Goal: Task Accomplishment & Management: Use online tool/utility

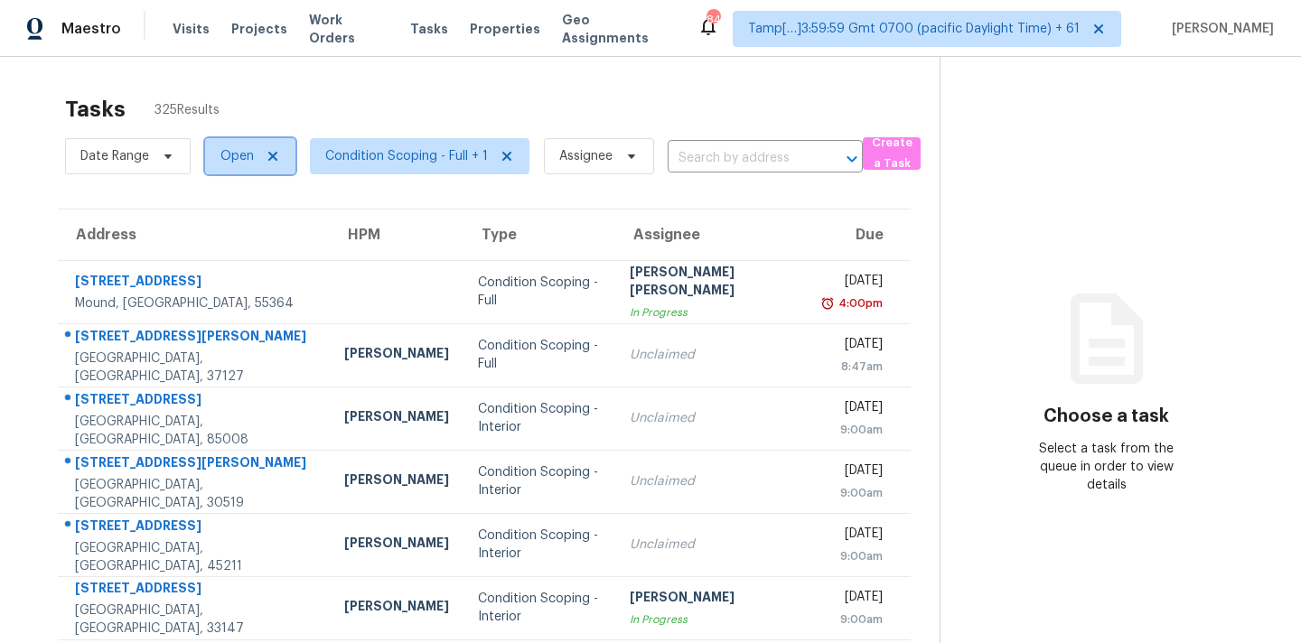
click at [239, 165] on span "Open" at bounding box center [250, 156] width 90 height 36
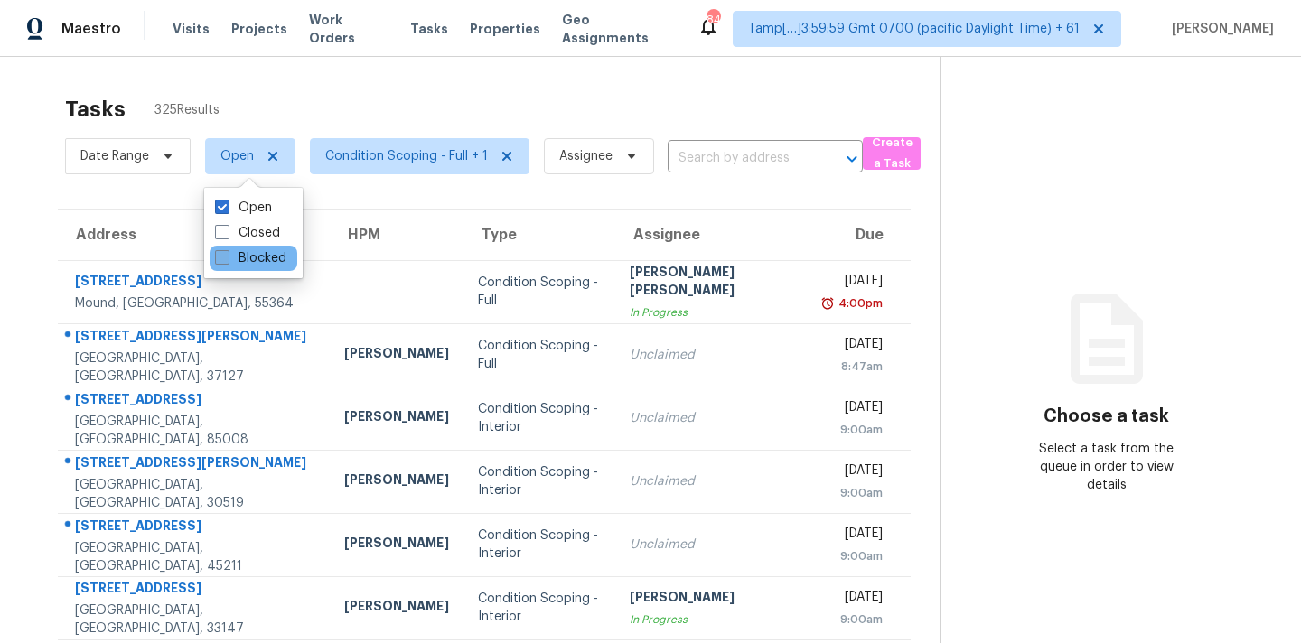
click at [273, 258] on label "Blocked" at bounding box center [250, 258] width 71 height 18
click at [227, 258] on input "Blocked" at bounding box center [221, 255] width 12 height 12
checkbox input "true"
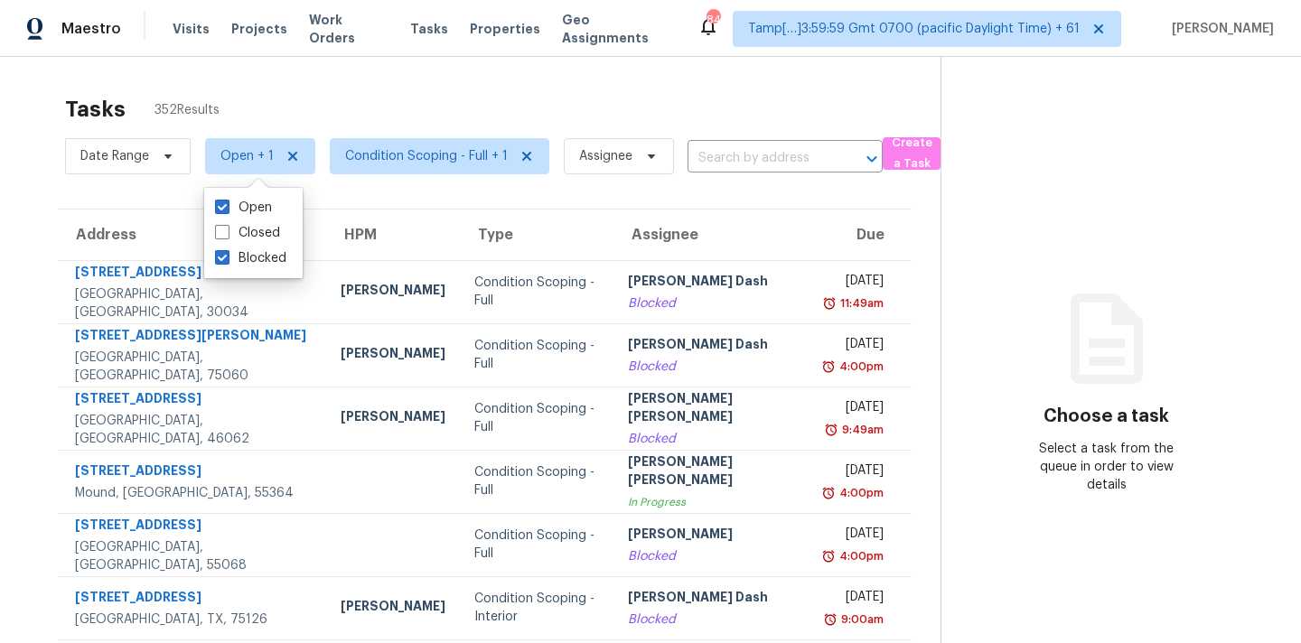
click at [496, 218] on th "Type" at bounding box center [537, 235] width 154 height 51
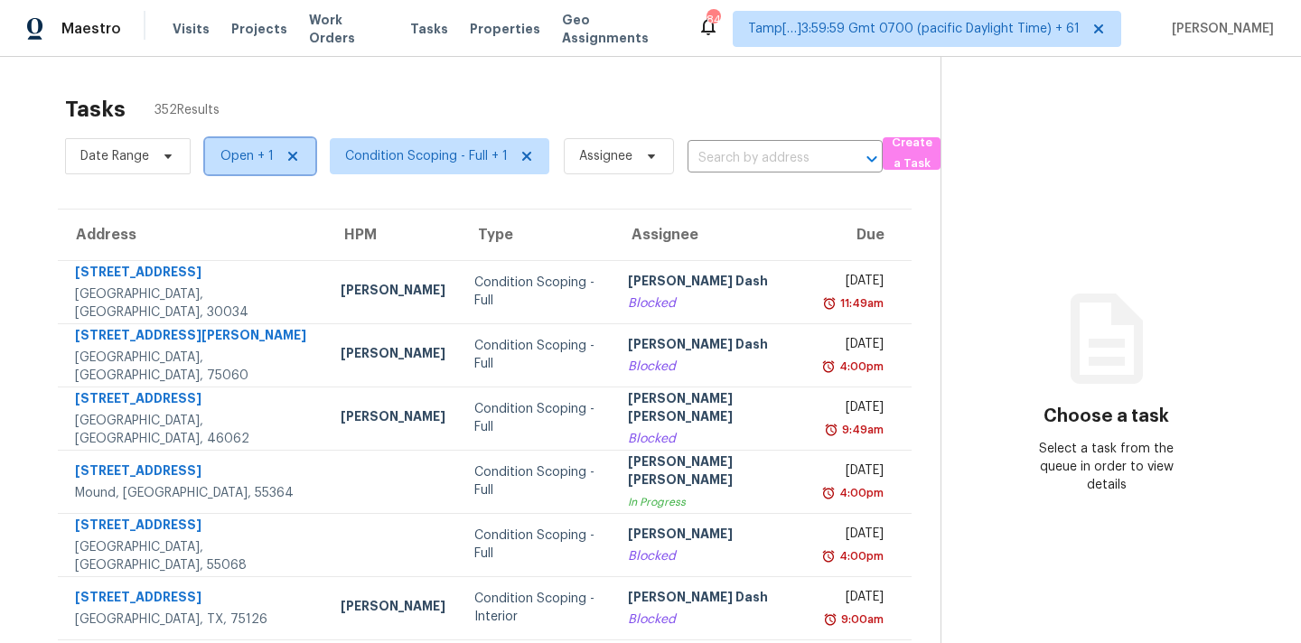
click at [242, 155] on span "Open + 1" at bounding box center [246, 156] width 53 height 18
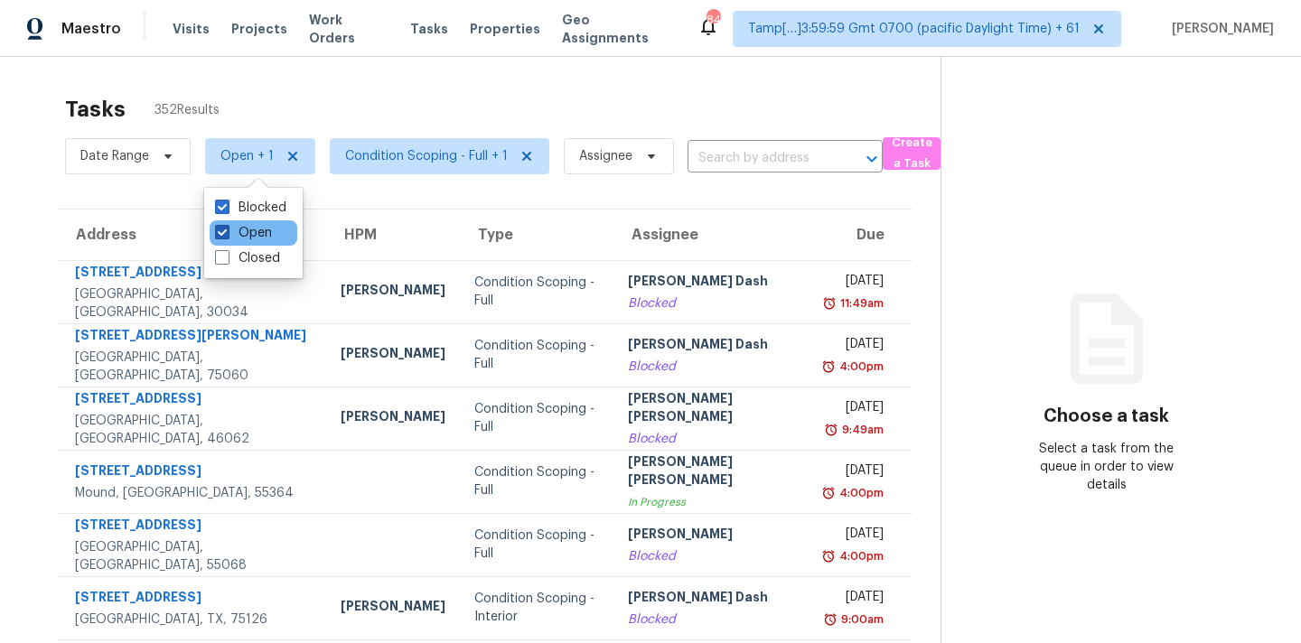
click at [260, 236] on label "Open" at bounding box center [243, 233] width 57 height 18
click at [227, 236] on input "Open" at bounding box center [221, 230] width 12 height 12
checkbox input "false"
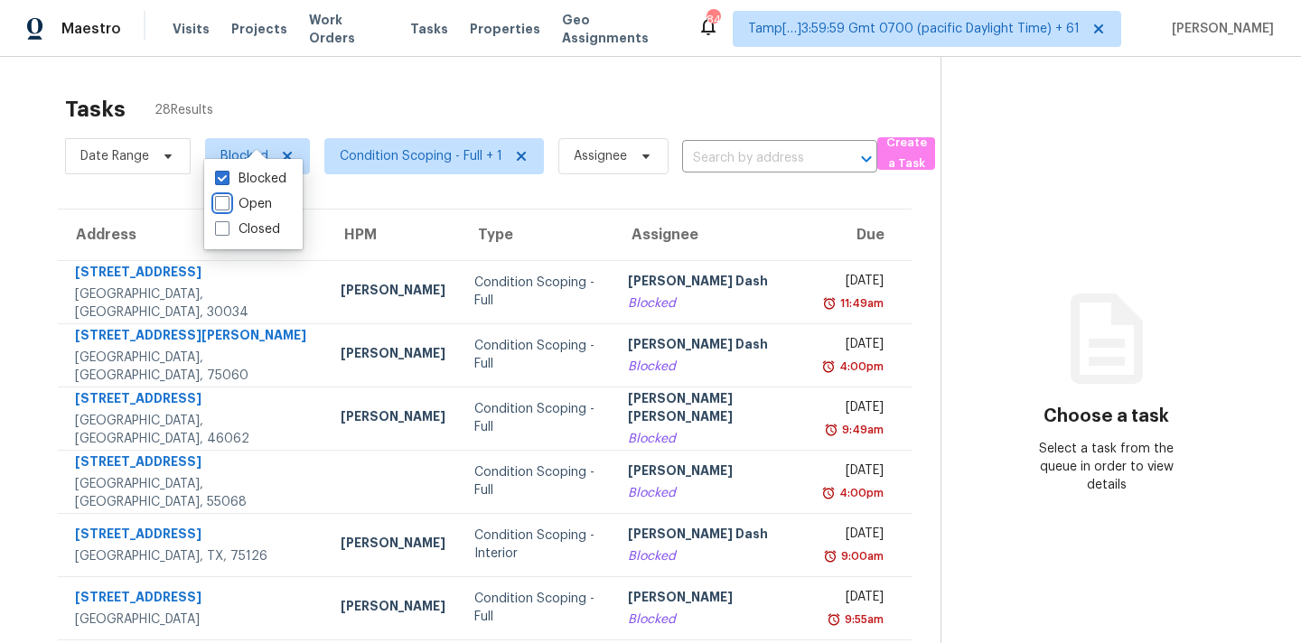
scroll to position [297, 0]
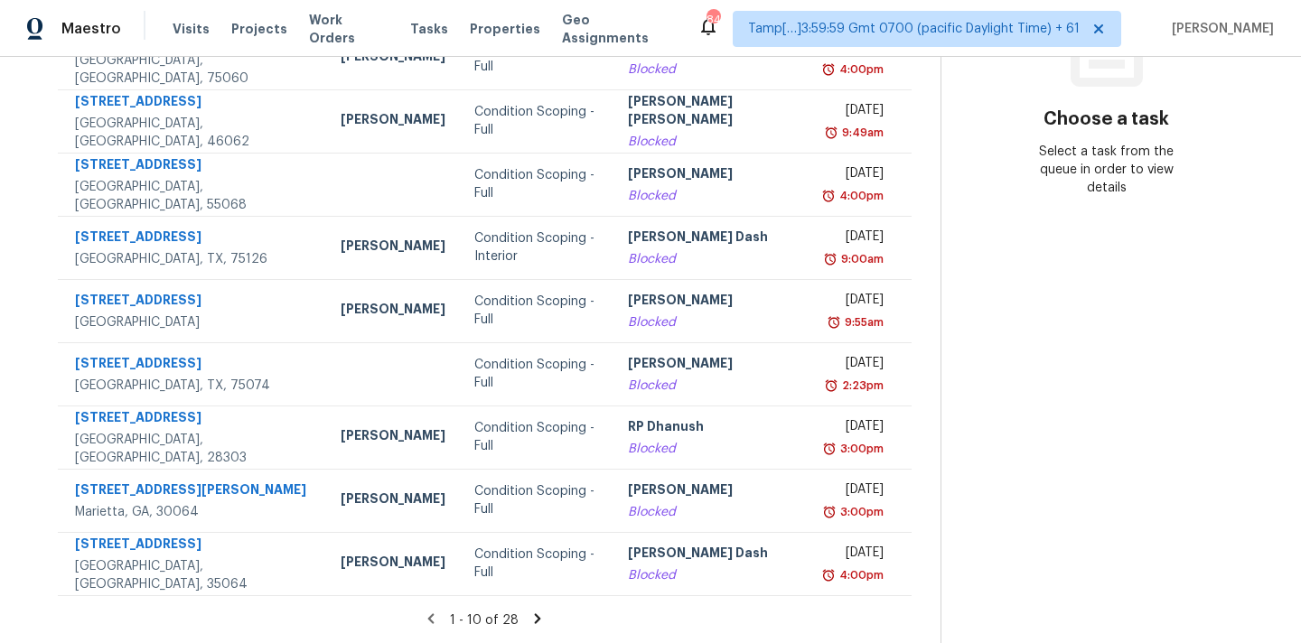
click at [535, 618] on icon at bounding box center [538, 618] width 6 height 10
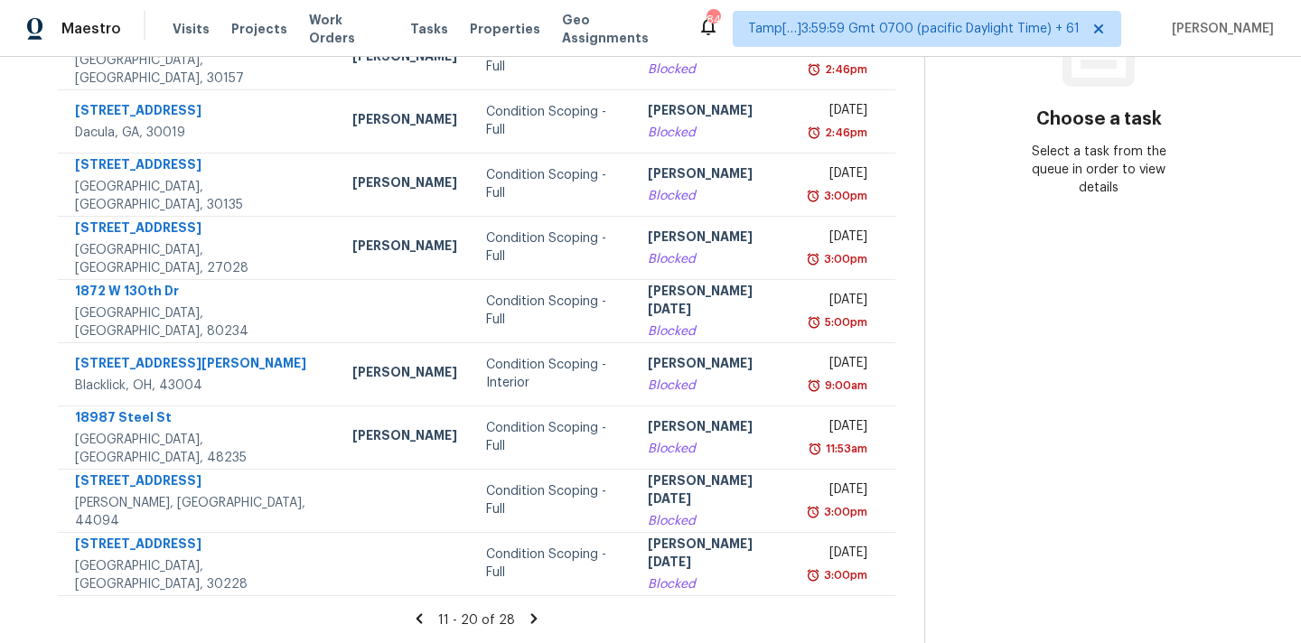
click at [531, 619] on icon at bounding box center [534, 618] width 6 height 10
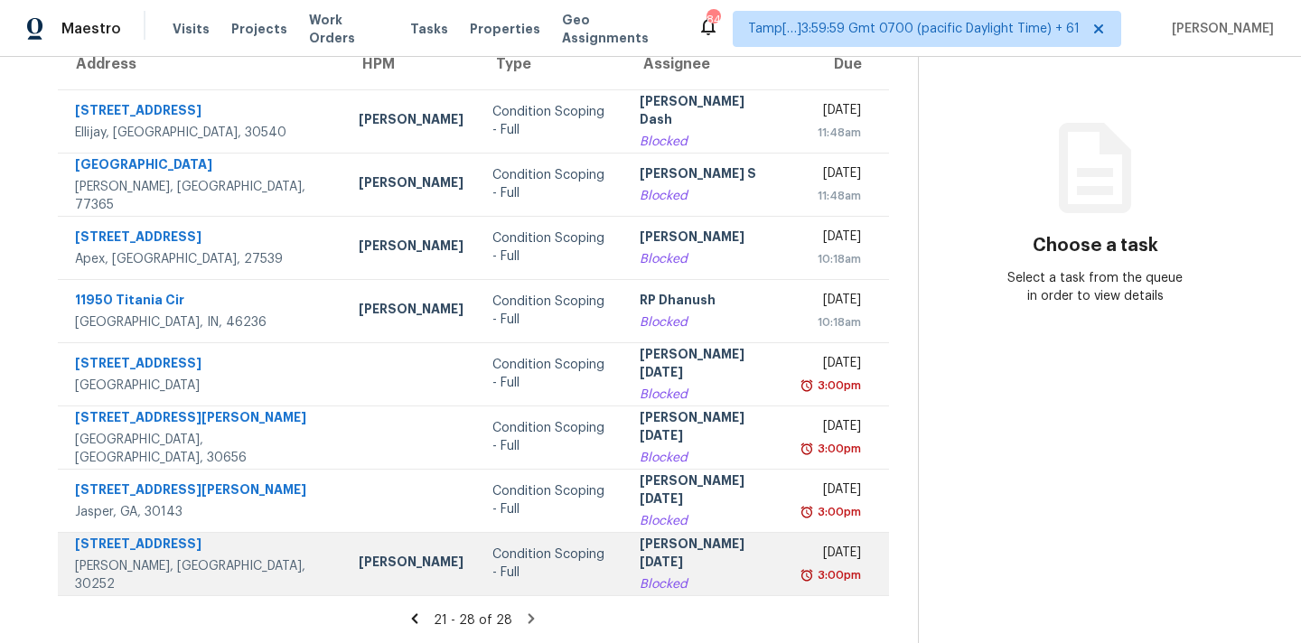
scroll to position [0, 0]
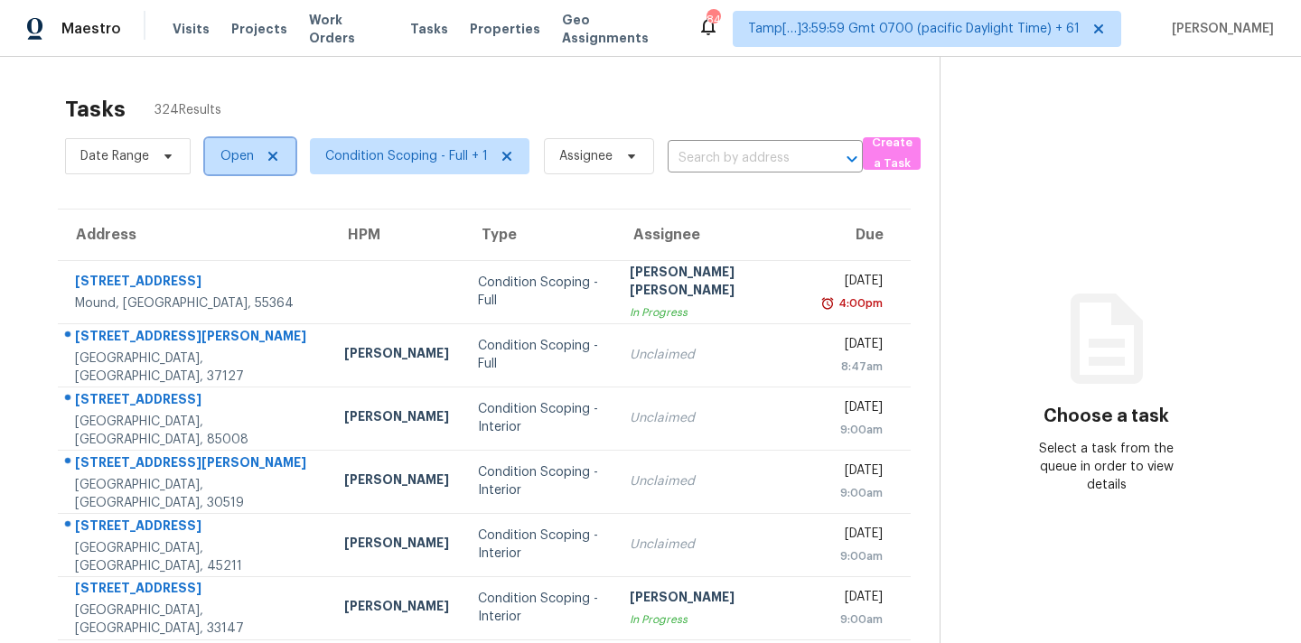
click at [237, 164] on span "Open" at bounding box center [236, 156] width 33 height 18
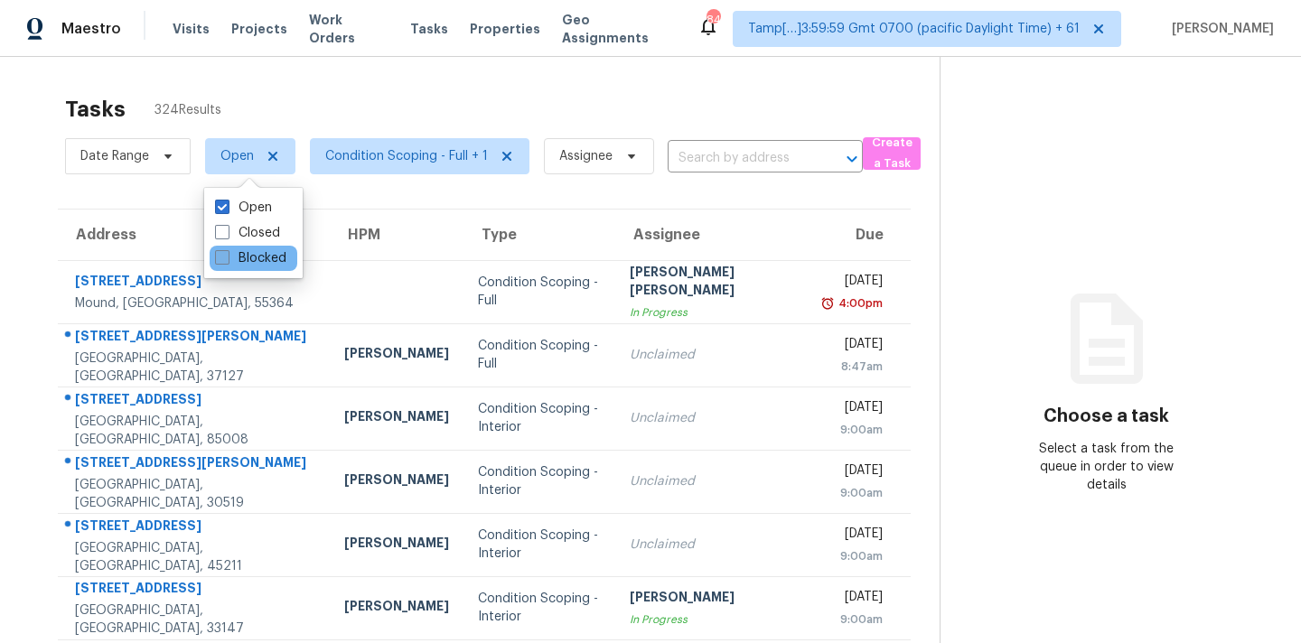
click at [260, 254] on label "Blocked" at bounding box center [250, 258] width 71 height 18
click at [227, 254] on input "Blocked" at bounding box center [221, 255] width 12 height 12
checkbox input "true"
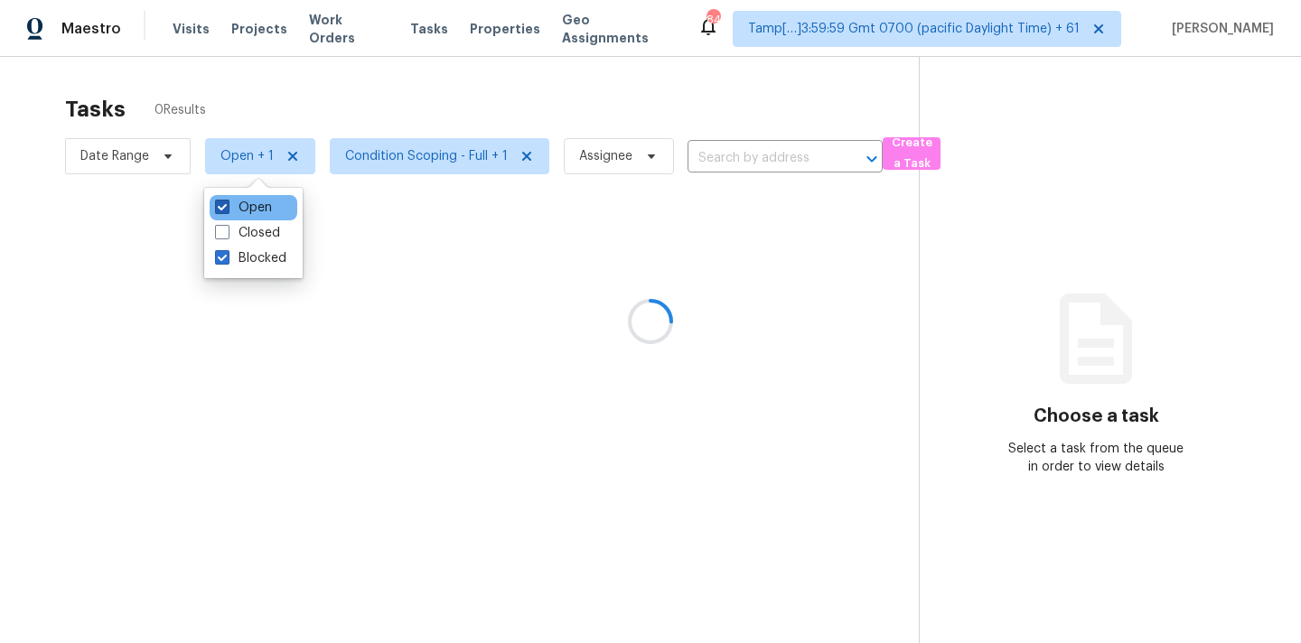
click at [252, 204] on label "Open" at bounding box center [243, 208] width 57 height 18
click at [227, 204] on input "Open" at bounding box center [221, 205] width 12 height 12
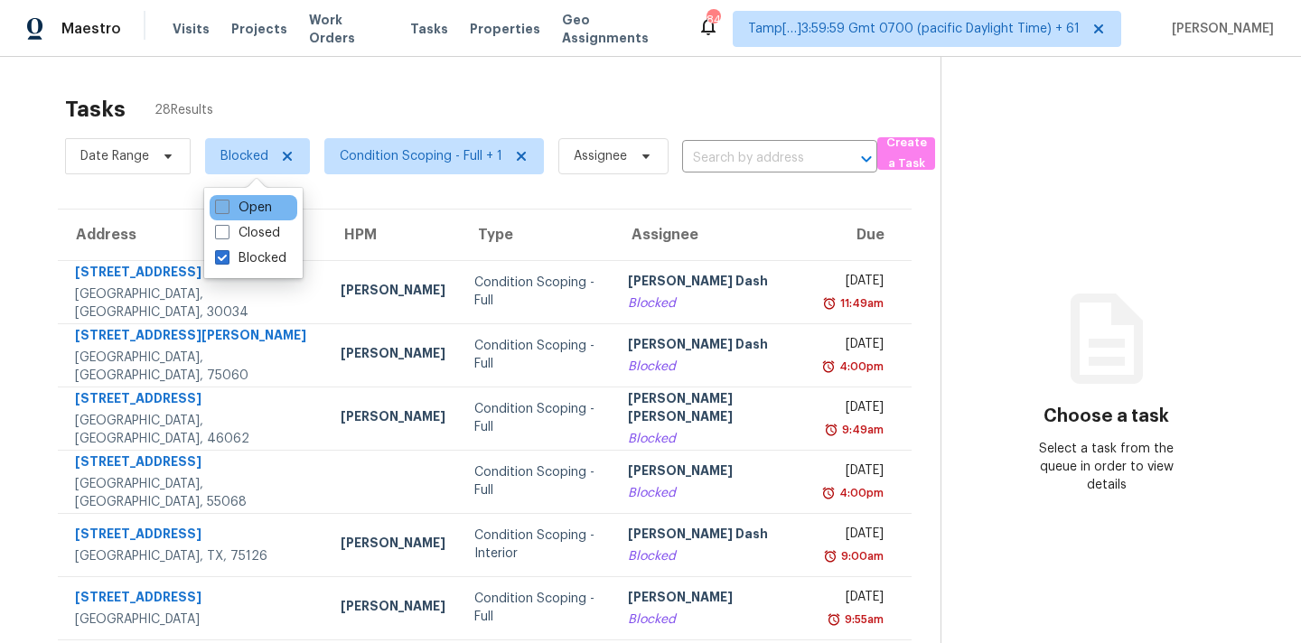
click at [247, 201] on label "Open" at bounding box center [243, 208] width 57 height 18
click at [227, 201] on input "Open" at bounding box center [221, 205] width 12 height 12
checkbox input "true"
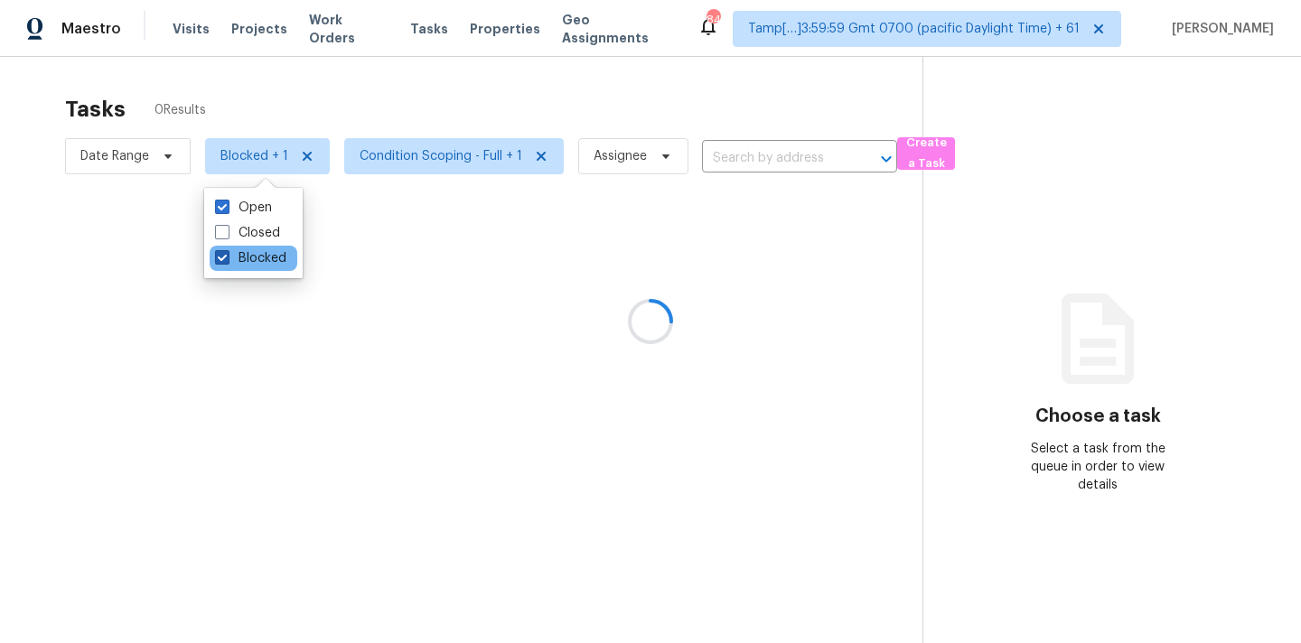
click at [247, 257] on label "Blocked" at bounding box center [250, 258] width 71 height 18
click at [227, 257] on input "Blocked" at bounding box center [221, 255] width 12 height 12
checkbox input "false"
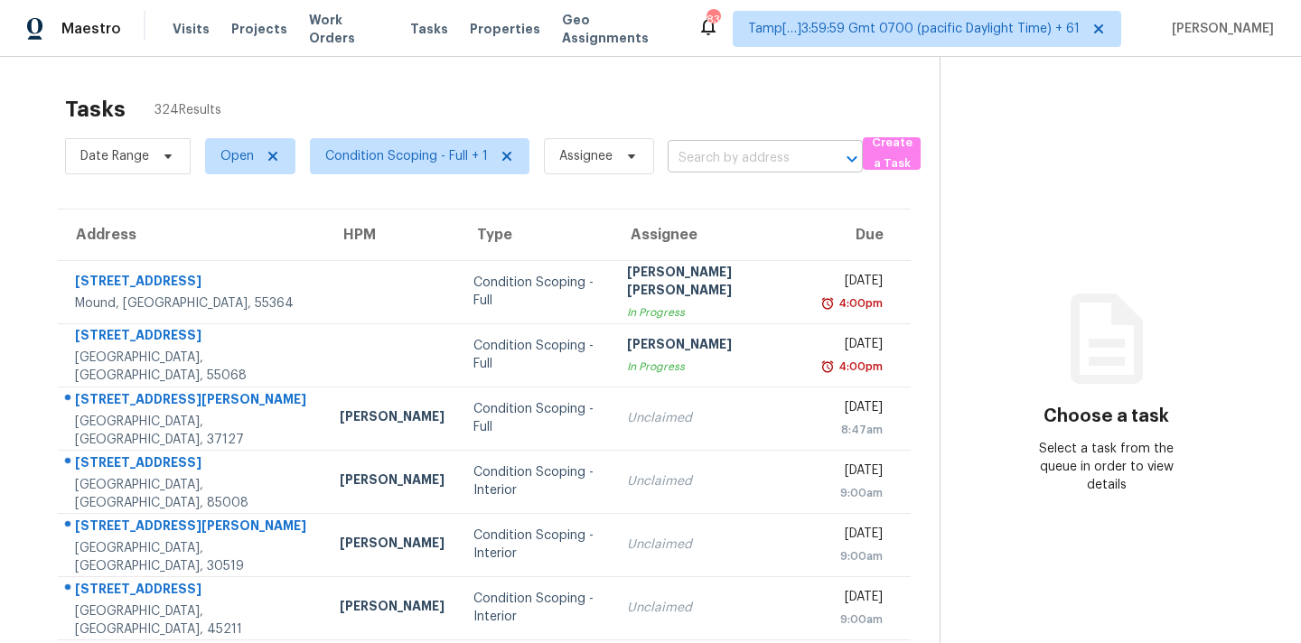
click at [687, 155] on input "text" at bounding box center [740, 159] width 145 height 28
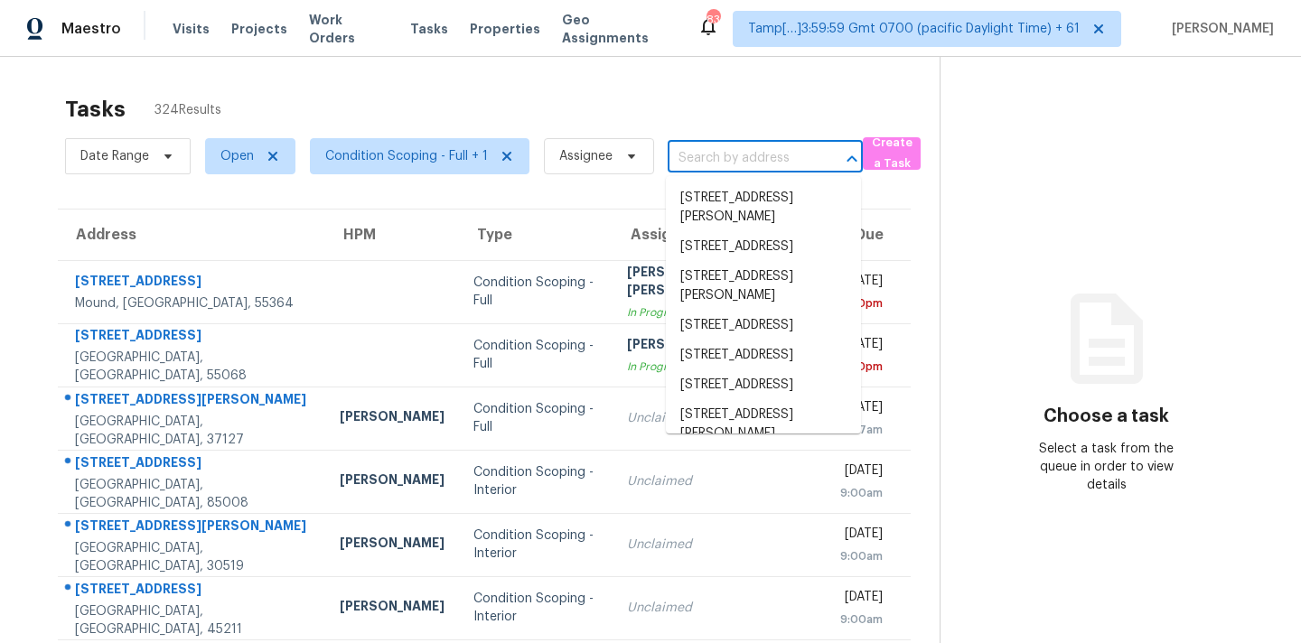
paste input "401 Martin Field Ct Lawrenceville, GA, 30045"
type input "401 Martin Field Ct Lawrenceville, GA, 30045"
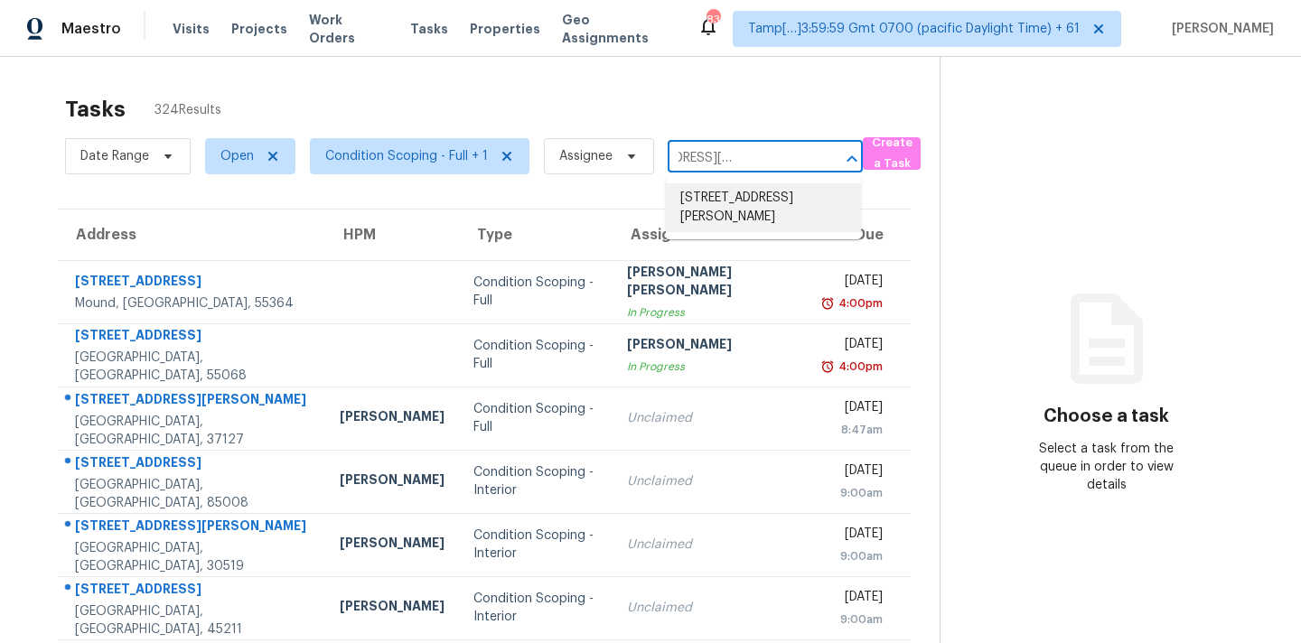
click at [713, 197] on li "401 Martin Field Ct, Lawrenceville, GA 30045" at bounding box center [763, 207] width 195 height 49
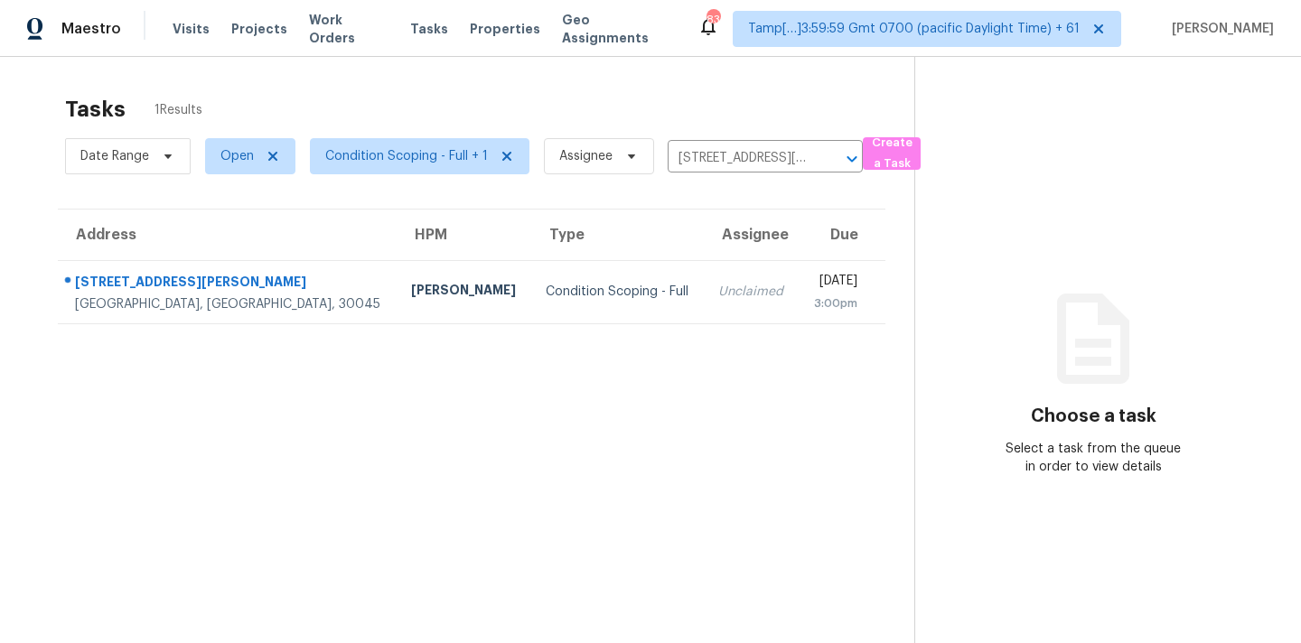
click at [704, 279] on td "Unclaimed" at bounding box center [751, 291] width 95 height 63
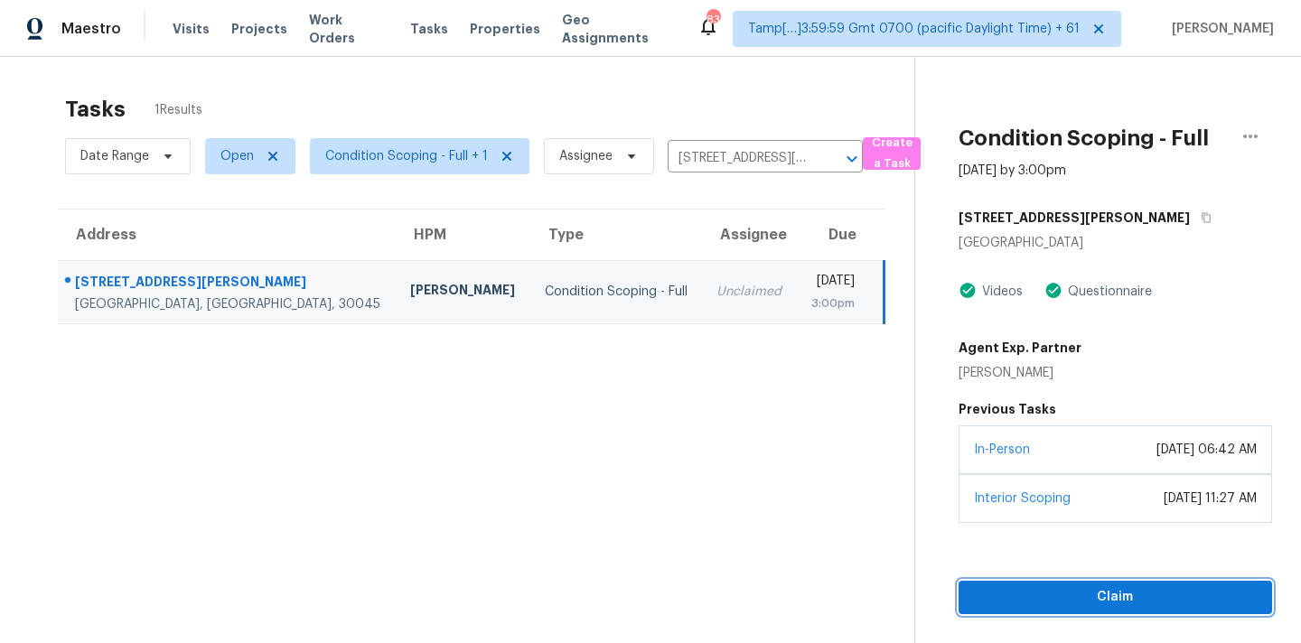
click at [1108, 604] on span "Claim" at bounding box center [1115, 597] width 285 height 23
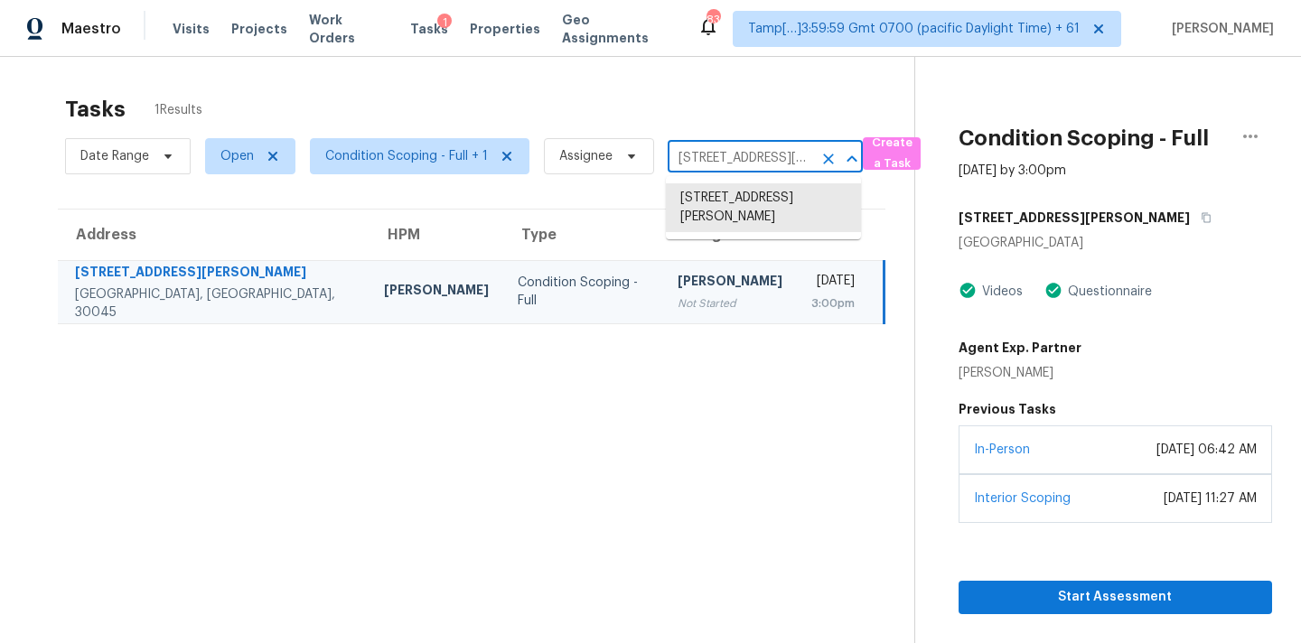
click at [705, 162] on input "401 Martin Field Ct, Lawrenceville, GA 30045" at bounding box center [740, 159] width 145 height 28
paste input "2147 W Cedar Ln SW Atlanta, GA, 30311"
type input "2147 W Cedar Ln SW Atlanta, GA, 30311"
click at [727, 202] on li "2147 W Cedar Ln SW, Atlanta, GA 30311" at bounding box center [763, 198] width 195 height 30
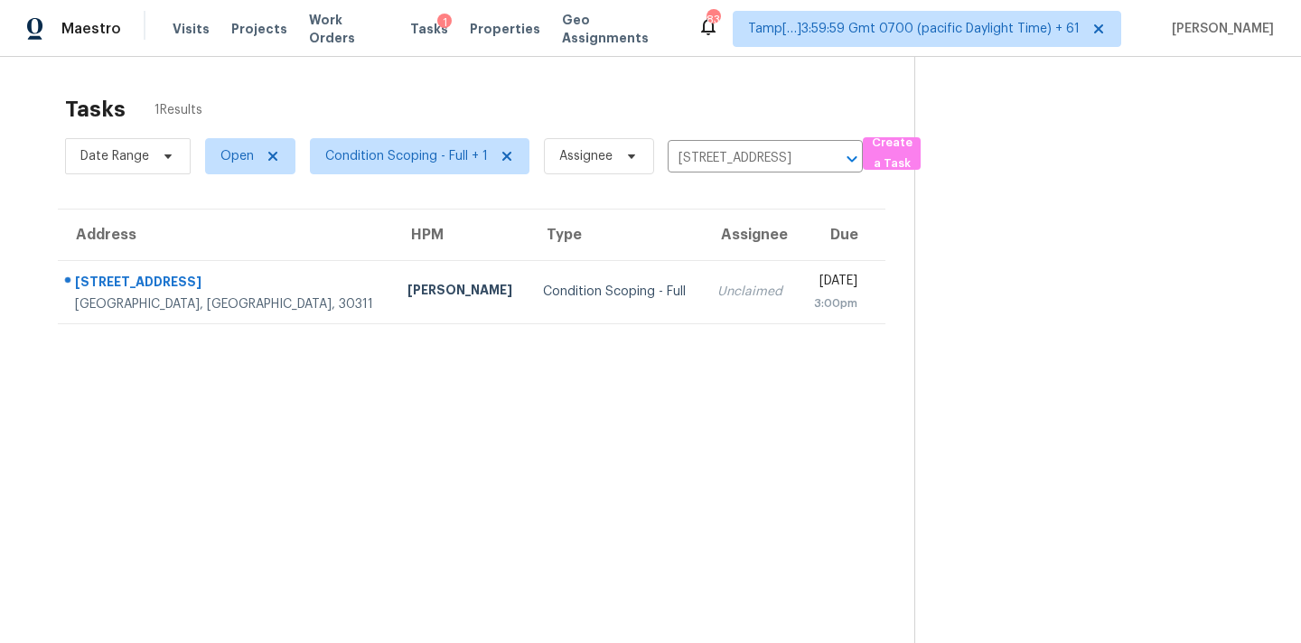
click at [798, 309] on td "Mon, Aug 11th 2025 3:00pm" at bounding box center [841, 291] width 87 height 63
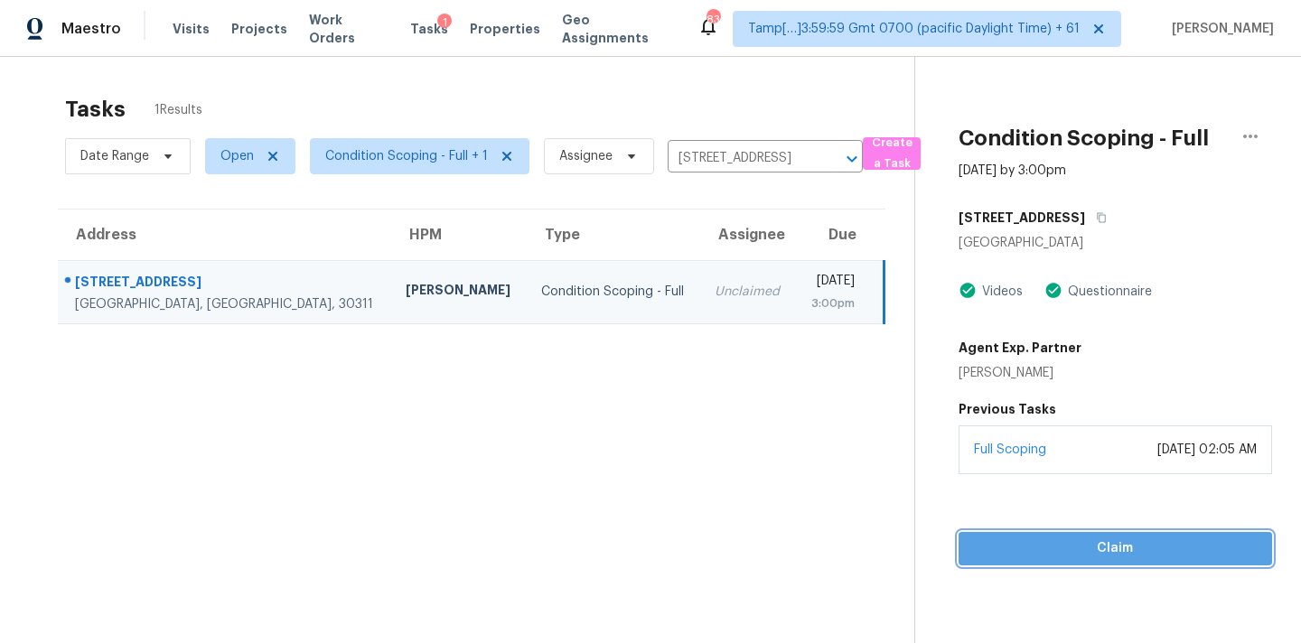
click at [1103, 537] on button "Claim" at bounding box center [1116, 548] width 314 height 33
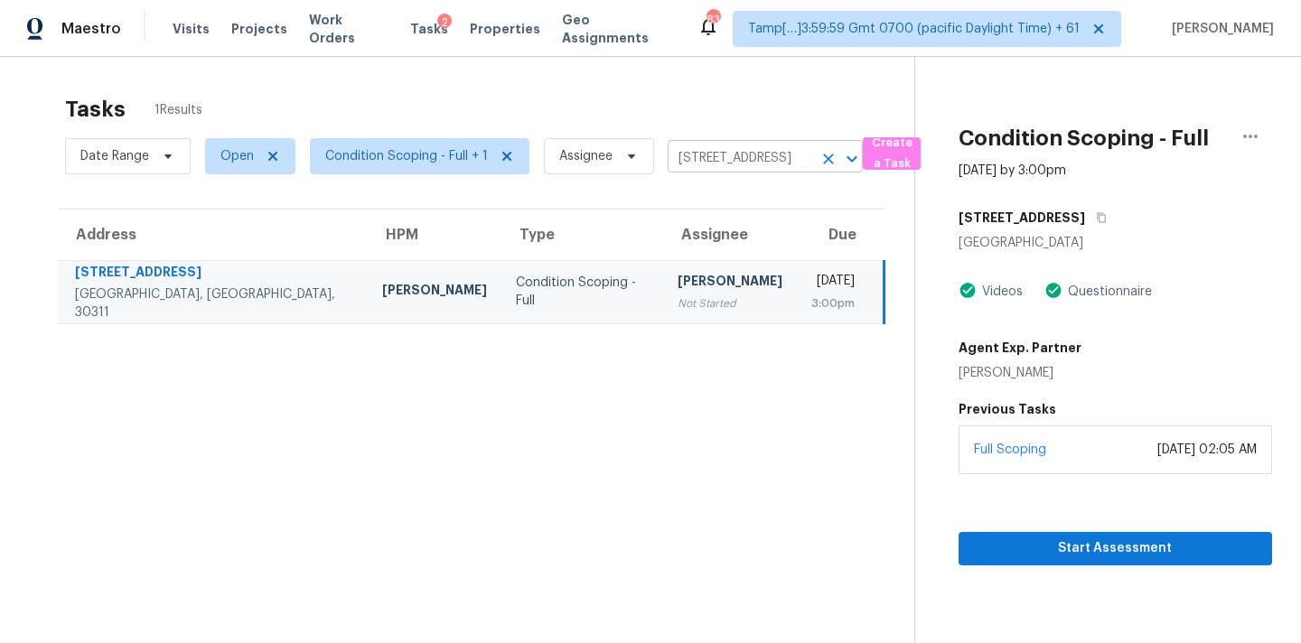
click at [699, 157] on input "2147 W Cedar Ln SW, Atlanta, GA 30311" at bounding box center [740, 159] width 145 height 28
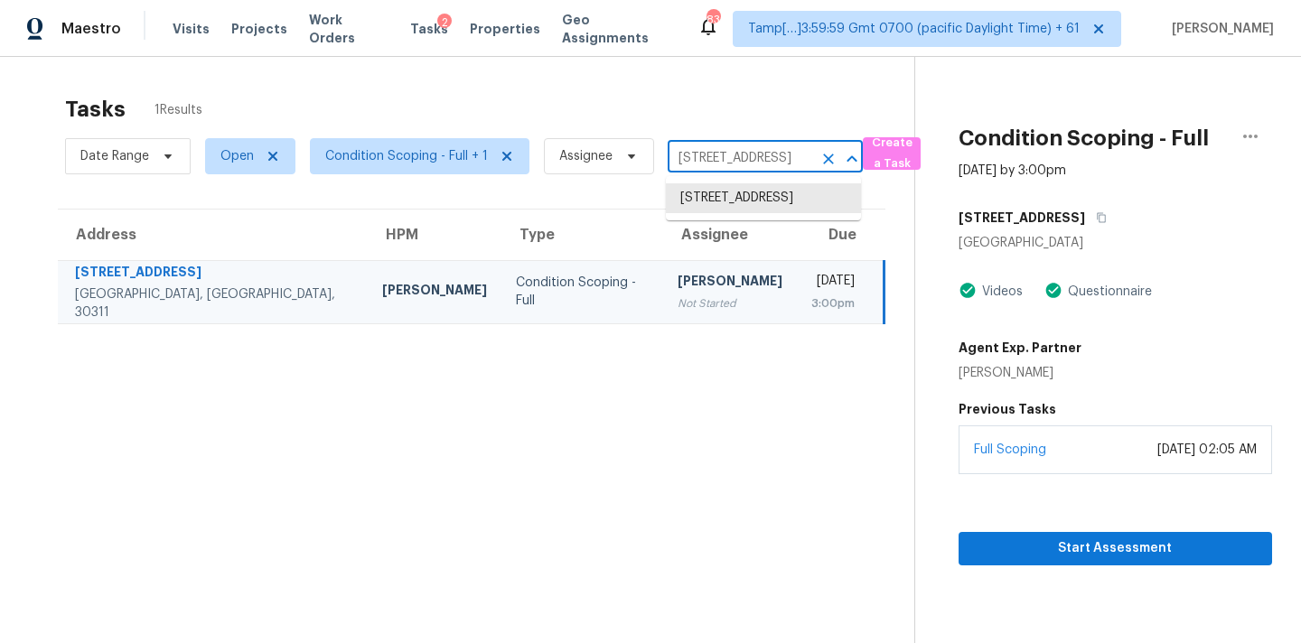
paste input "144 Aberdeen Way Dallas, GA, 30132"
type input "144 Aberdeen Way Dallas, GA, 30132"
click at [705, 203] on li "144 Aberdeen Way, Dallas, GA 30132" at bounding box center [763, 198] width 195 height 30
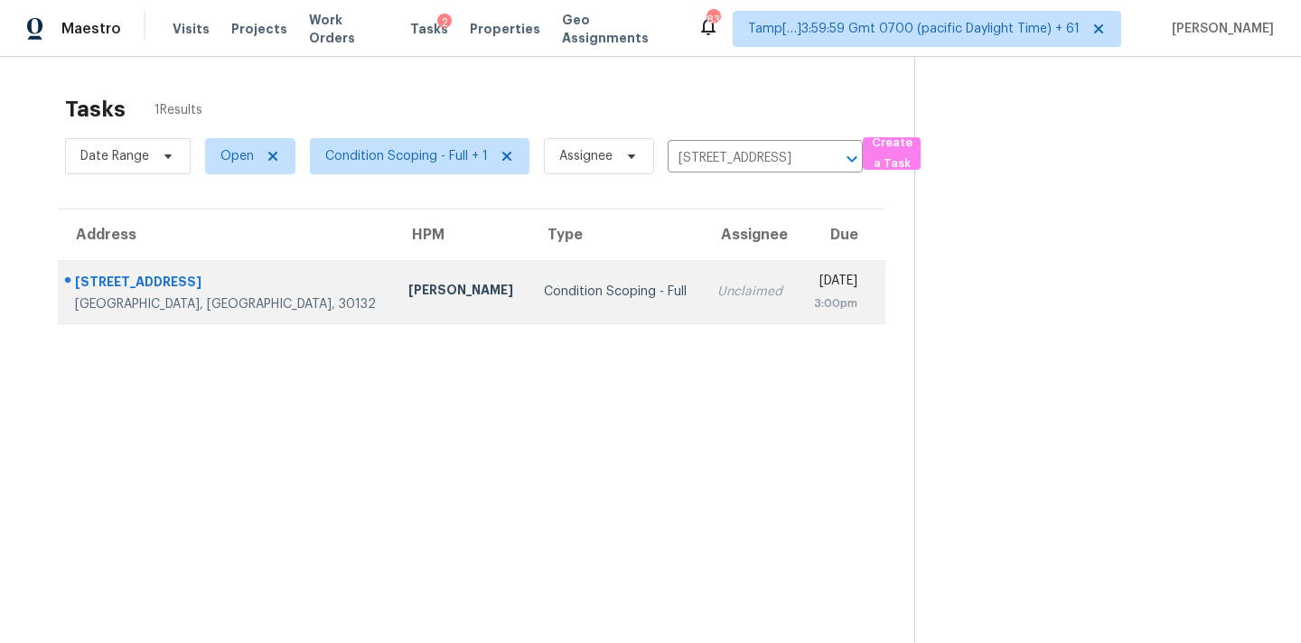
click at [703, 314] on td "Unclaimed" at bounding box center [750, 291] width 95 height 63
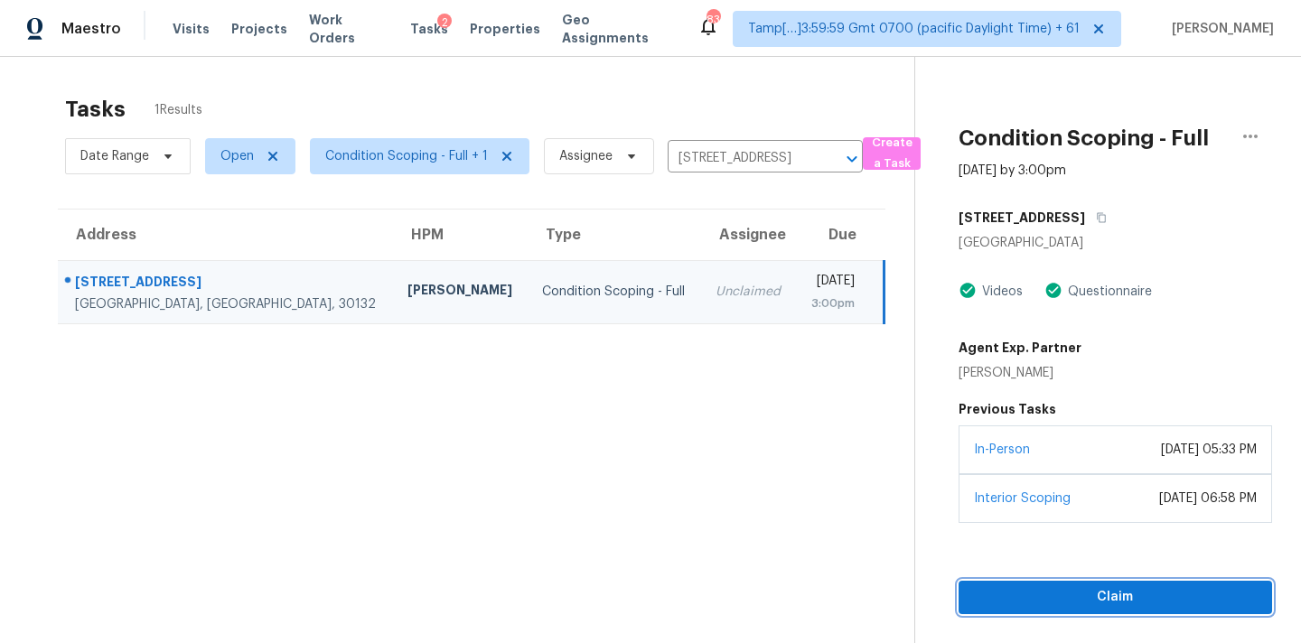
click at [1036, 583] on button "Claim" at bounding box center [1116, 597] width 314 height 33
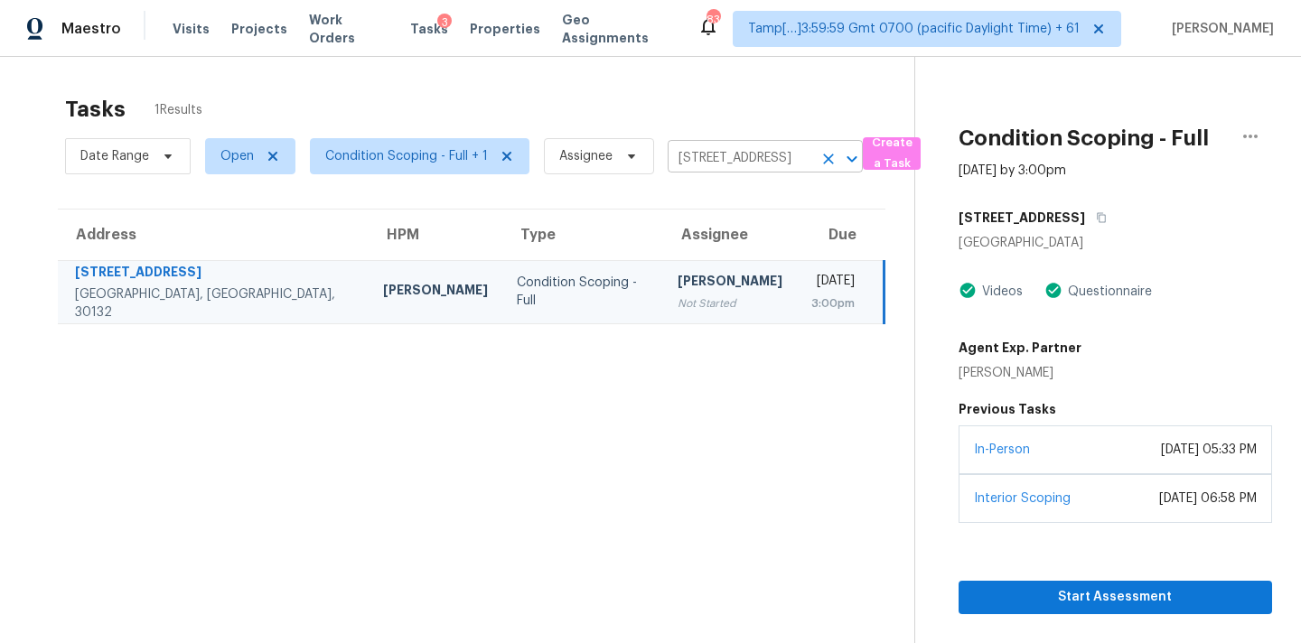
click at [695, 160] on input "144 Aberdeen Way, Dallas, GA 30132" at bounding box center [740, 159] width 145 height 28
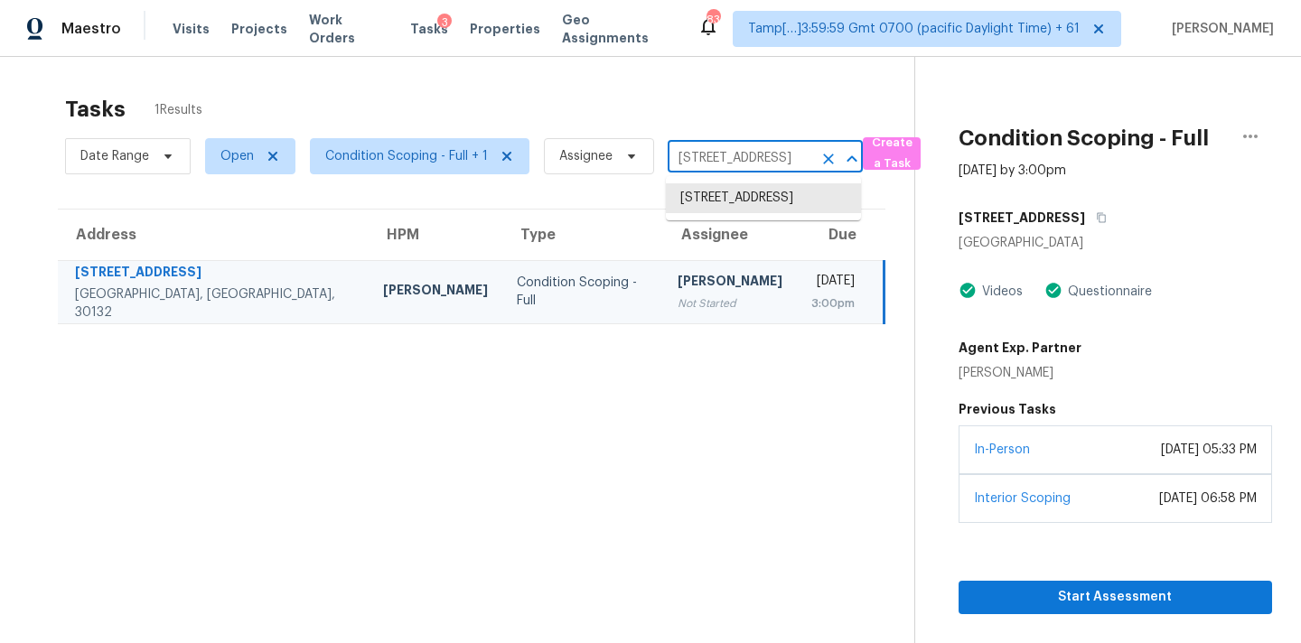
paste input "97 Cathie Dr Dallas, GA,"
type input "97 Cathie Dr Dallas, GA, 30132"
click at [704, 201] on li "97 Cathie Dr, Dallas, GA 30132" at bounding box center [763, 207] width 195 height 49
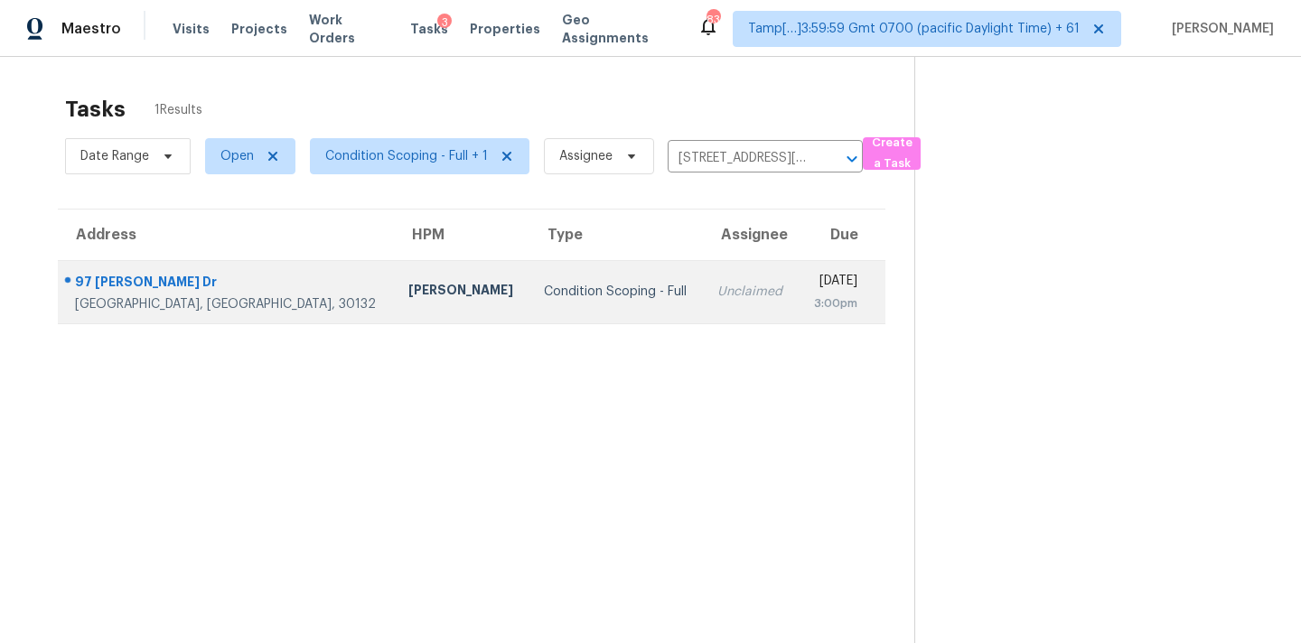
click at [717, 296] on div "Unclaimed" at bounding box center [750, 292] width 66 height 18
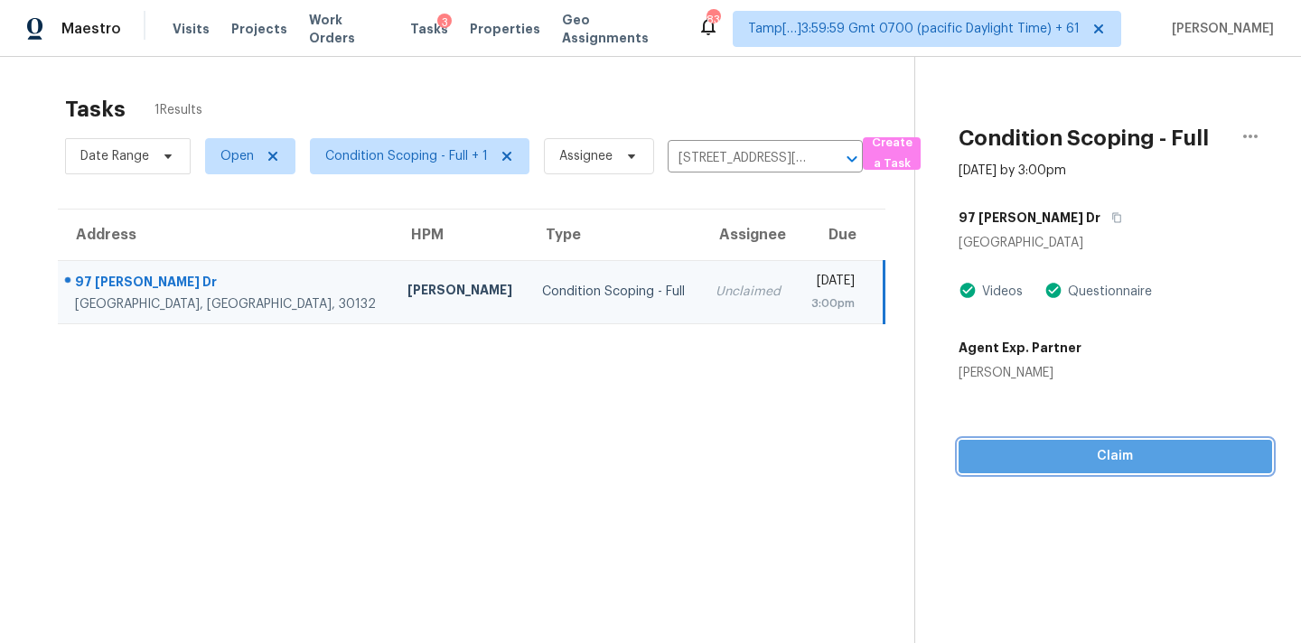
click at [1103, 450] on span "Claim" at bounding box center [1115, 456] width 285 height 23
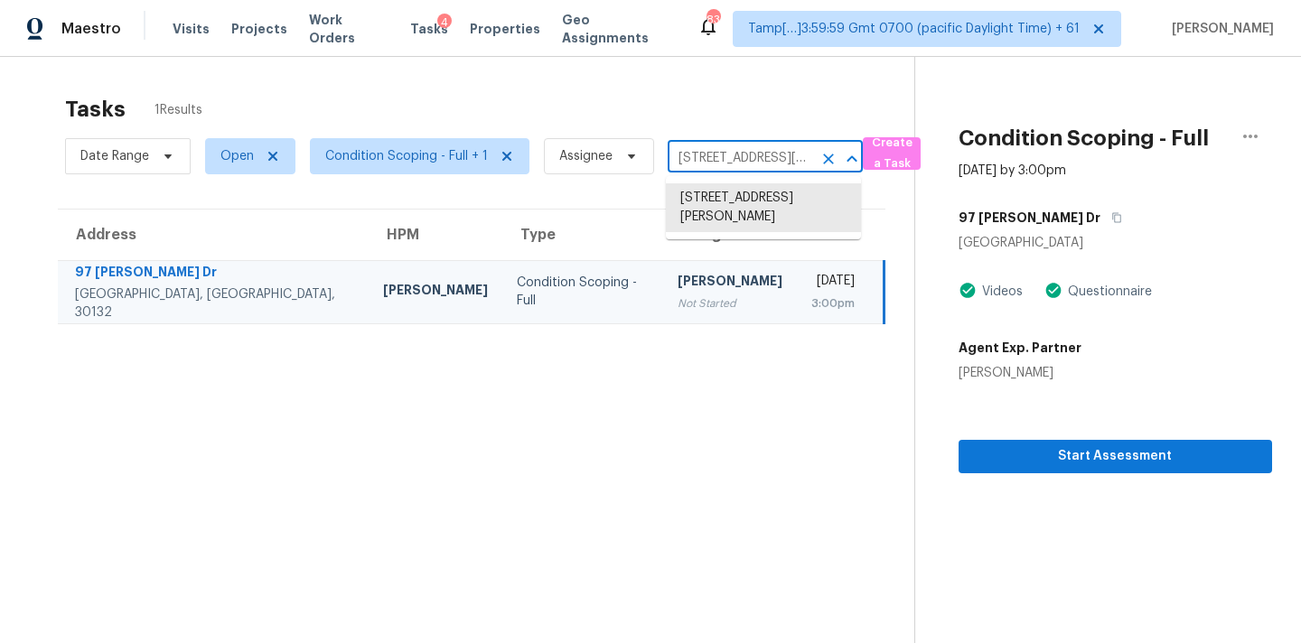
click at [693, 156] on input "97 Cathie Dr, Dallas, GA 30132" at bounding box center [740, 159] width 145 height 28
paste input "1958 Grant Rd SW Atlanta, GA, 30331"
type input "1958 Grant Rd SW Atlanta, GA, 30331"
click at [719, 202] on li "1958 Grant Rd SW, Atlanta, GA 30331" at bounding box center [763, 198] width 195 height 30
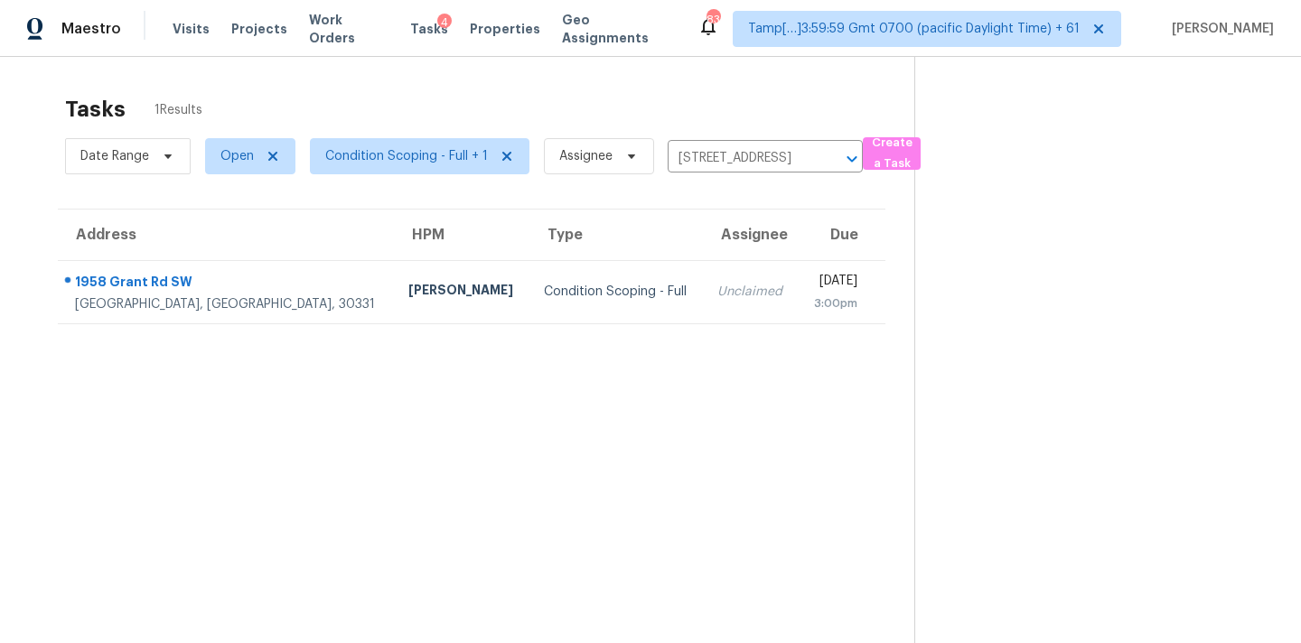
click at [798, 302] on td "Mon, Aug 11th 2025 3:00pm" at bounding box center [841, 291] width 87 height 63
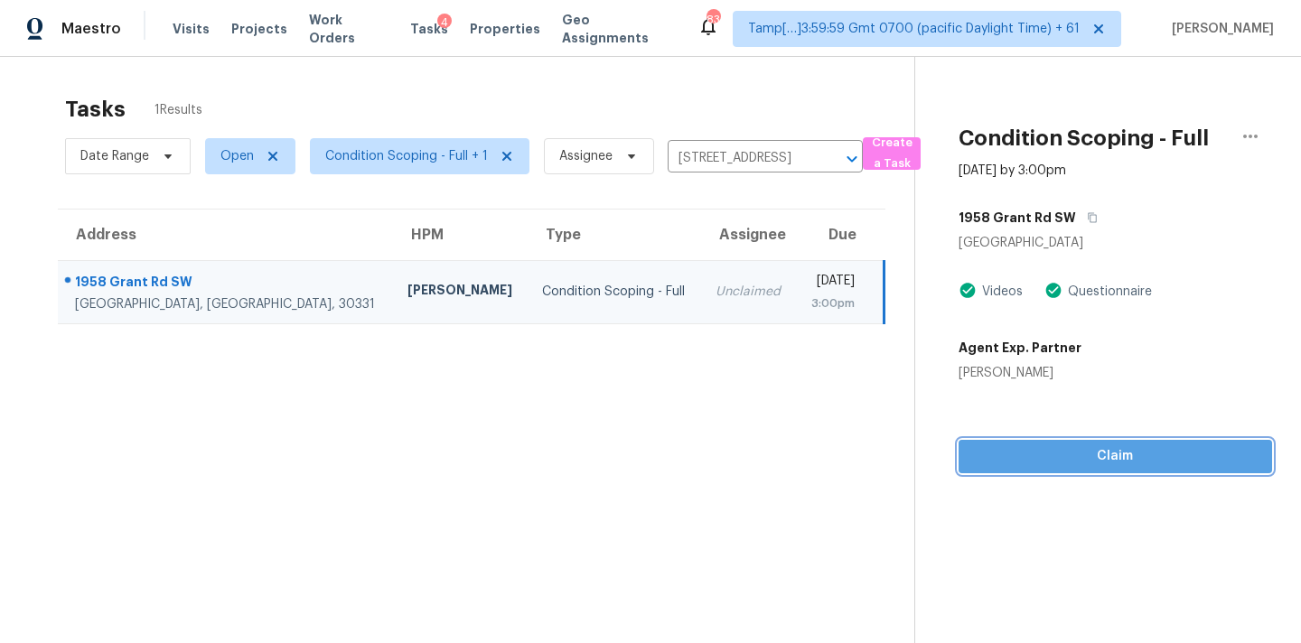
click at [1121, 459] on span "Claim" at bounding box center [1115, 456] width 285 height 23
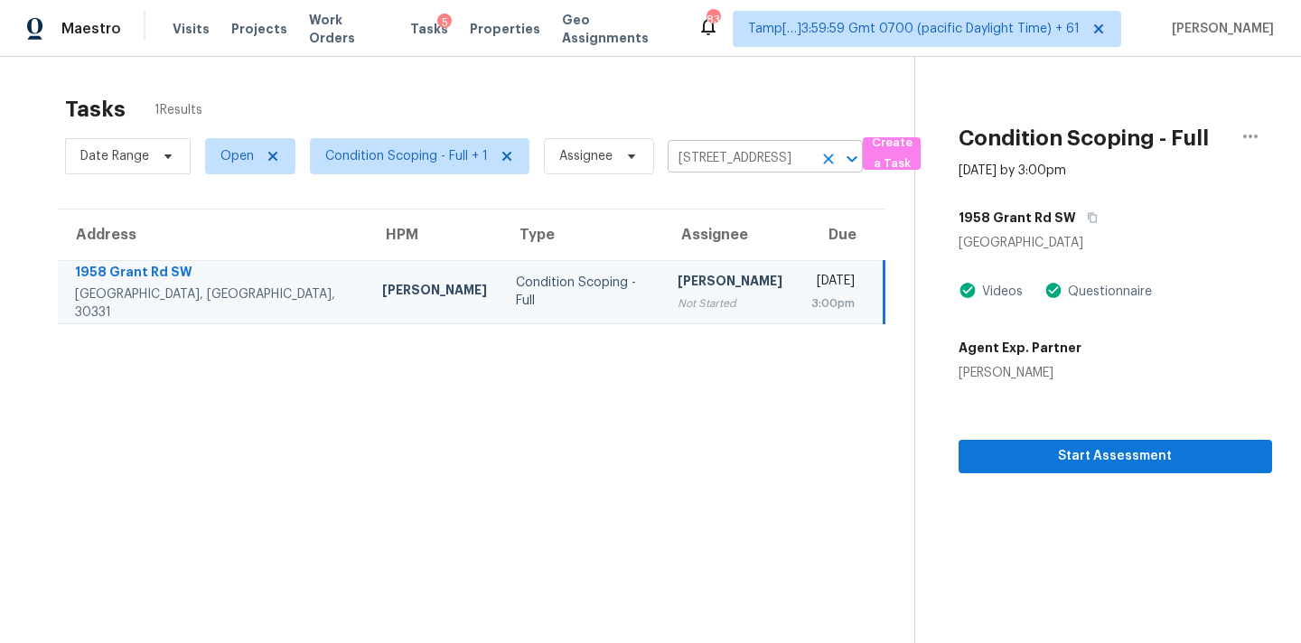
click at [713, 160] on input "1958 Grant Rd SW, Atlanta, GA 30331" at bounding box center [740, 159] width 145 height 28
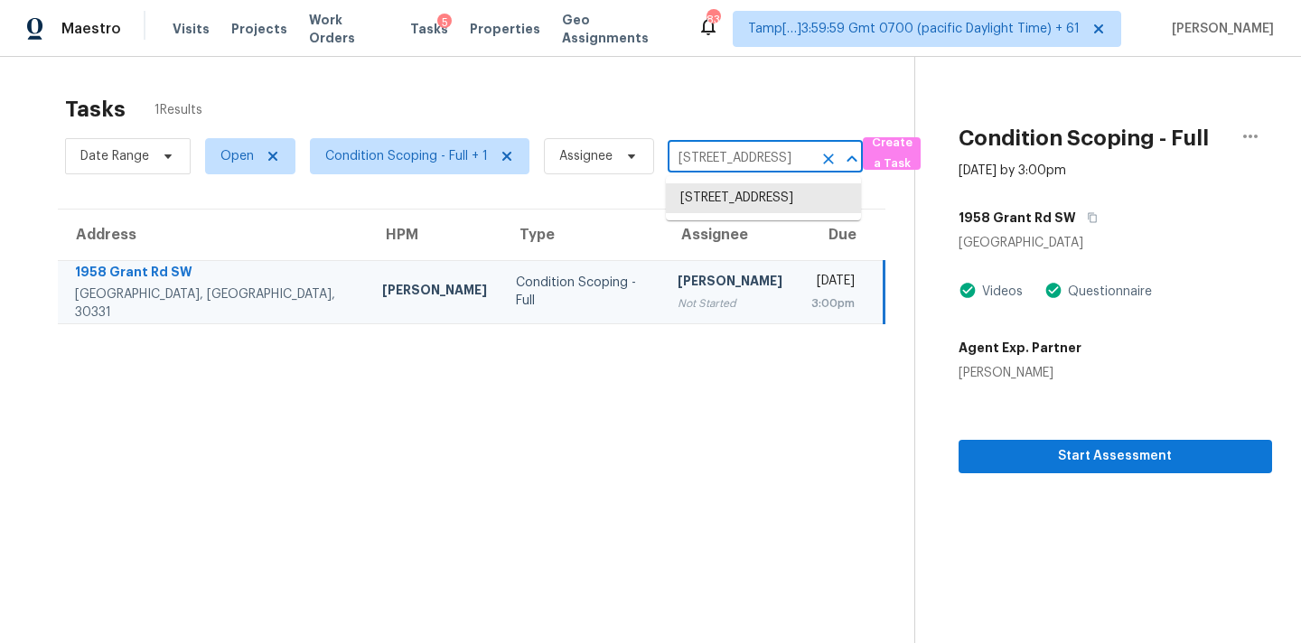
paste input "4222 Chickasaw Trl Douglasville, GA, 30135"
type input "4222 Chickasaw Trl Douglasville, GA, 30135"
click at [720, 206] on li "4222 Chickasaw Trl, Douglasville, GA 30135" at bounding box center [763, 198] width 195 height 30
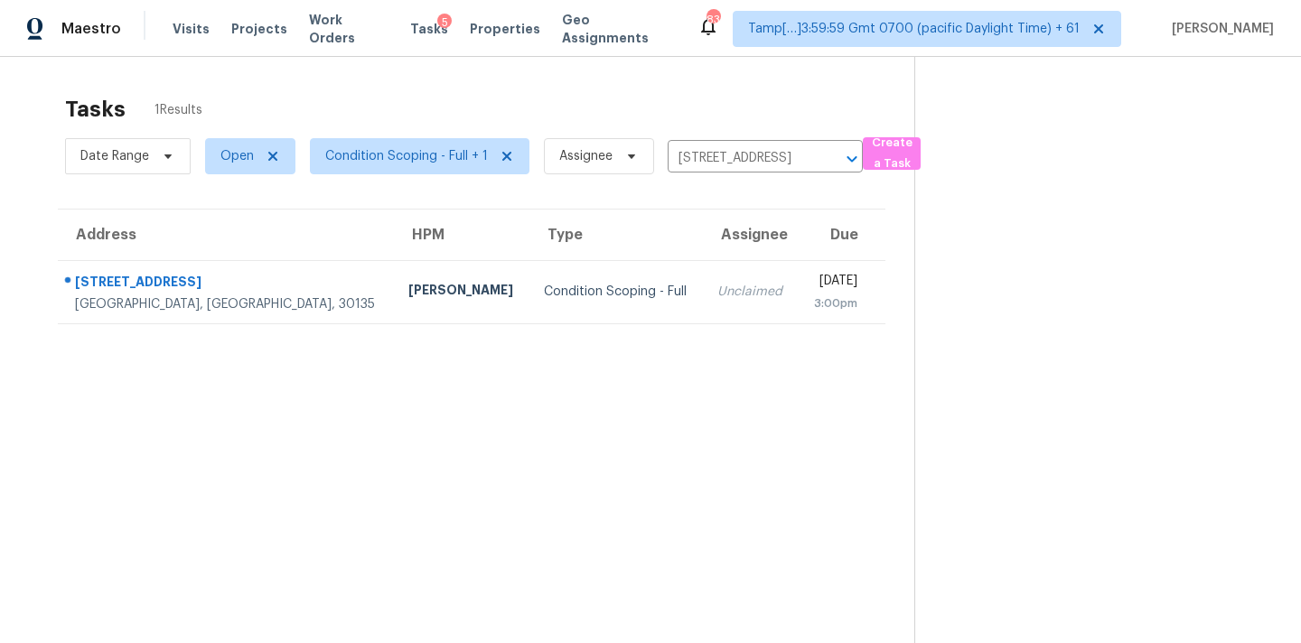
click at [798, 300] on td "Mon, Aug 11th 2025 3:00pm" at bounding box center [841, 291] width 87 height 63
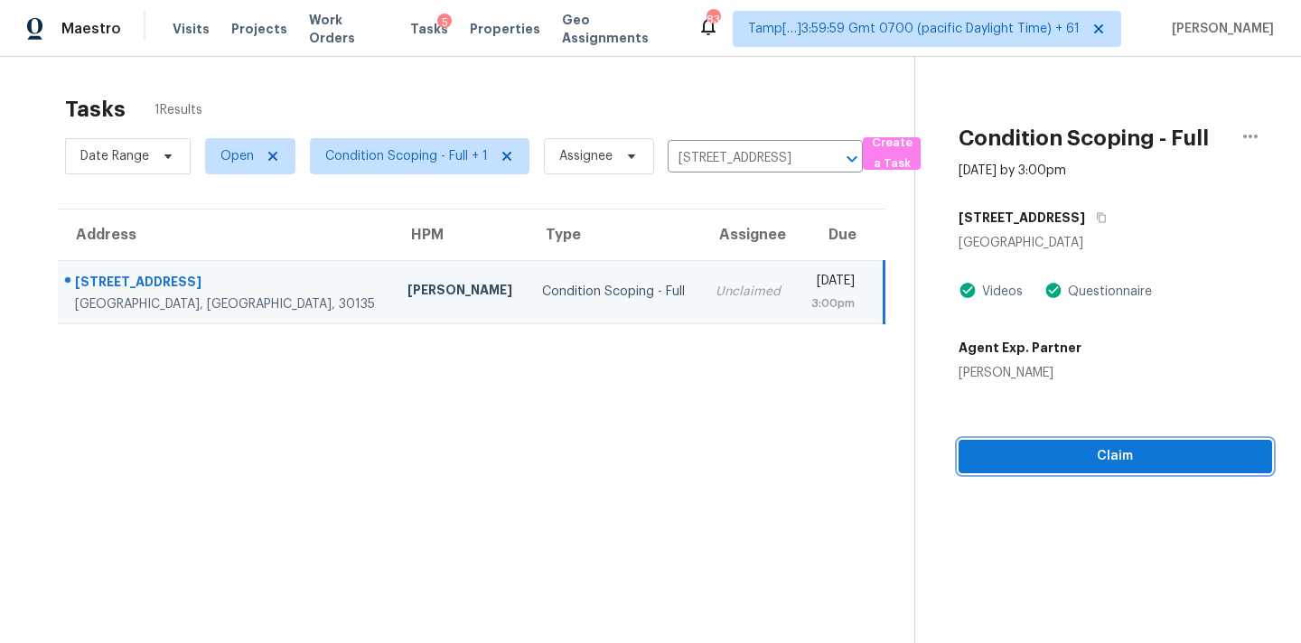
click at [1112, 451] on span "Claim" at bounding box center [1115, 456] width 285 height 23
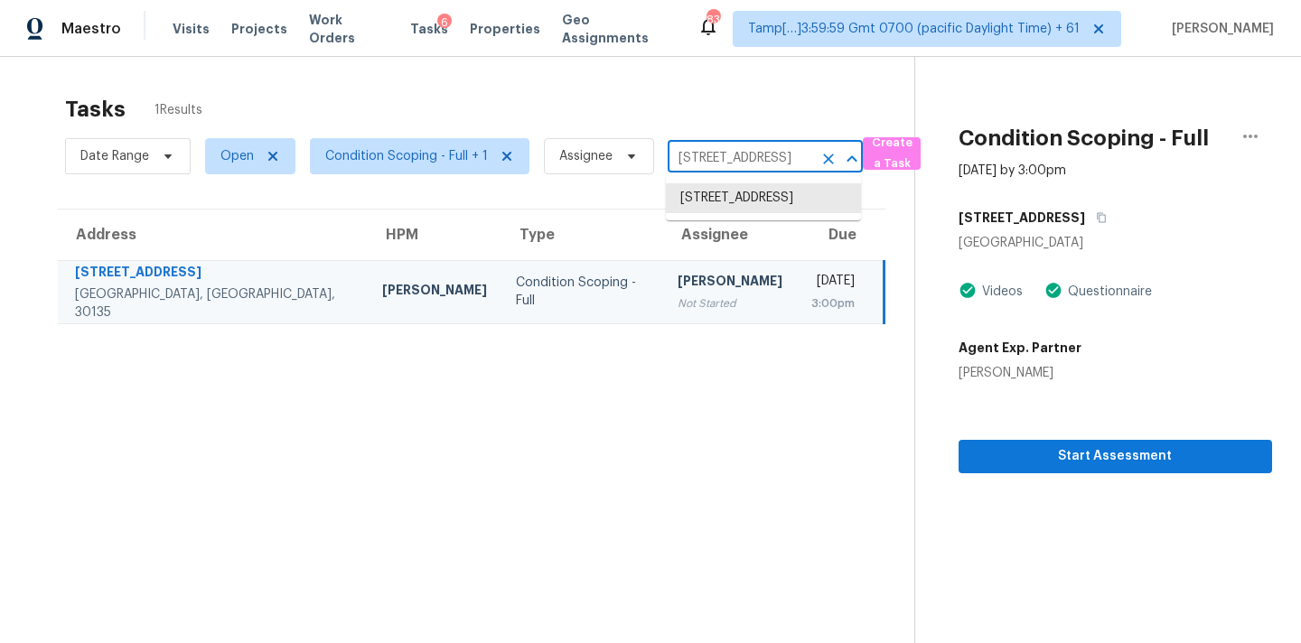
click at [683, 155] on input "4222 Chickasaw Trl, Douglasville, GA 30135" at bounding box center [740, 159] width 145 height 28
paste input "3093 Goode Rd Conyers, GA, 30094"
type input "3093 Goode Rd Conyers, GA, 30094"
click at [705, 200] on li "3093 Goode Rd, Conyers, GA 30094" at bounding box center [763, 207] width 195 height 49
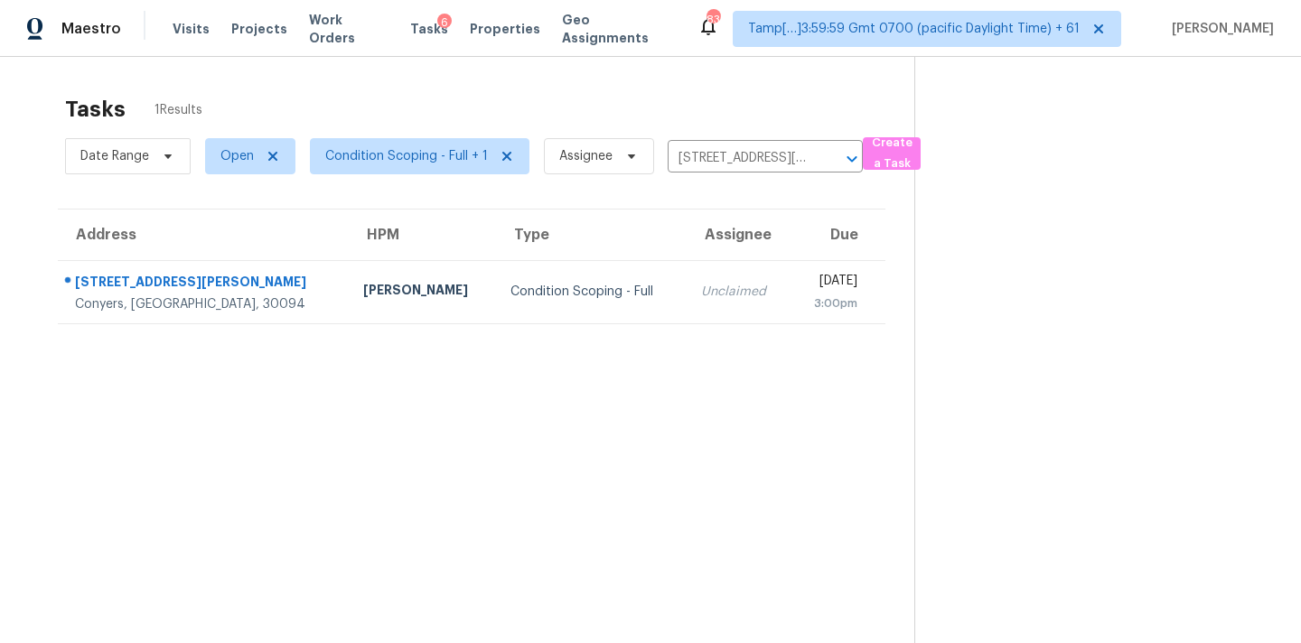
click at [791, 296] on td "Mon, Aug 11th 2025 3:00pm" at bounding box center [838, 291] width 95 height 63
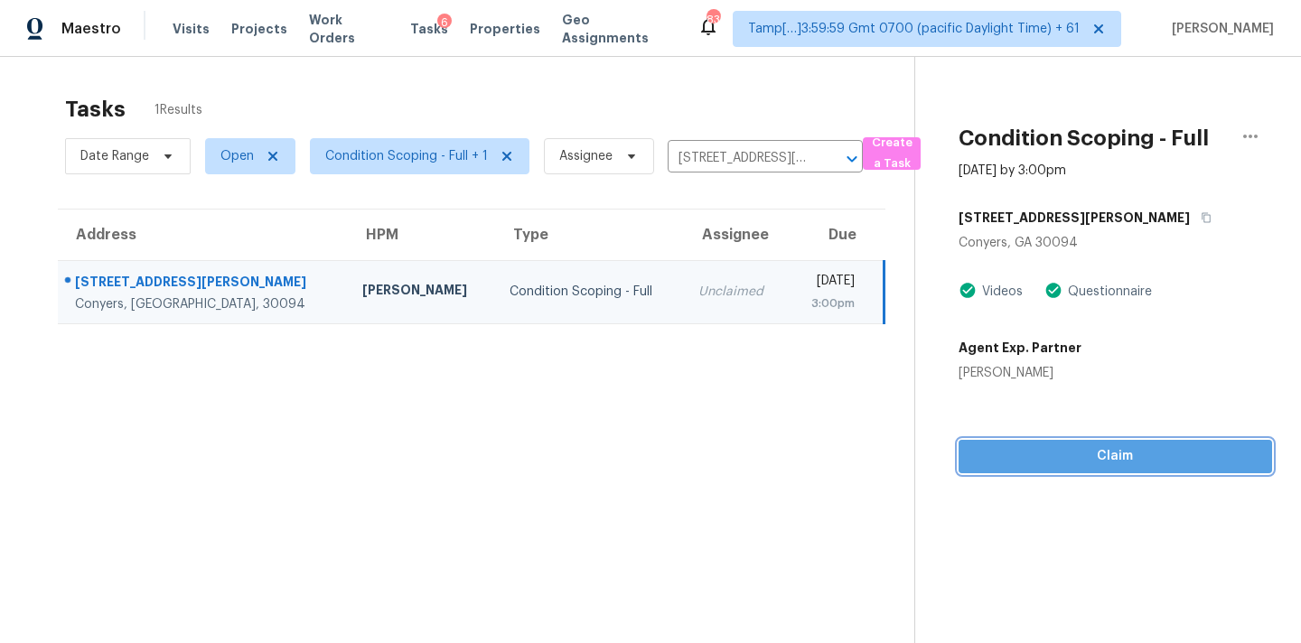
click at [1122, 466] on span "Claim" at bounding box center [1115, 456] width 285 height 23
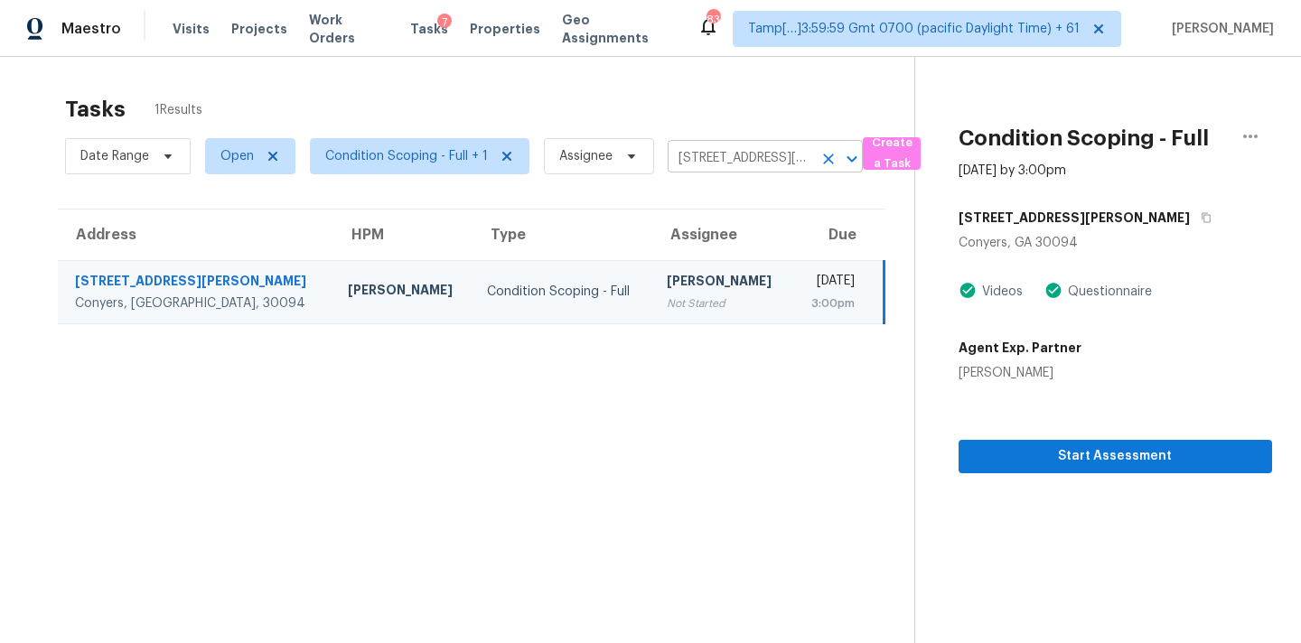
click at [697, 154] on input "3093 Goode Rd, Conyers, GA 30094" at bounding box center [740, 159] width 145 height 28
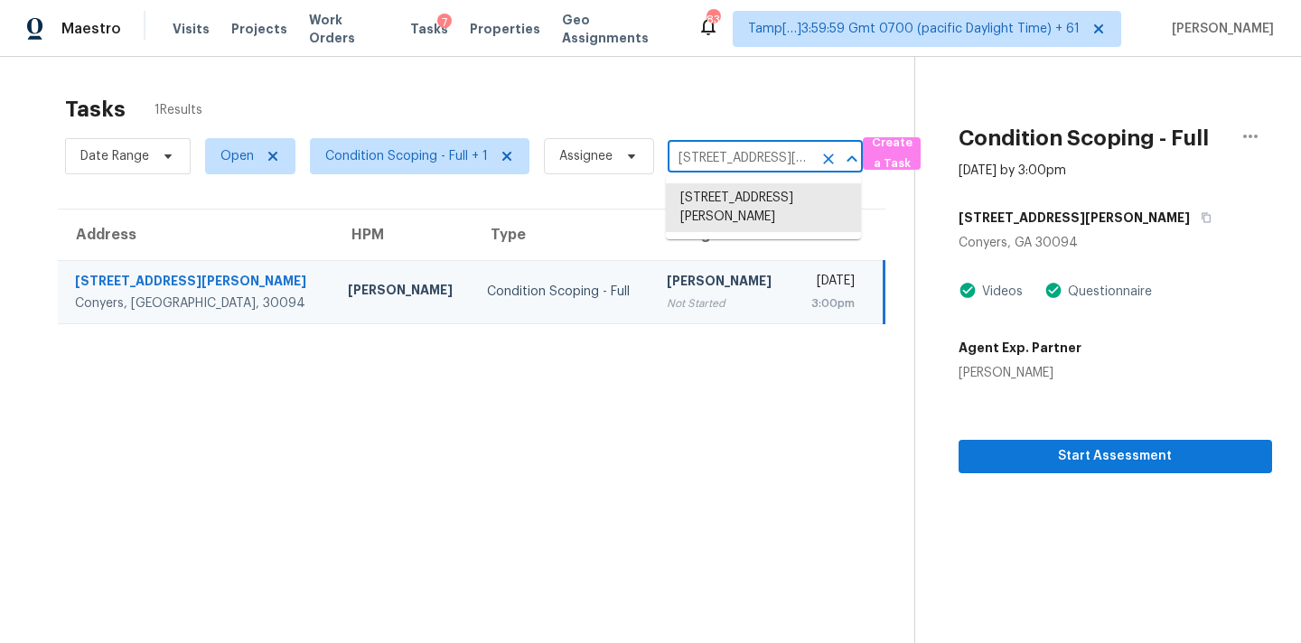
paste input "551 Fieldcrest Dr Dallas, GA, 30132"
type input "551 Fieldcrest Dr Dallas, GA, 30132"
click at [707, 201] on li "551 Fieldcrest Dr, Dallas, GA 30132" at bounding box center [763, 198] width 195 height 30
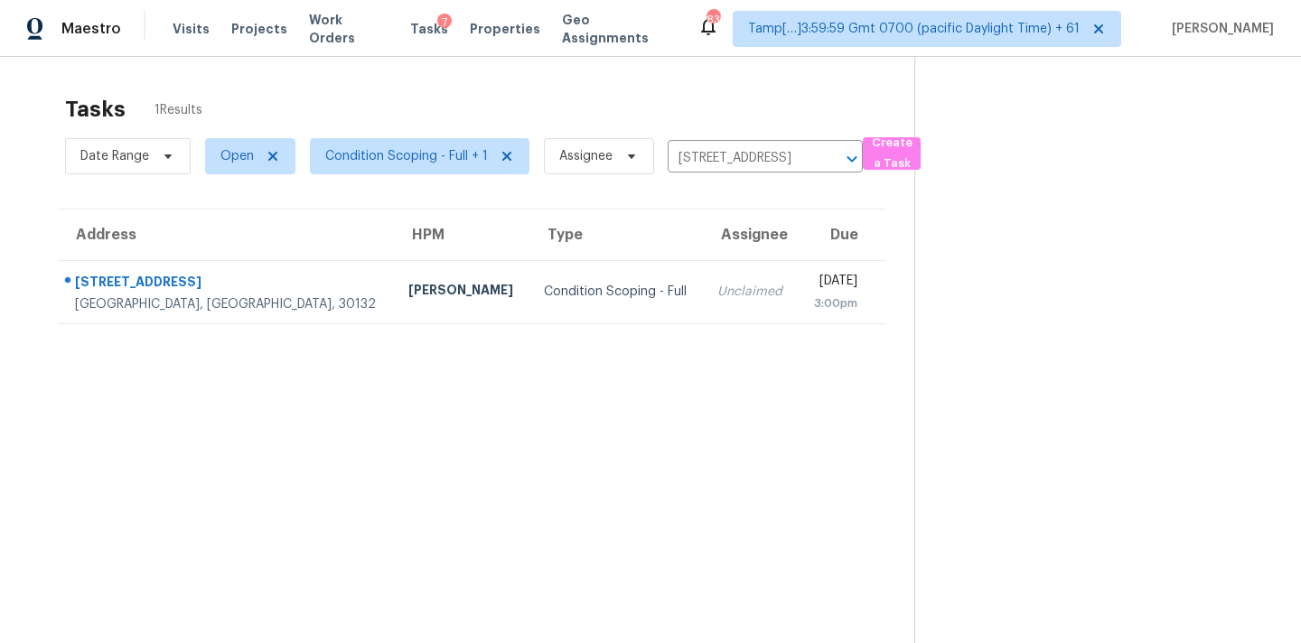
click at [813, 311] on div "3:00pm" at bounding box center [835, 304] width 44 height 18
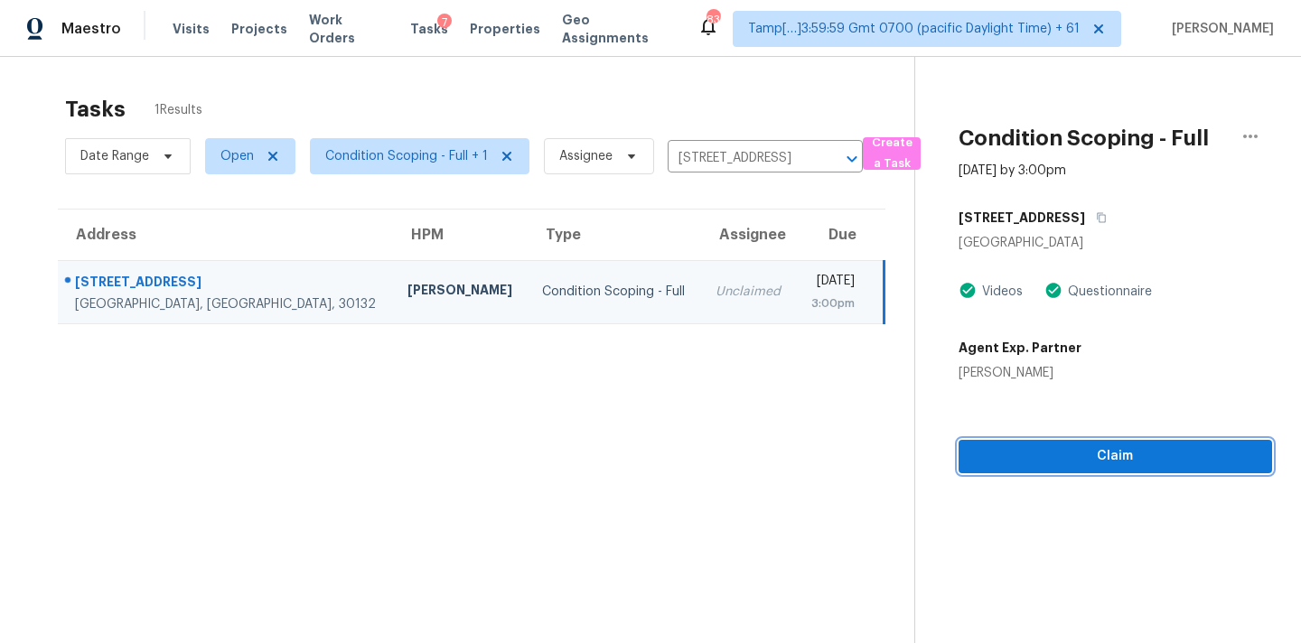
click at [1128, 449] on span "Claim" at bounding box center [1115, 456] width 285 height 23
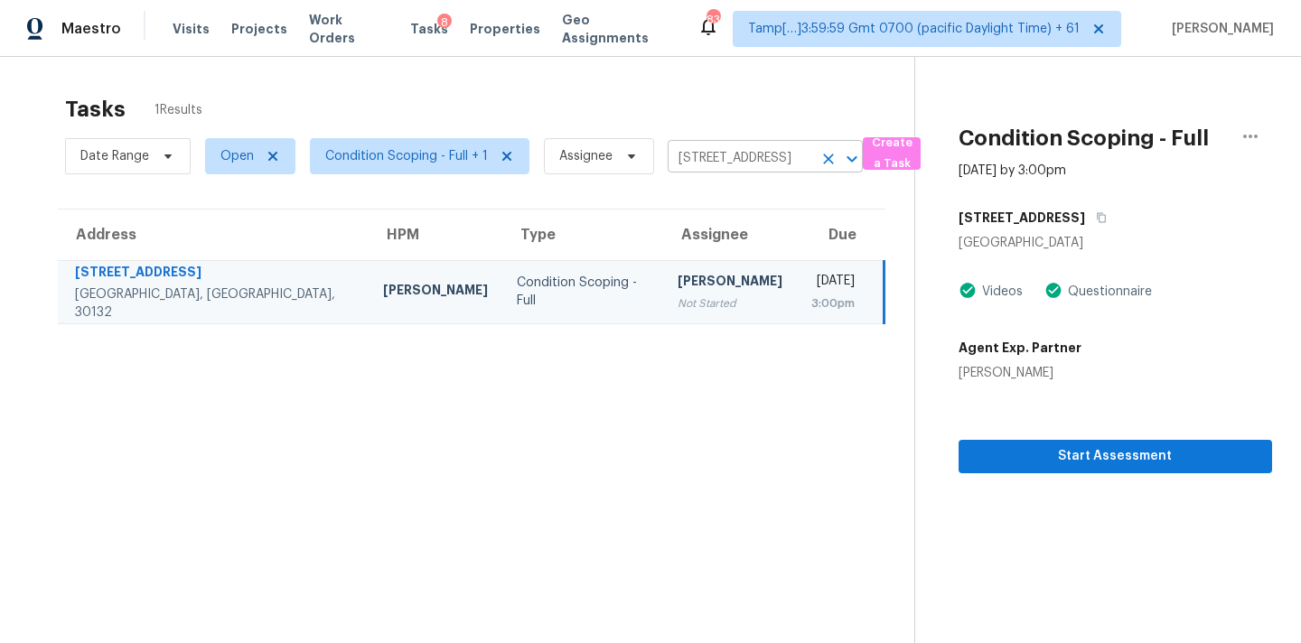
click at [685, 159] on input "551 Fieldcrest Dr, Dallas, GA 30132" at bounding box center [740, 159] width 145 height 28
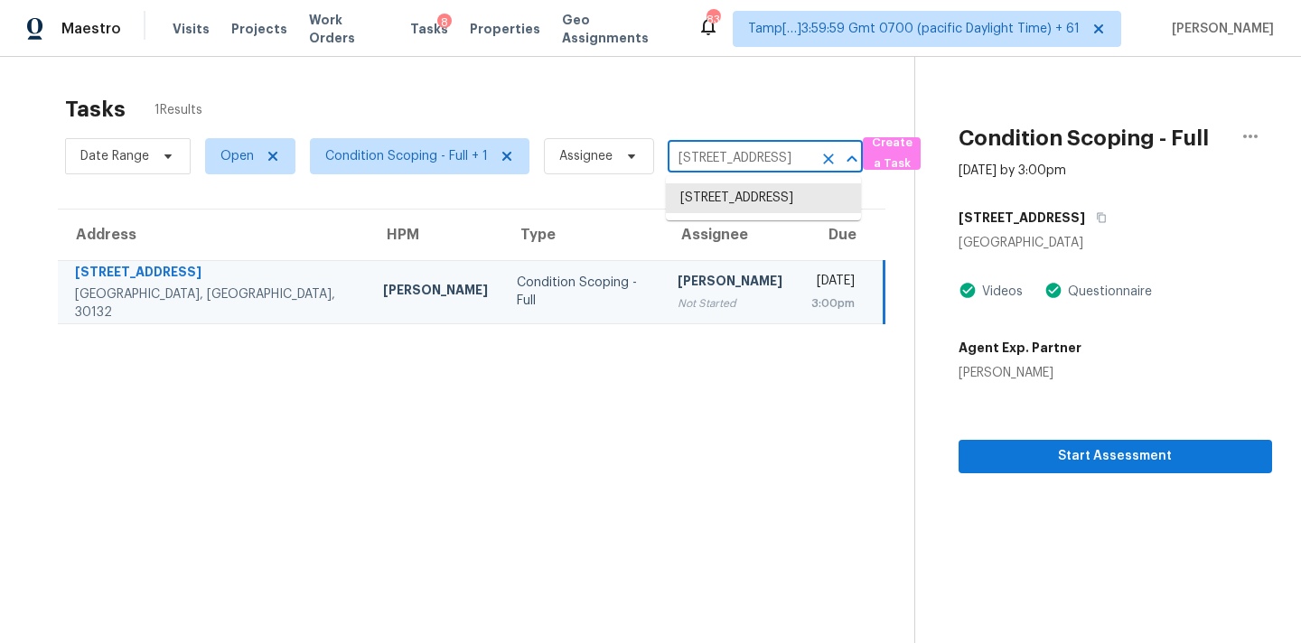
paste input "73 Farm House Ln Oakwood, GA, 30566"
type input "5573 Farm House Ln Oakwood, GA, 30566"
click at [712, 199] on li "5573 Farm House Ln, Oakwood, GA 30566" at bounding box center [763, 198] width 195 height 30
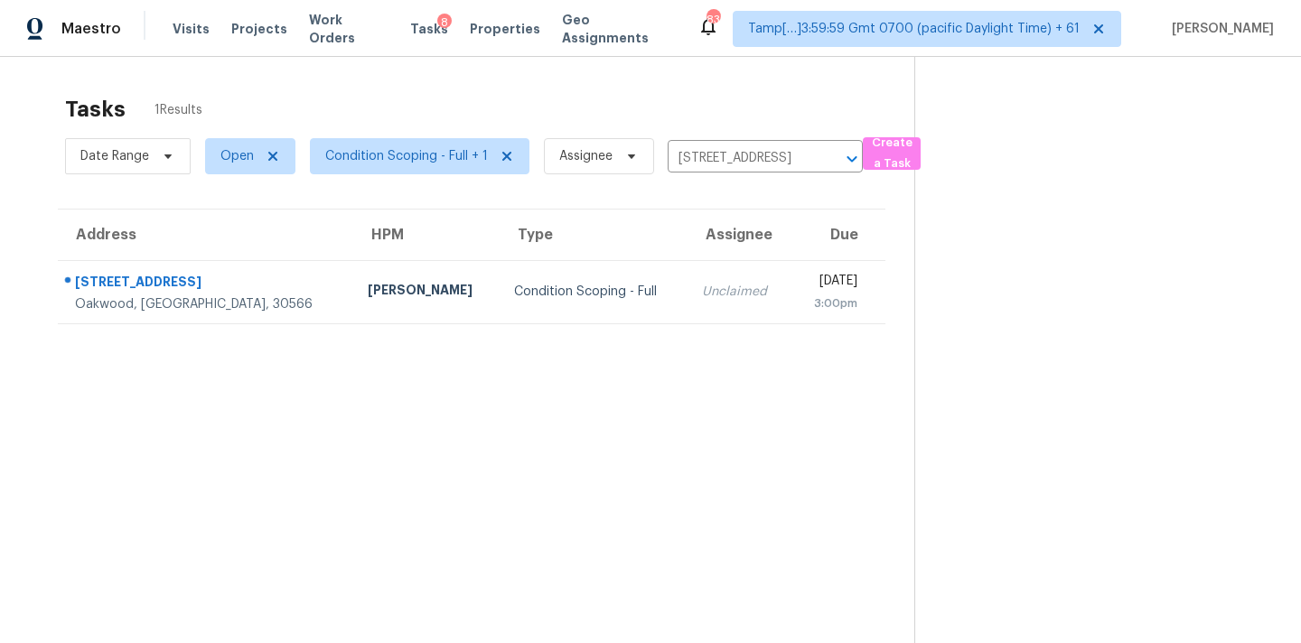
click at [791, 296] on td "Mon, Aug 11th 2025 3:00pm" at bounding box center [838, 291] width 94 height 63
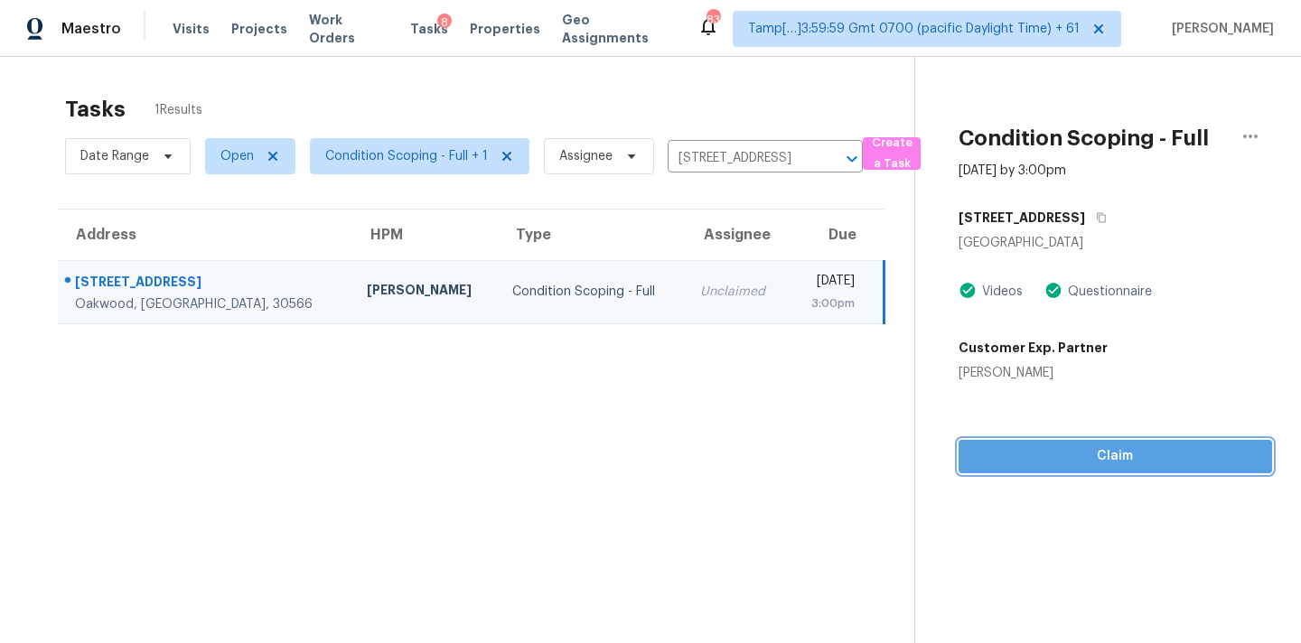
click at [995, 470] on button "Claim" at bounding box center [1116, 456] width 314 height 33
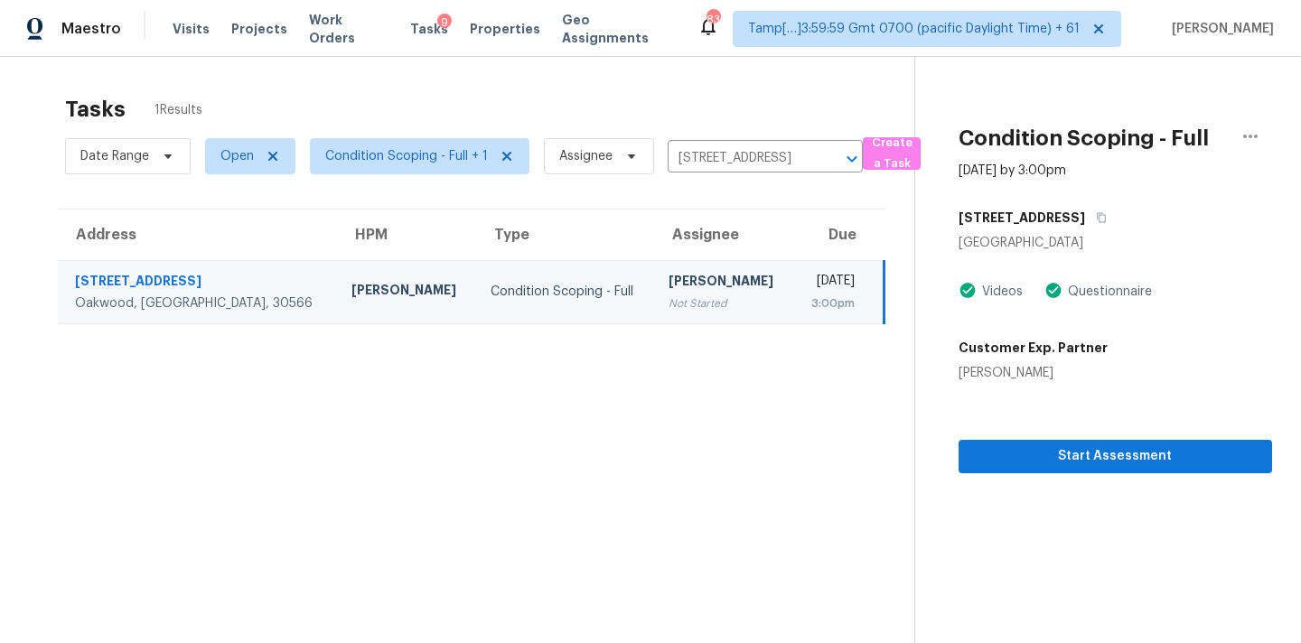
click at [697, 143] on div "Date Range Open Condition Scoping - Full + 1 Assignee 5573 Farm House Ln, Oakwo…" at bounding box center [464, 156] width 798 height 47
click at [704, 170] on input "5573 Farm House Ln, Oakwood, GA 30566" at bounding box center [740, 159] width 145 height 28
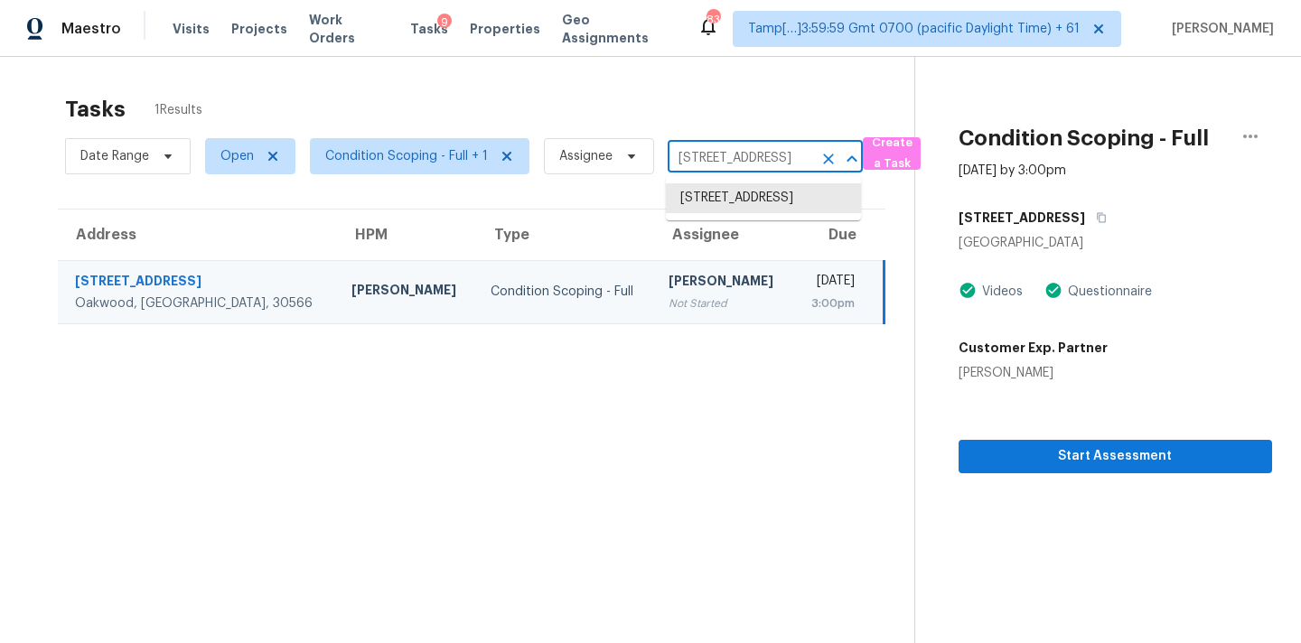
click at [704, 170] on input "5573 Farm House Ln, Oakwood, GA 30566" at bounding box center [740, 159] width 145 height 28
paste input "3643 Burning Palms Ct Houston, TX, 77042"
type input "3643 Burning Palms Ct Houston, TX, 77042"
click at [706, 203] on li "[STREET_ADDRESS]" at bounding box center [763, 198] width 195 height 30
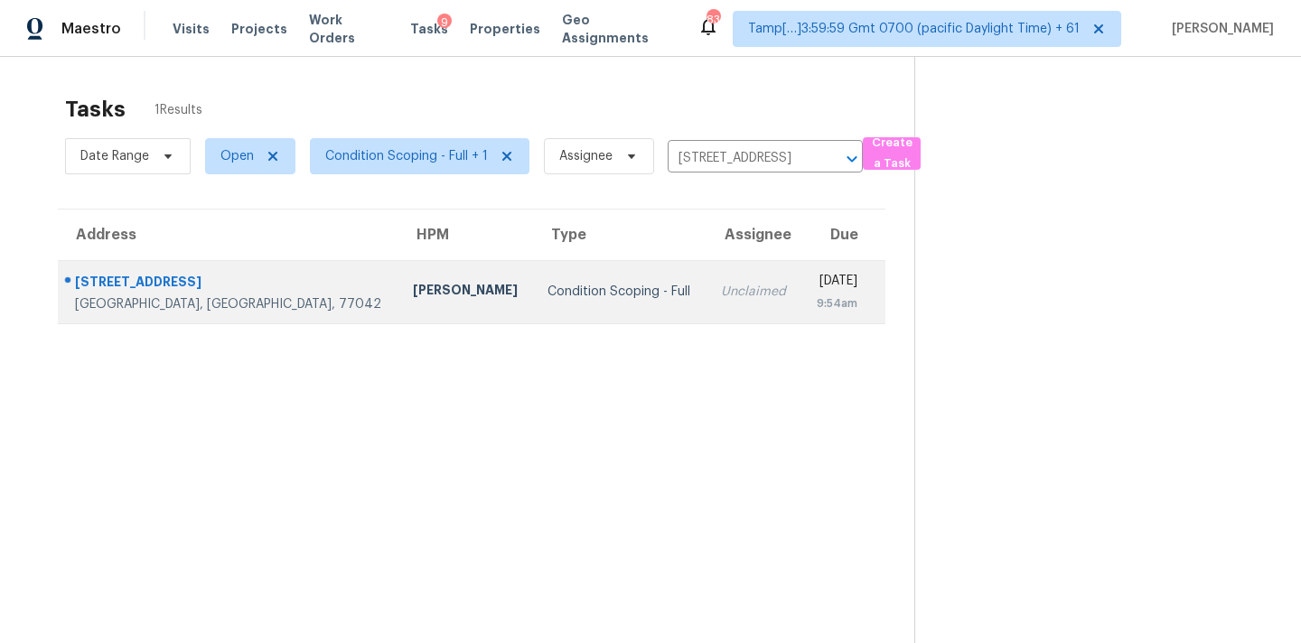
click at [707, 304] on td "Unclaimed" at bounding box center [754, 291] width 95 height 63
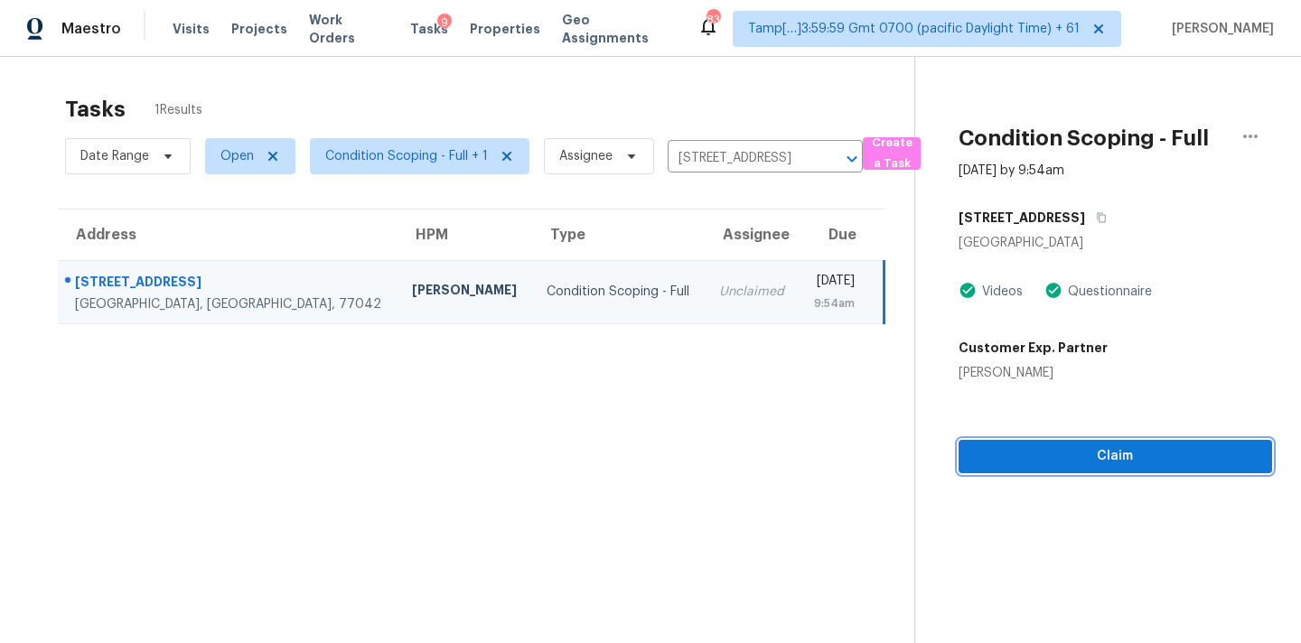
click at [1109, 463] on span "Claim" at bounding box center [1115, 456] width 285 height 23
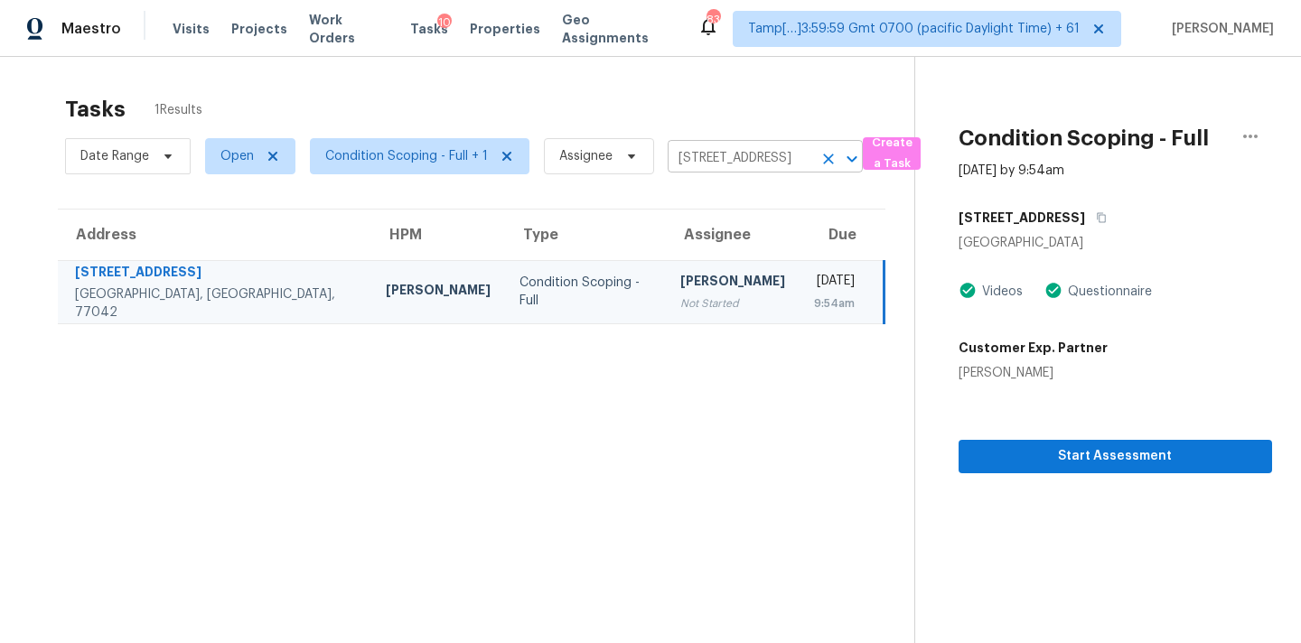
click at [746, 148] on input "[STREET_ADDRESS]" at bounding box center [740, 159] width 145 height 28
paste input "165 Cranwill Dr Hendersonville, TN, 37075"
type input "165 Cranwill Dr Hendersonville, TN, 37075"
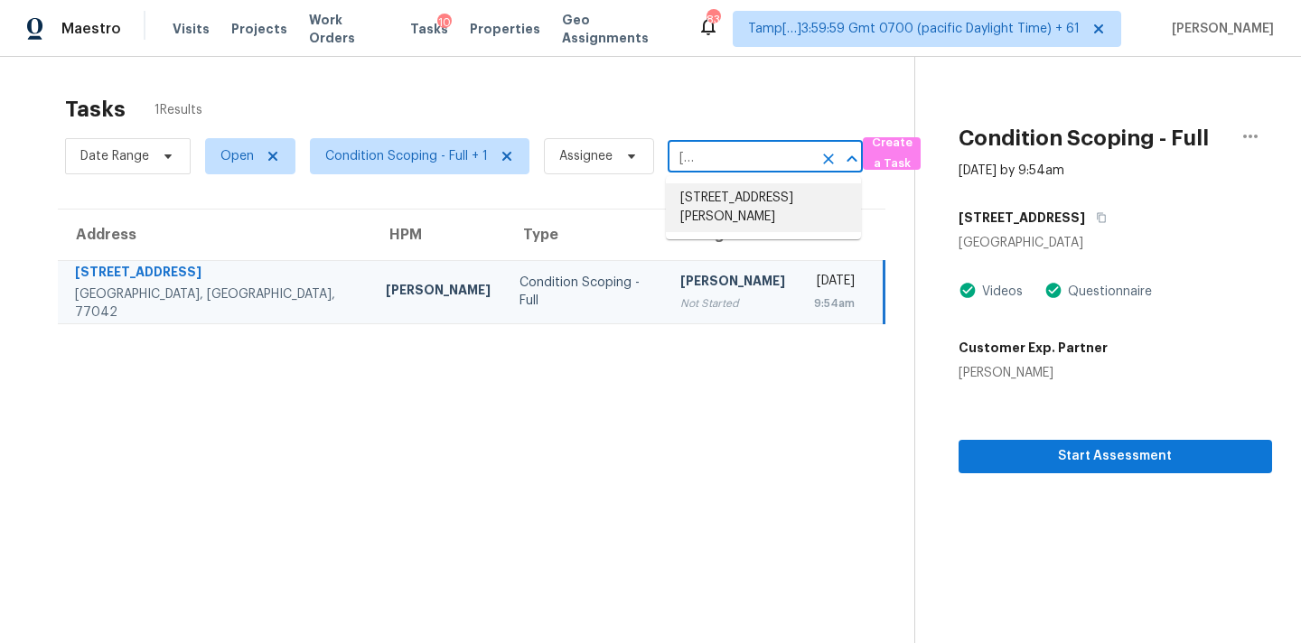
click at [750, 196] on li "165 Cranwill Dr, Hendersonville, TN 37075" at bounding box center [763, 207] width 195 height 49
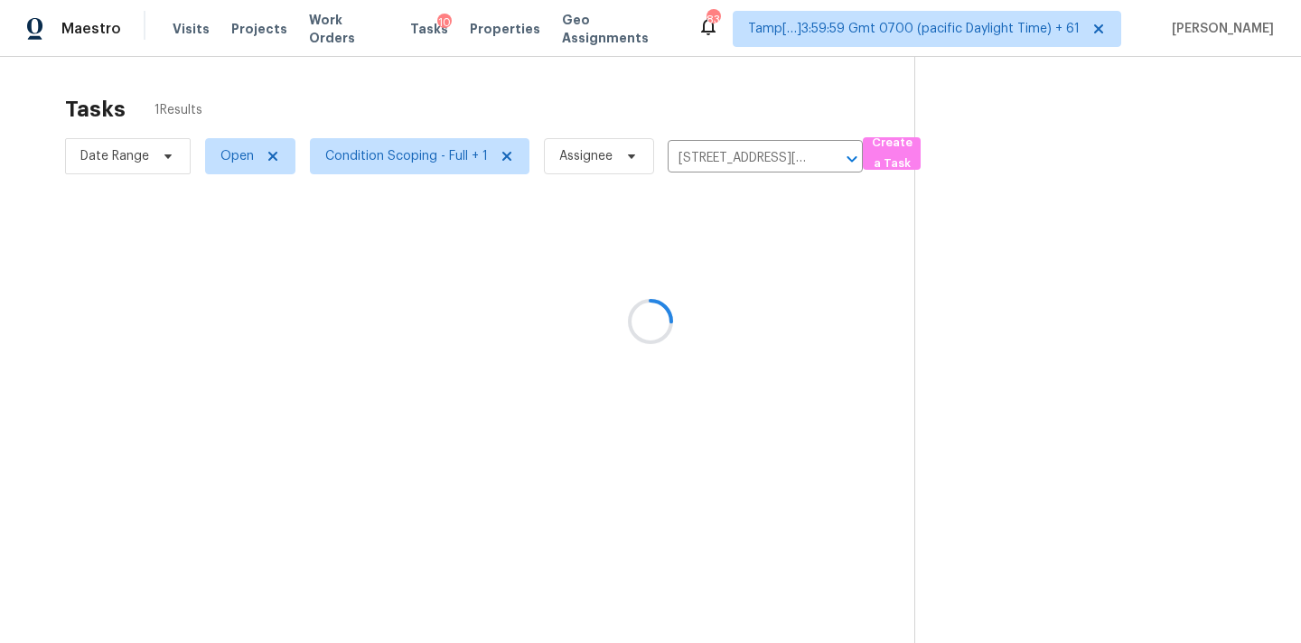
click at [732, 269] on div at bounding box center [650, 321] width 1301 height 643
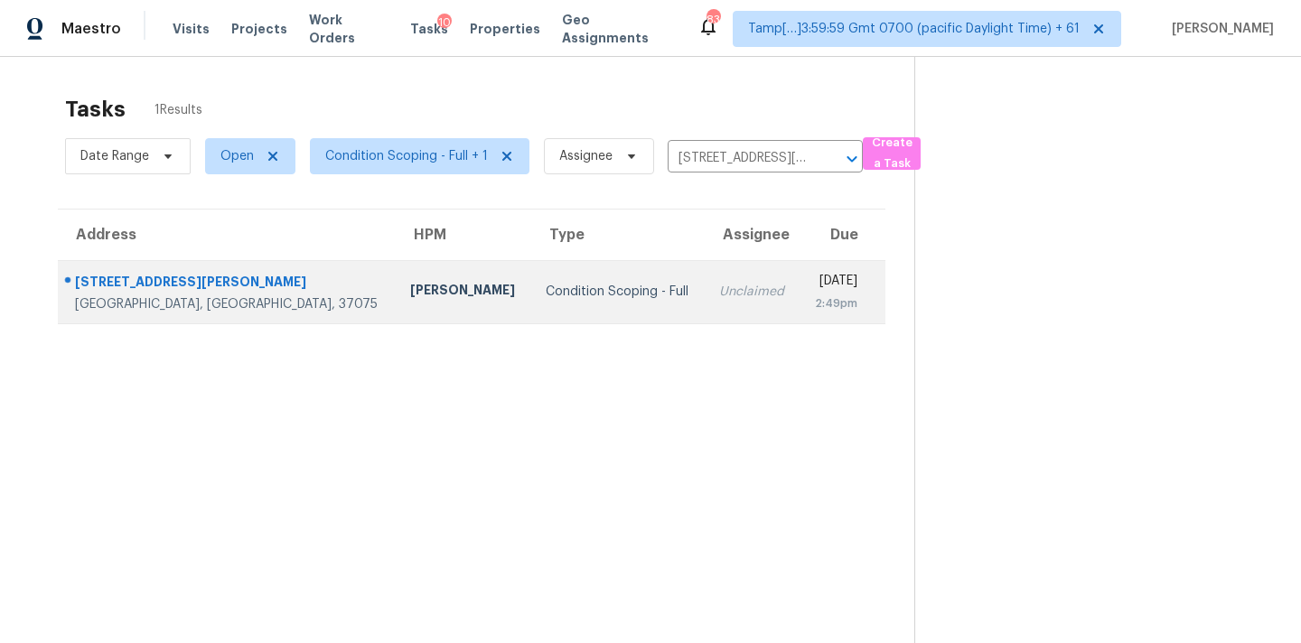
click at [814, 281] on div "[DATE]" at bounding box center [835, 283] width 43 height 23
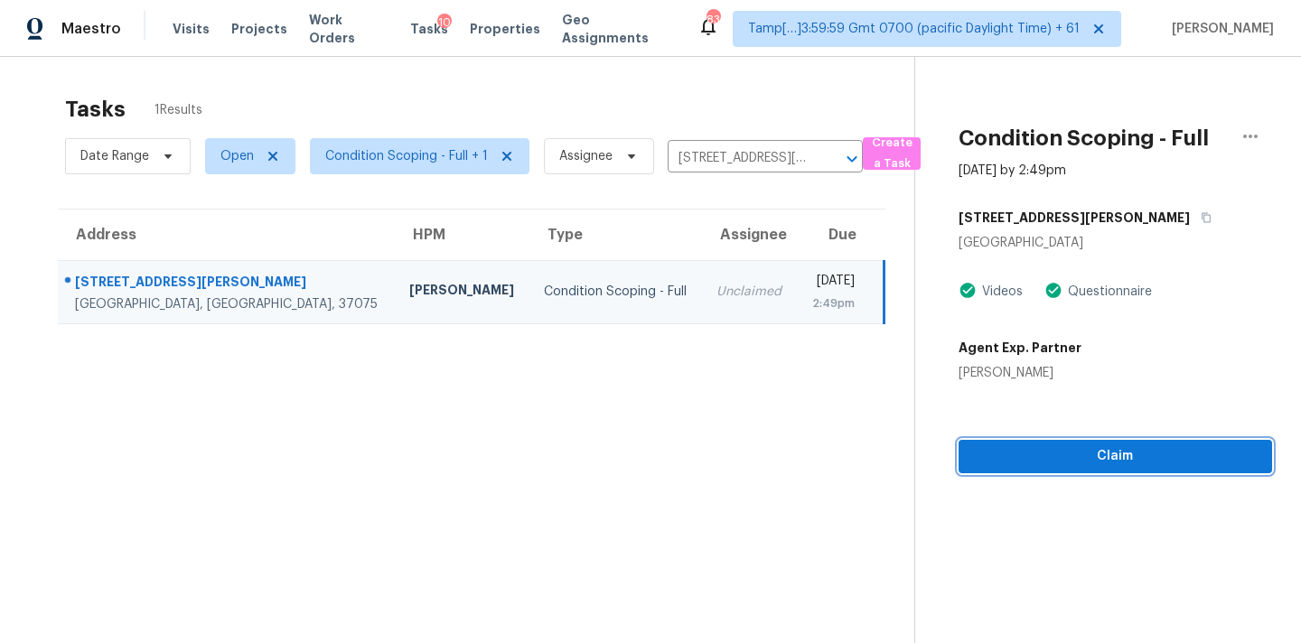
click at [1149, 457] on span "Claim" at bounding box center [1115, 456] width 285 height 23
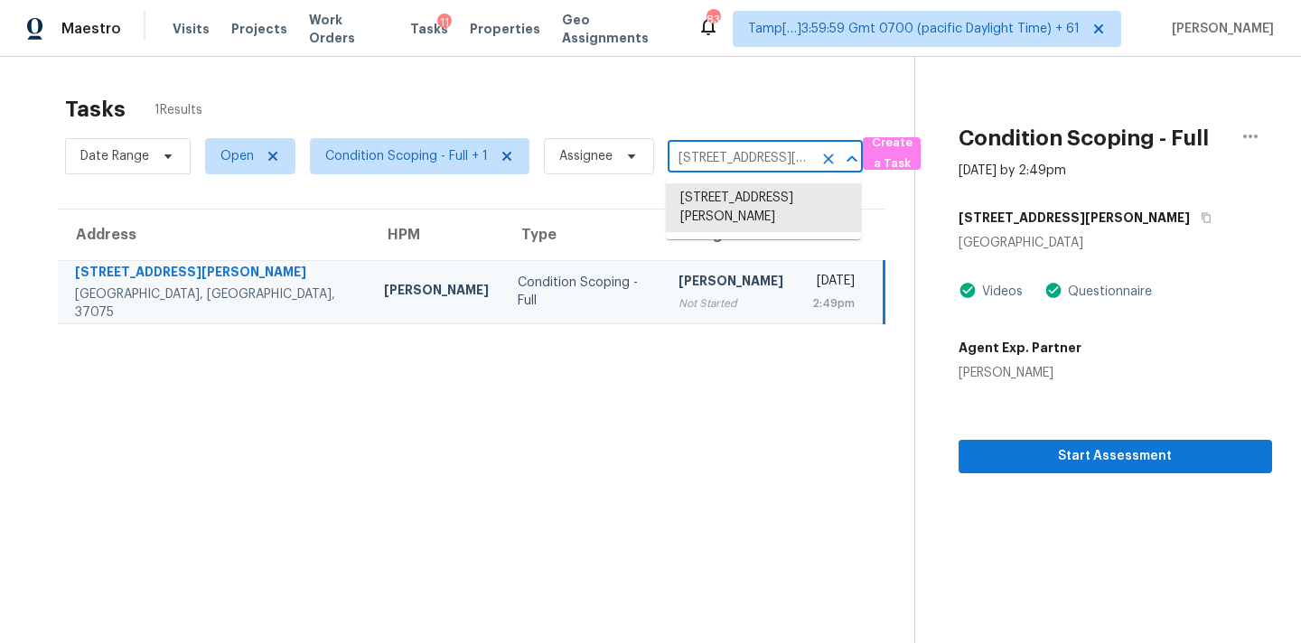
click at [701, 166] on input "165 Cranwill Dr, Hendersonville, TN 37075" at bounding box center [740, 159] width 145 height 28
paste input "3742 Waterton Leas Ct Charlotte, NC, 28269"
type input "3742 Waterton Leas Ct Charlotte, NC, 28269"
click at [706, 195] on li "3742 Waterton Leas Ct, Charlotte, NC 28269" at bounding box center [763, 198] width 195 height 30
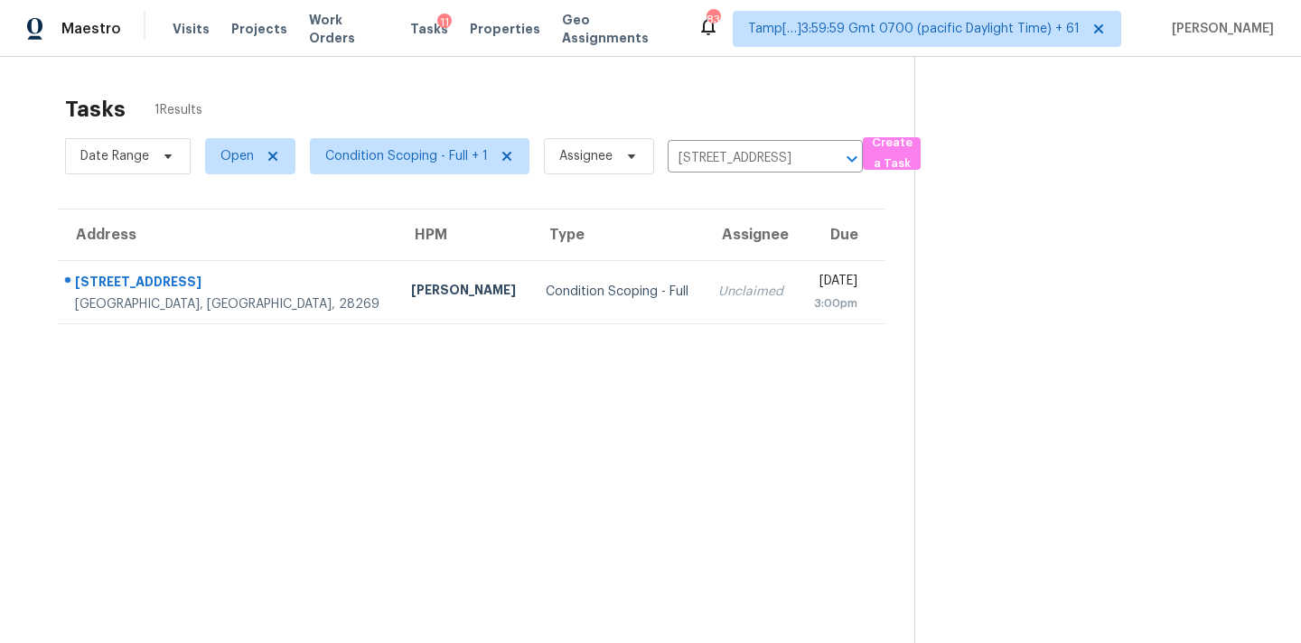
click at [718, 285] on div "Unclaimed" at bounding box center [751, 292] width 66 height 18
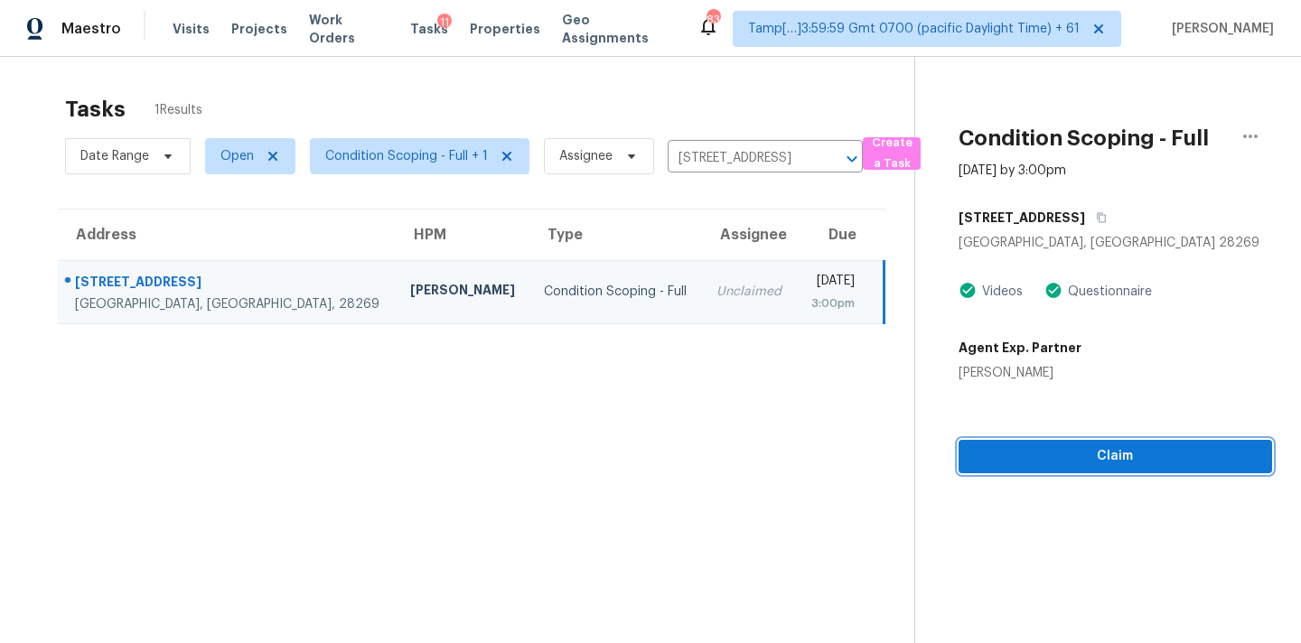
click at [1072, 467] on span "Claim" at bounding box center [1115, 456] width 285 height 23
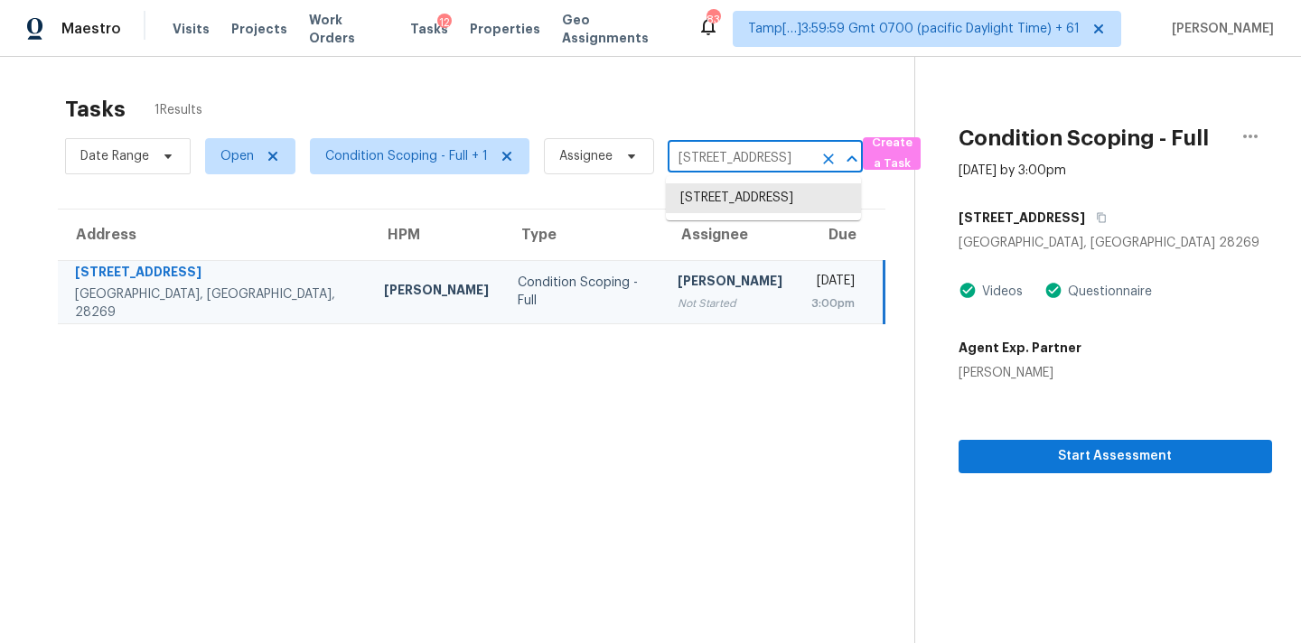
click at [693, 159] on input "3742 Waterton Leas Ct, Charlotte, NC 28269" at bounding box center [740, 159] width 145 height 28
paste input "255 Quail Dr Salisbury, NC, 28147"
type input "255 Quail Dr Salisbury, NC, 28147"
click at [703, 196] on li "255 Quail Dr, Salisbury, NC 28147" at bounding box center [763, 198] width 195 height 30
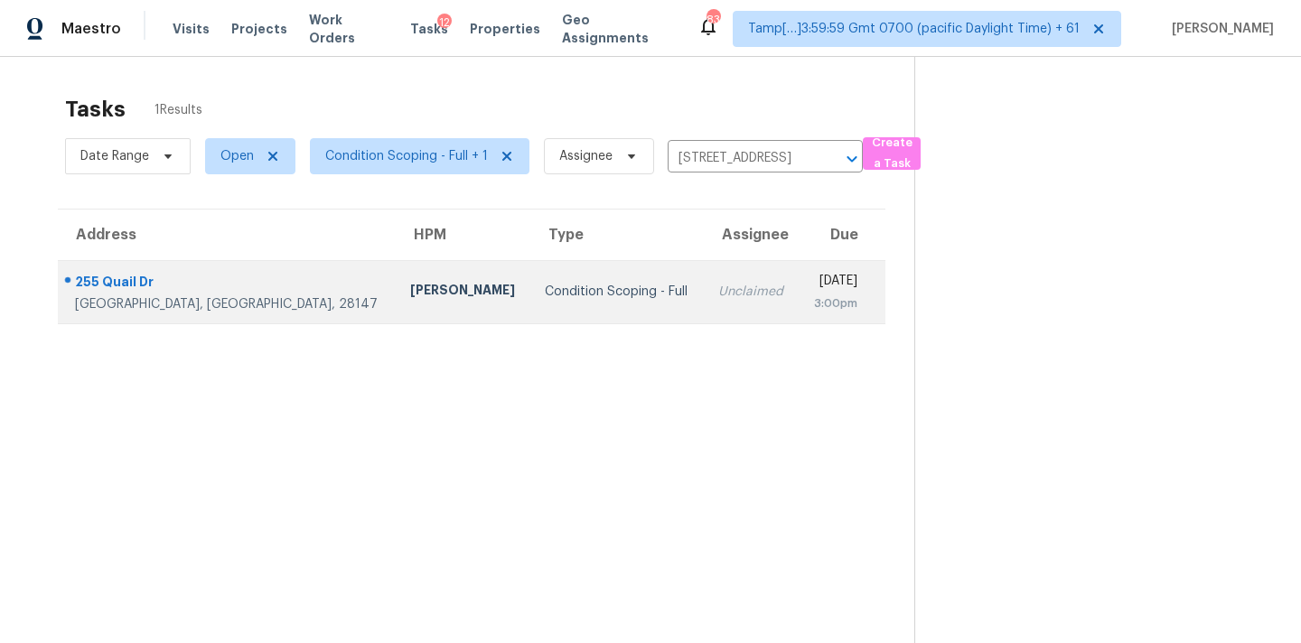
click at [799, 274] on td "Mon, Aug 11th 2025 3:00pm" at bounding box center [842, 291] width 87 height 63
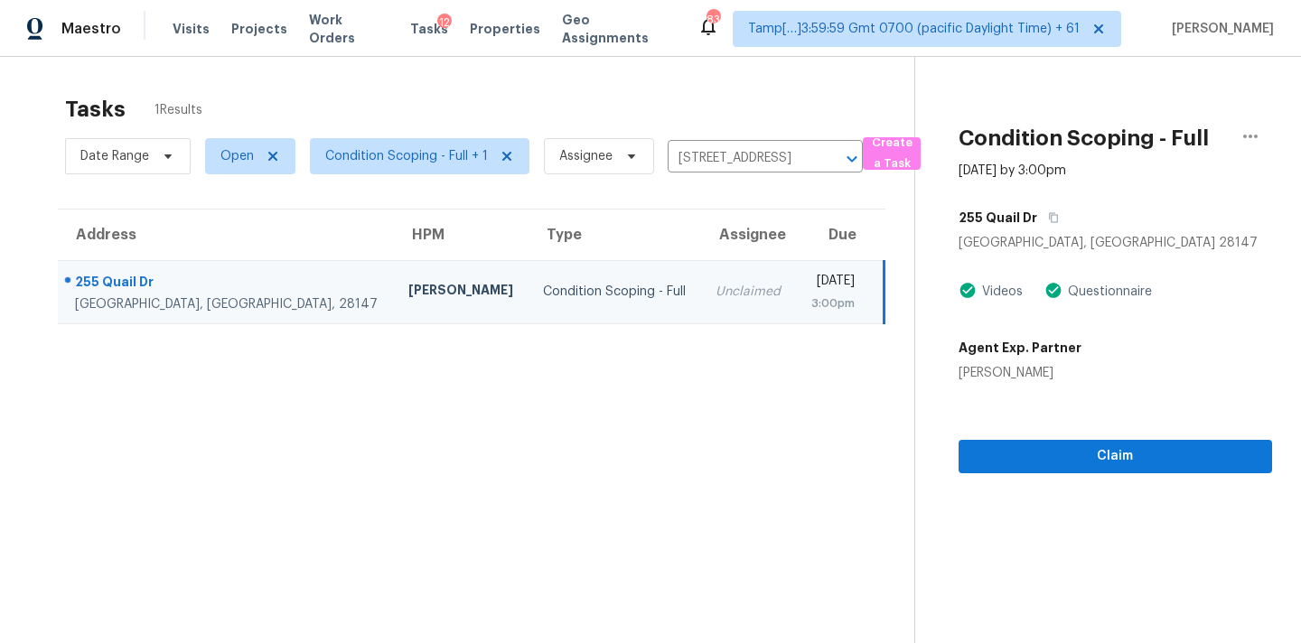
click at [1059, 475] on section "Condition Scoping - Full Aug 11th 2025 by 3:00pm 255 Quail Dr Salisbury, NC 281…" at bounding box center [1093, 378] width 358 height 643
click at [1066, 461] on span "Claim" at bounding box center [1115, 456] width 285 height 23
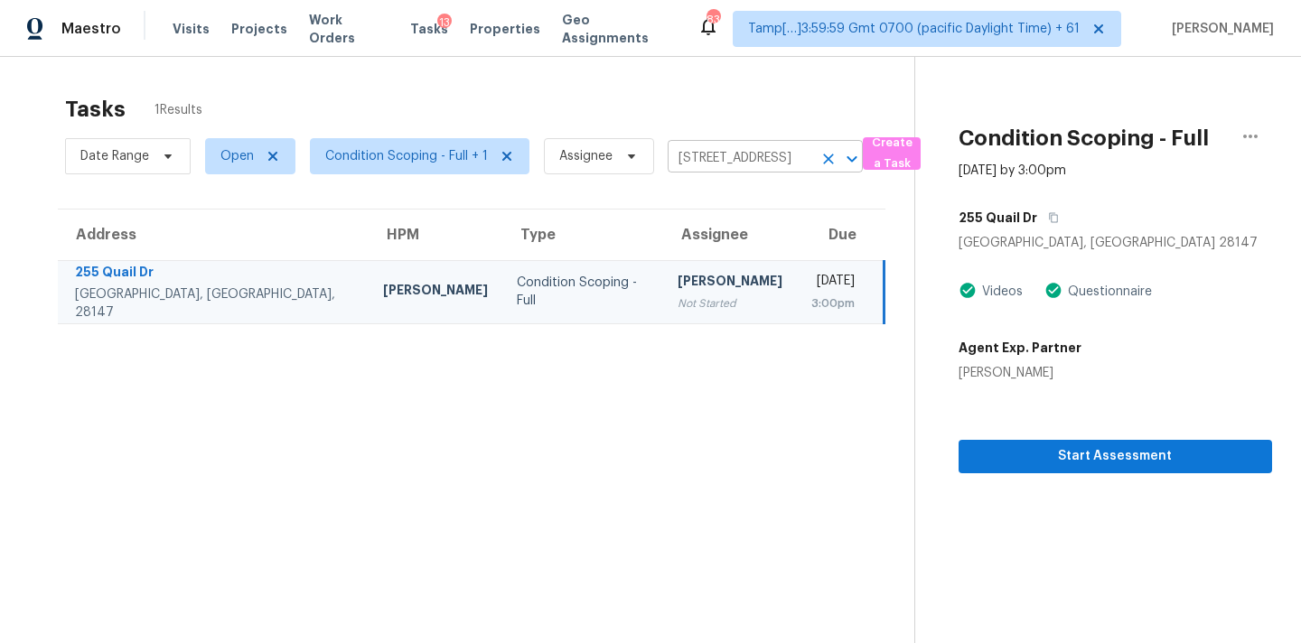
click at [705, 154] on input "255 Quail Dr, Salisbury, NC 28147" at bounding box center [740, 159] width 145 height 28
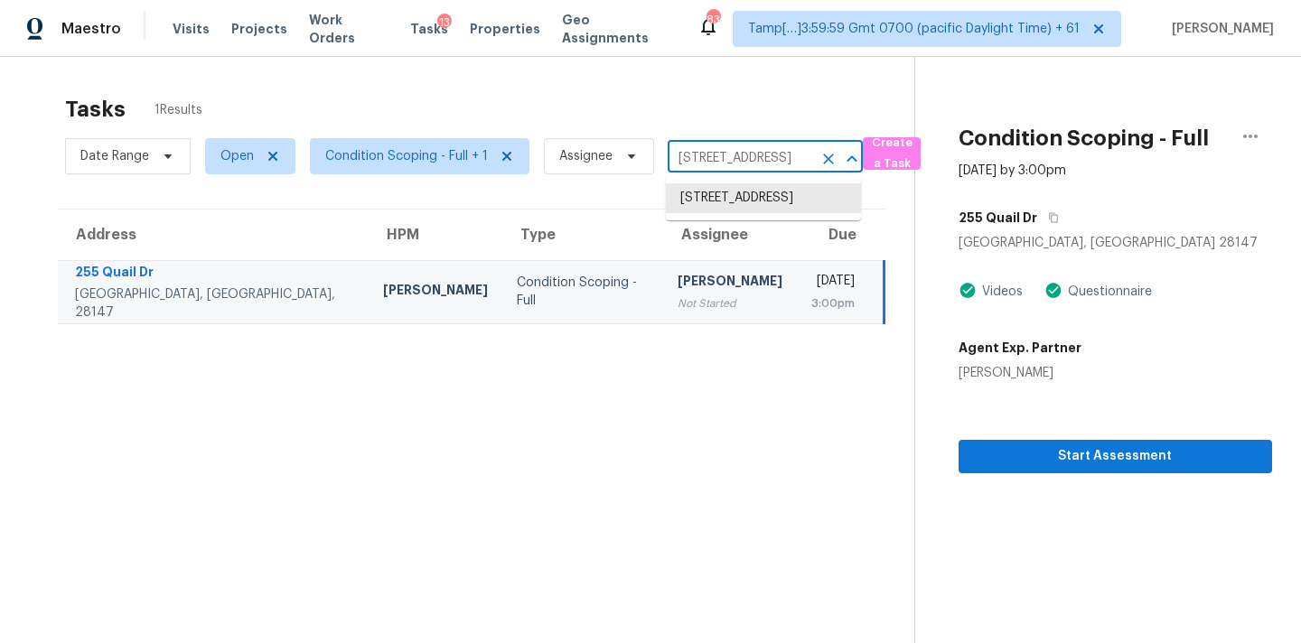
paste input "130 Triple Crown Dr Raeford, NC, 28376"
type input "130 Triple Crown Dr Raeford, NC, 28376"
click at [708, 196] on li "130 Triple Crown Dr, Raeford, NC 28376" at bounding box center [763, 198] width 195 height 30
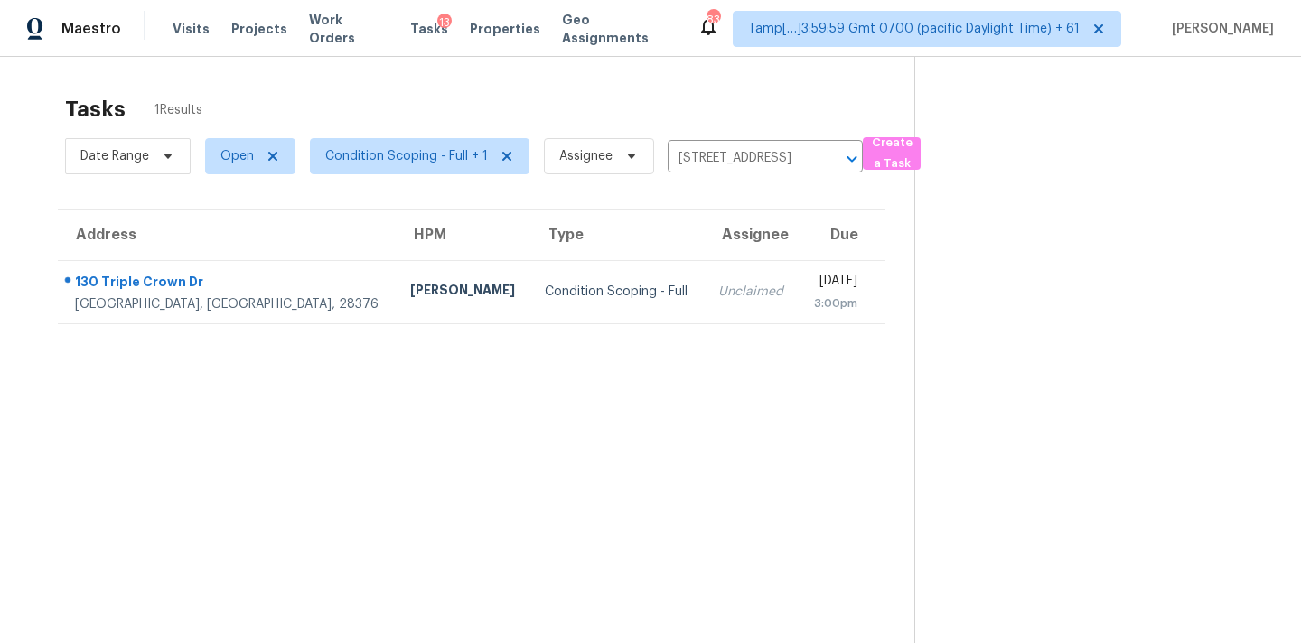
click at [813, 296] on div "3:00pm" at bounding box center [835, 304] width 44 height 18
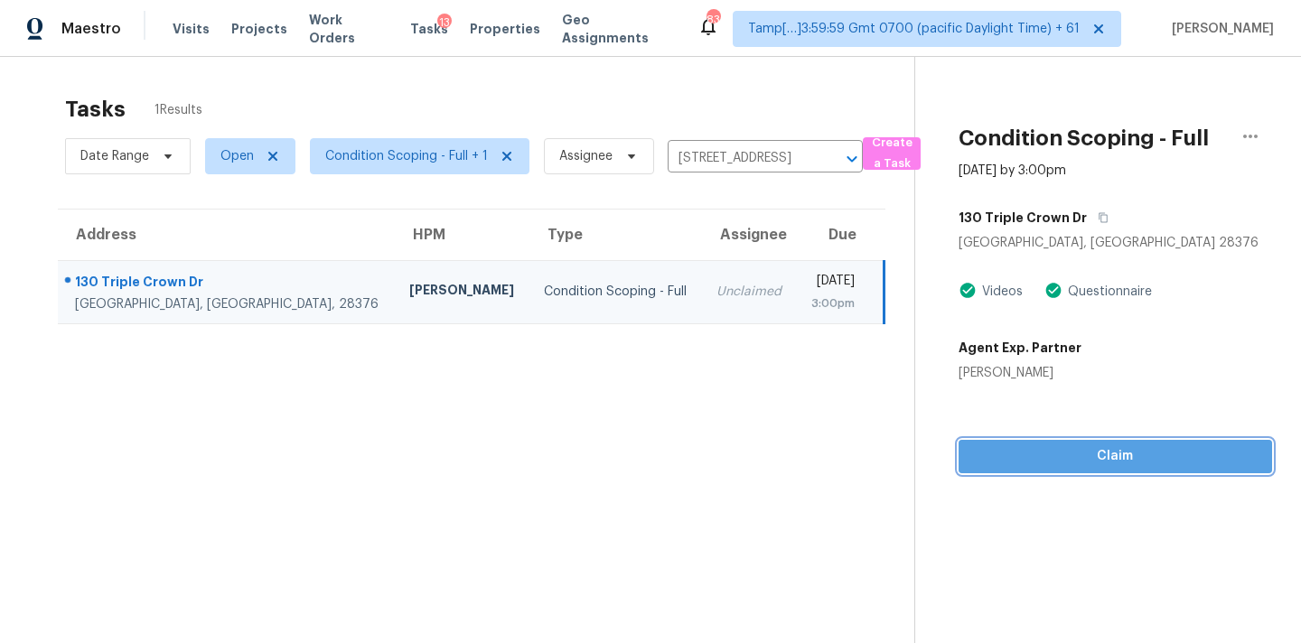
click at [1129, 456] on span "Claim" at bounding box center [1115, 456] width 285 height 23
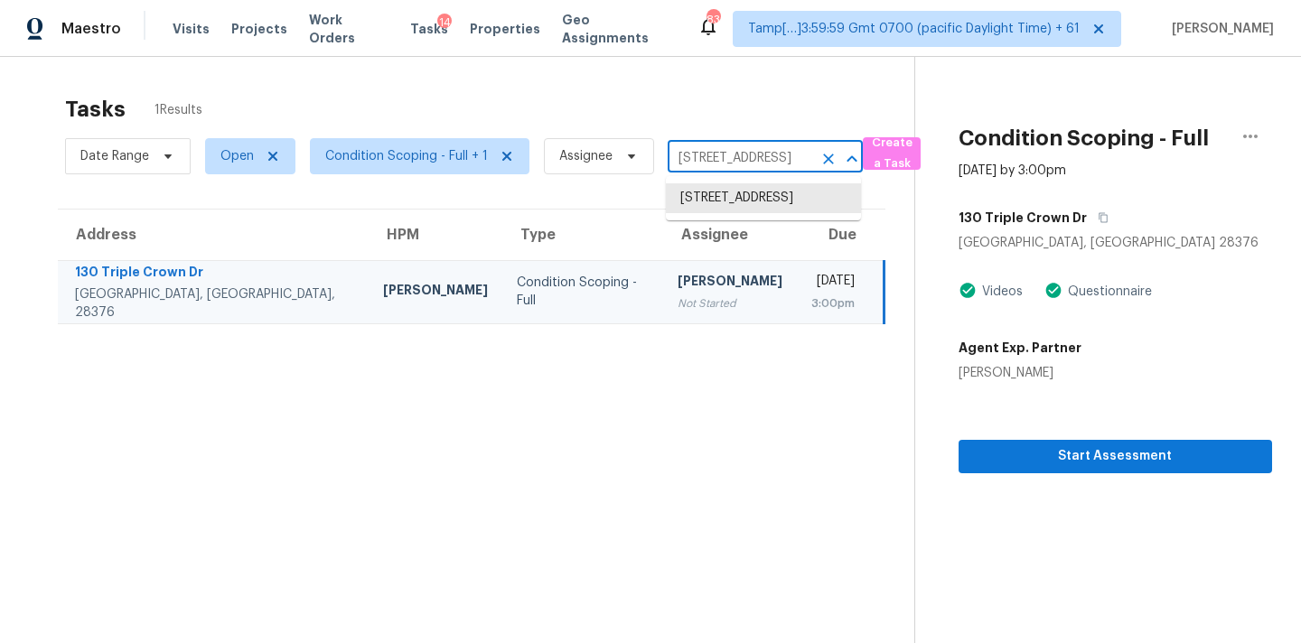
click at [758, 162] on input "130 Triple Crown Dr, Raeford, NC 28376" at bounding box center [740, 159] width 145 height 28
paste input "264 Flat Rock Dr Denver, NC, 28037"
type input "264 Flat Rock Dr Denver, NC, 28037"
click at [747, 196] on li "264 Flat Rock Dr, Denver, NC 28037" at bounding box center [763, 198] width 195 height 30
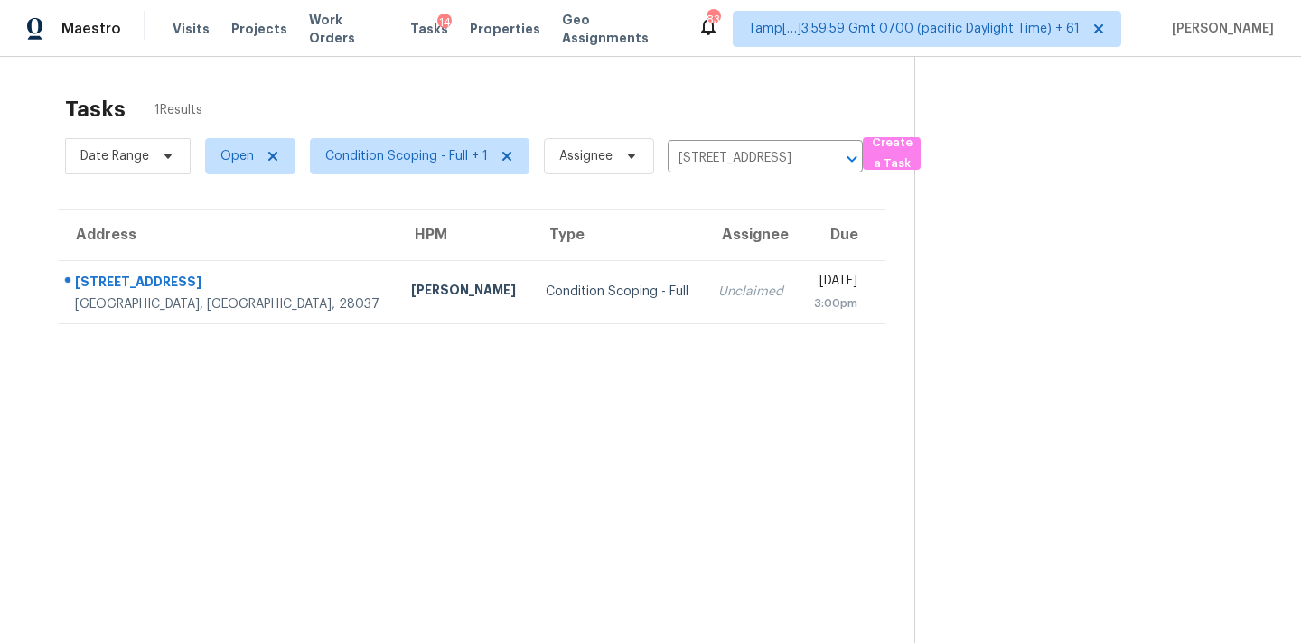
click at [813, 285] on div "[DATE]" at bounding box center [835, 283] width 44 height 23
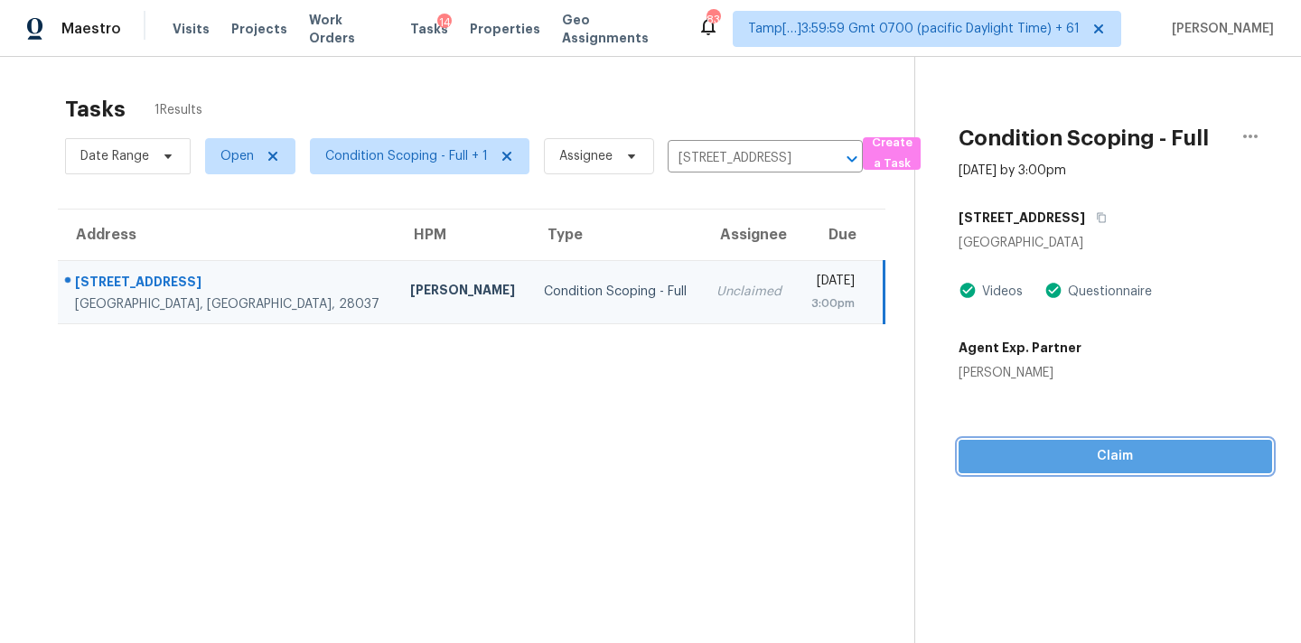
click at [1090, 454] on span "Claim" at bounding box center [1115, 456] width 285 height 23
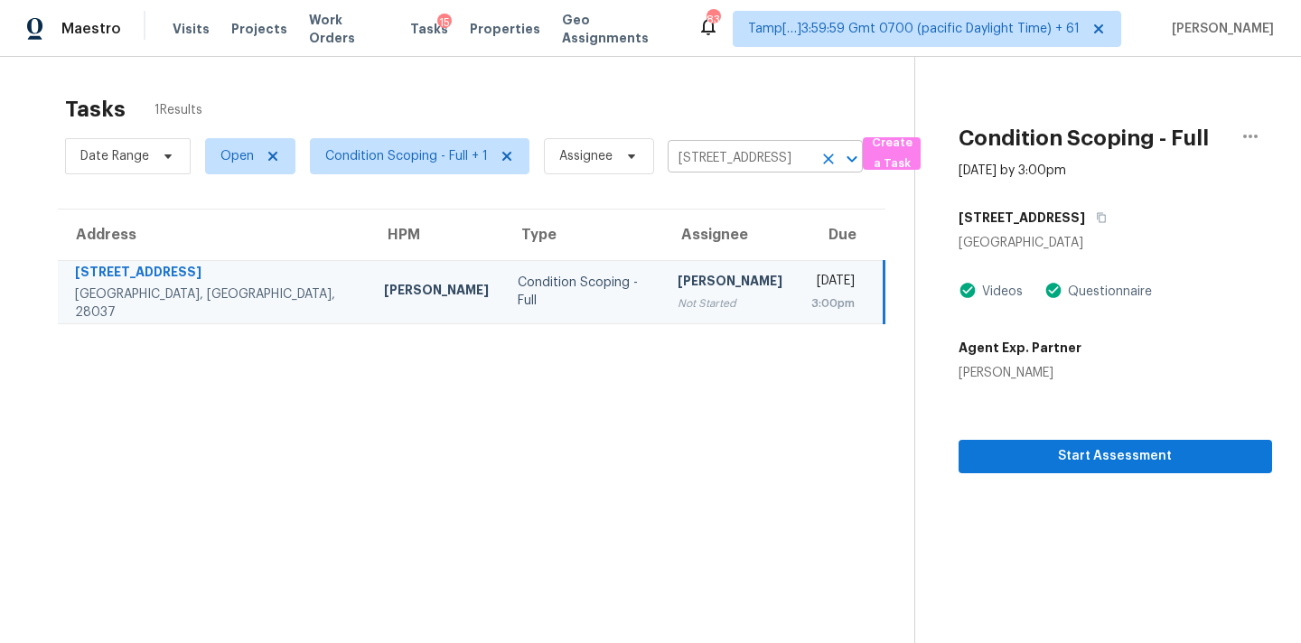
click at [694, 150] on input "264 Flat Rock Dr, Denver, NC 28037" at bounding box center [740, 159] width 145 height 28
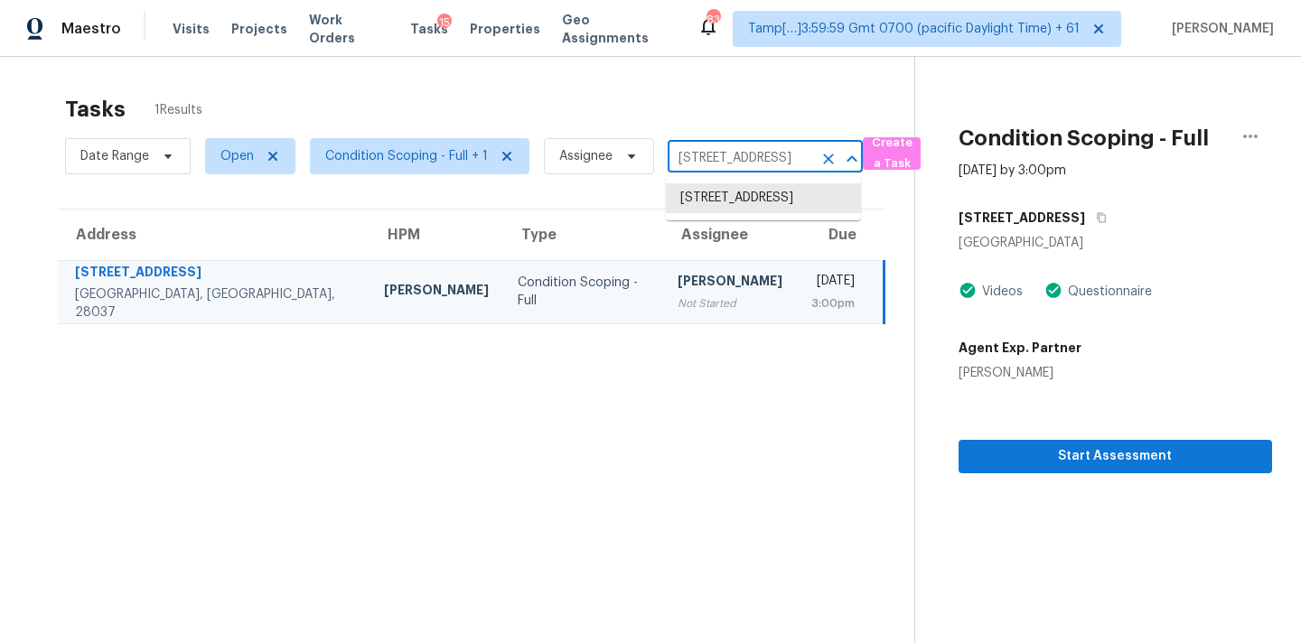
paste input "6021 Stone Bluff Dr Clemmons, NC, 27012"
type input "6021 Stone Bluff Dr Clemmons, NC, 27012"
click at [712, 205] on li "6021 Stone Bluff Dr, Clemmons, NC 27012" at bounding box center [763, 198] width 195 height 30
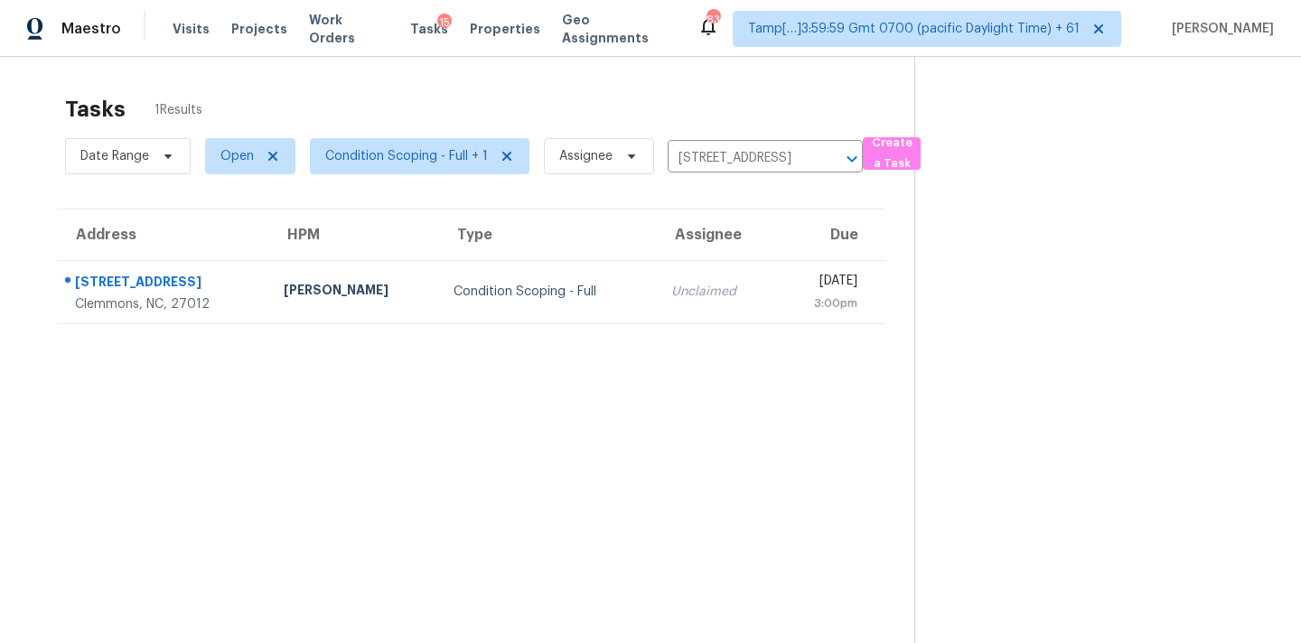
click at [791, 288] on div "[DATE]" at bounding box center [824, 283] width 67 height 23
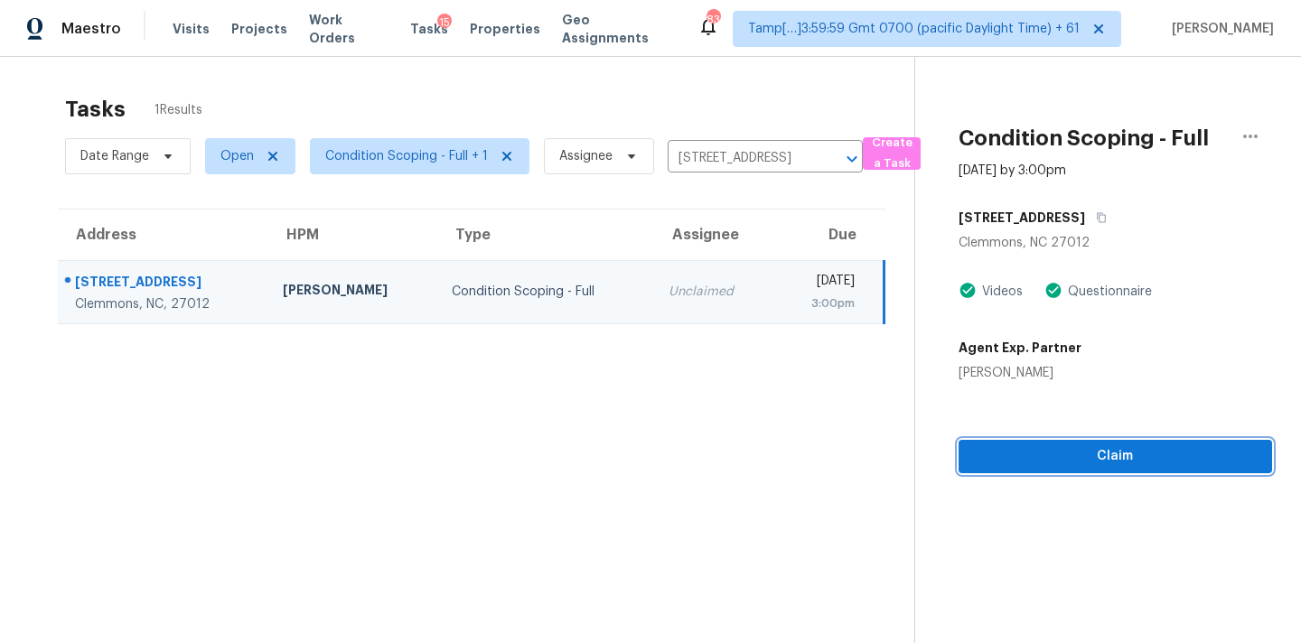
click at [1093, 458] on span "Claim" at bounding box center [1115, 456] width 285 height 23
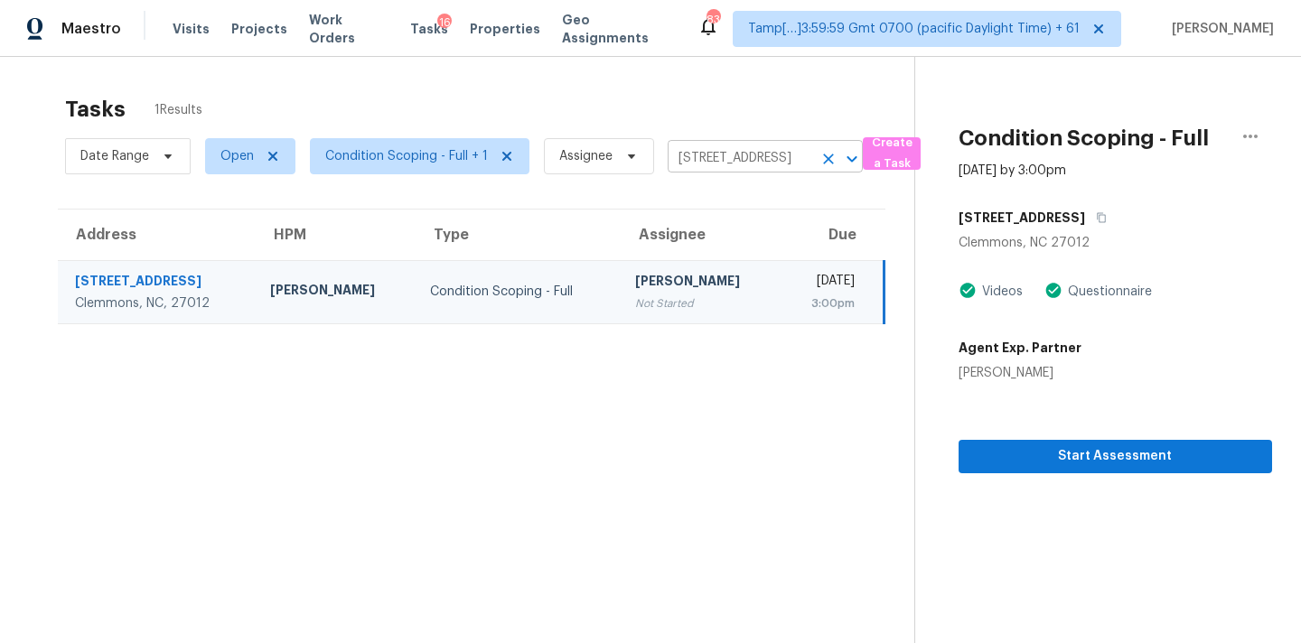
click at [735, 164] on input "6021 Stone Bluff Dr, Clemmons, NC 27012" at bounding box center [740, 159] width 145 height 28
paste input "9432 Bruntsfield Dr Jacksonville, FL, 32244"
type input "9432 Bruntsfield Dr Jacksonville, FL, 32244"
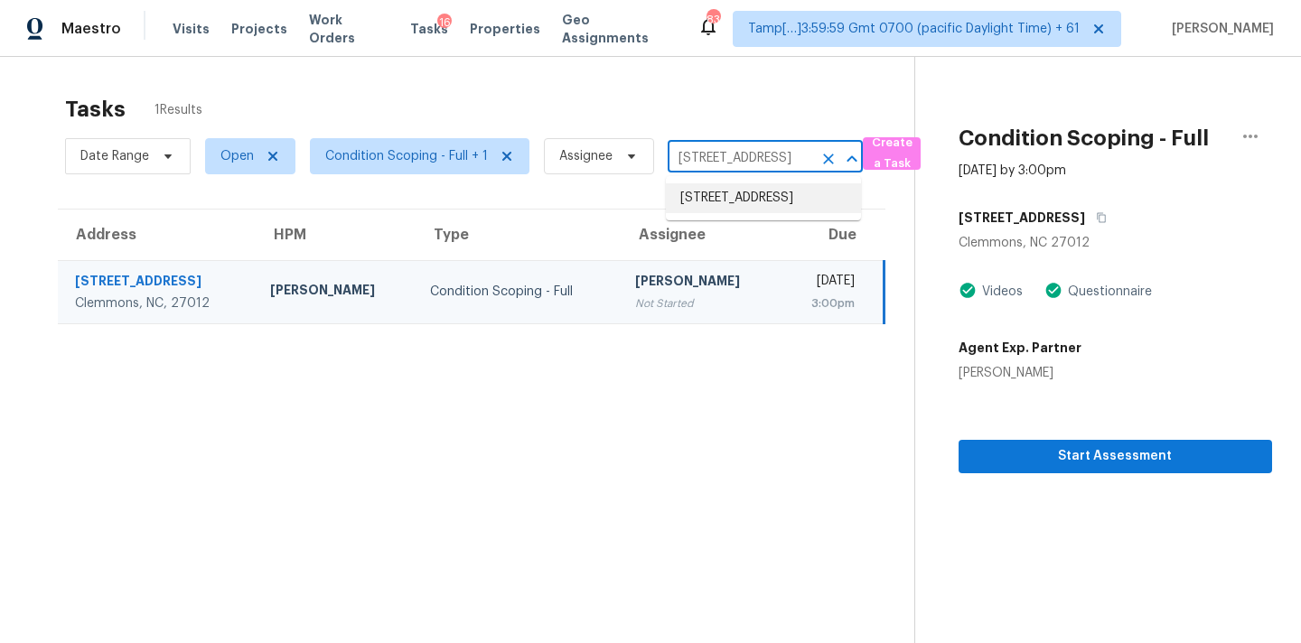
click at [737, 203] on li "9432 Bruntsfield Dr, Jacksonville, FL 32244" at bounding box center [763, 198] width 195 height 30
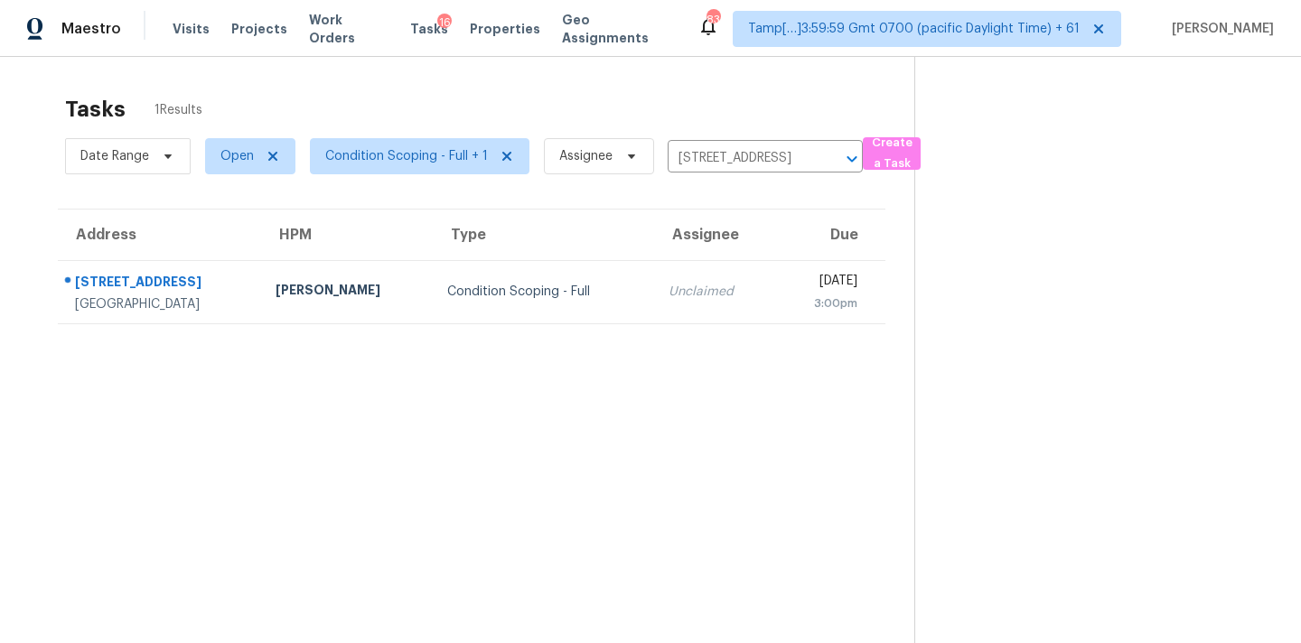
click at [789, 297] on div "3:00pm" at bounding box center [823, 304] width 68 height 18
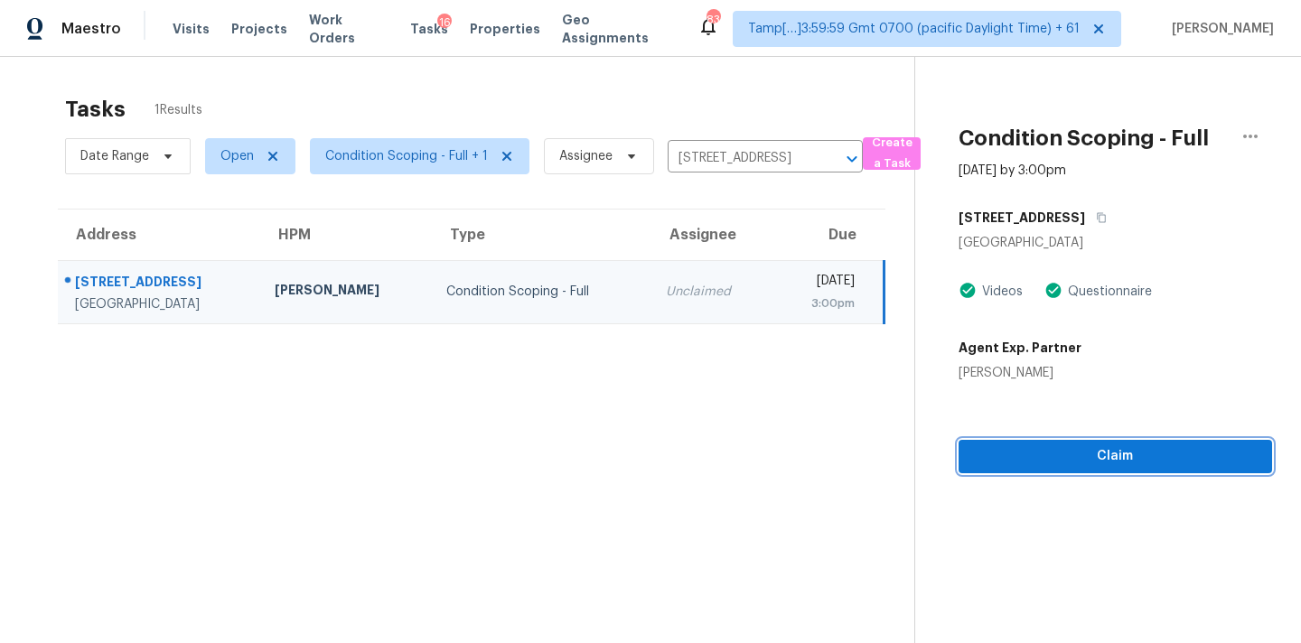
click at [1125, 467] on button "Claim" at bounding box center [1116, 456] width 314 height 33
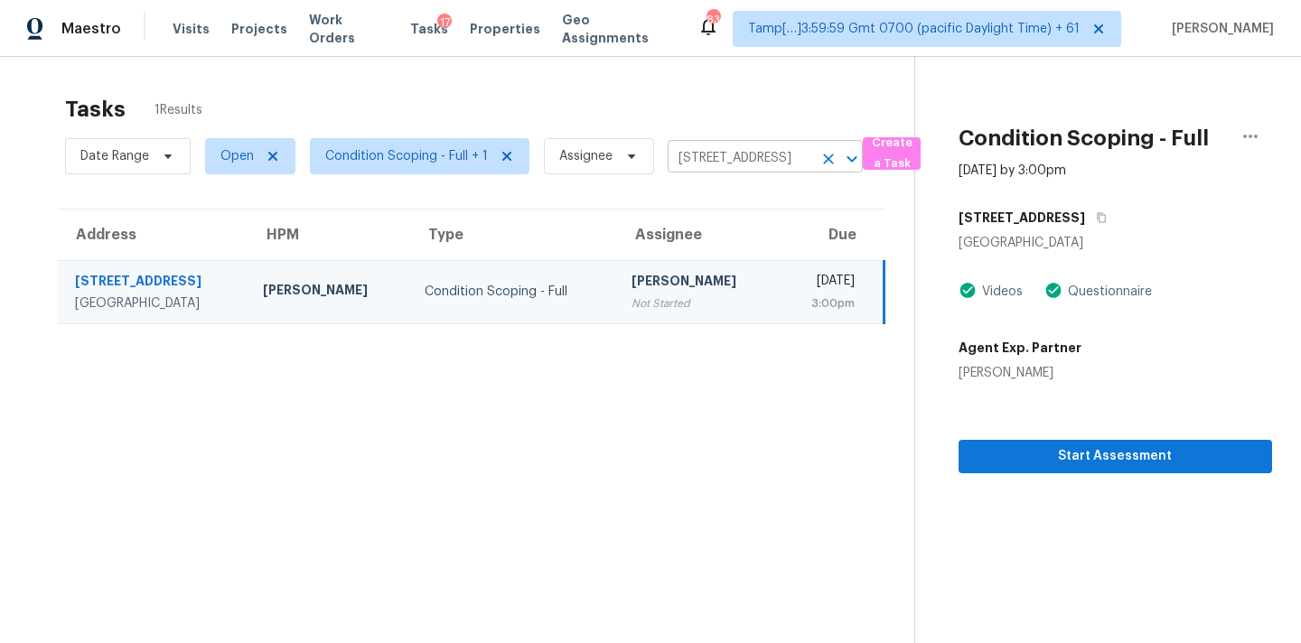
click at [704, 163] on input "9432 Bruntsfield Dr, Jacksonville, FL 32244" at bounding box center [740, 159] width 145 height 28
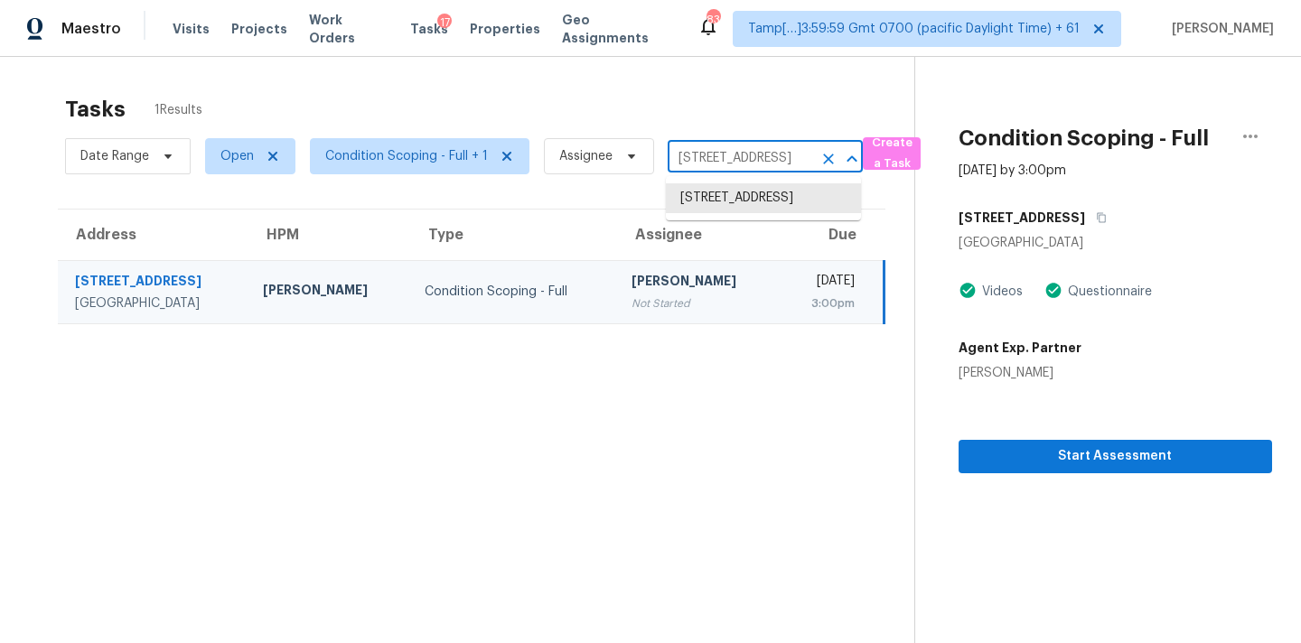
paste input "16400 Ranger Trl Huntersville, NC, 28078"
type input "16400 Ranger Trl Huntersville, NC, 28078"
click at [715, 210] on li "16400 Ranger Trl, Huntersville, NC 28078" at bounding box center [763, 198] width 195 height 30
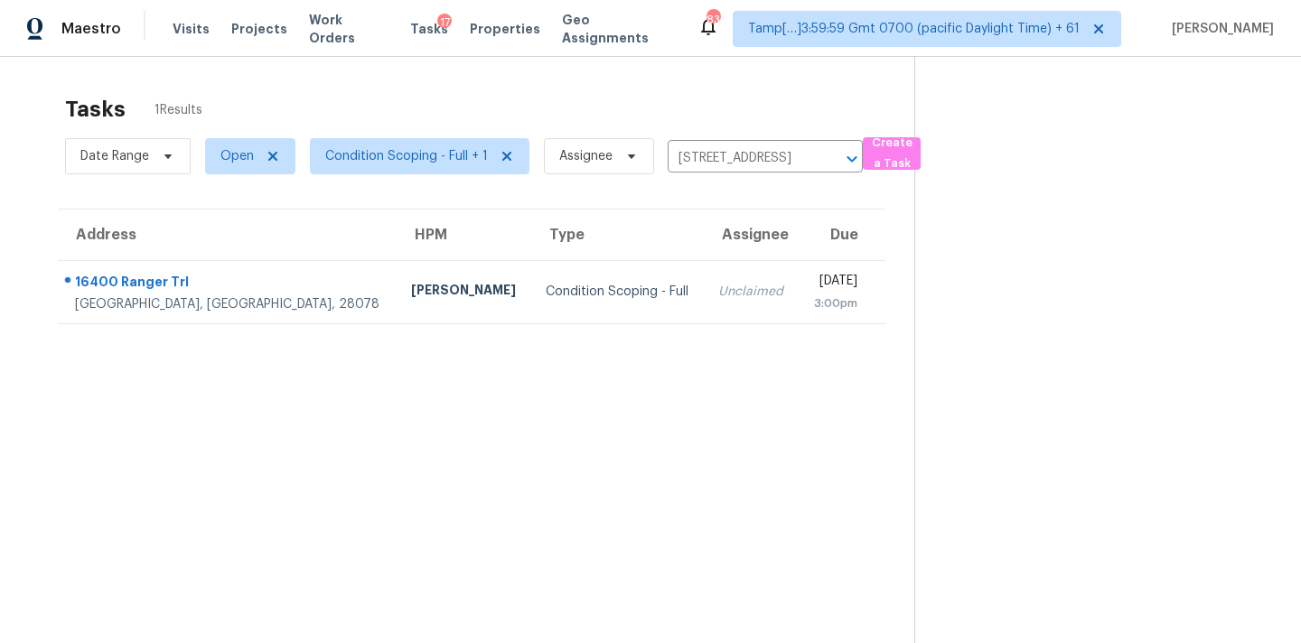
click at [813, 308] on div "3:00pm" at bounding box center [835, 304] width 44 height 18
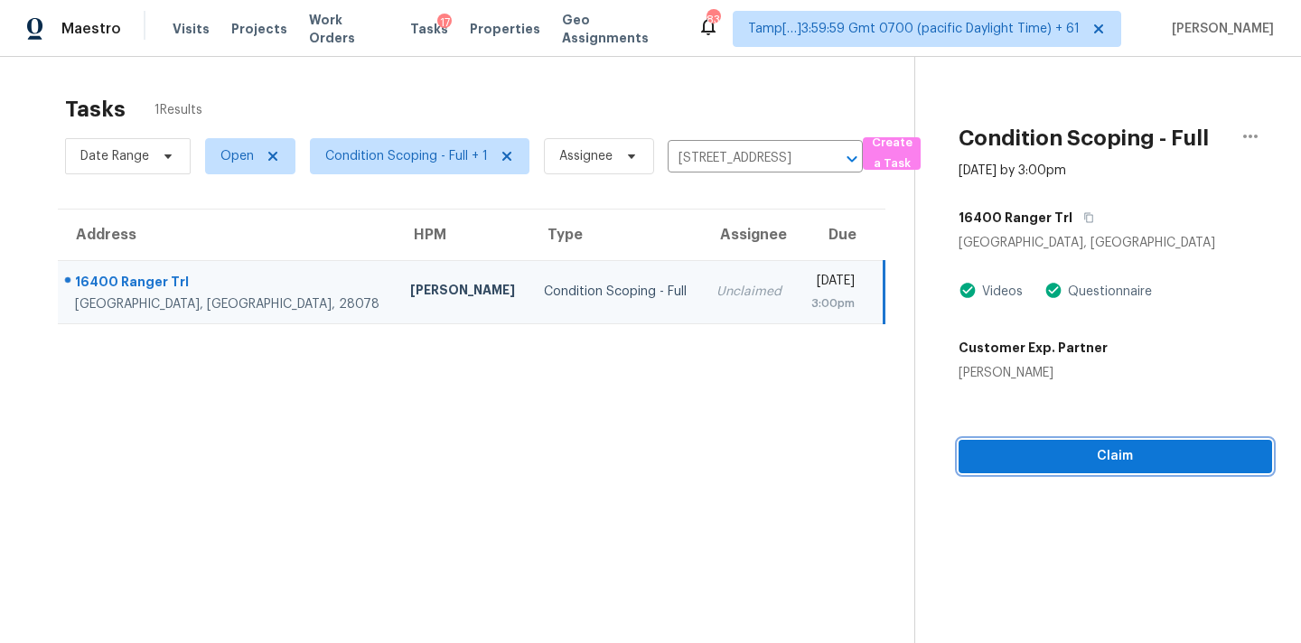
click at [1122, 450] on span "Claim" at bounding box center [1115, 456] width 285 height 23
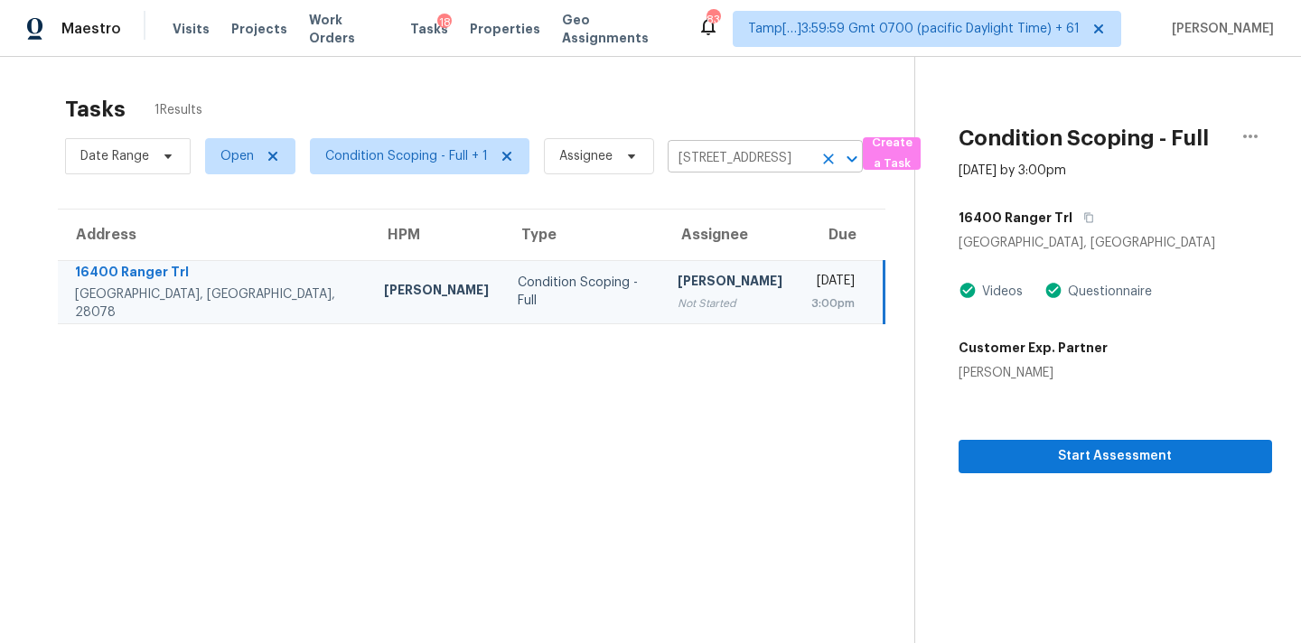
click at [701, 166] on input "16400 Ranger Trl, Huntersville, NC 28078" at bounding box center [740, 159] width 145 height 28
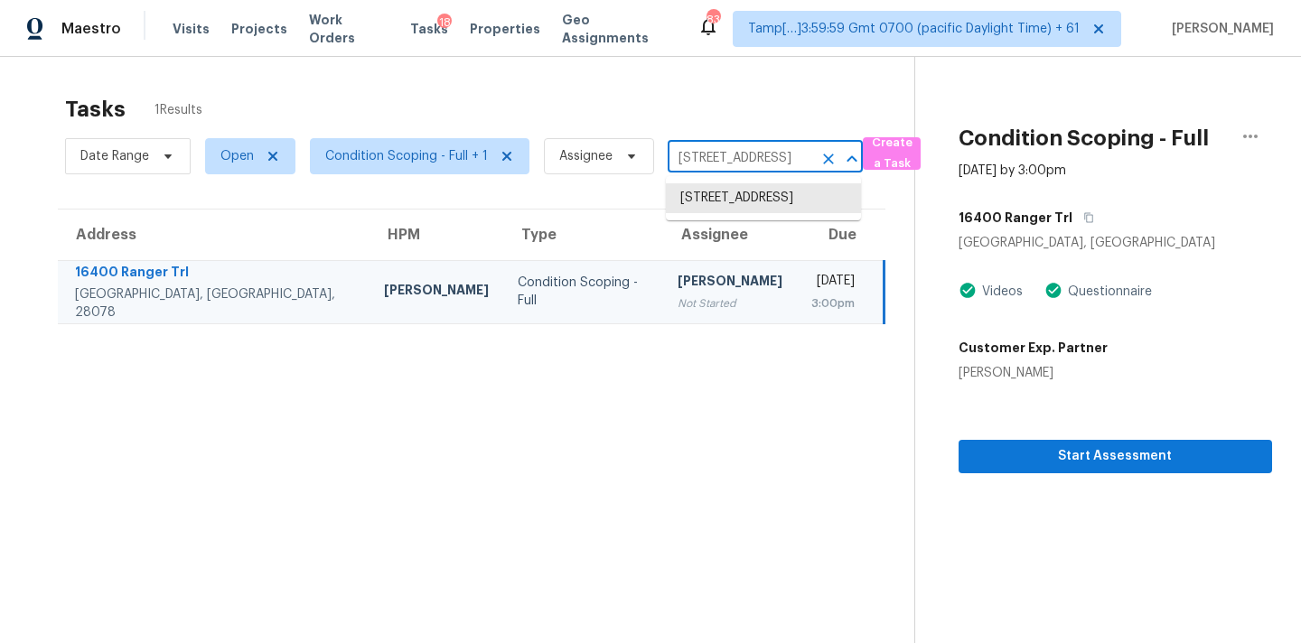
paste input "4469 Real Ct Orlando, FL, 3280"
type input "4469 Real Ct Orlando, FL, 32808"
click at [717, 205] on li "4469 Real Ct, Orlando, FL 32808" at bounding box center [763, 198] width 195 height 30
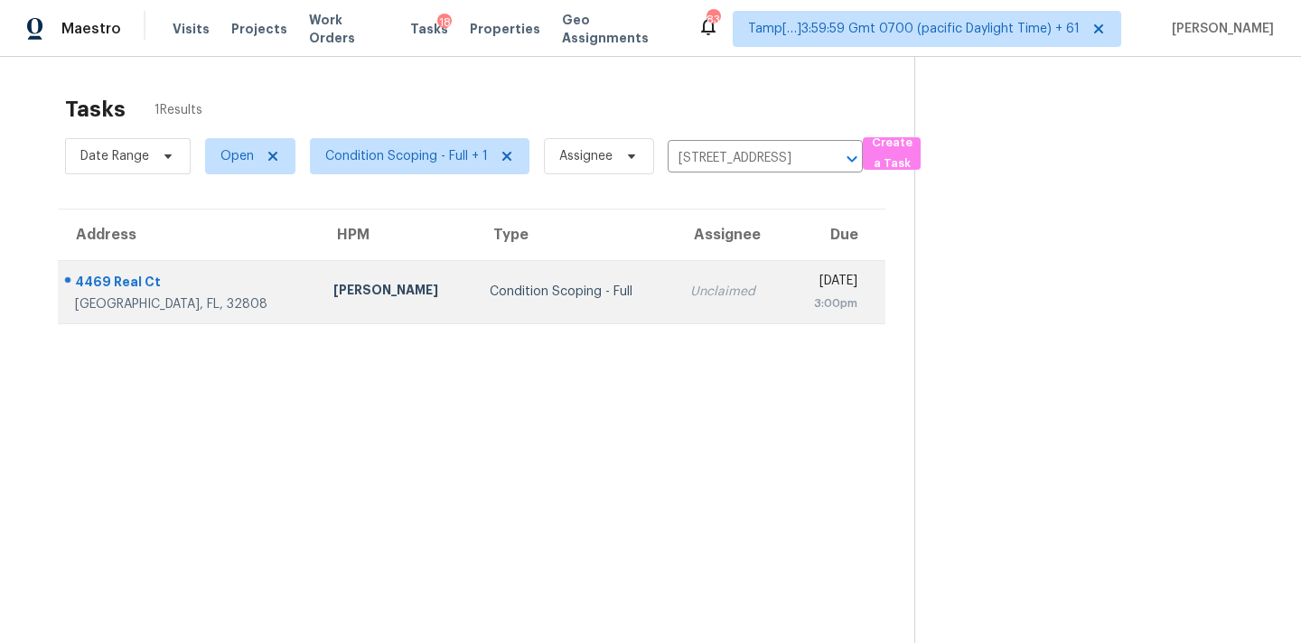
click at [690, 290] on div "Unclaimed" at bounding box center [730, 292] width 80 height 18
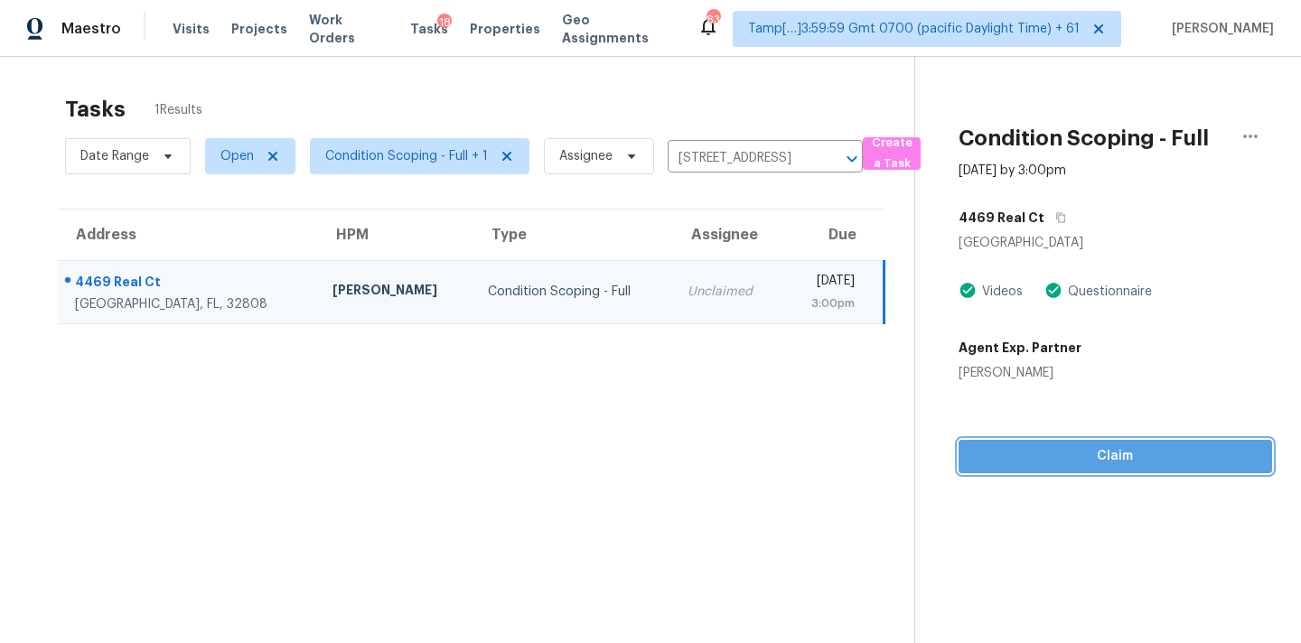
click at [1100, 469] on button "Claim" at bounding box center [1116, 456] width 314 height 33
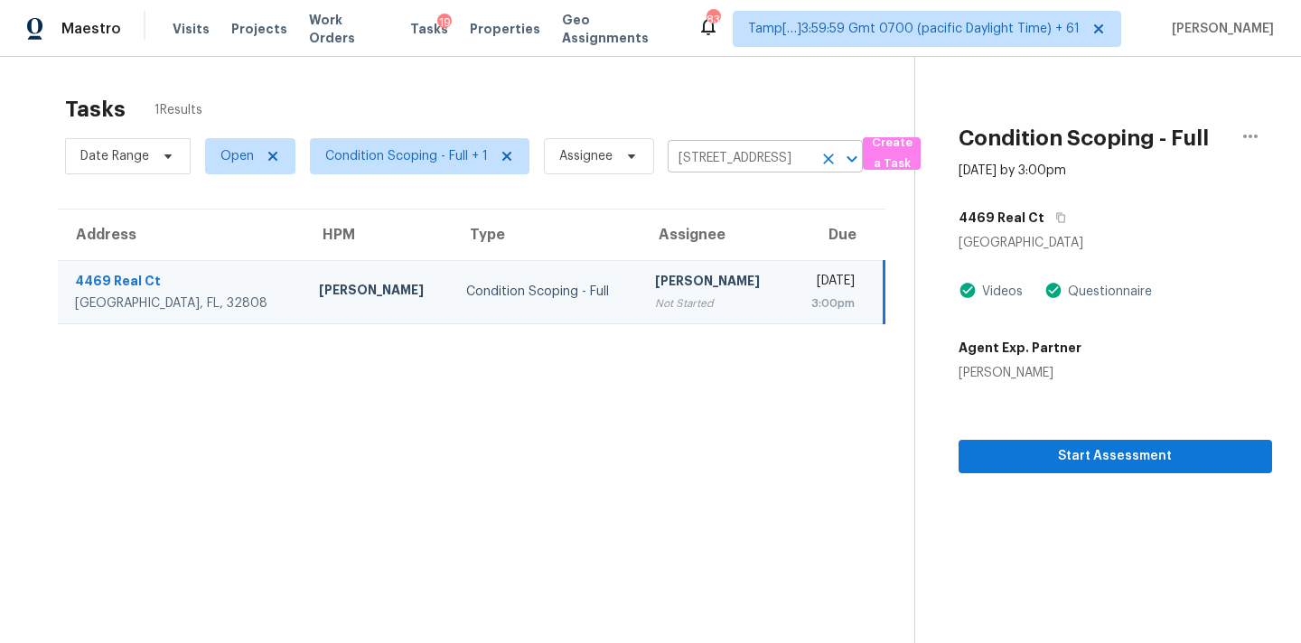
click at [682, 155] on input "4469 Real Ct, Orlando, FL 32808" at bounding box center [740, 159] width 145 height 28
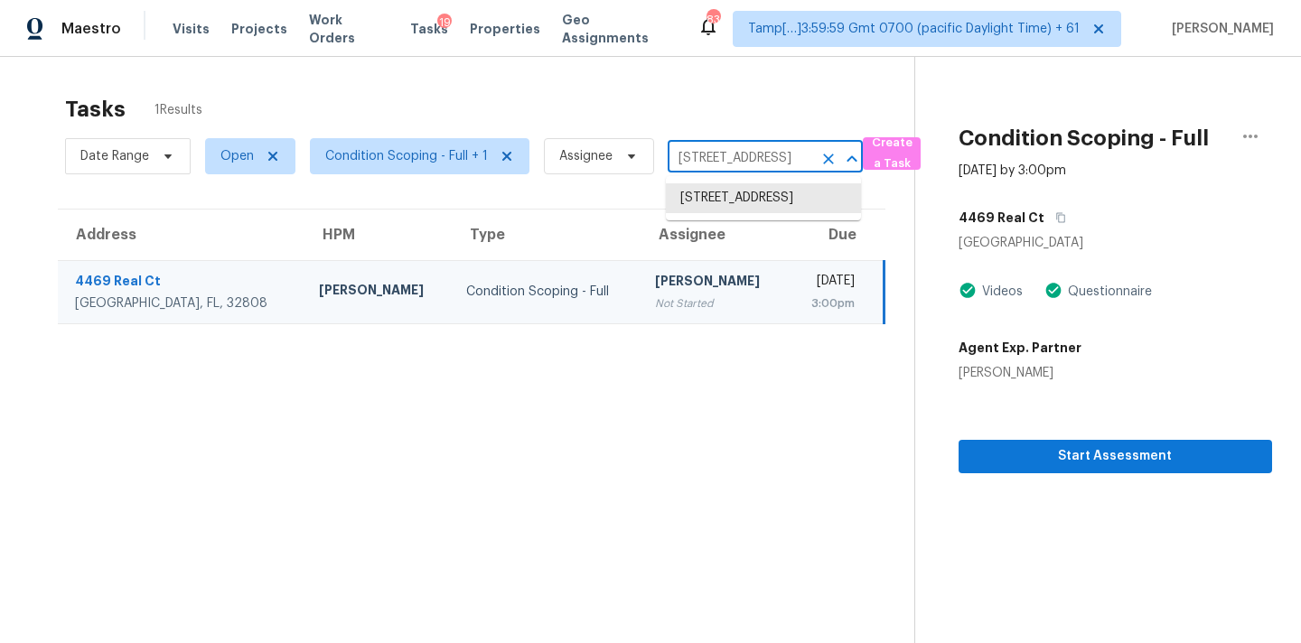
paste input "102 Bedford Ct Deland, FL, 32724"
type input "102 Bedford Ct Deland, FL, 32724"
click at [711, 201] on li "102 Bedford Ct, Deland, FL 32724" at bounding box center [763, 198] width 195 height 30
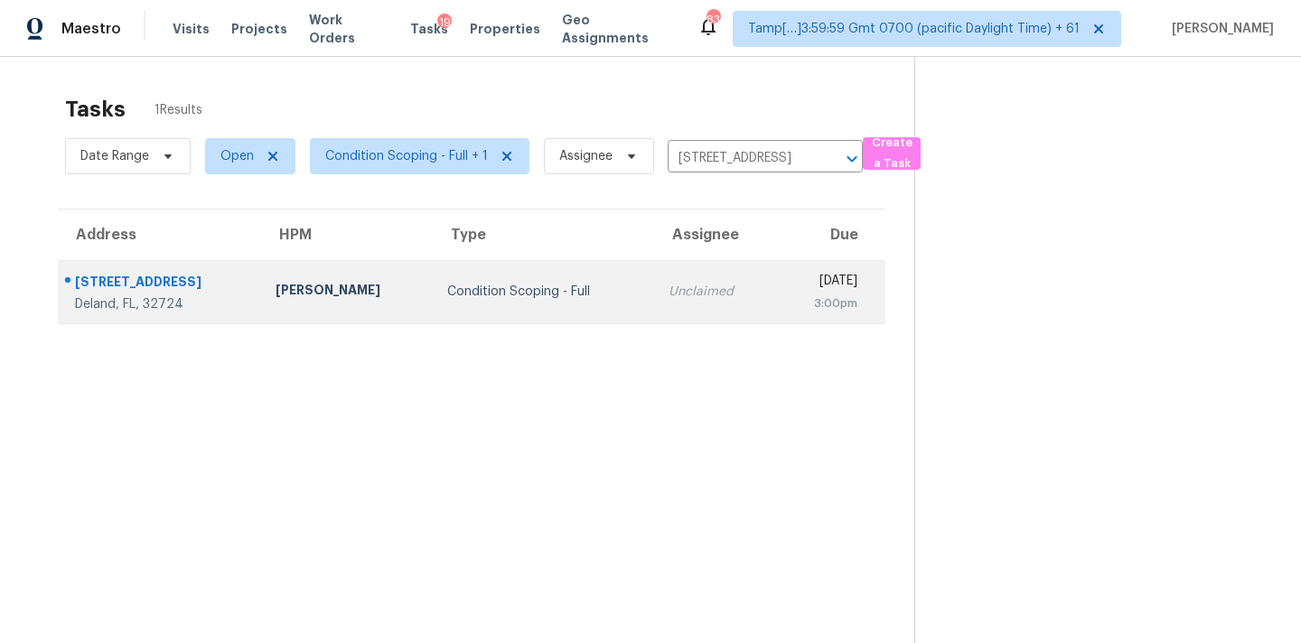
click at [774, 294] on td "Mon, Aug 11th 2025 3:00pm" at bounding box center [829, 291] width 110 height 63
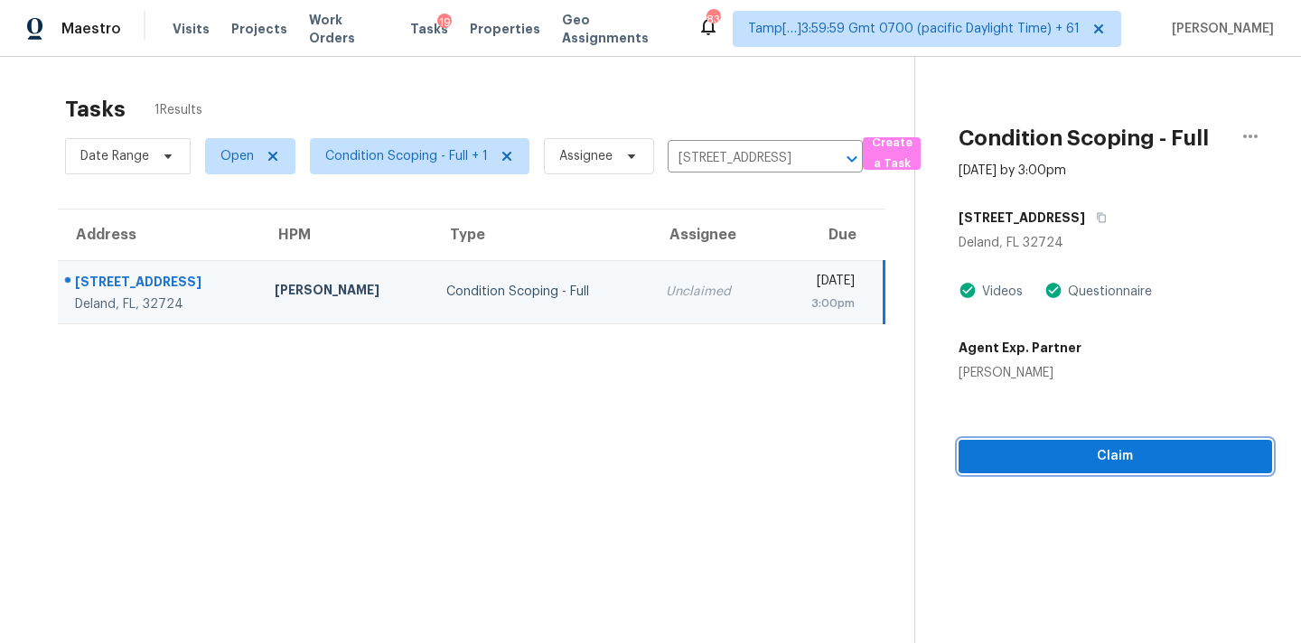
click at [1087, 459] on span "Claim" at bounding box center [1115, 456] width 285 height 23
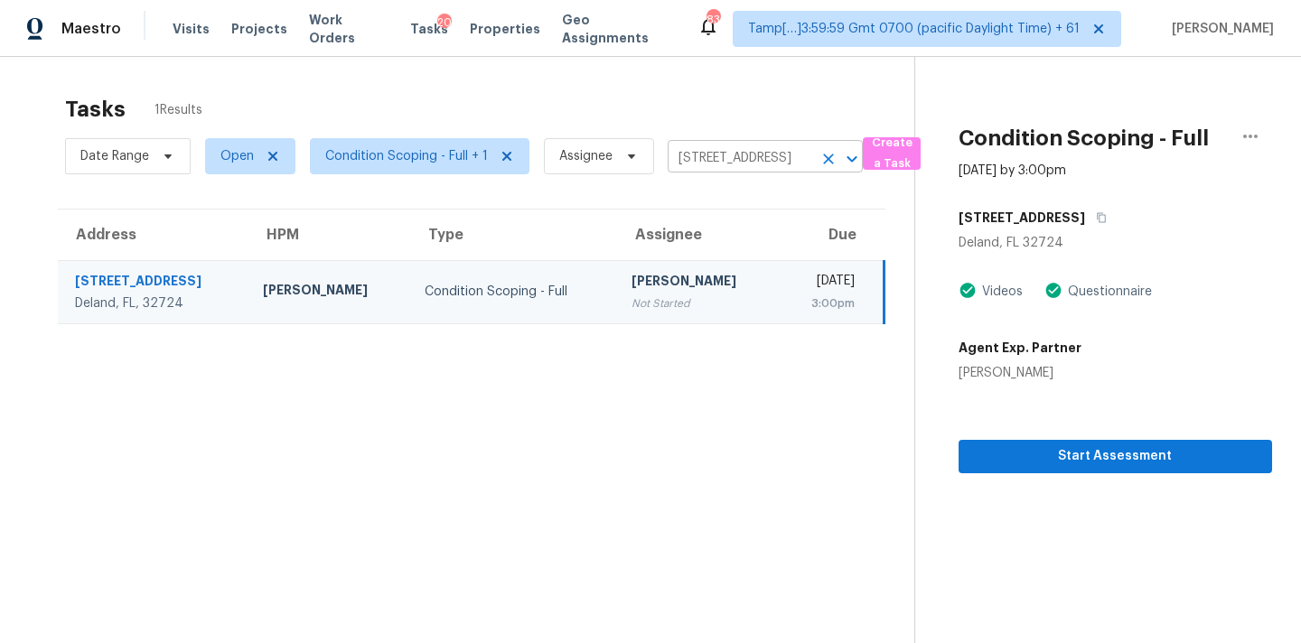
click at [687, 156] on input "102 Bedford Ct, Deland, FL 32724" at bounding box center [740, 159] width 145 height 28
paste input "2500 Ashley Ct Belmont, NC, 28012"
type input "2500 Ashley Ct Belmont, NC, 28012"
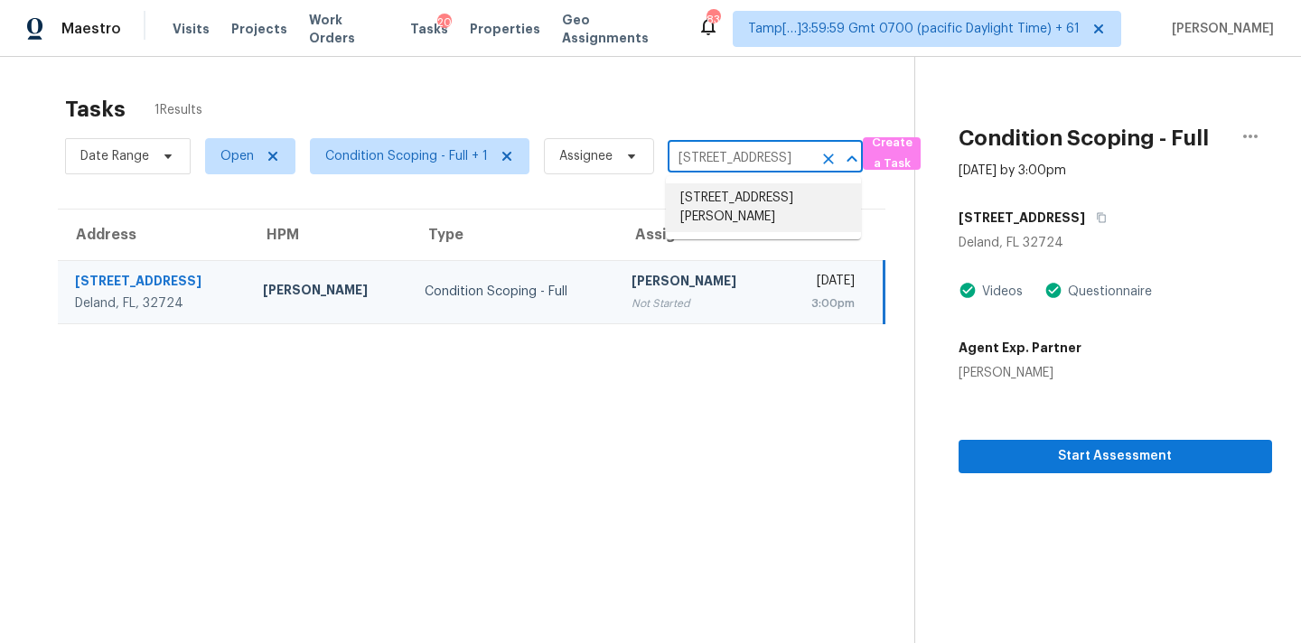
click at [707, 201] on li "2500 Ashley Ct, Belmont, NC 28012" at bounding box center [763, 207] width 195 height 49
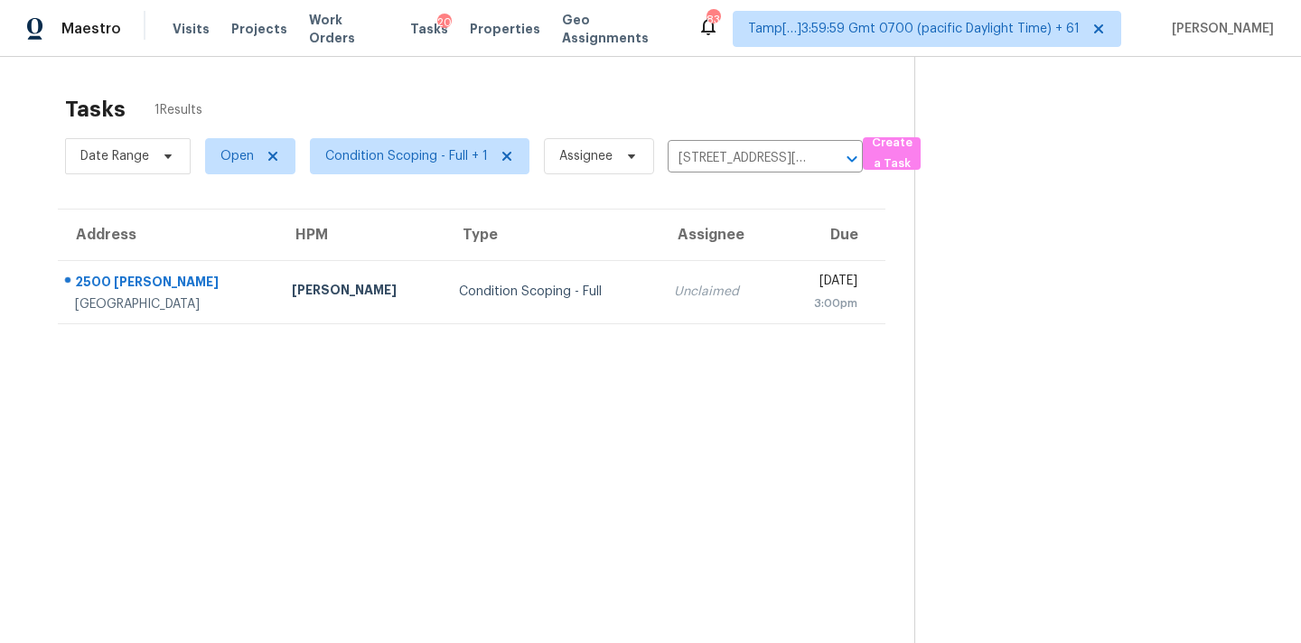
click at [778, 314] on td "Mon, Aug 11th 2025 3:00pm" at bounding box center [832, 291] width 108 height 63
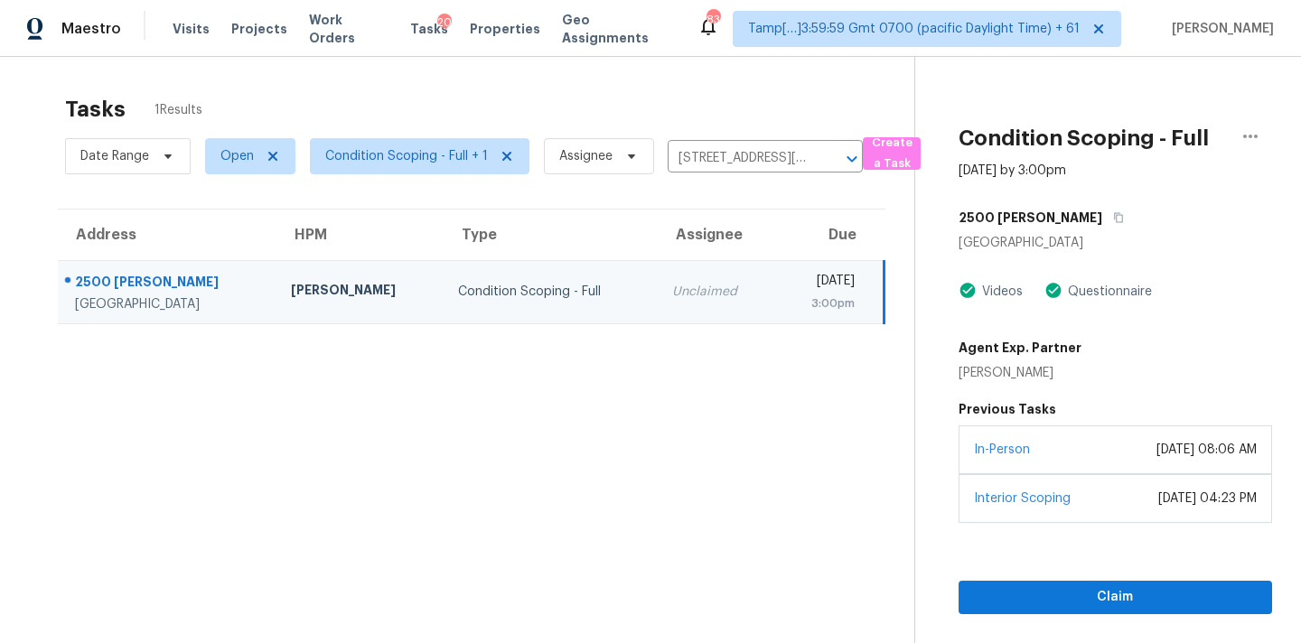
click at [1156, 455] on div "August 01, 2025 at 08:06 AM" at bounding box center [1206, 450] width 100 height 18
click at [1129, 601] on span "Claim" at bounding box center [1115, 597] width 285 height 23
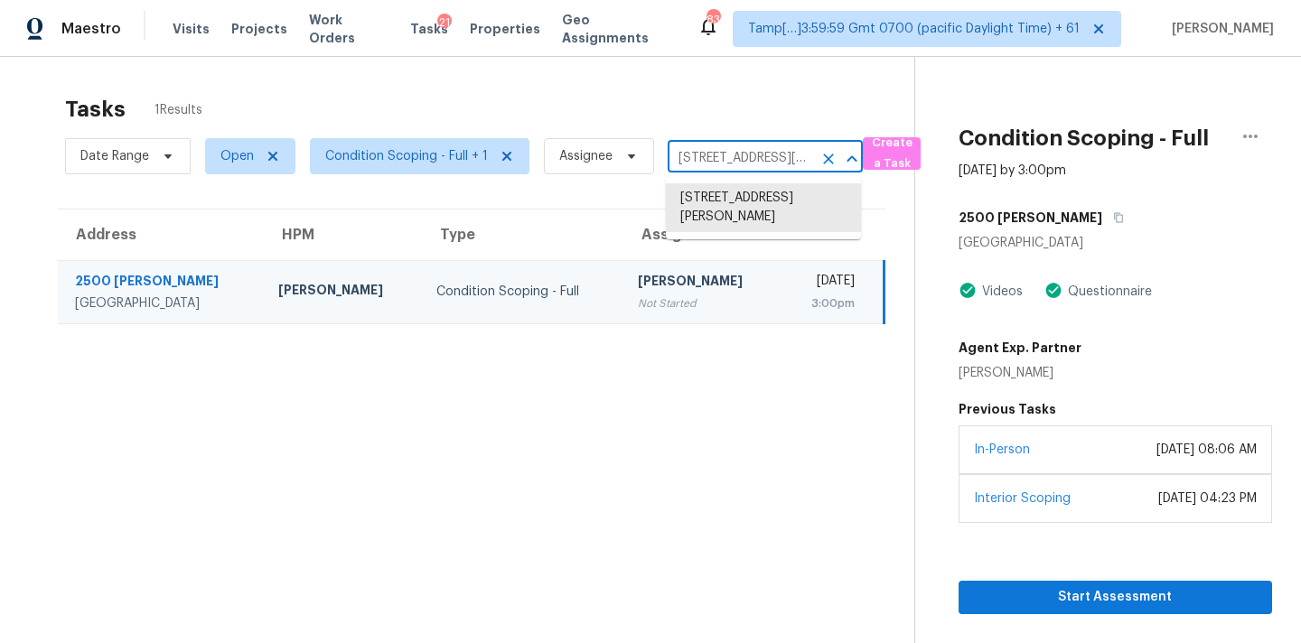
click at [680, 164] on input "2500 Ashley Ct, Belmont, NC 28012" at bounding box center [740, 159] width 145 height 28
paste input "720 SE 4th St Pompano Beach, FL, 3306"
type input "2720 SE 4th St Pompano Beach, FL, 33062"
click at [701, 200] on li "2720 SE 4th St, Pompano Beach, FL 33062" at bounding box center [763, 198] width 195 height 30
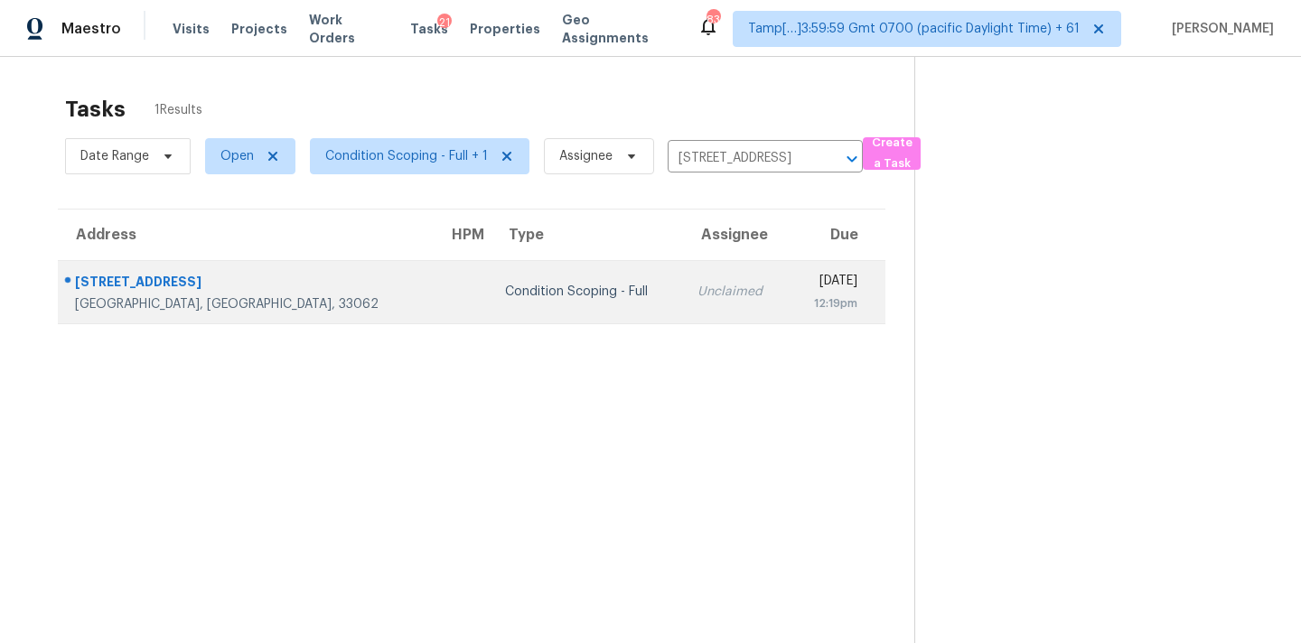
click at [803, 297] on div "12:19pm" at bounding box center [830, 304] width 54 height 18
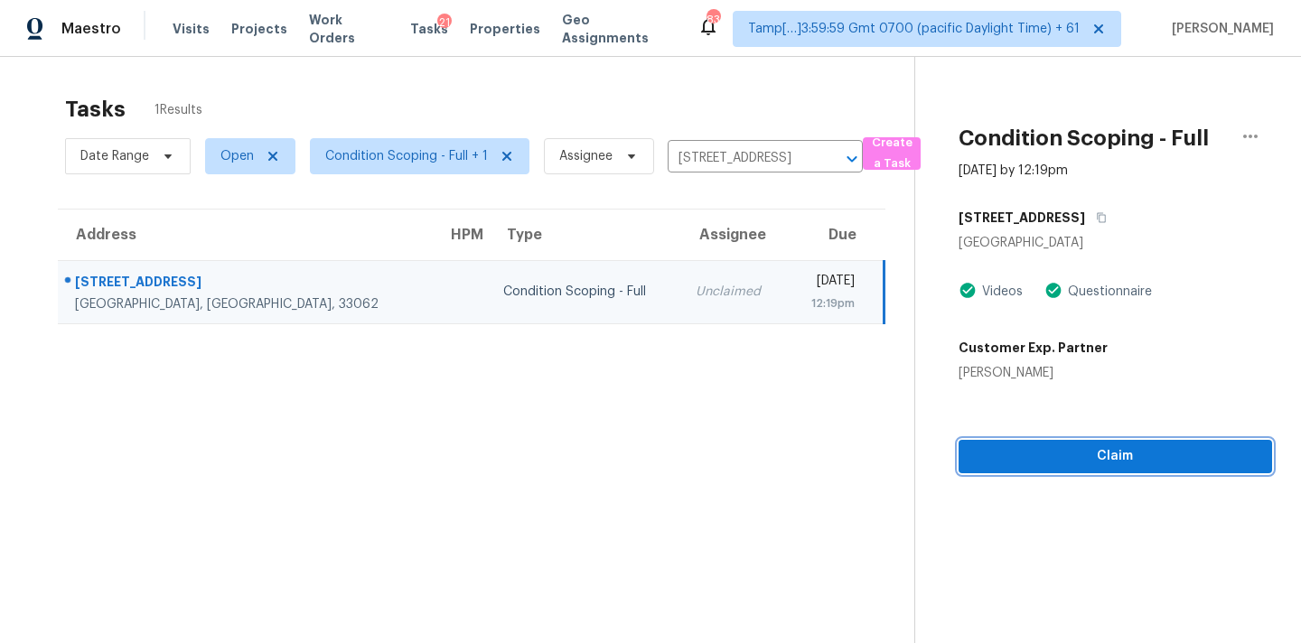
click at [1101, 462] on span "Claim" at bounding box center [1115, 456] width 285 height 23
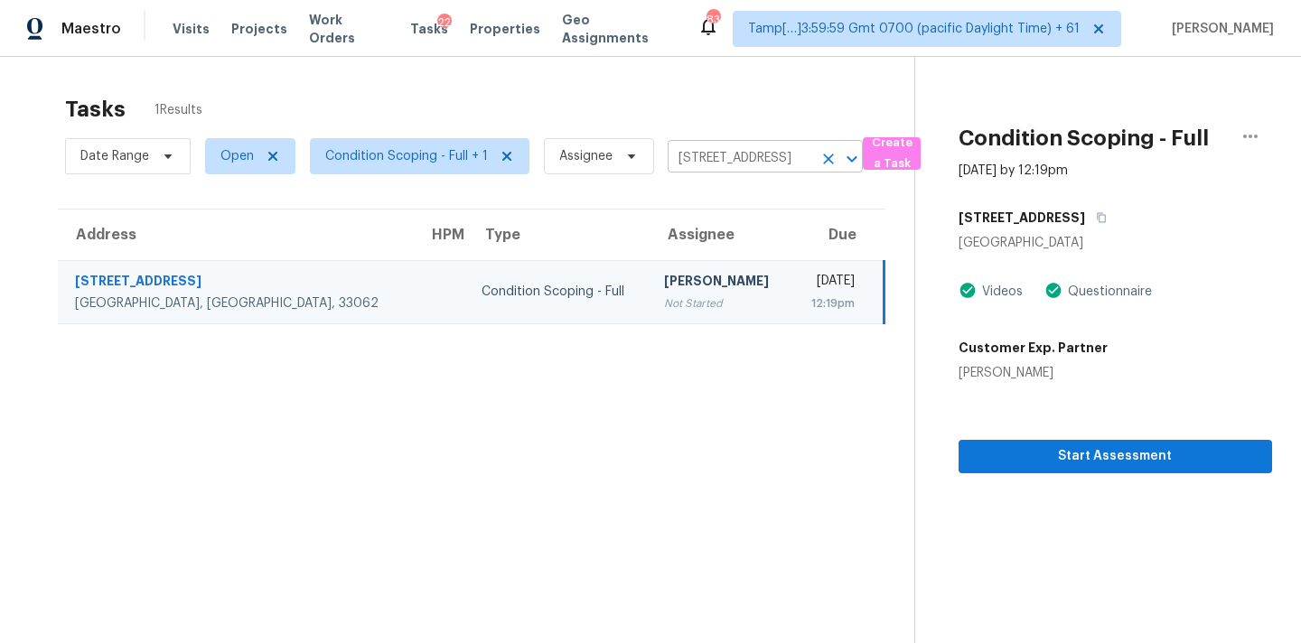
click at [819, 159] on icon "Clear" at bounding box center [828, 159] width 18 height 18
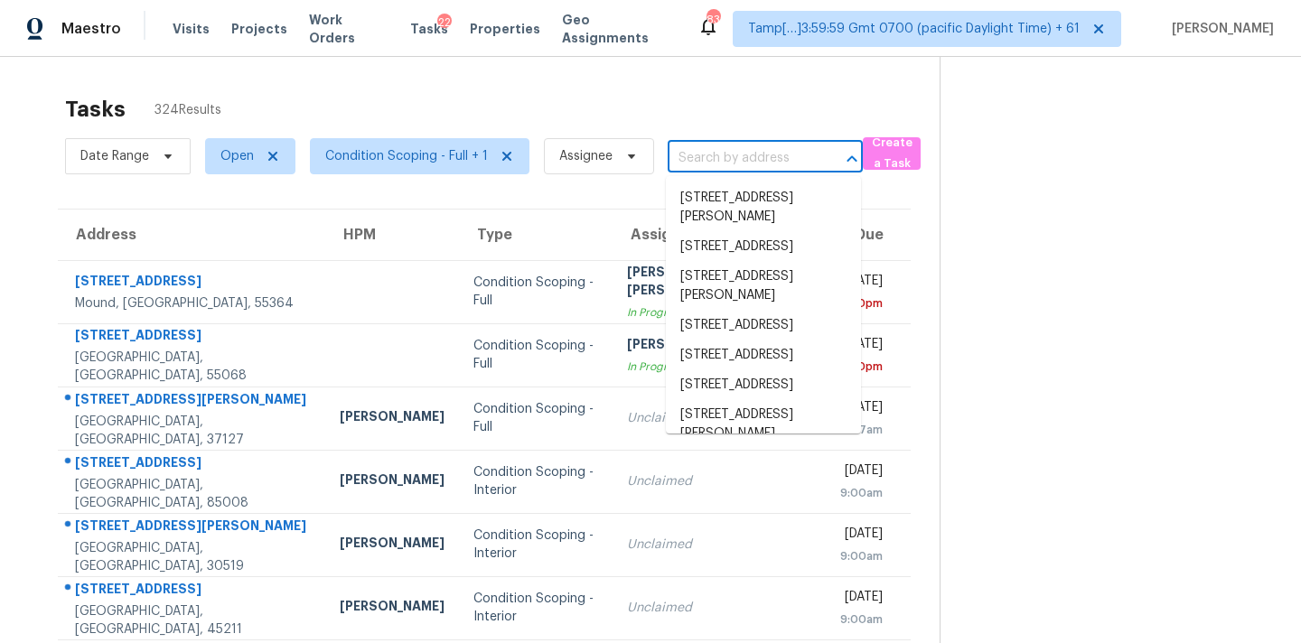
click at [690, 159] on input "text" at bounding box center [740, 159] width 145 height 28
paste input "[STREET_ADDRESS][PERSON_NAME]"
type input "[STREET_ADDRESS][PERSON_NAME]"
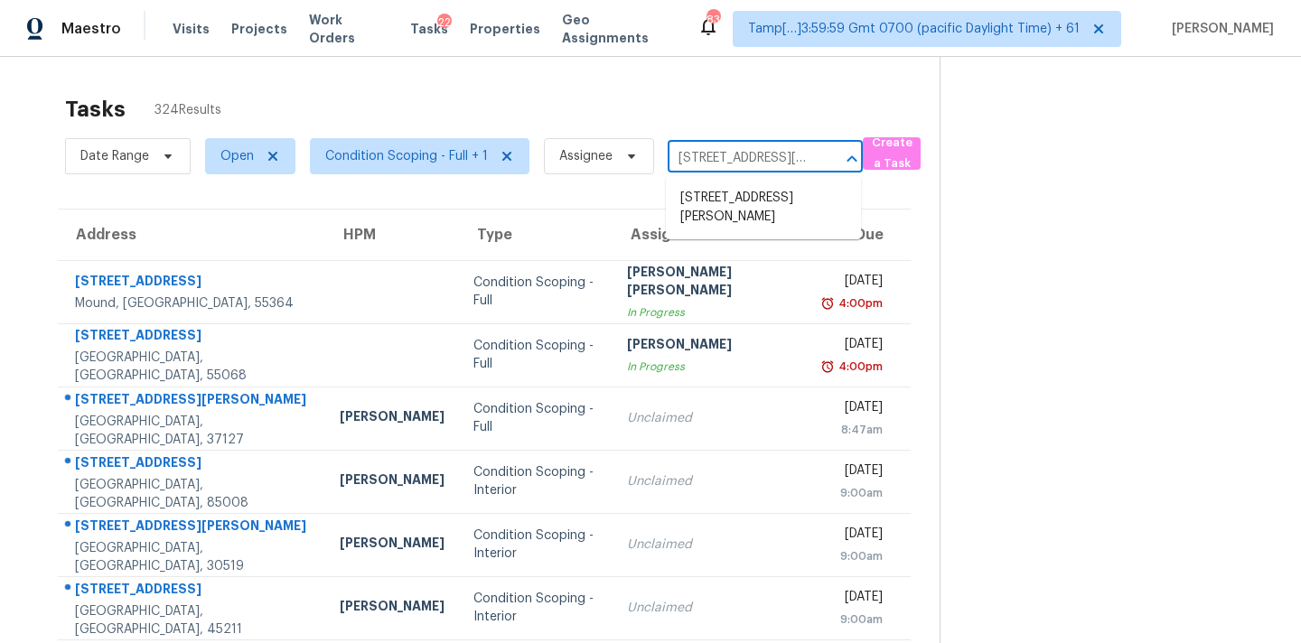
scroll to position [0, 133]
click at [712, 202] on li "[STREET_ADDRESS][PERSON_NAME]" at bounding box center [763, 207] width 195 height 49
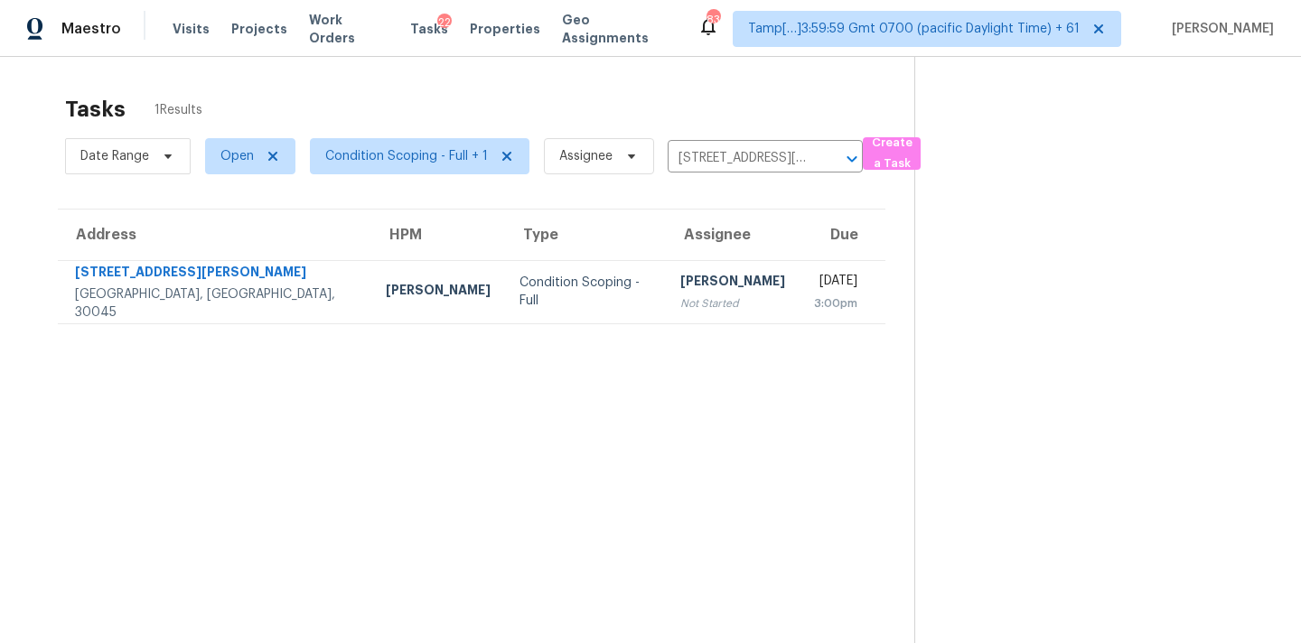
click at [680, 284] on div "[PERSON_NAME]" at bounding box center [732, 283] width 105 height 23
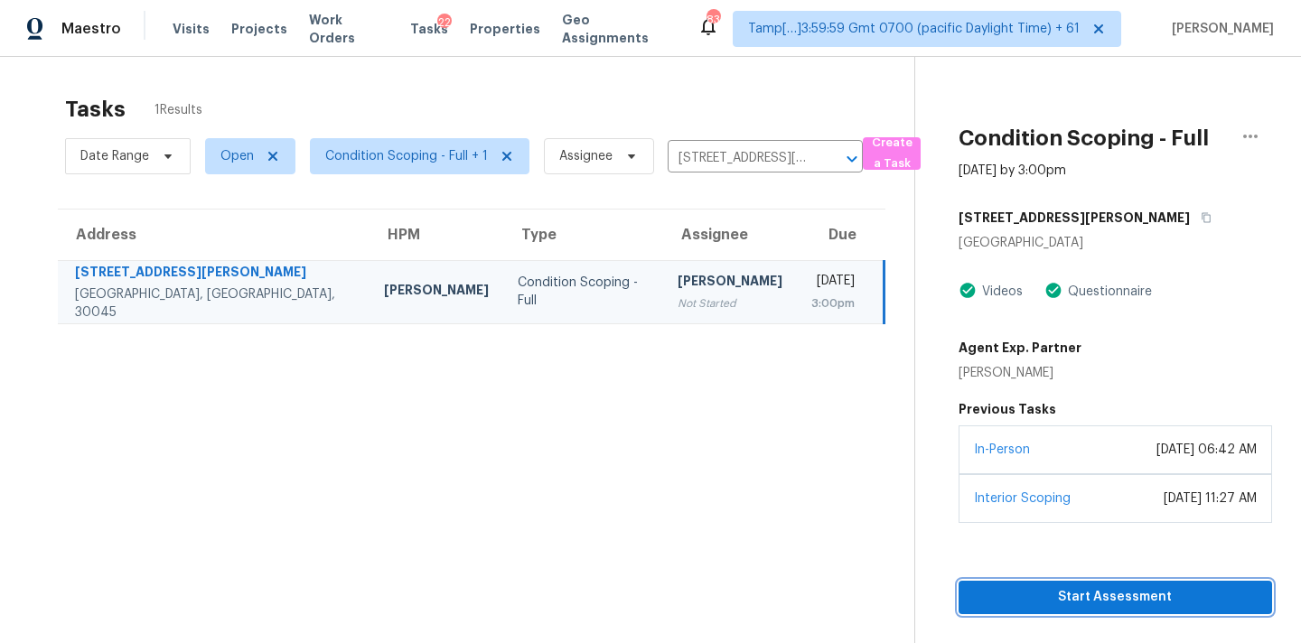
click at [1164, 592] on span "Start Assessment" at bounding box center [1115, 597] width 285 height 23
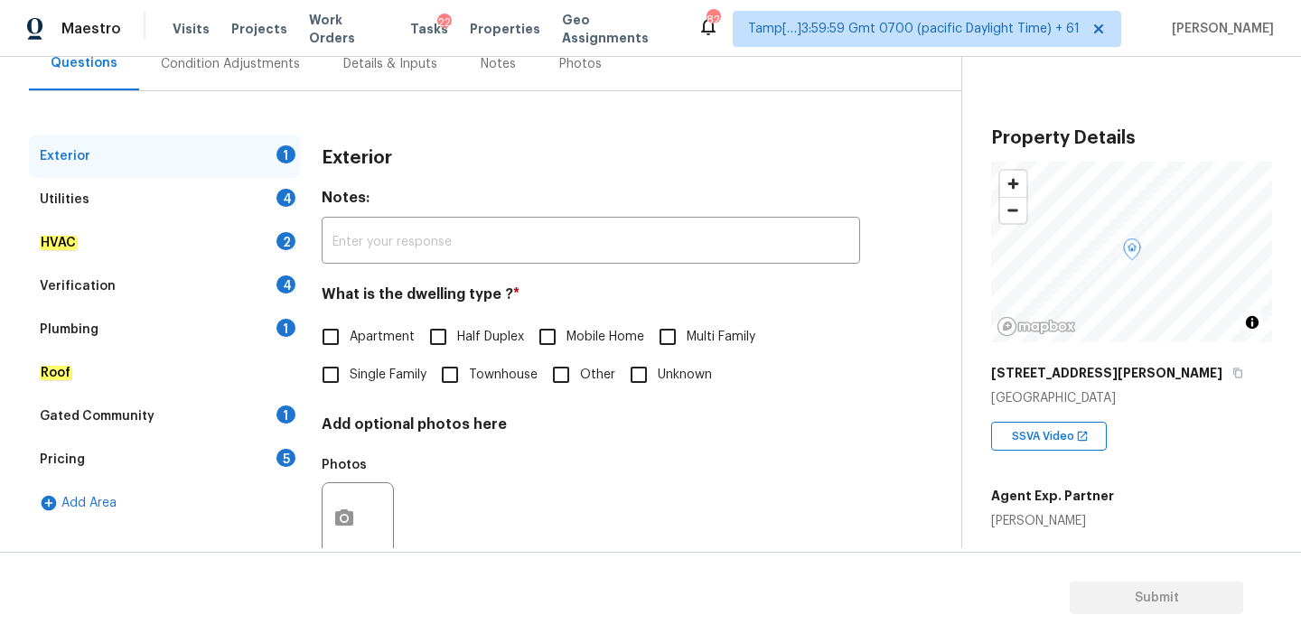
scroll to position [227, 0]
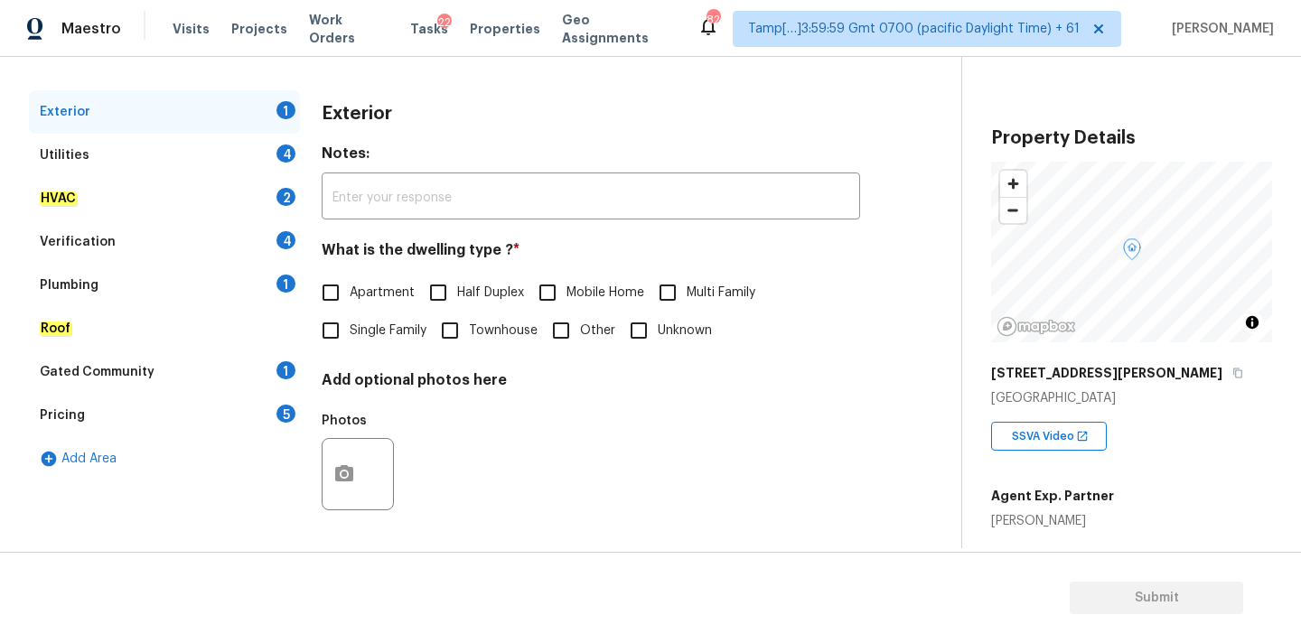
click at [407, 332] on span "Single Family" at bounding box center [388, 331] width 77 height 19
click at [350, 332] on input "Single Family" at bounding box center [331, 331] width 38 height 38
checkbox input "true"
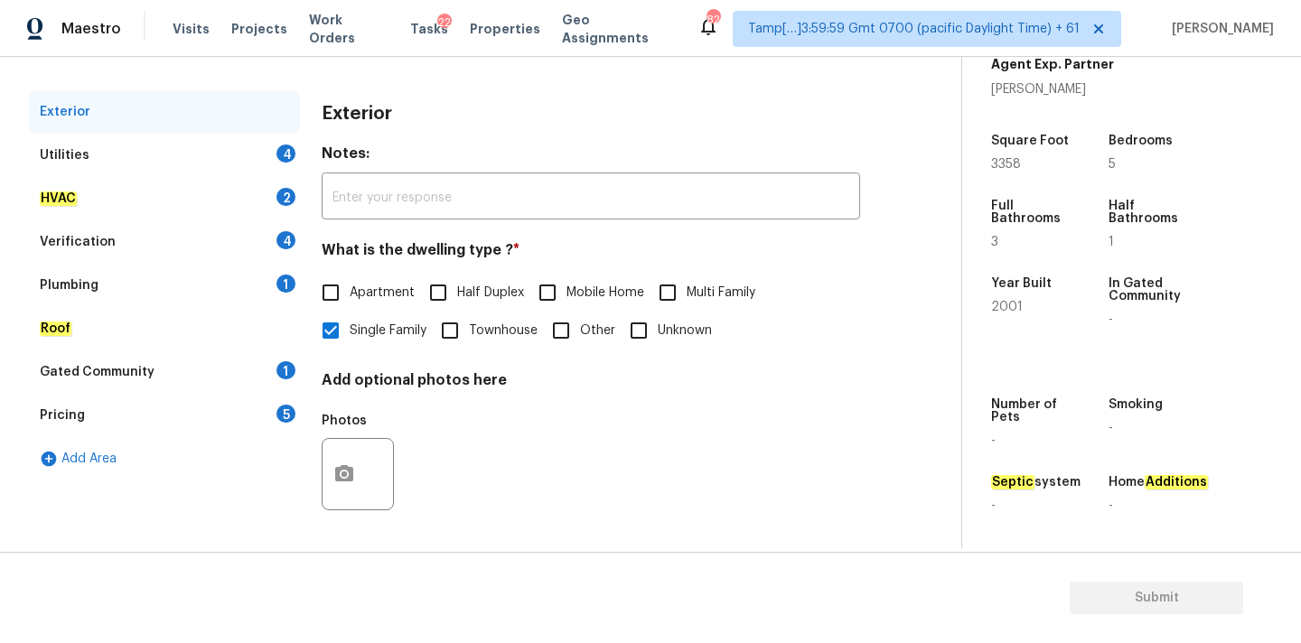
scroll to position [115, 0]
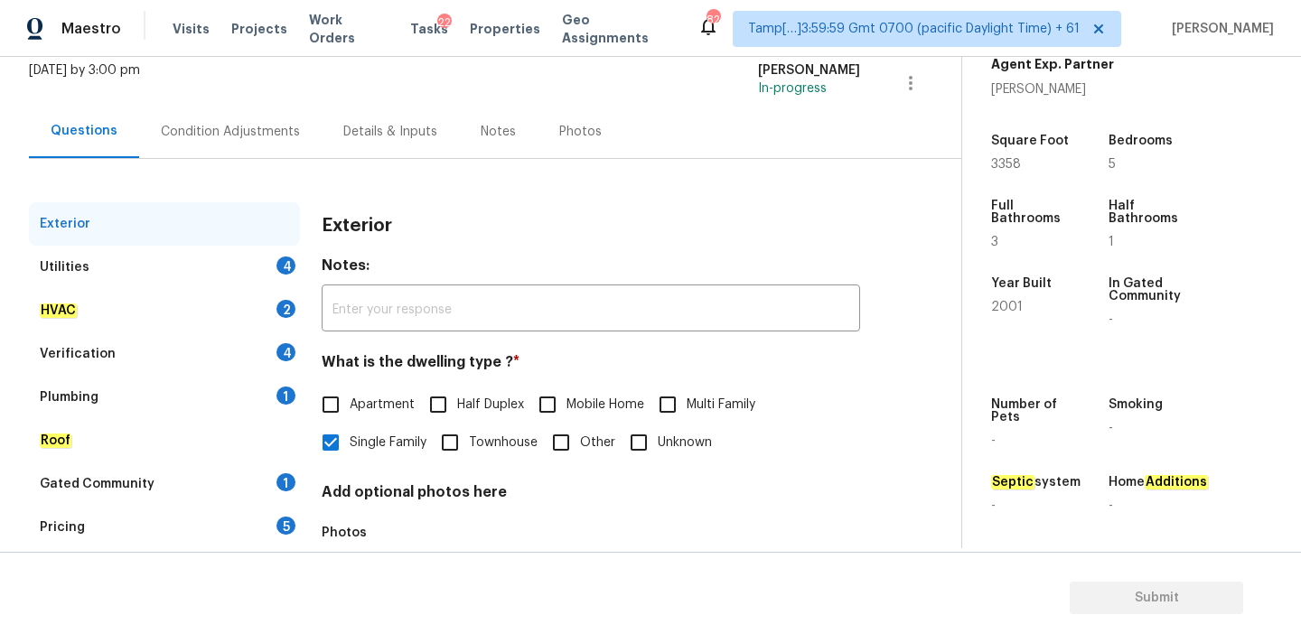
click at [239, 139] on div "Condition Adjustments" at bounding box center [230, 132] width 139 height 18
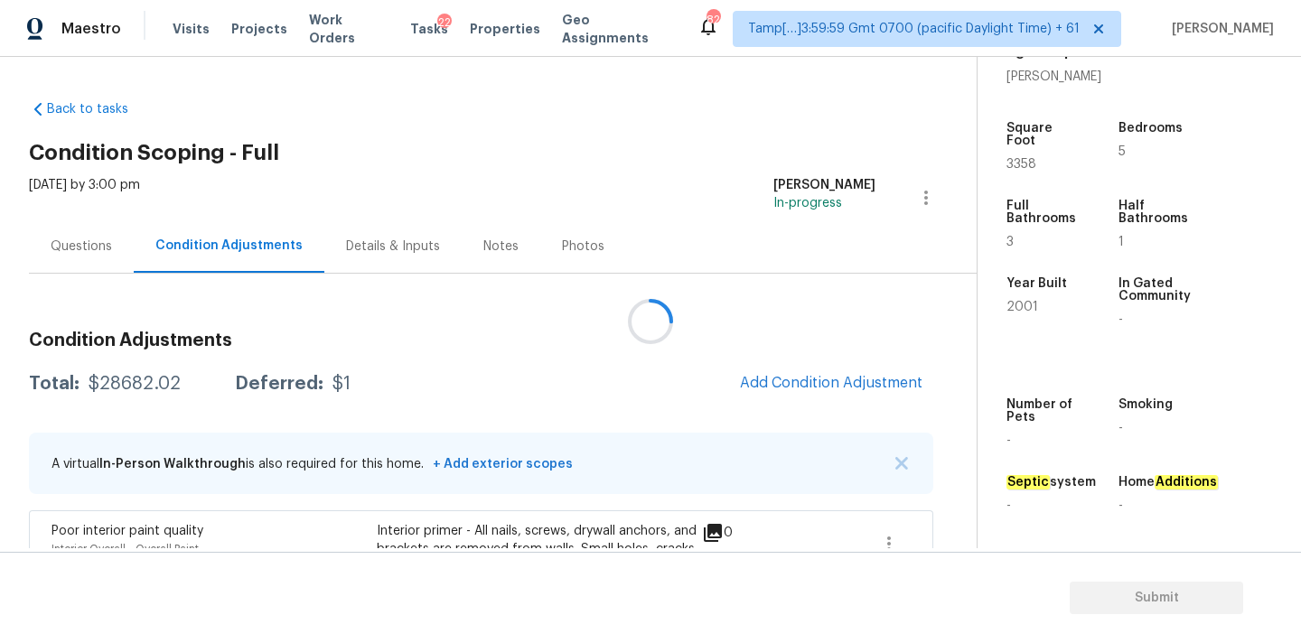
click at [792, 376] on div at bounding box center [650, 321] width 1301 height 643
click at [795, 386] on span "Add Condition Adjustment" at bounding box center [831, 383] width 183 height 16
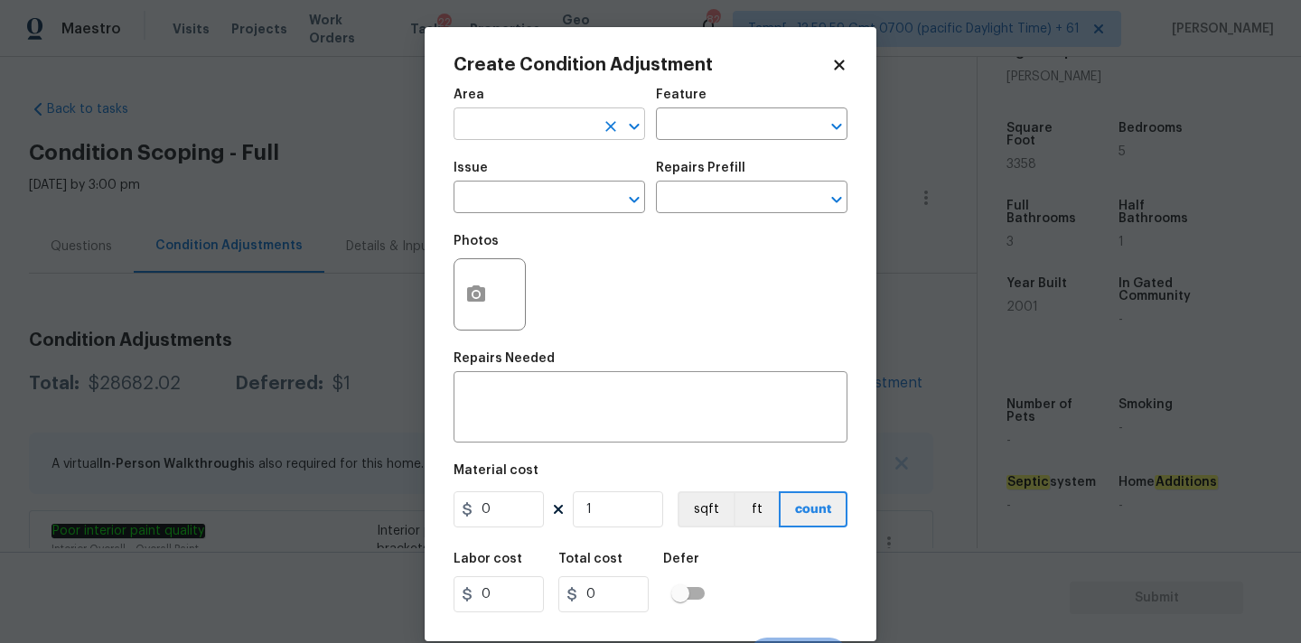
click at [504, 121] on input "text" at bounding box center [524, 126] width 141 height 28
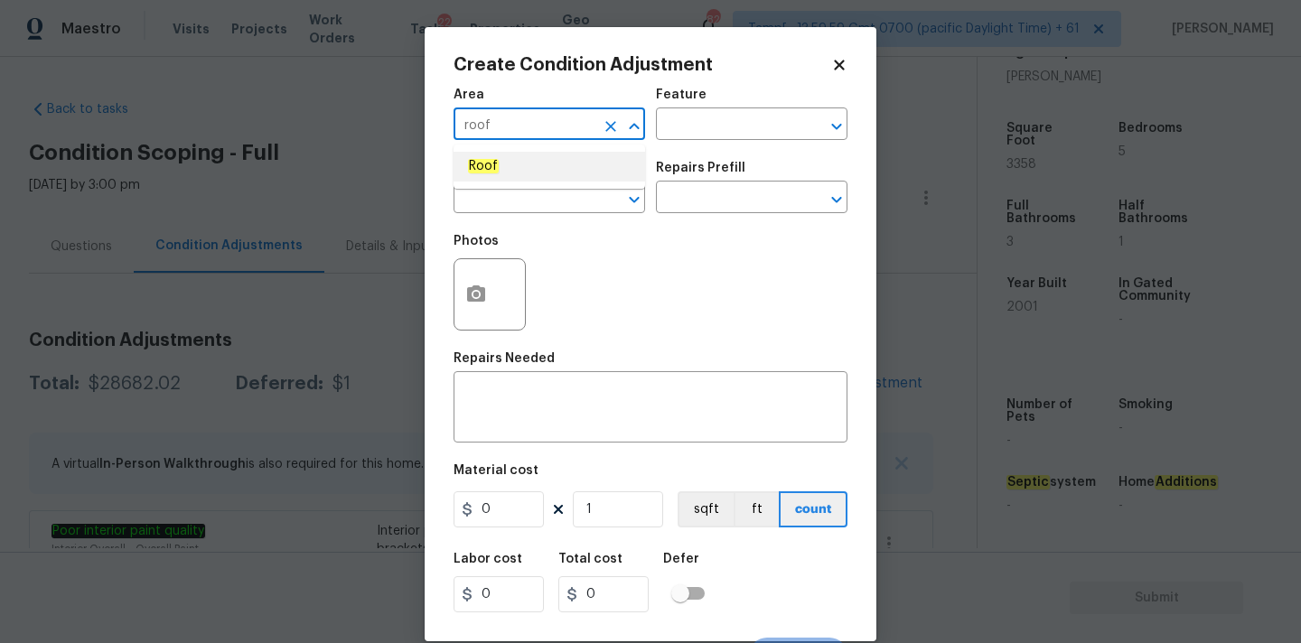
click at [499, 169] on li "Roof" at bounding box center [550, 167] width 192 height 30
type input "Roof"
click at [499, 193] on input "text" at bounding box center [524, 199] width 141 height 28
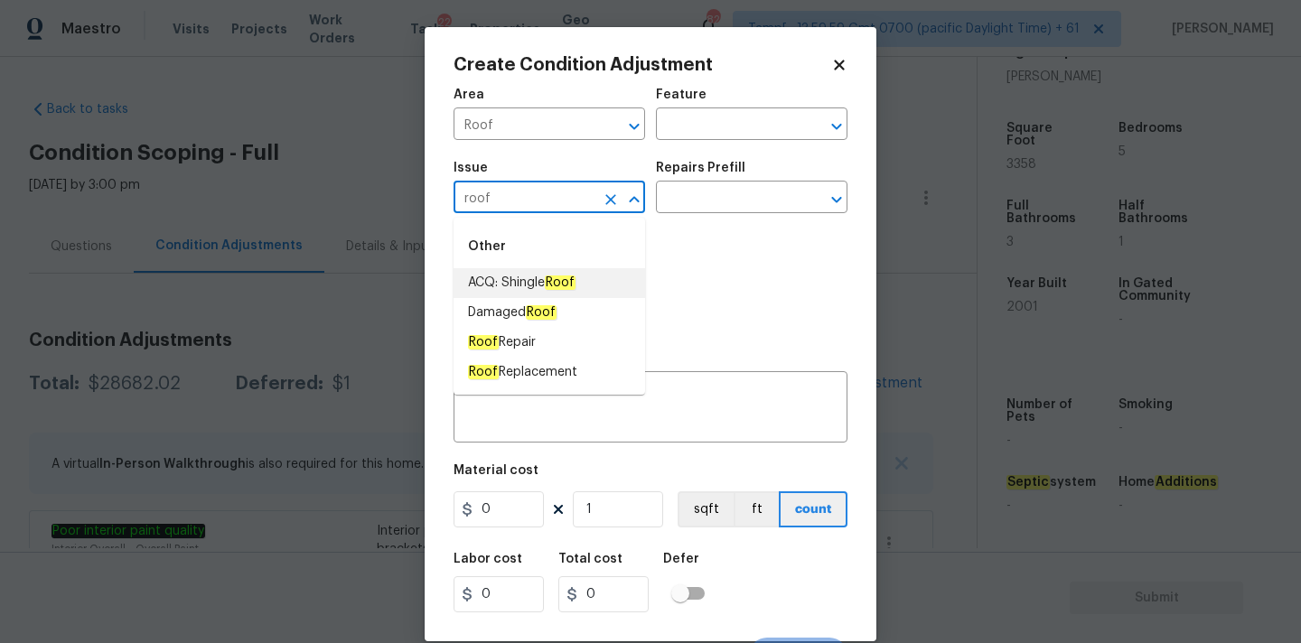
click at [521, 284] on span "ACQ: Shingle Roof" at bounding box center [522, 283] width 108 height 19
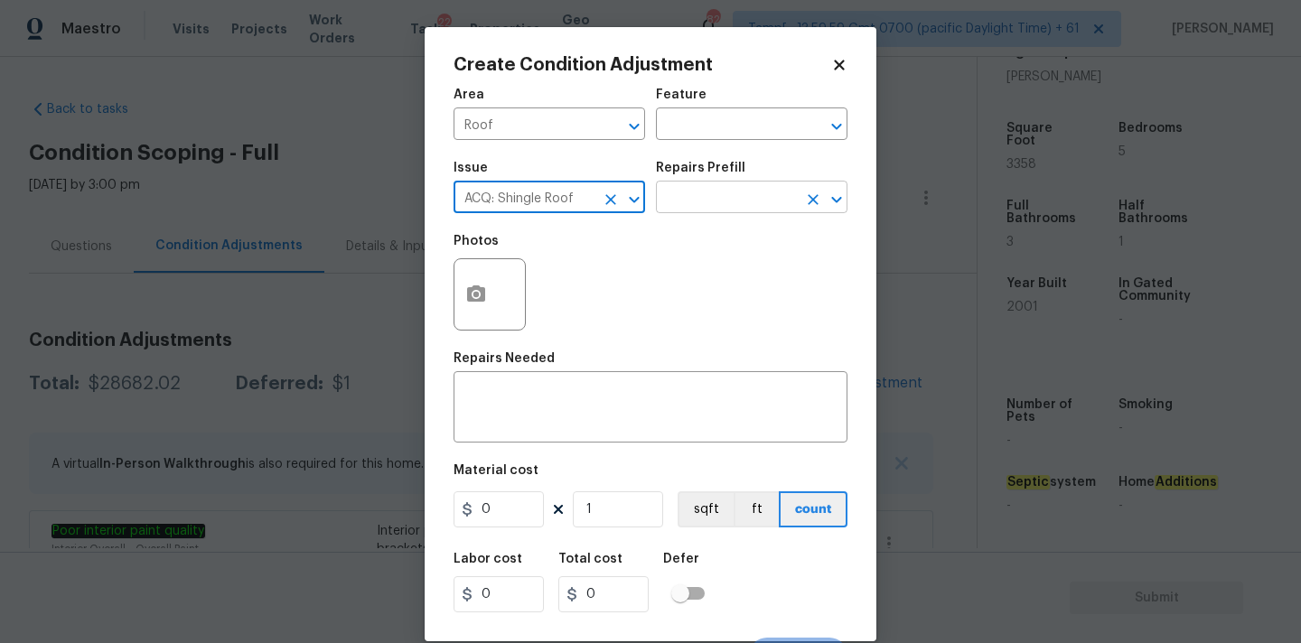
type input "ACQ: Shingle Roof"
click at [734, 210] on input "text" at bounding box center [726, 199] width 141 height 28
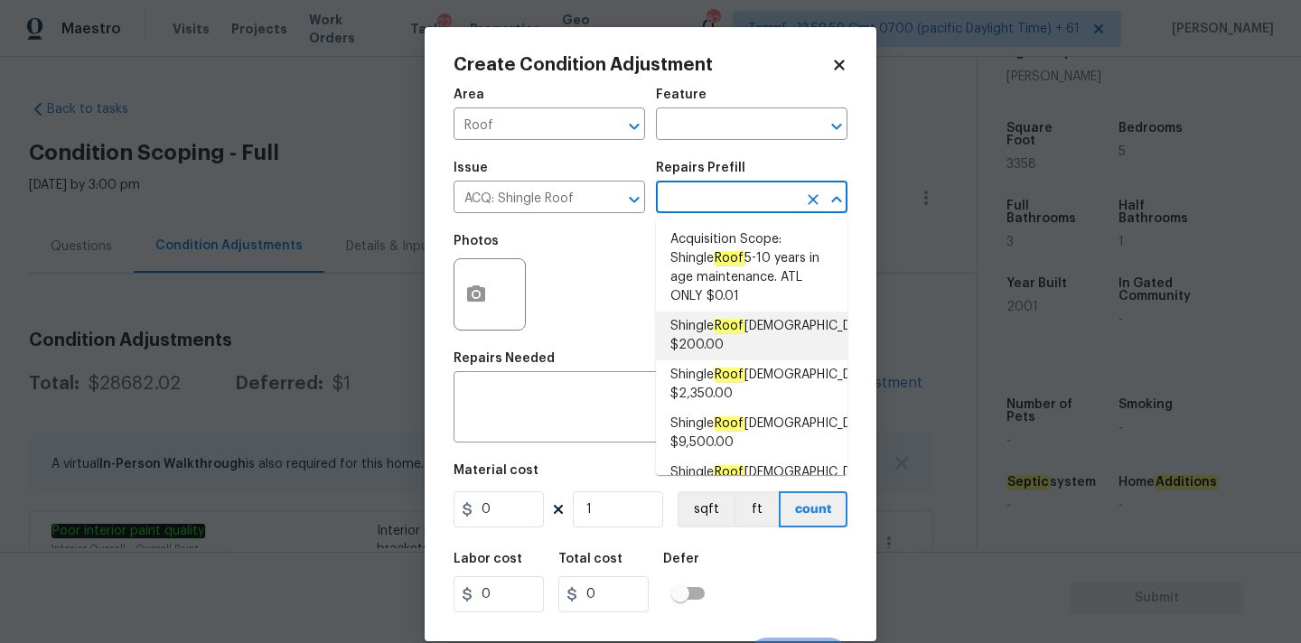
click at [741, 319] on em "Roof" at bounding box center [729, 326] width 31 height 14
type input "Acquisition"
type textarea "Acquisition Scope: Shingle Roof 0-10 years in age maintenance."
type input "200"
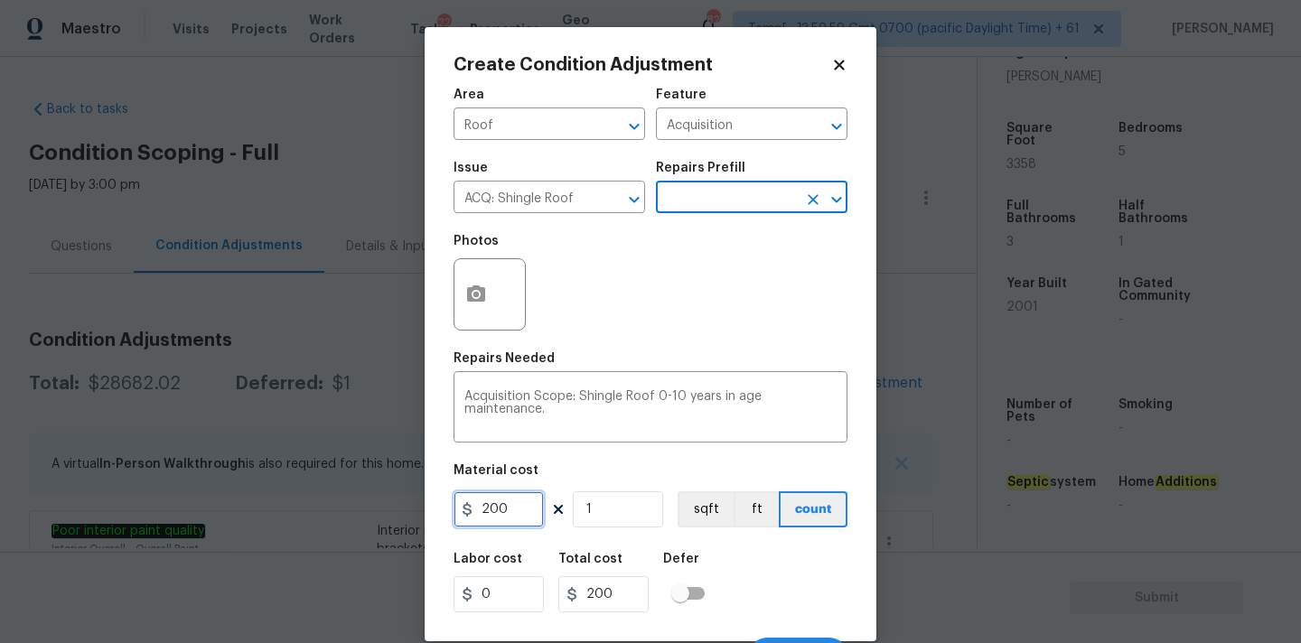
click at [516, 511] on input "200" at bounding box center [499, 509] width 90 height 36
type input "500"
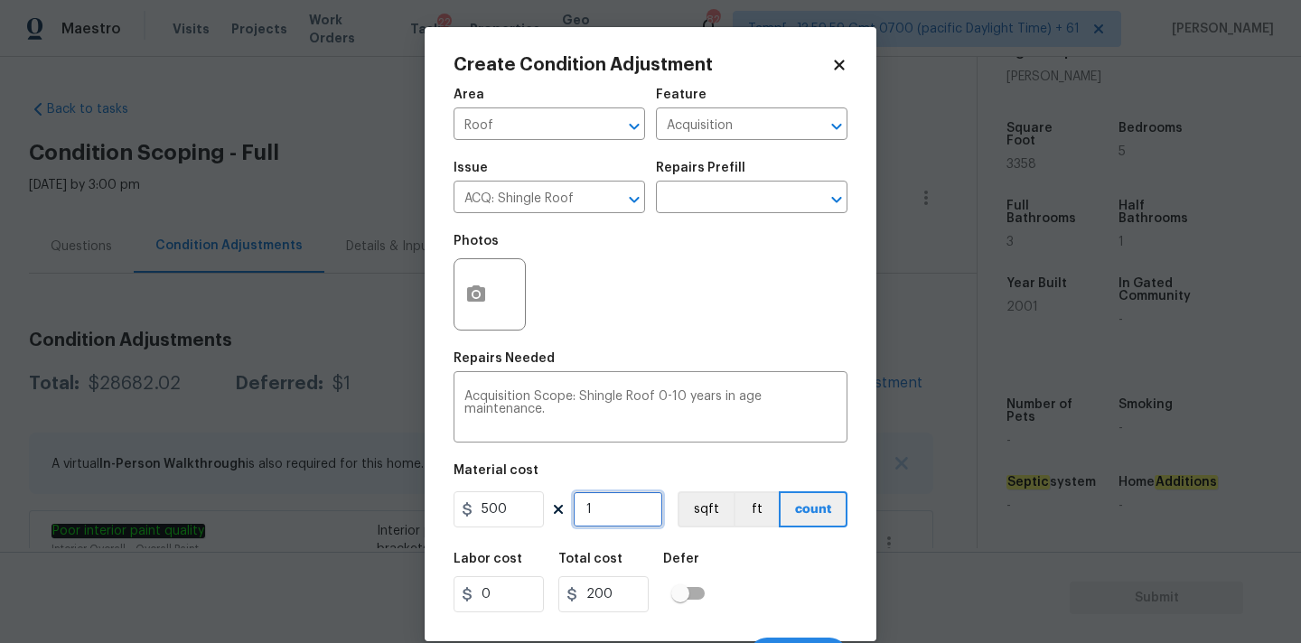
type input "500"
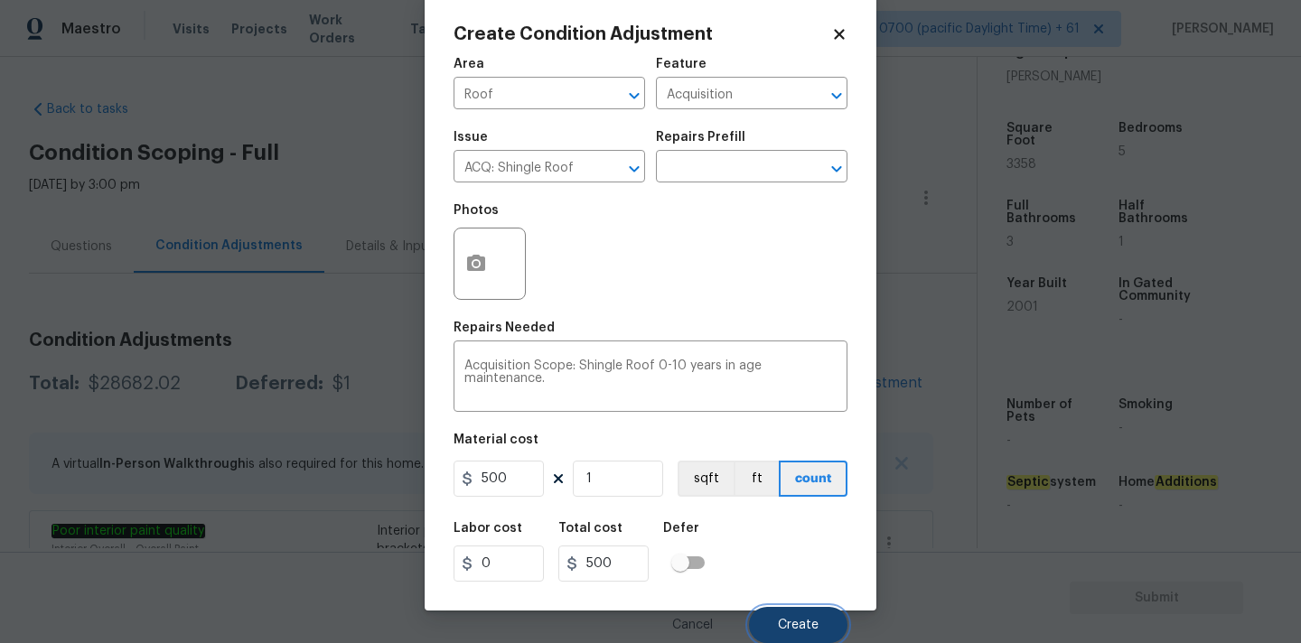
click at [796, 614] on button "Create" at bounding box center [798, 625] width 98 height 36
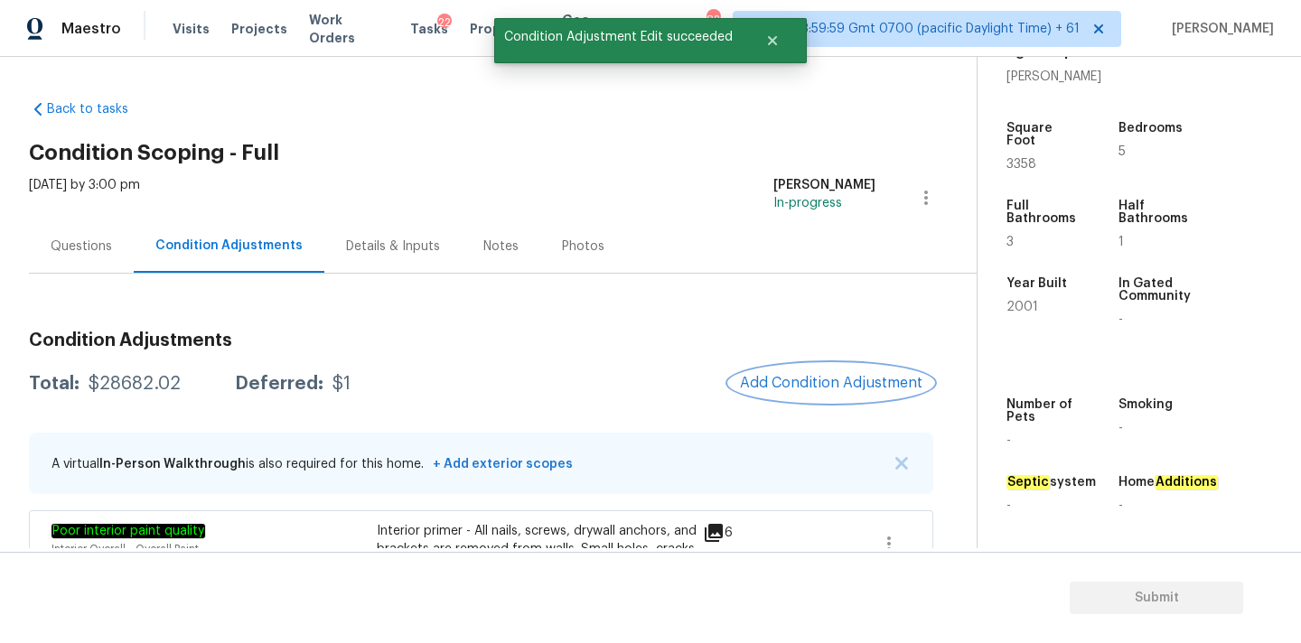
scroll to position [0, 0]
click at [784, 391] on button "Add Condition Adjustment" at bounding box center [831, 383] width 204 height 38
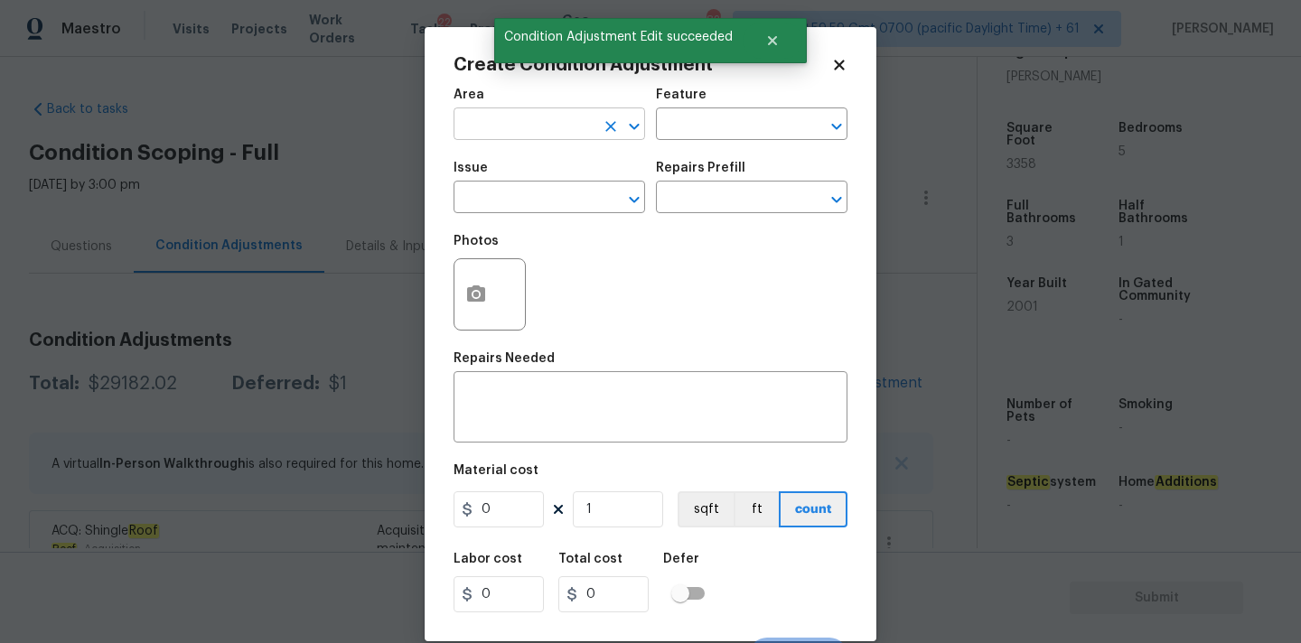
click at [509, 126] on input "text" at bounding box center [524, 126] width 141 height 28
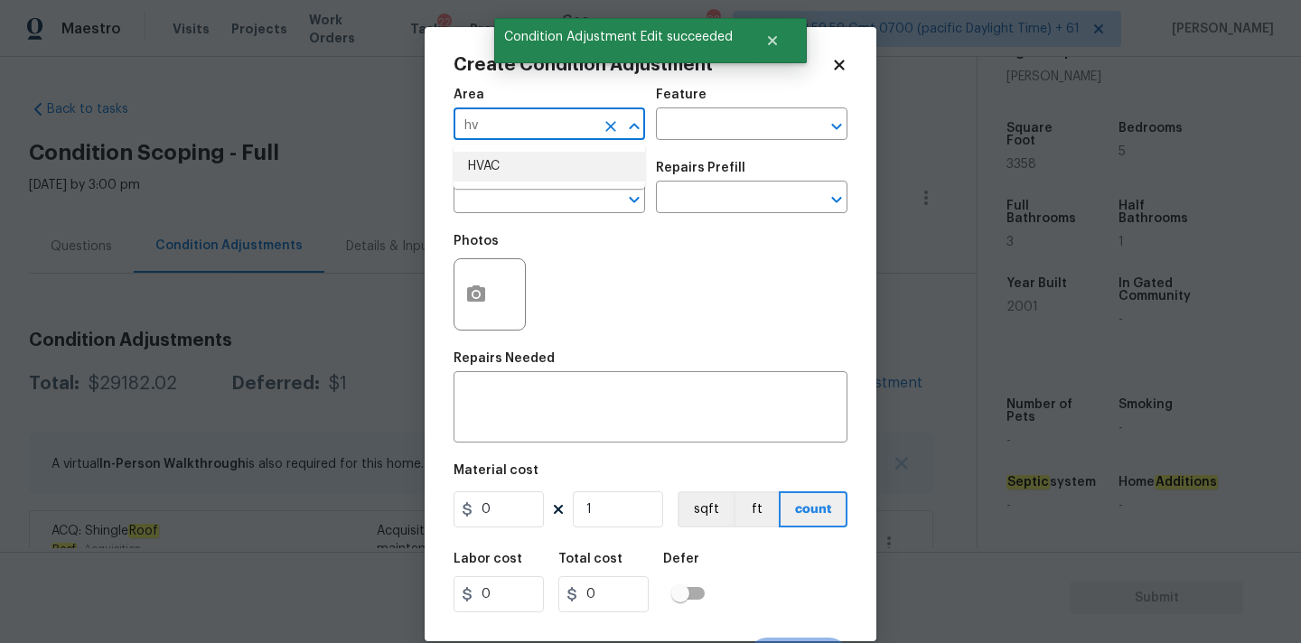
click at [510, 152] on li "HVAC" at bounding box center [550, 167] width 192 height 30
type input "HVAC"
click at [510, 199] on input "text" at bounding box center [524, 199] width 141 height 28
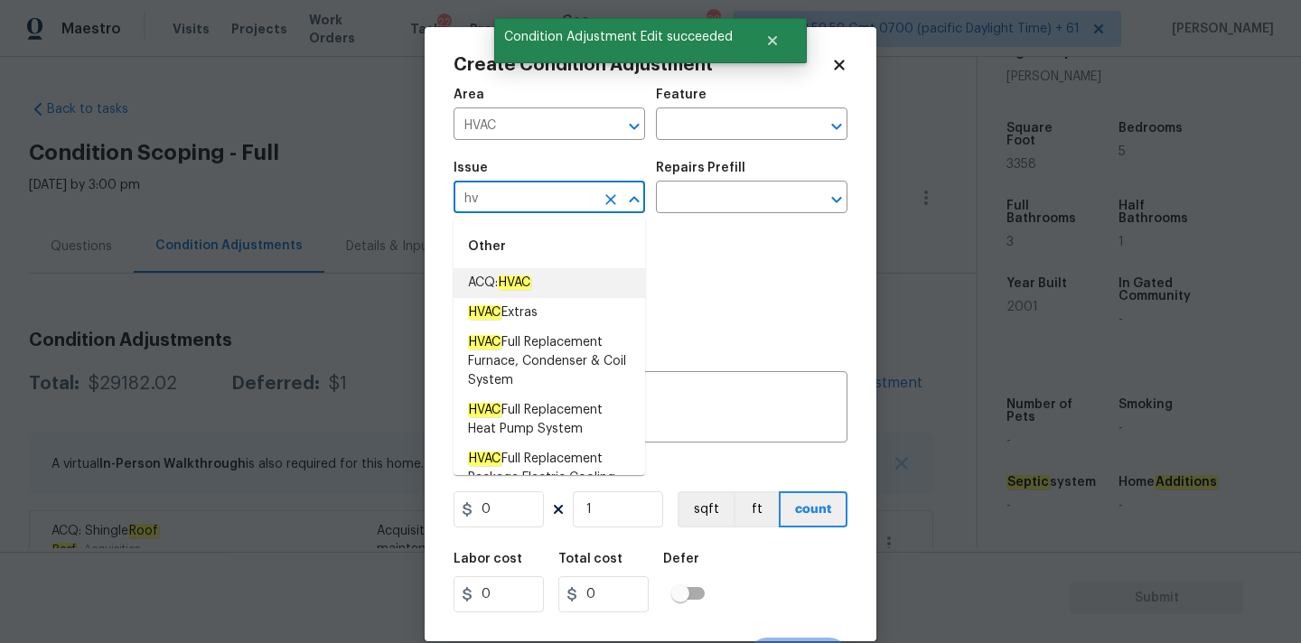
click at [515, 269] on li "ACQ: HVAC" at bounding box center [550, 283] width 192 height 30
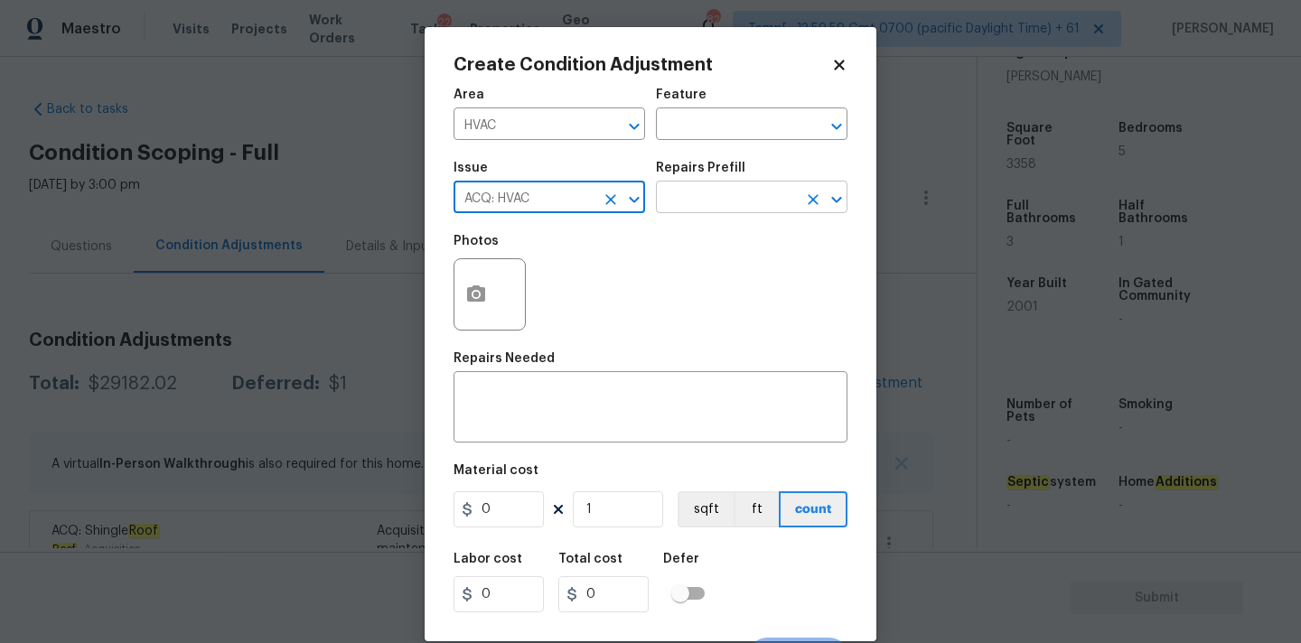
type input "ACQ: HVAC"
click at [758, 213] on body "Maestro Visits Projects Work Orders Tasks 22 Properties Geo Assignments 825 Tam…" at bounding box center [650, 321] width 1301 height 643
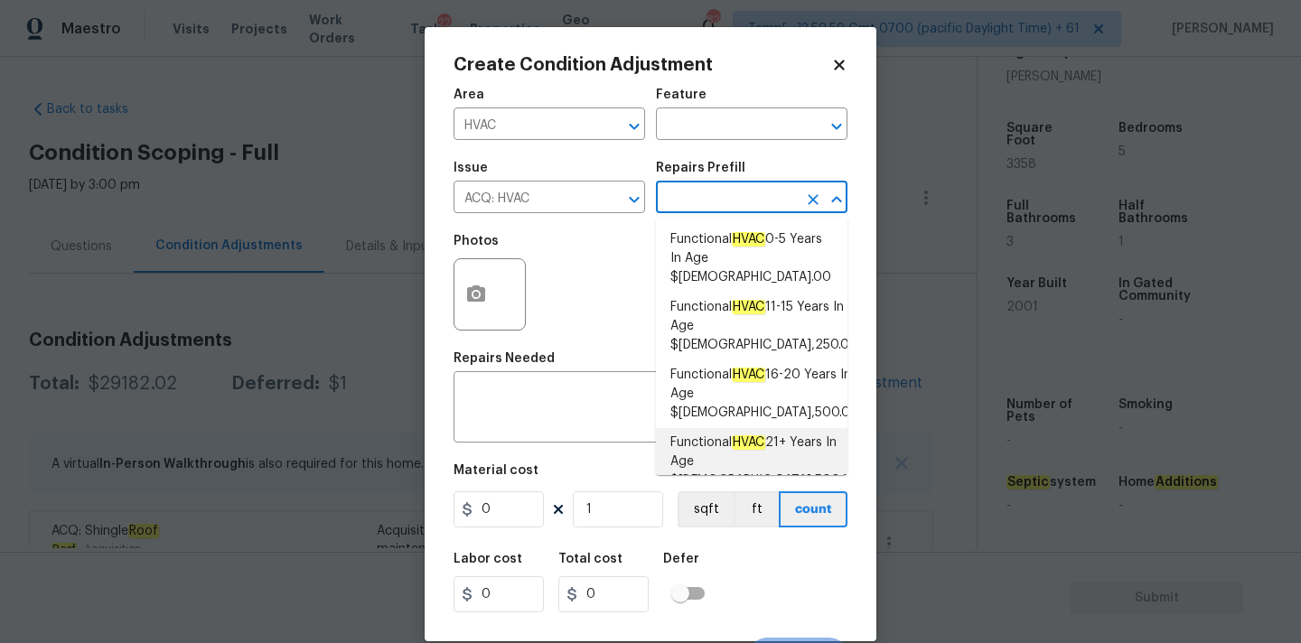
click at [735, 434] on span "Functional HVAC 21+ Years In Age $6,500.00" at bounding box center [764, 462] width 189 height 57
type input "Acquisition"
type textarea "Acquisition Scope: Functional HVAC 21+ years"
type input "6500"
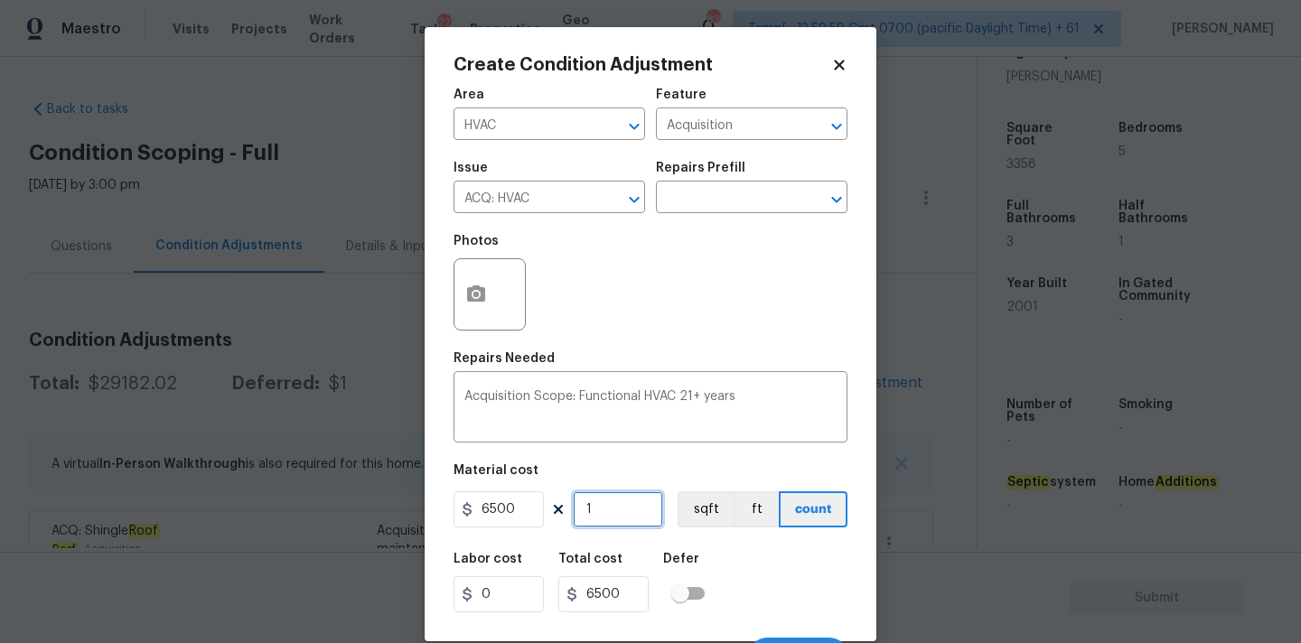
click at [638, 510] on input "1" at bounding box center [618, 509] width 90 height 36
type input "2"
type input "13000"
type input "2"
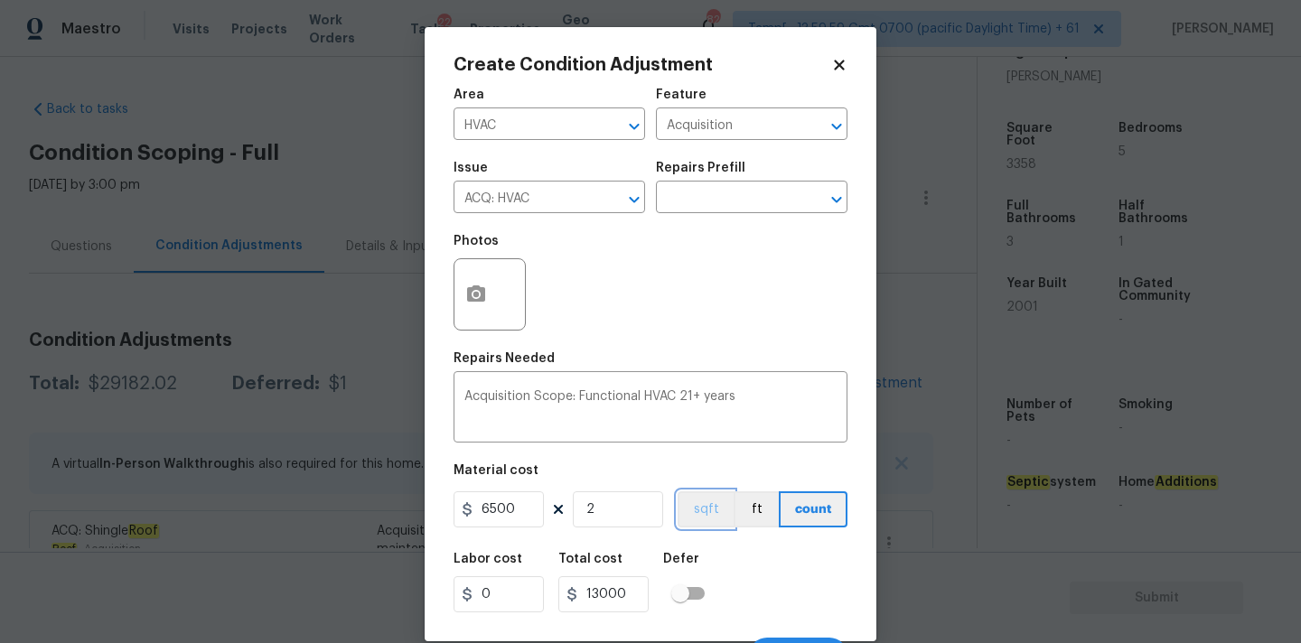
scroll to position [32, 0]
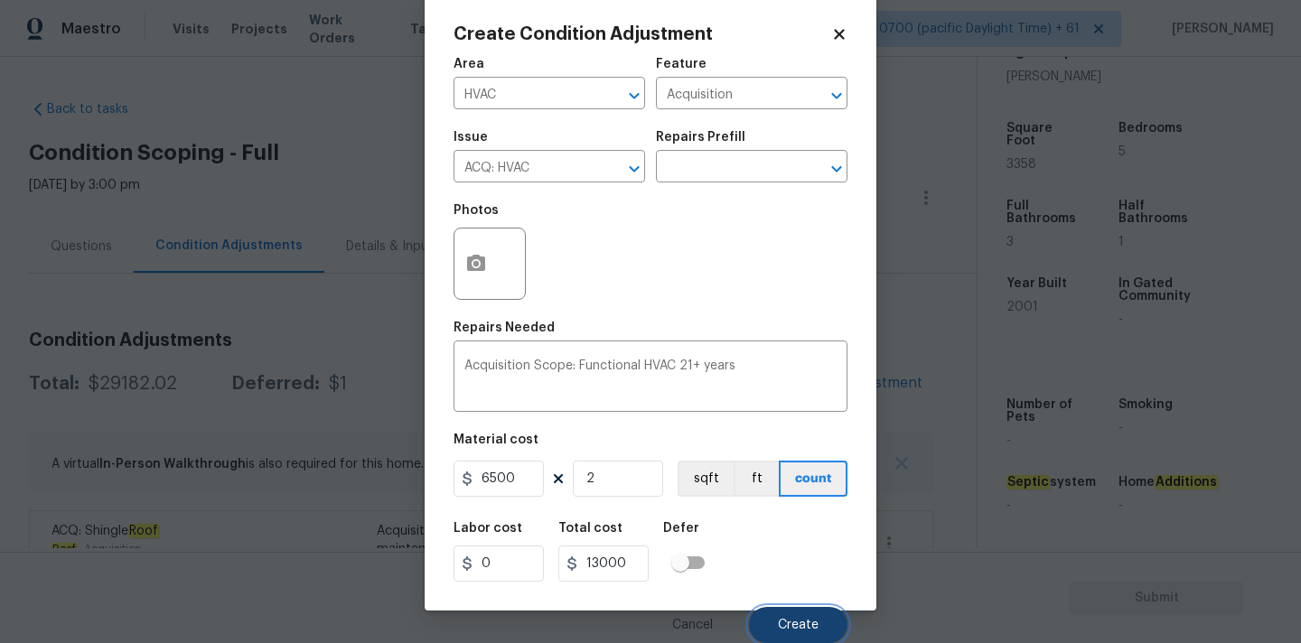
click at [799, 610] on button "Create" at bounding box center [798, 625] width 98 height 36
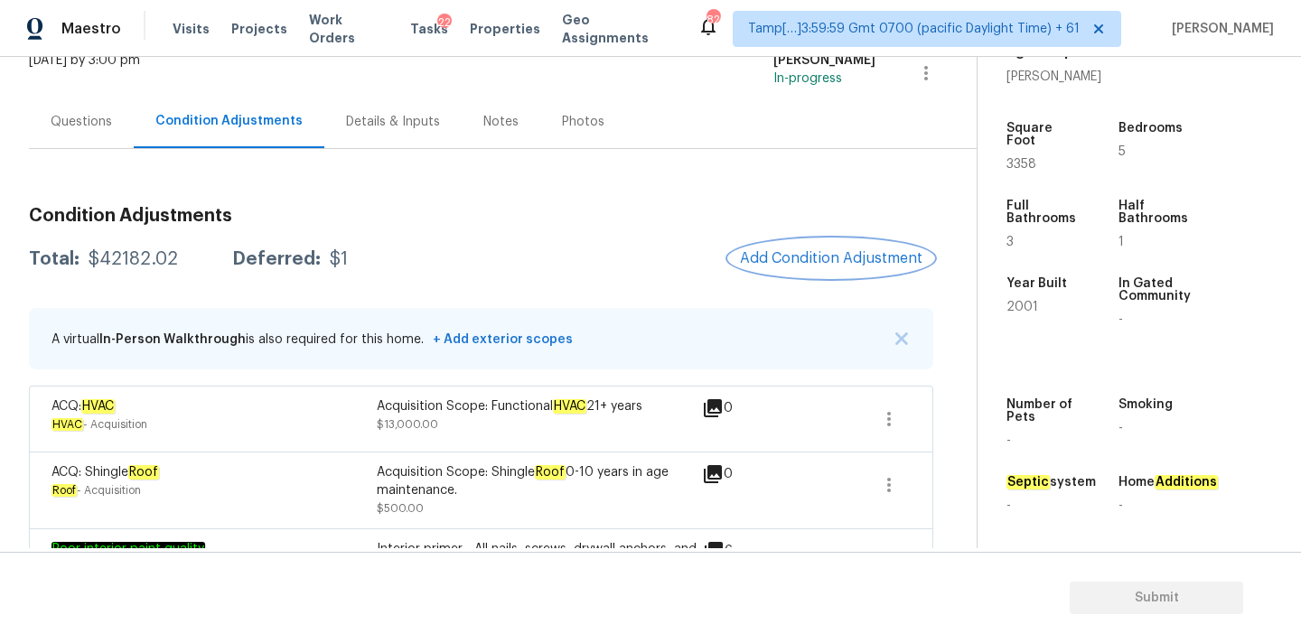
scroll to position [127, 0]
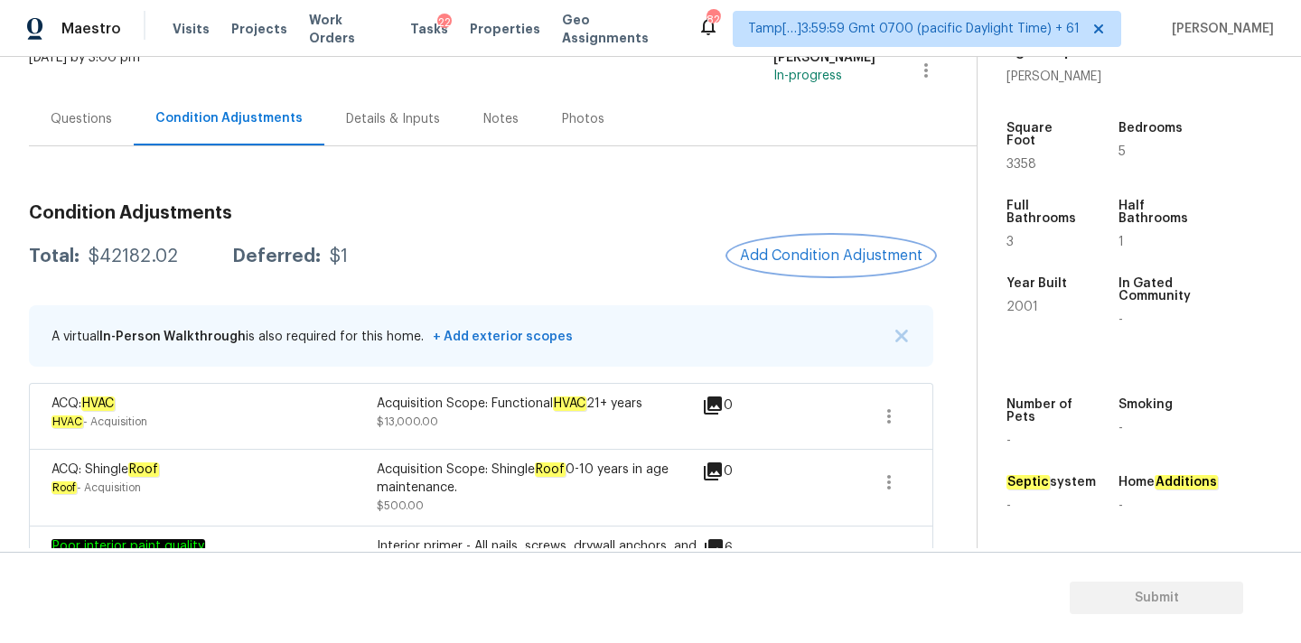
click at [840, 259] on span "Add Condition Adjustment" at bounding box center [831, 256] width 183 height 16
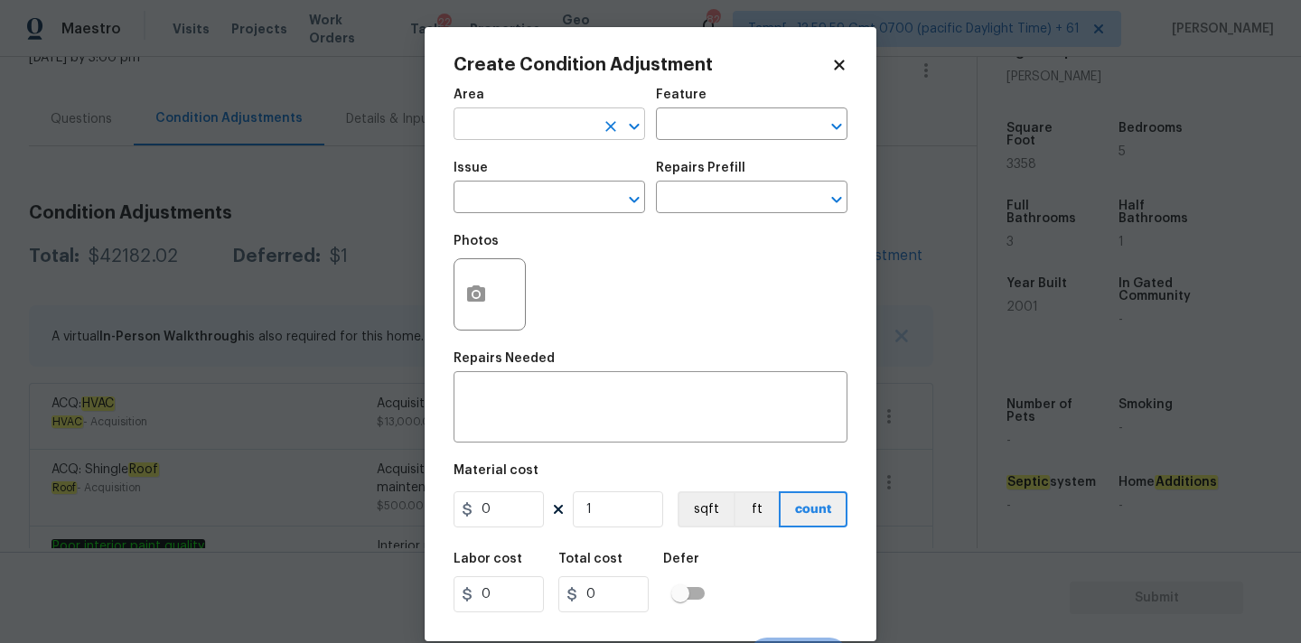
click at [539, 129] on input "text" at bounding box center [524, 126] width 141 height 28
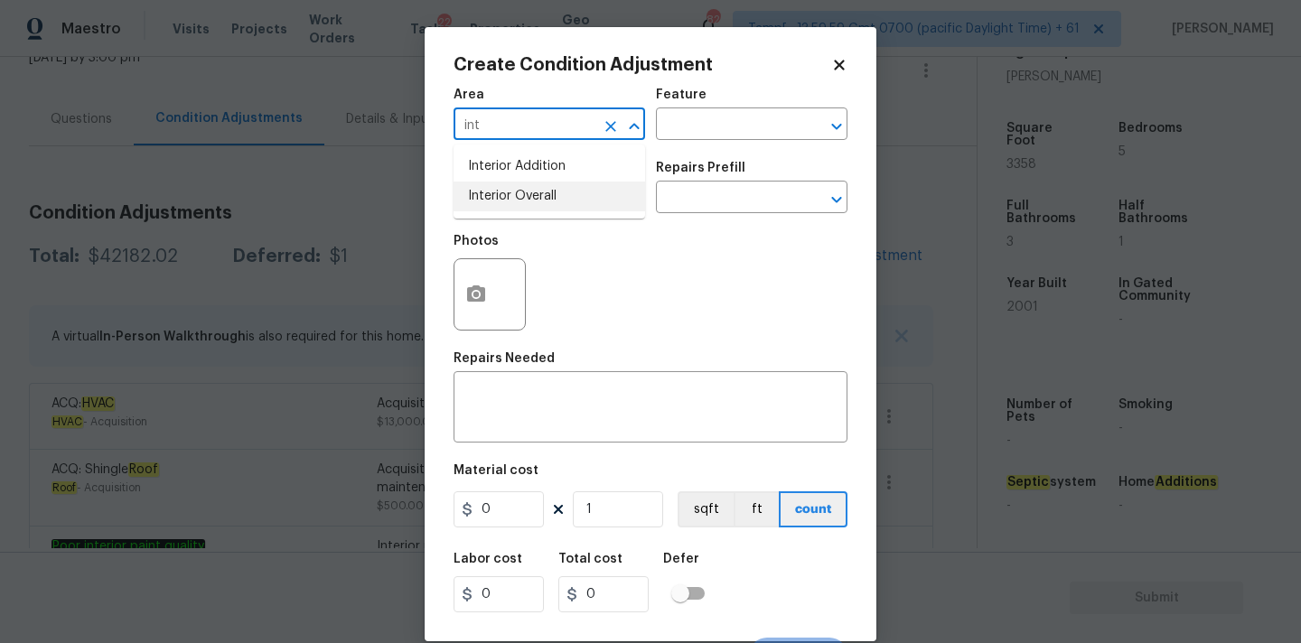
click at [544, 201] on li "Interior Overall" at bounding box center [550, 197] width 192 height 30
type input "Interior Overall"
click at [544, 201] on input "text" at bounding box center [524, 199] width 141 height 28
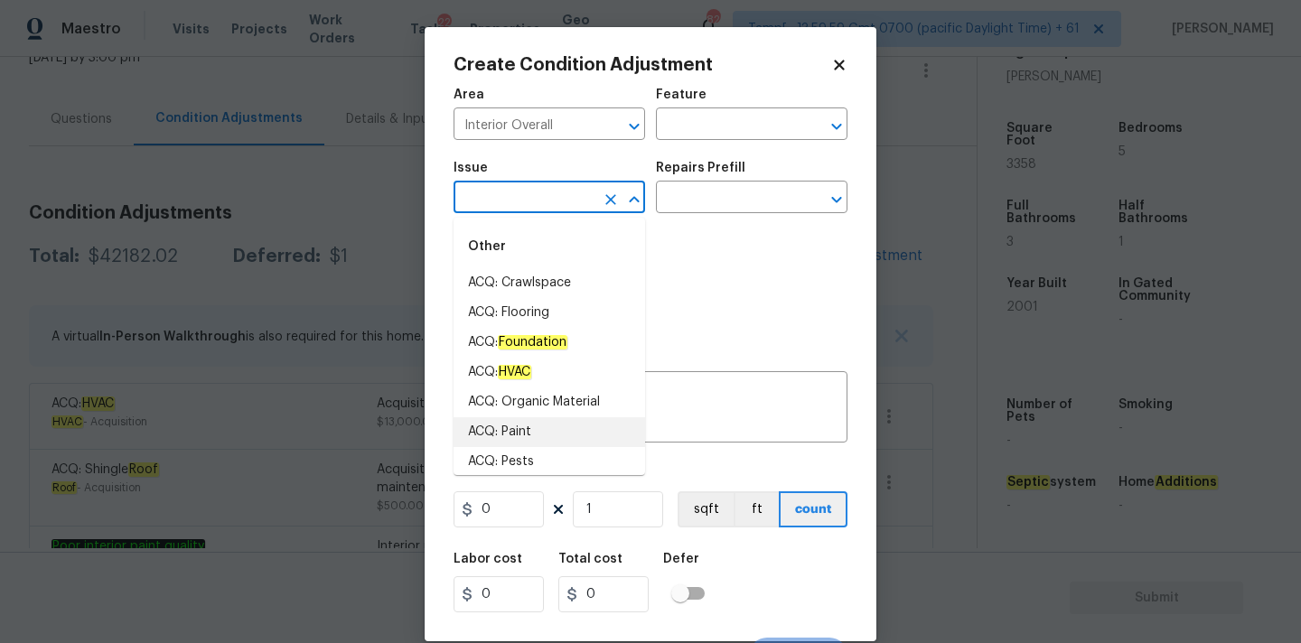
click at [534, 430] on li "ACQ: Paint" at bounding box center [550, 432] width 192 height 30
type input "ACQ: Paint"
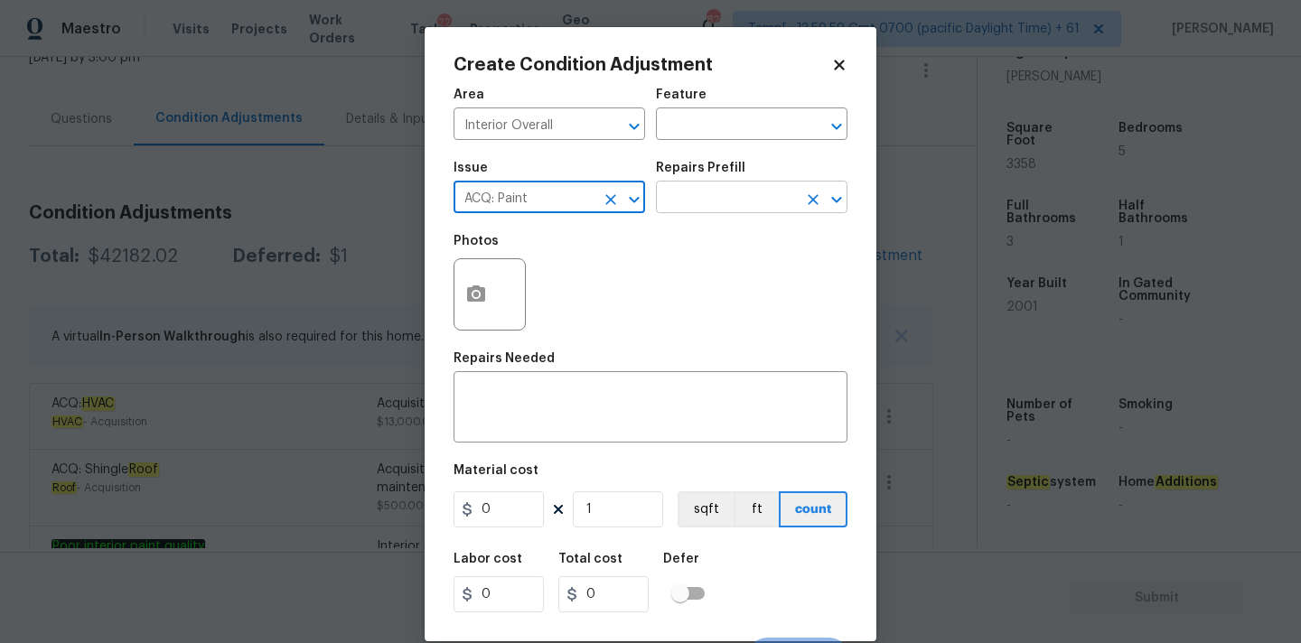
click at [701, 207] on input "text" at bounding box center [726, 199] width 141 height 28
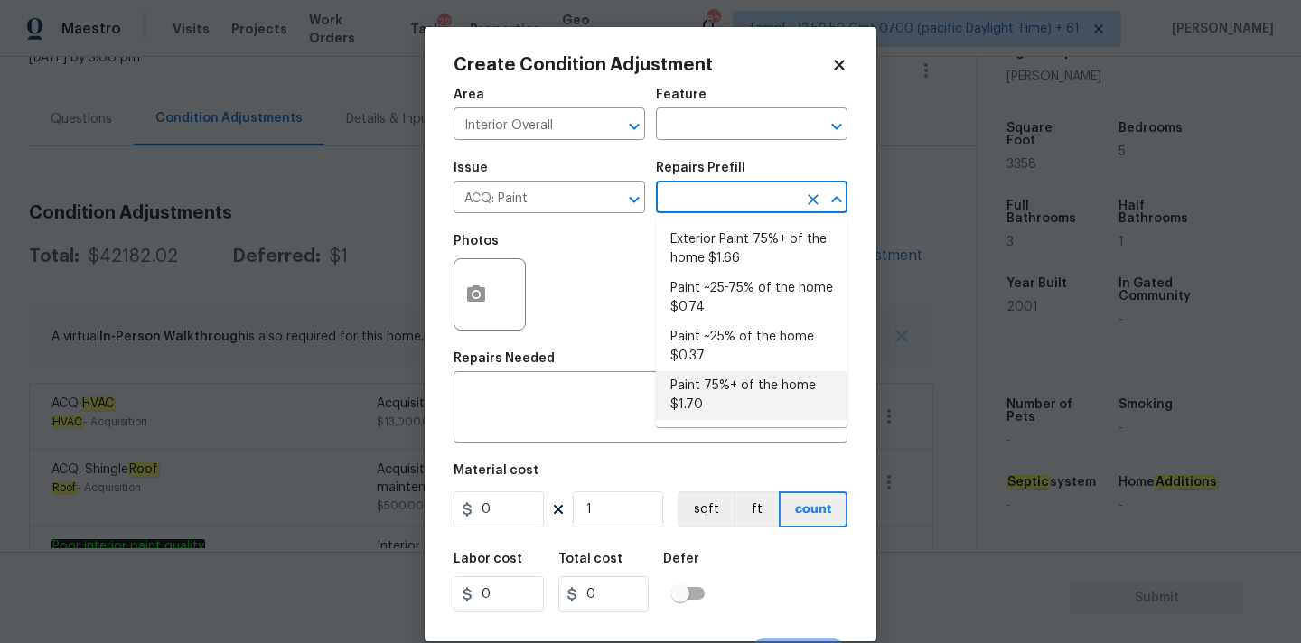
click at [711, 409] on li "Paint 75%+ of the home $1.70" at bounding box center [752, 395] width 192 height 49
type input "Acquisition"
type textarea "Acquisition Scope: 75%+ of the home will likely require interior paint"
type input "1.7"
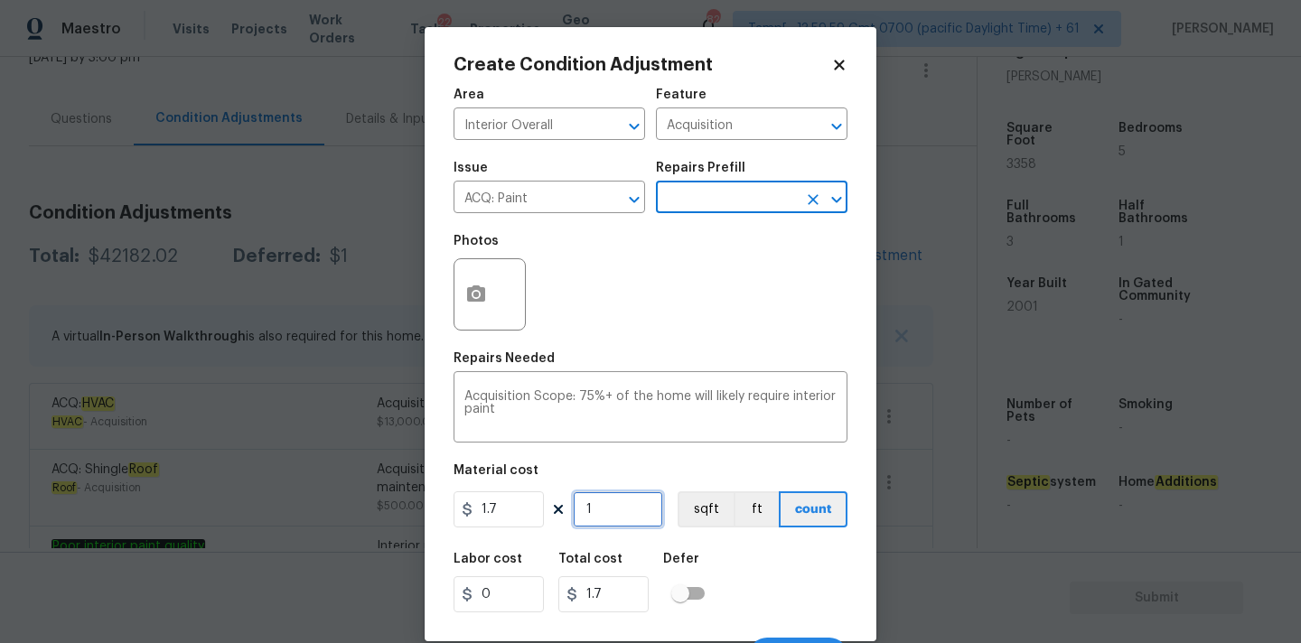
click at [610, 515] on input "1" at bounding box center [618, 509] width 90 height 36
type input "3"
type input "5.1"
type input "33"
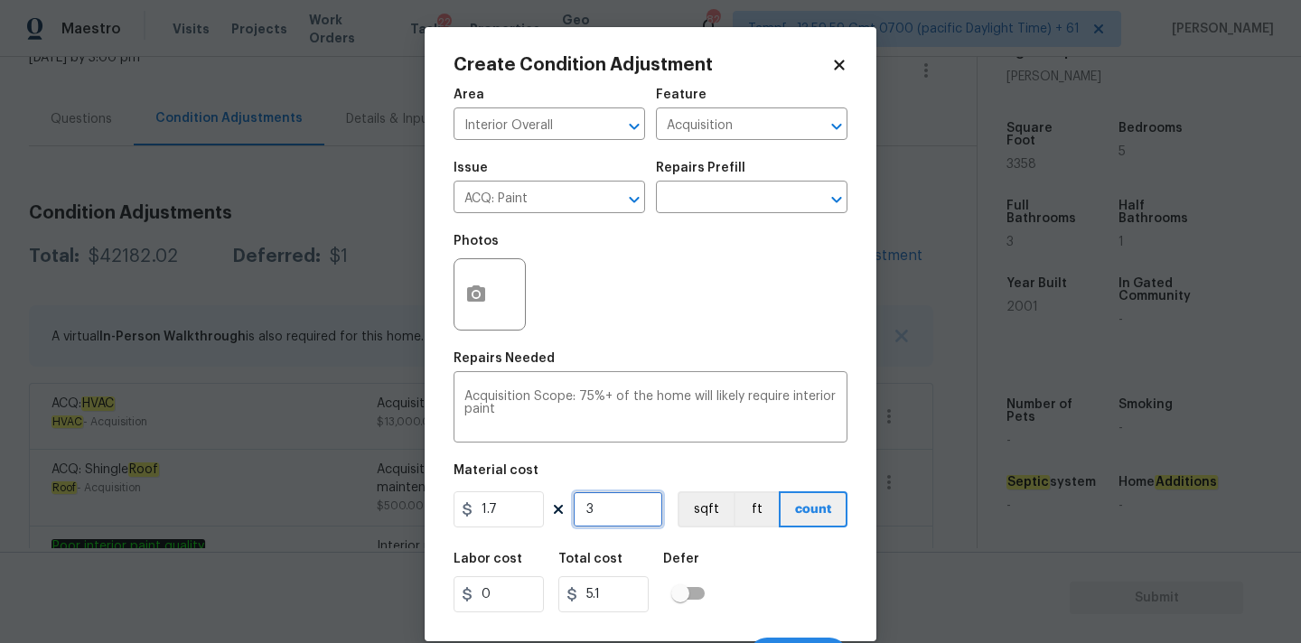
type input "56.1"
type input "335"
type input "569.5"
type input "3358"
type input "5708.6"
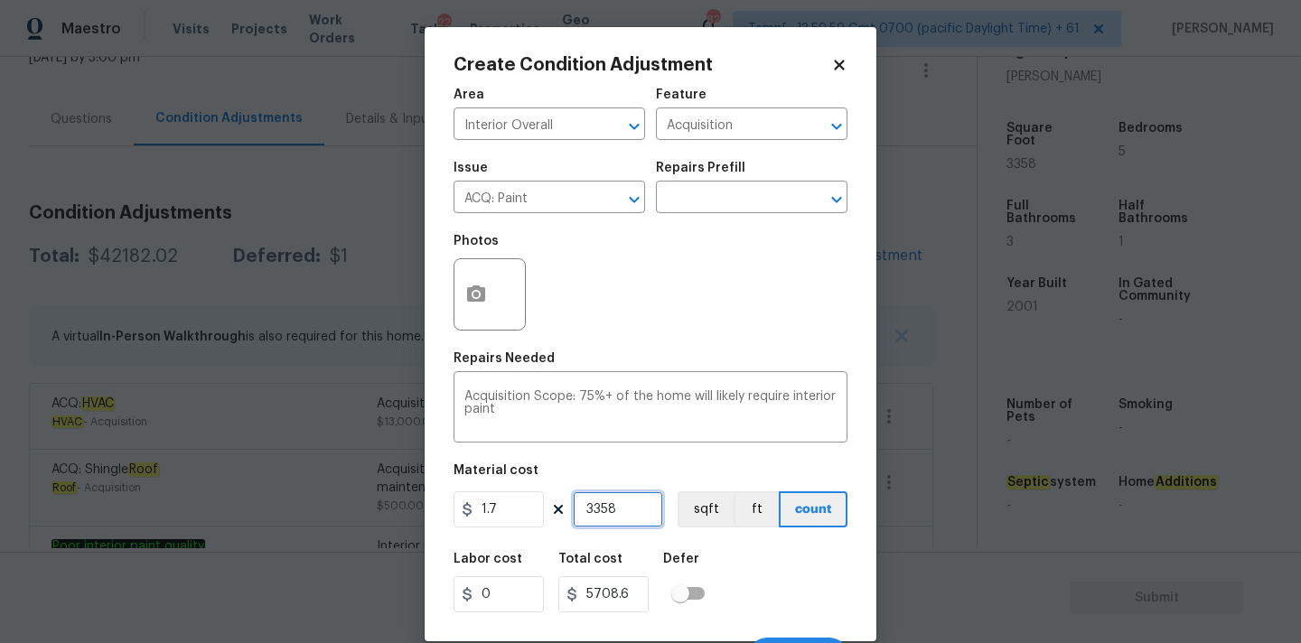
type input "3358"
click at [481, 295] on icon "button" at bounding box center [476, 294] width 18 height 16
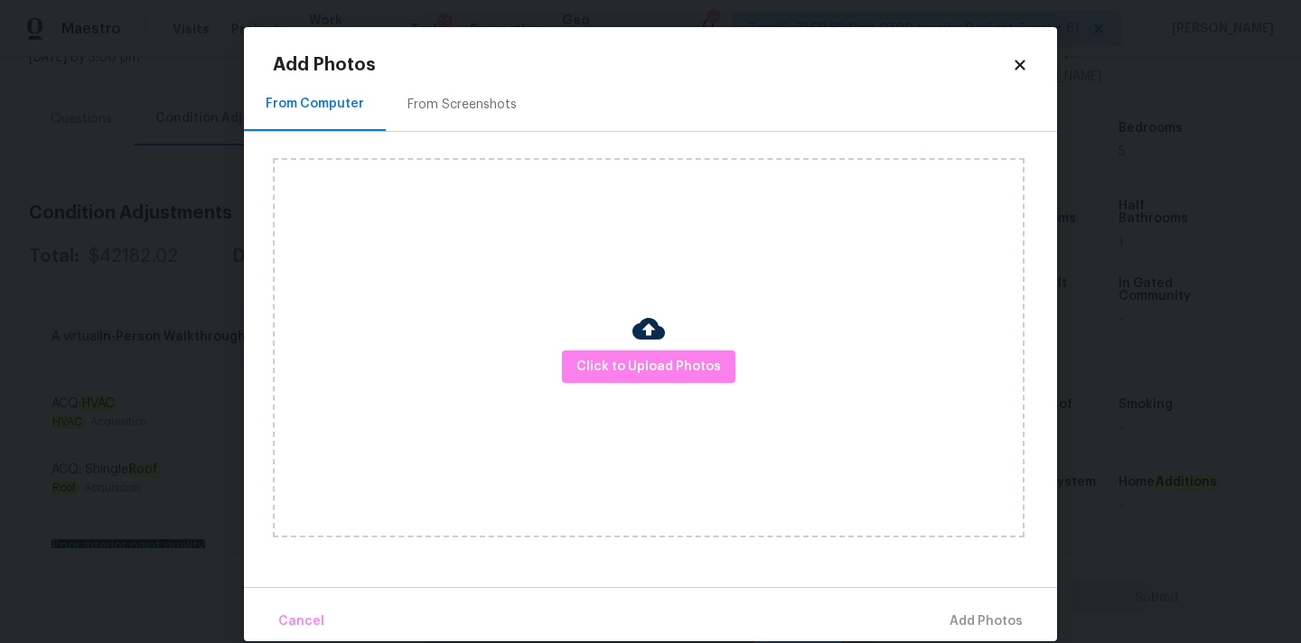
click at [491, 108] on div "From Screenshots" at bounding box center [461, 105] width 109 height 18
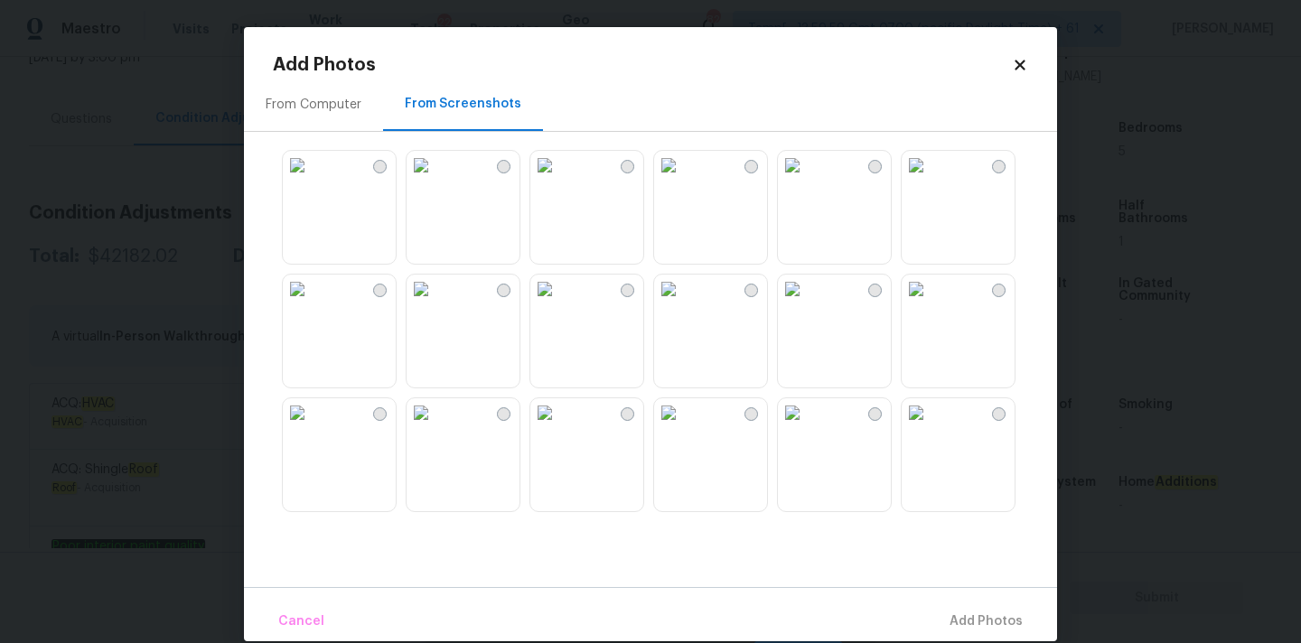
click at [559, 180] on img at bounding box center [544, 165] width 29 height 29
click at [312, 304] on img at bounding box center [297, 289] width 29 height 29
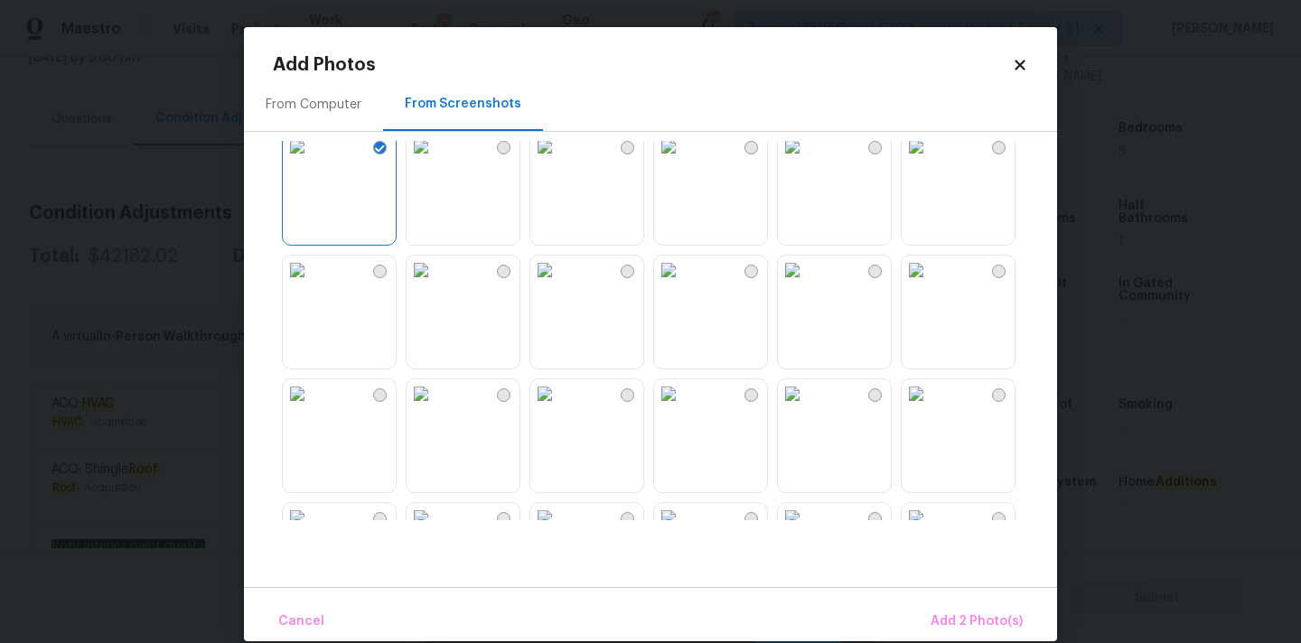
scroll to position [156, 0]
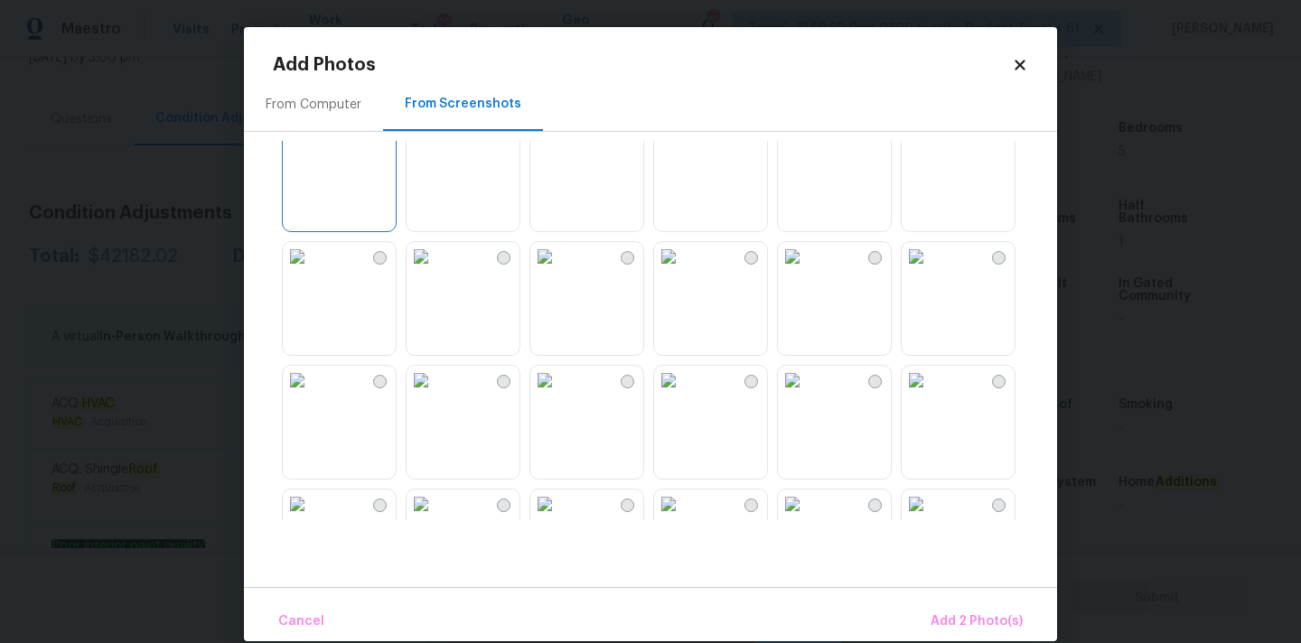
click at [683, 271] on img at bounding box center [668, 256] width 29 height 29
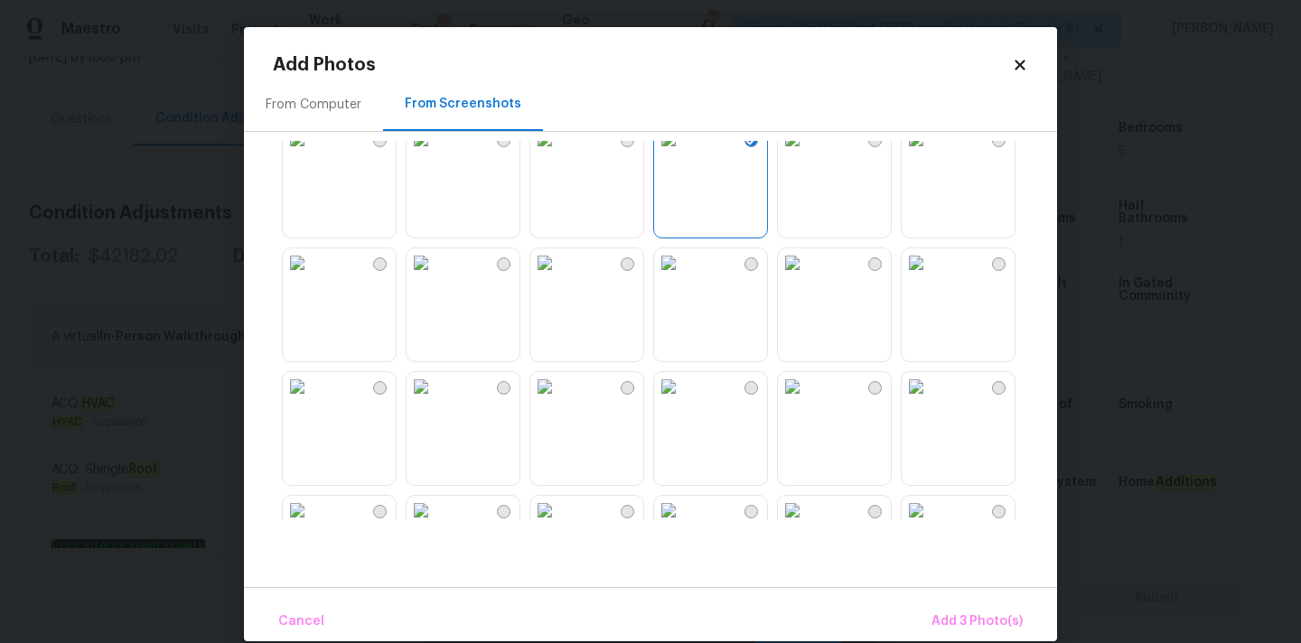
scroll to position [346, 0]
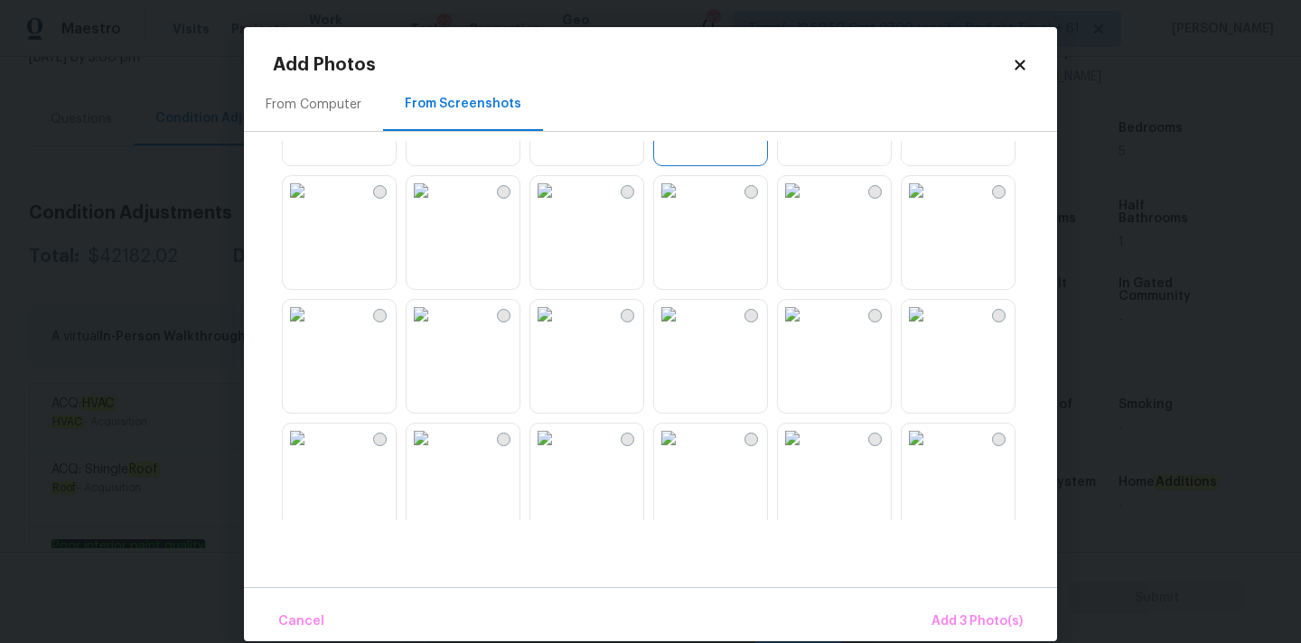
click at [435, 205] on img at bounding box center [421, 190] width 29 height 29
click at [559, 205] on img at bounding box center [544, 190] width 29 height 29
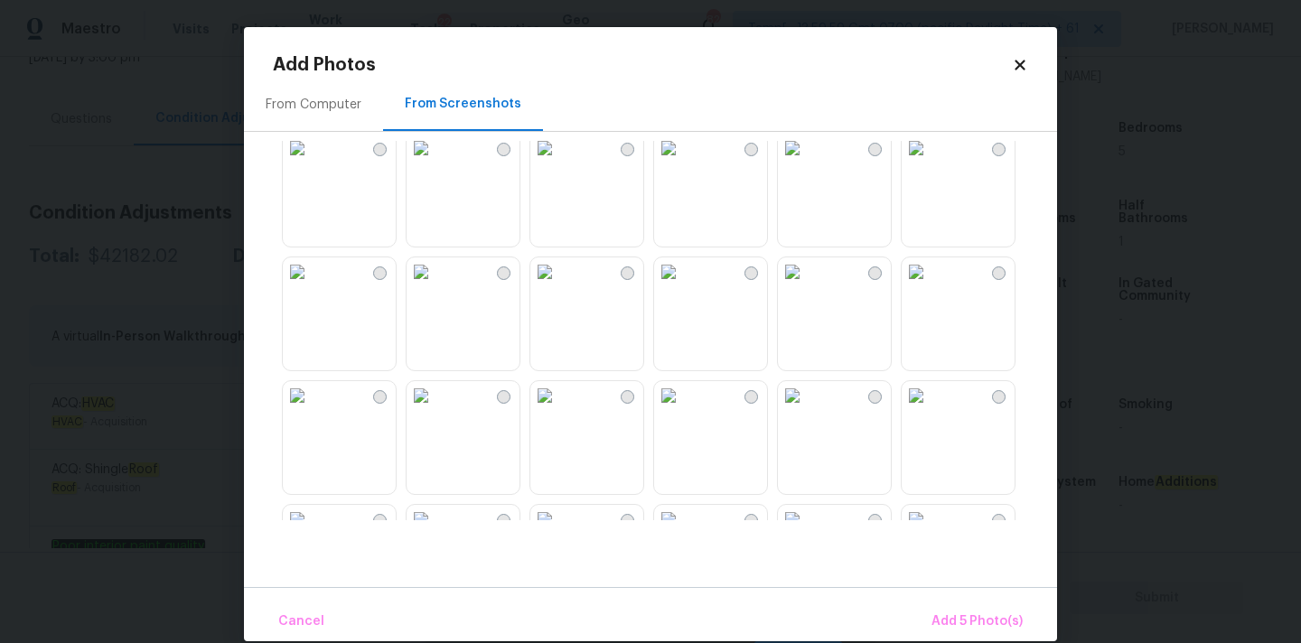
scroll to position [529, 0]
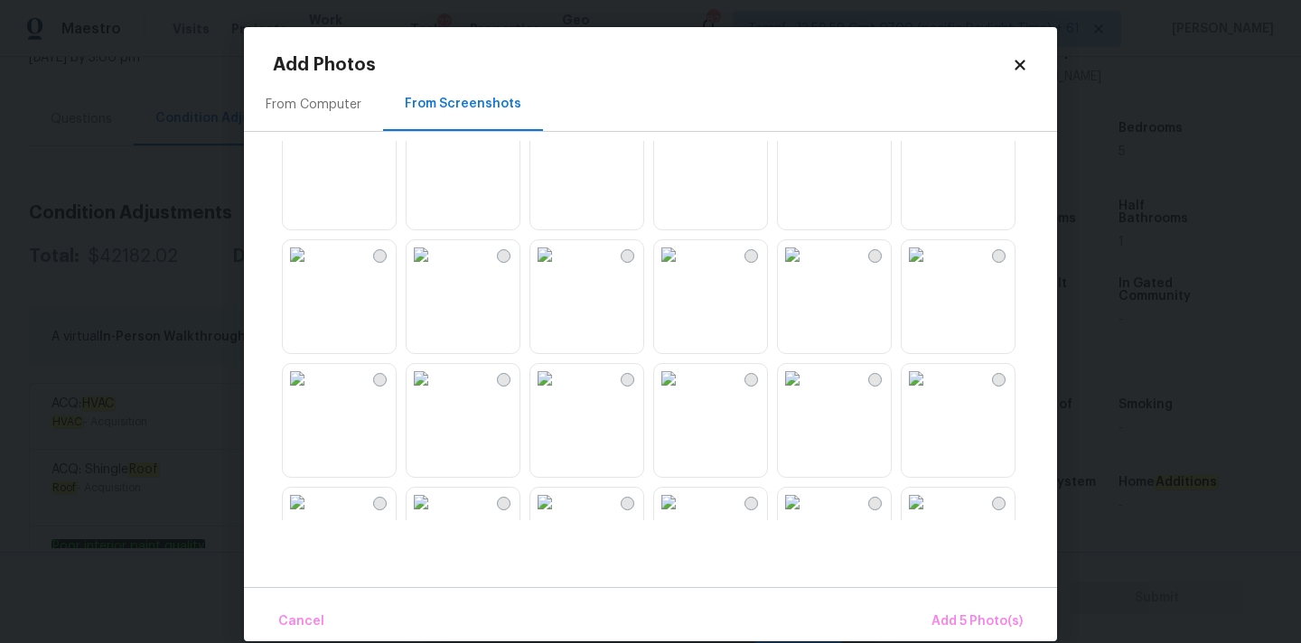
click at [559, 269] on img at bounding box center [544, 254] width 29 height 29
click at [683, 269] on img at bounding box center [668, 254] width 29 height 29
click at [807, 269] on img at bounding box center [792, 254] width 29 height 29
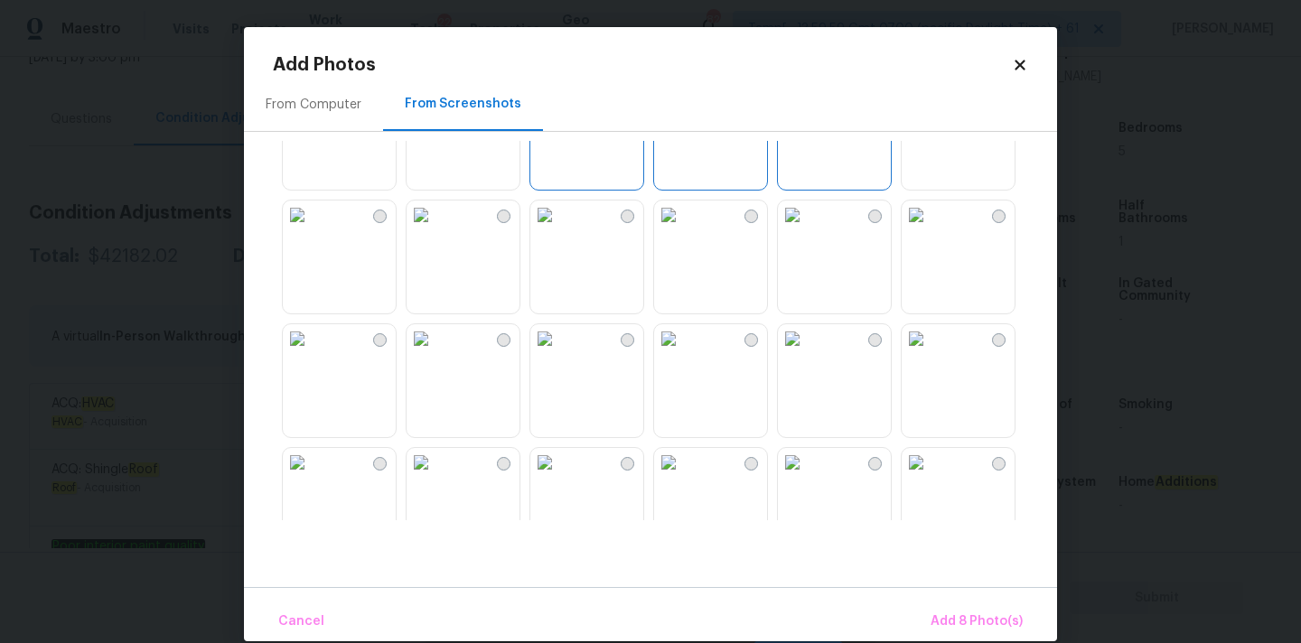
click at [435, 229] on img at bounding box center [421, 215] width 29 height 29
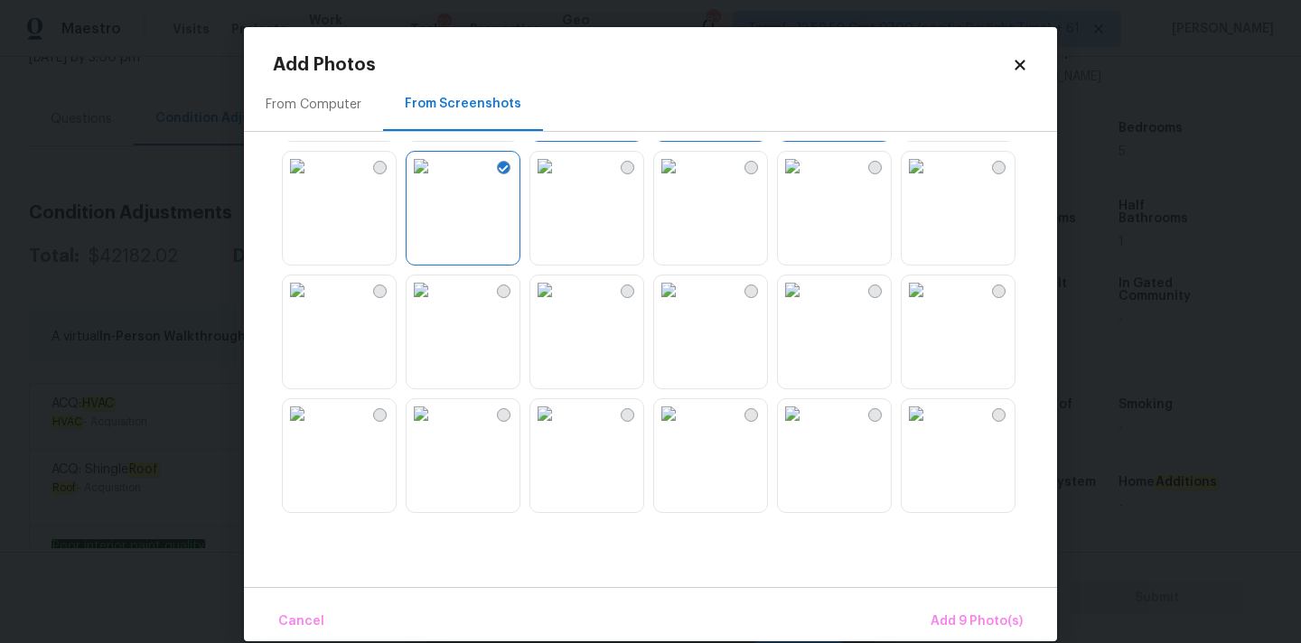
click at [683, 428] on img at bounding box center [668, 413] width 29 height 29
click at [946, 617] on span "Add 10 Photo(s)" at bounding box center [973, 622] width 98 height 23
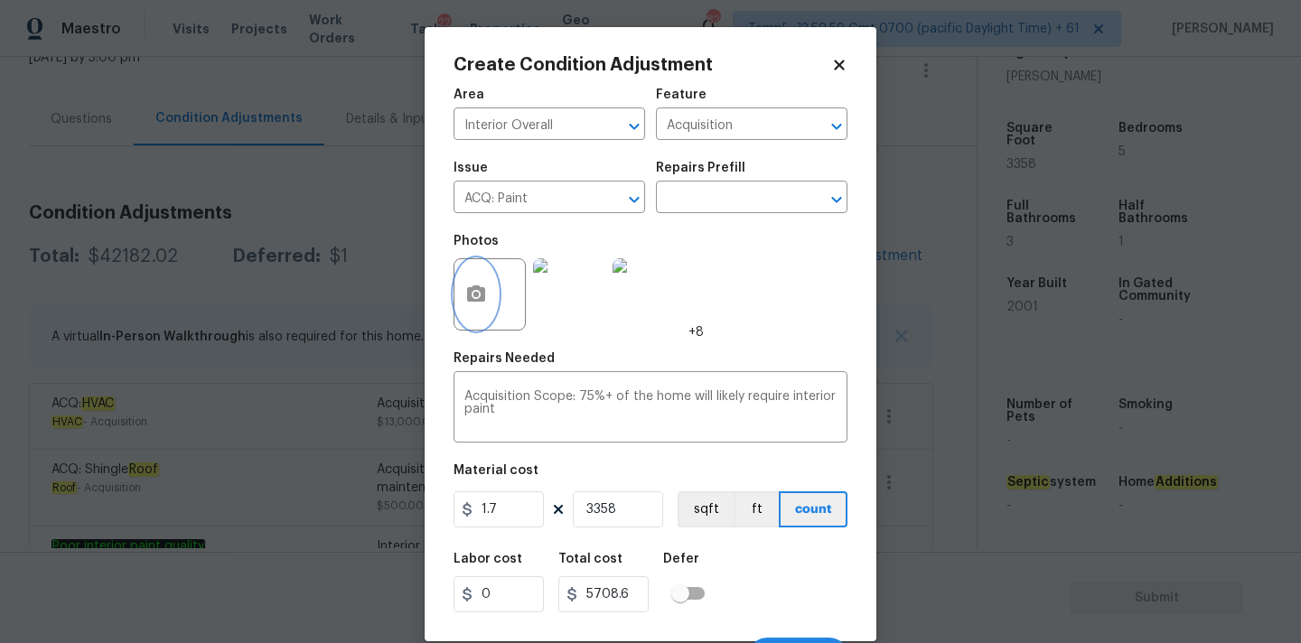
scroll to position [32, 0]
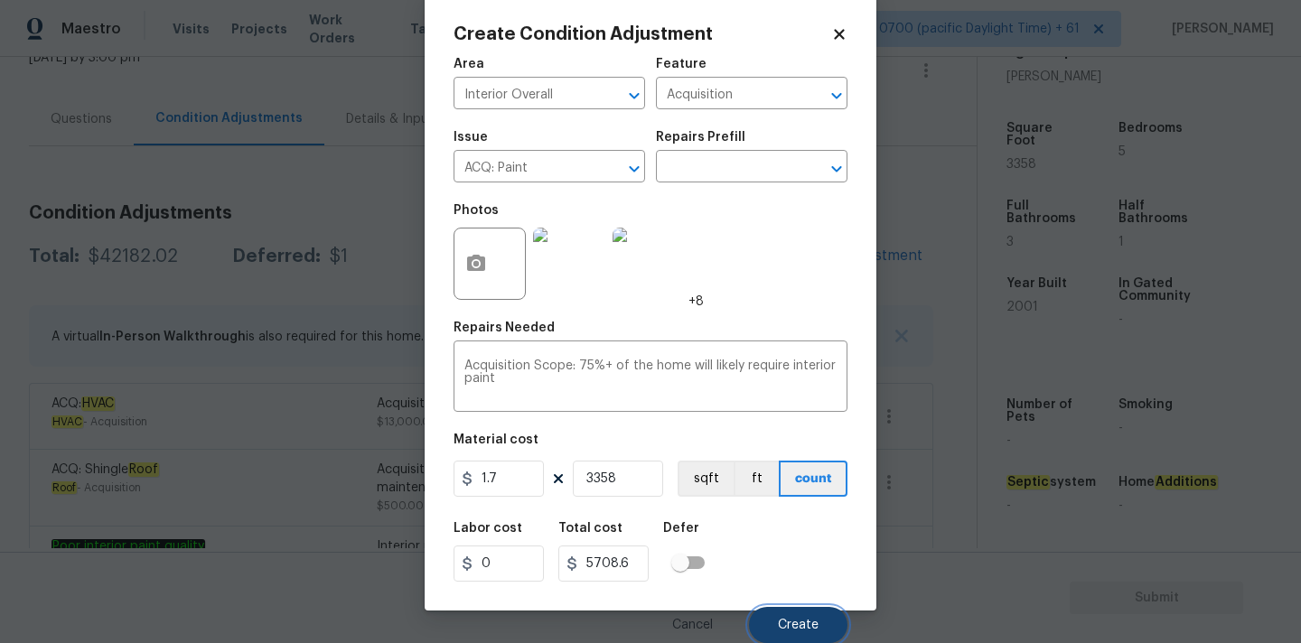
click at [781, 617] on button "Create" at bounding box center [798, 625] width 98 height 36
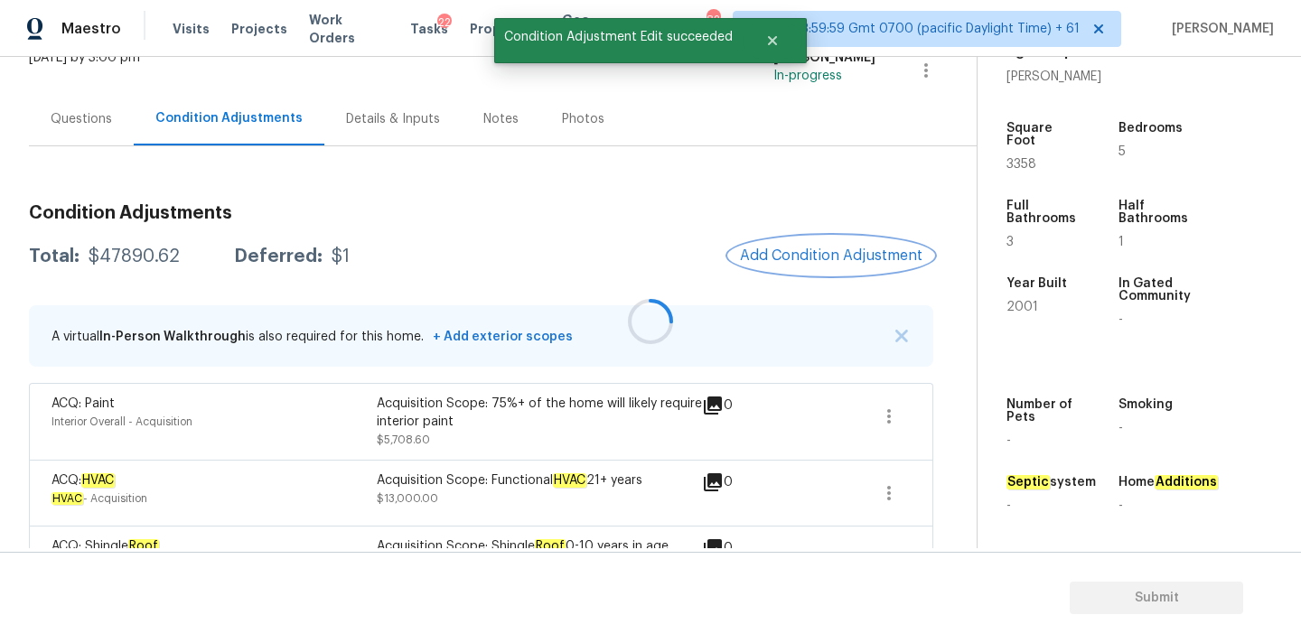
scroll to position [0, 0]
click at [796, 255] on span "Add Condition Adjustment" at bounding box center [831, 256] width 183 height 16
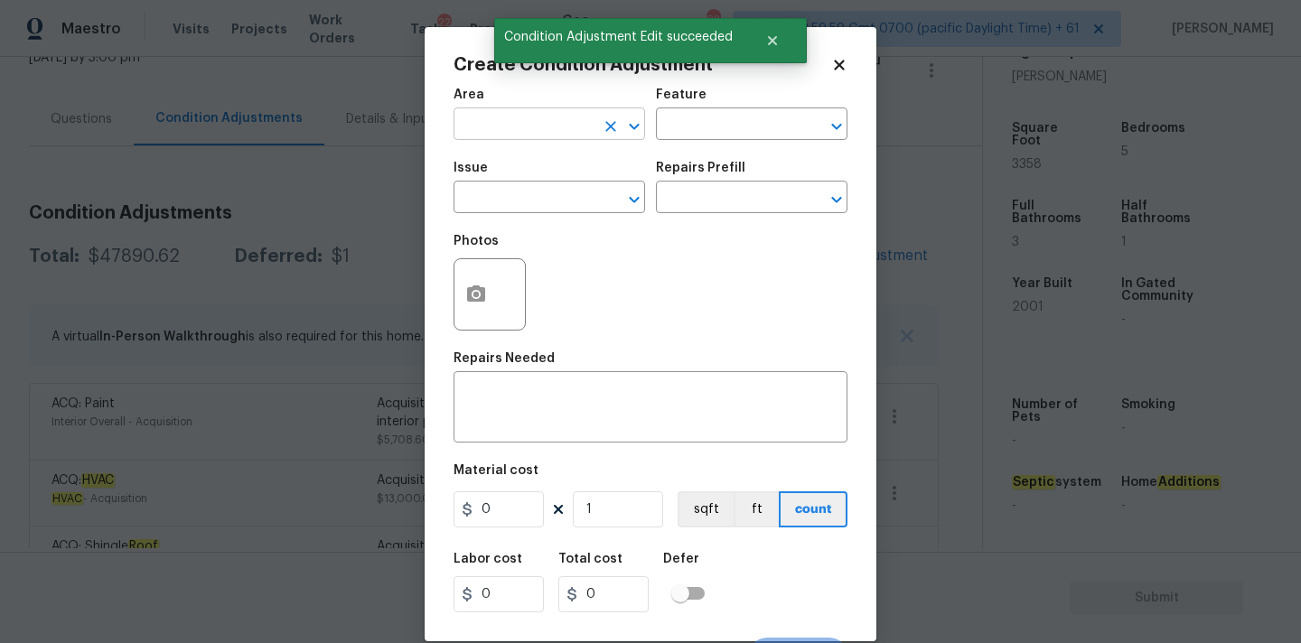
click at [551, 138] on input "text" at bounding box center [524, 126] width 141 height 28
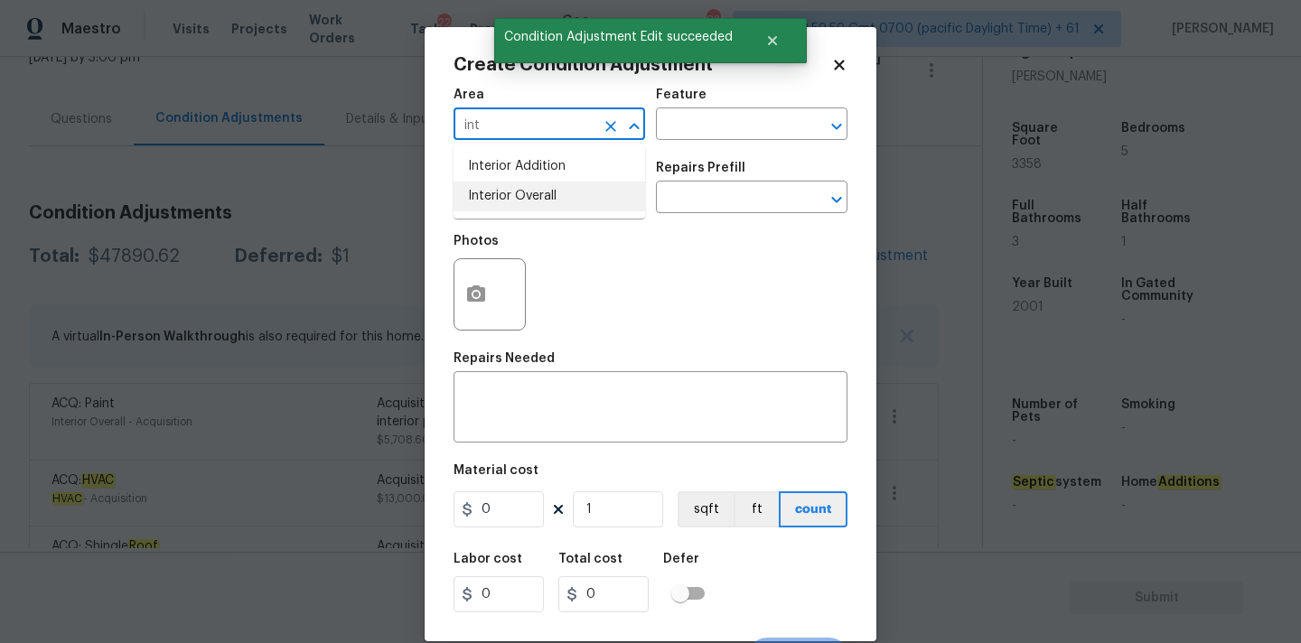
click at [550, 201] on li "Interior Overall" at bounding box center [550, 197] width 192 height 30
type input "Interior Overall"
click at [550, 201] on input "text" at bounding box center [524, 199] width 141 height 28
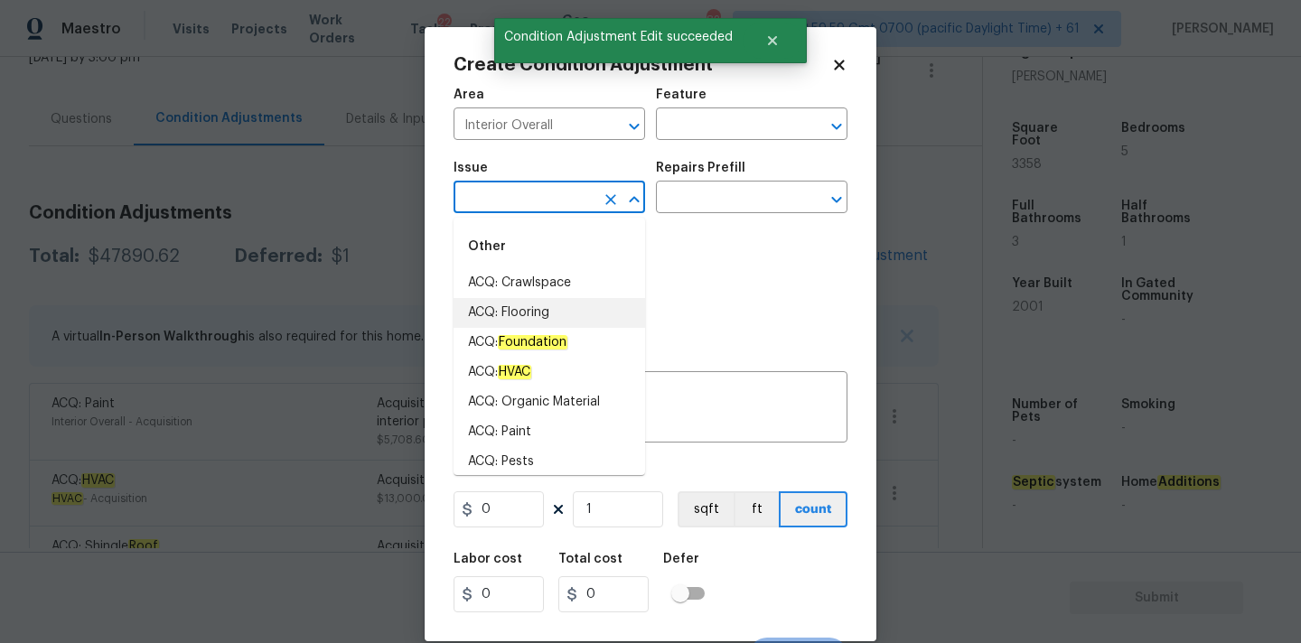
click at [535, 314] on li "ACQ: Flooring" at bounding box center [550, 313] width 192 height 30
type input "ACQ: Flooring"
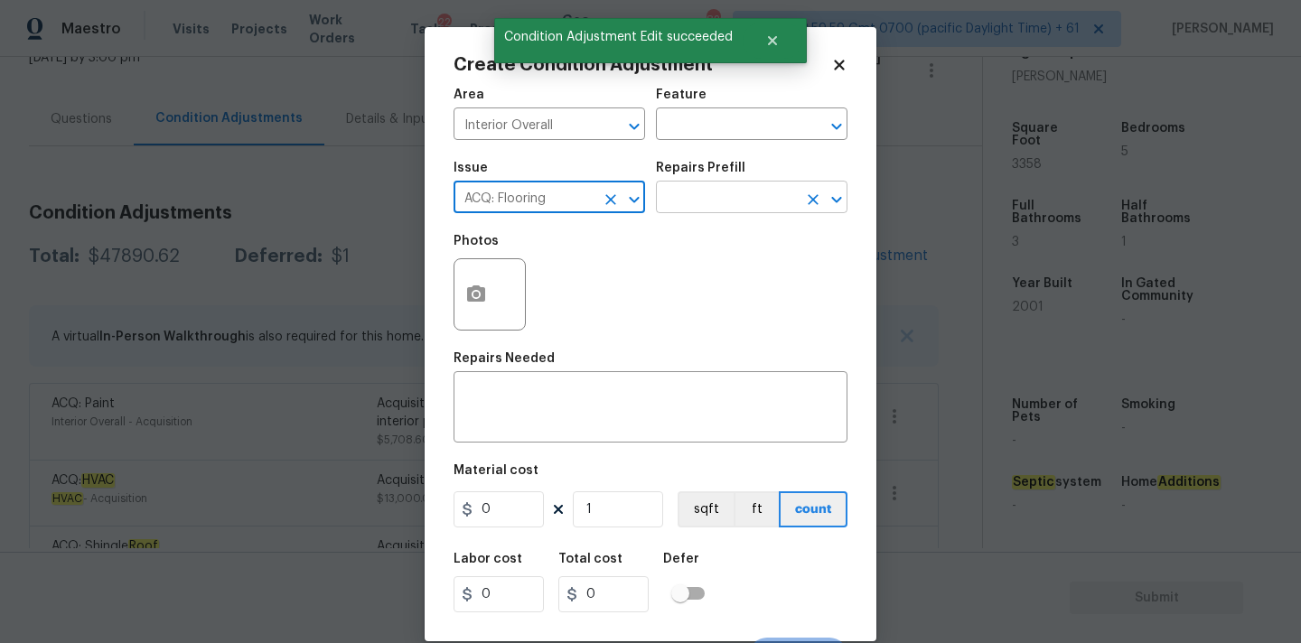
click at [754, 199] on input "text" at bounding box center [726, 199] width 141 height 28
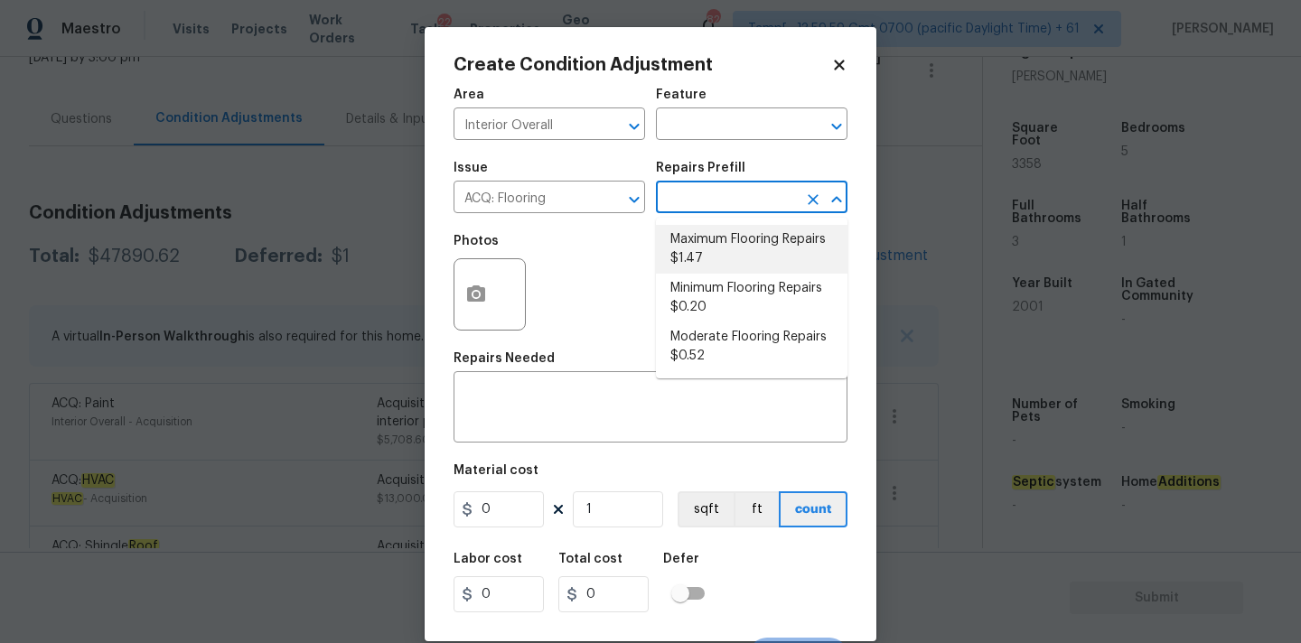
click at [732, 247] on li "Maximum Flooring Repairs $1.47" at bounding box center [752, 249] width 192 height 49
type input "Acquisition"
type textarea "Acquisition Scope: Maximum flooring repairs"
type input "1.47"
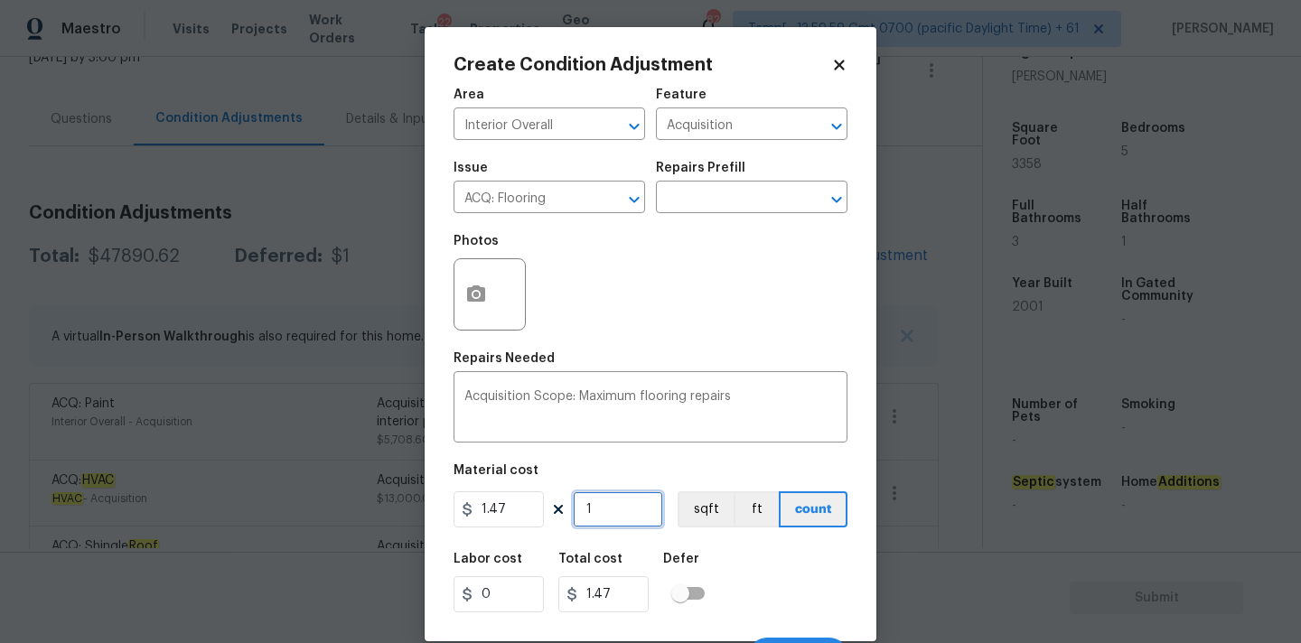
click at [611, 514] on input "1" at bounding box center [618, 509] width 90 height 36
type input "3"
type input "4.41"
type input "33"
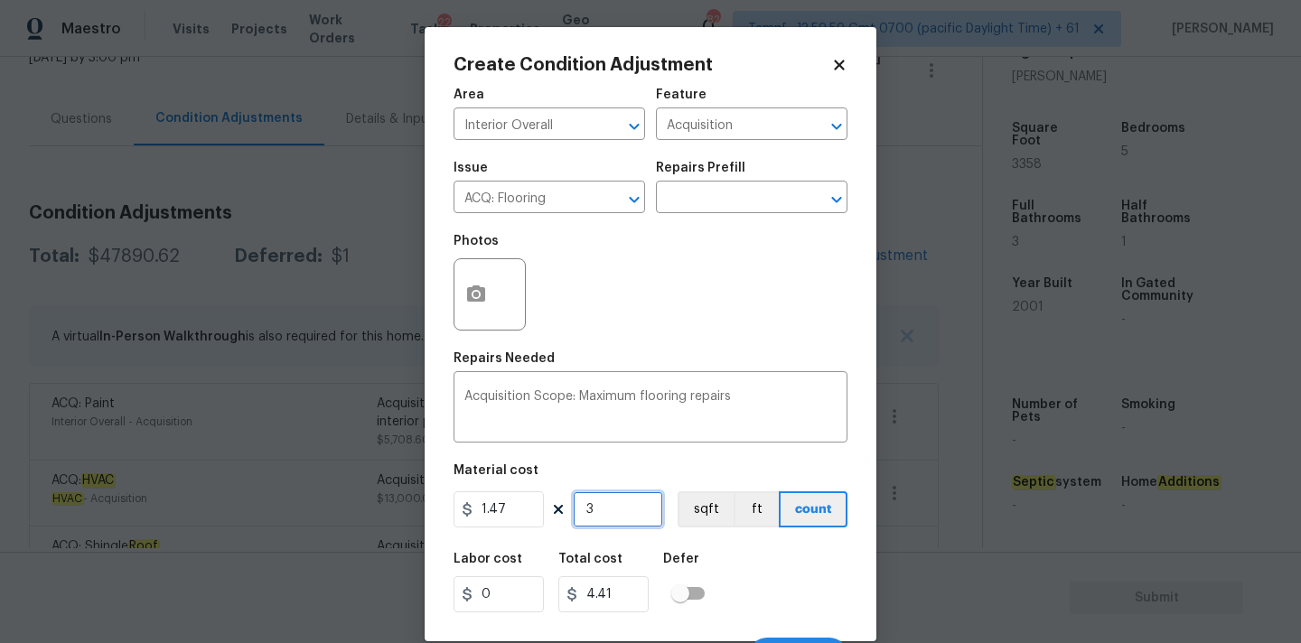
type input "48.51"
type input "335"
type input "492.45"
type input "3358"
type input "4936.26"
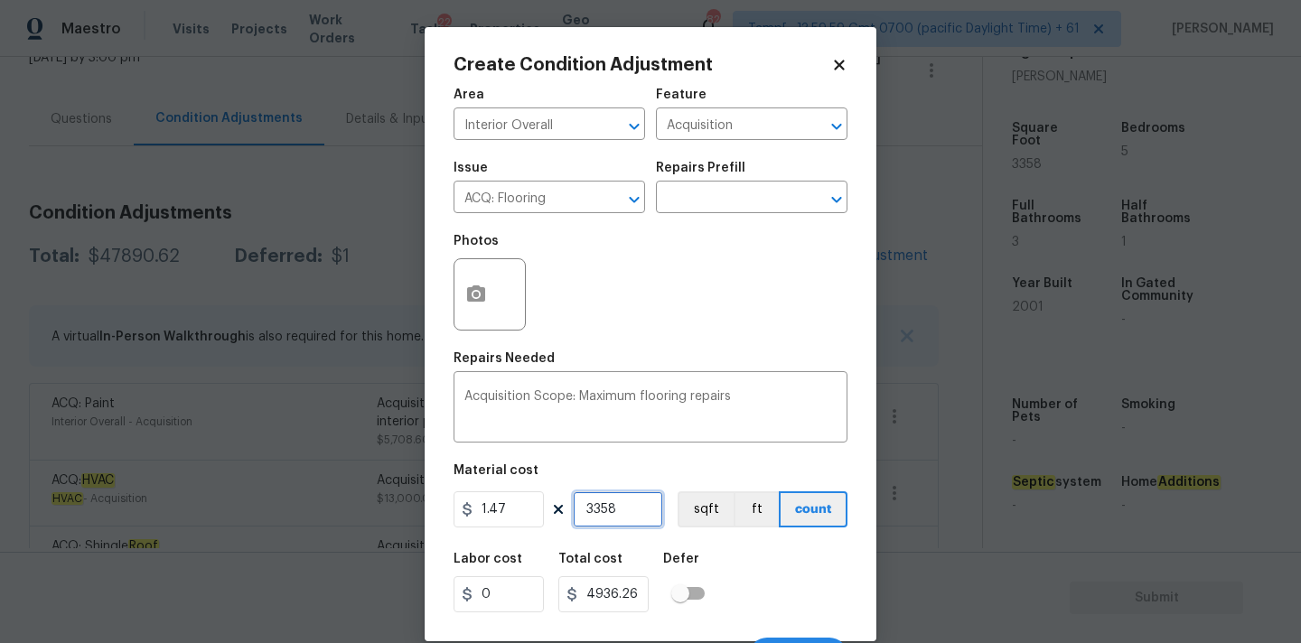
scroll to position [32, 0]
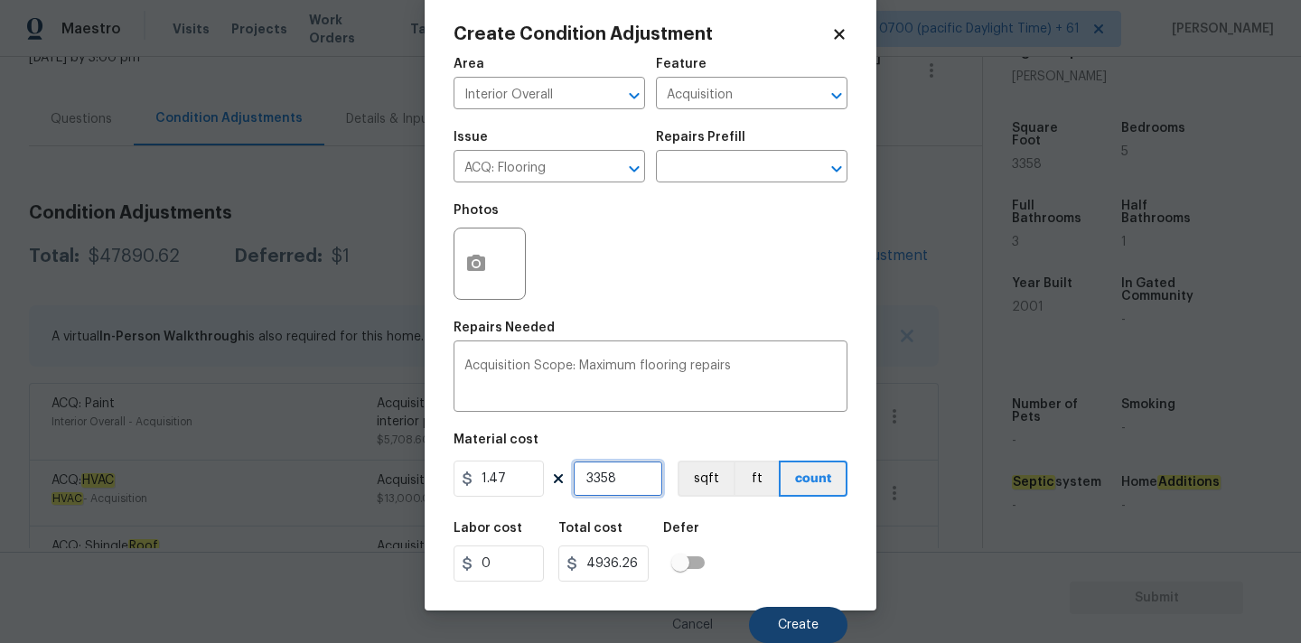
type input "3358"
click at [797, 615] on button "Create" at bounding box center [798, 625] width 98 height 36
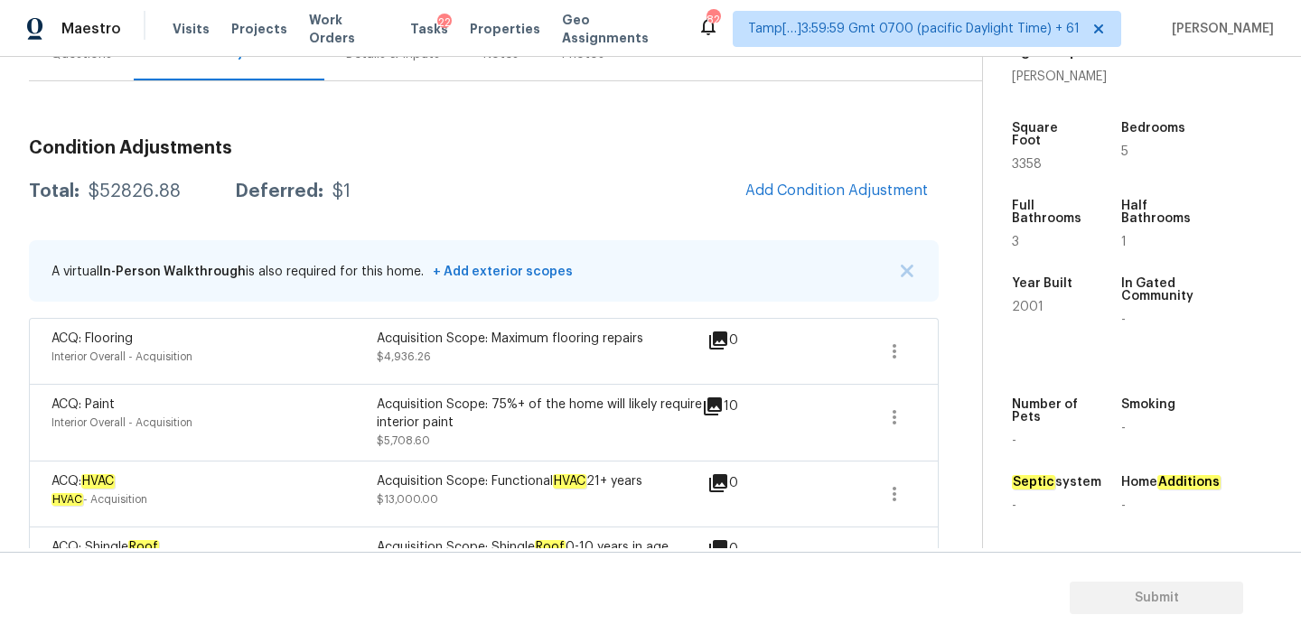
scroll to position [204, 0]
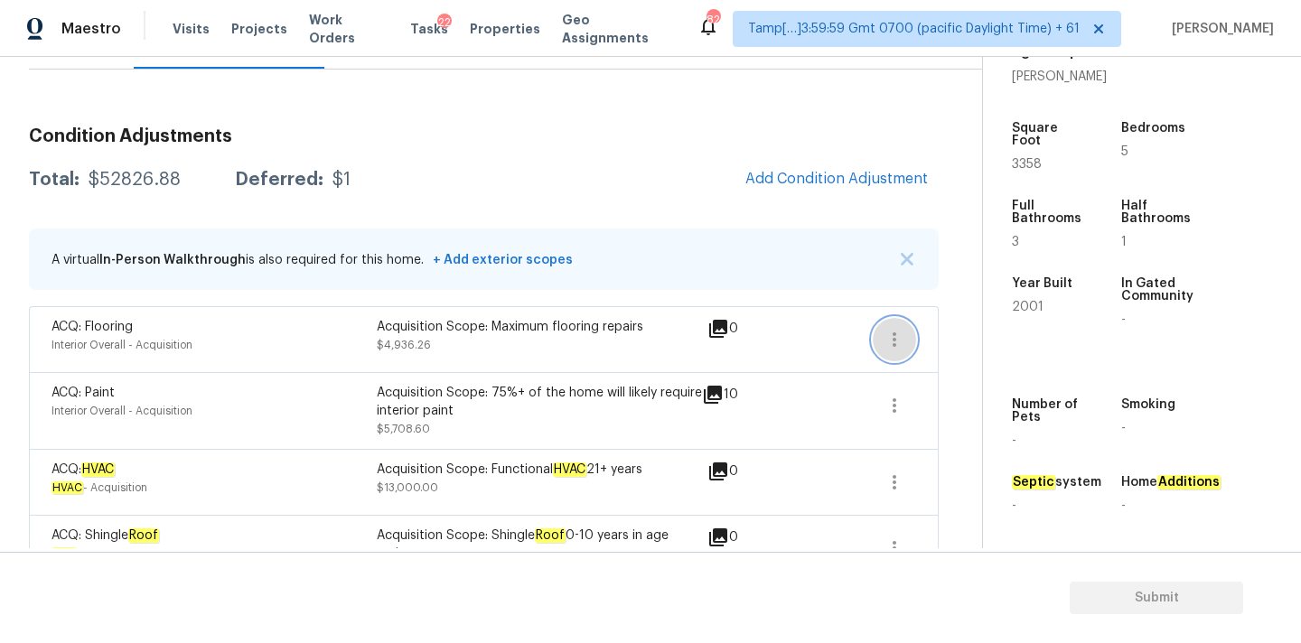
click at [899, 342] on icon "button" at bounding box center [895, 340] width 22 height 22
click at [955, 337] on div "Edit" at bounding box center [996, 336] width 141 height 18
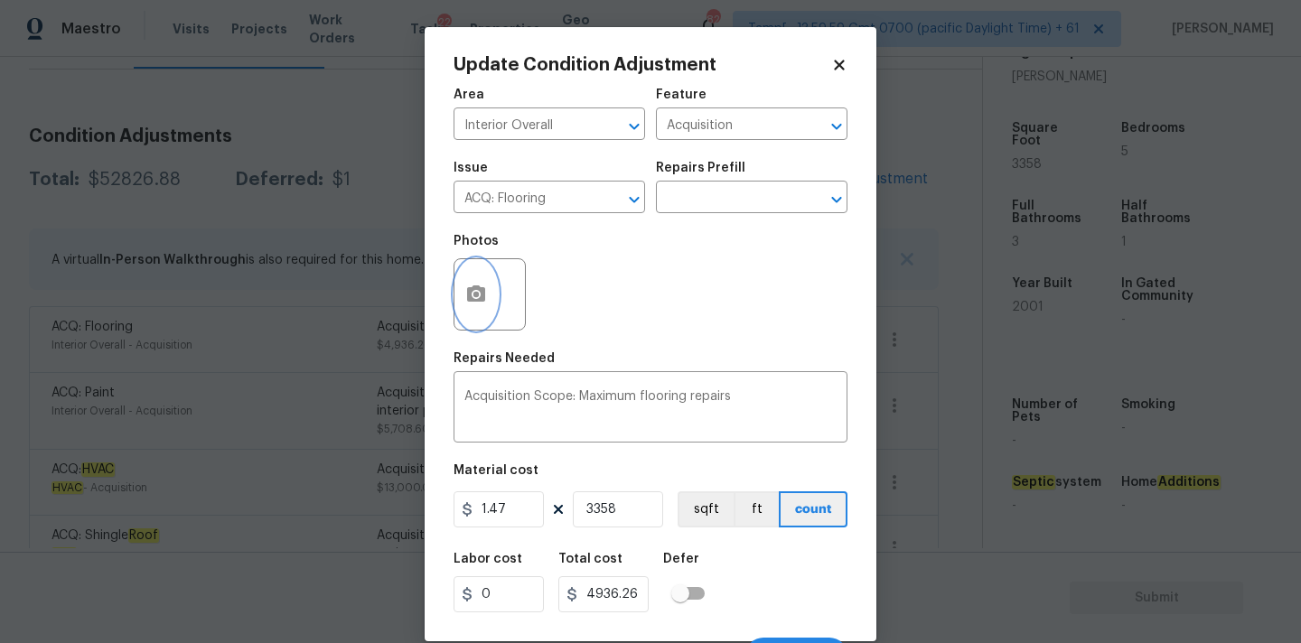
click at [477, 285] on icon "button" at bounding box center [476, 295] width 22 height 22
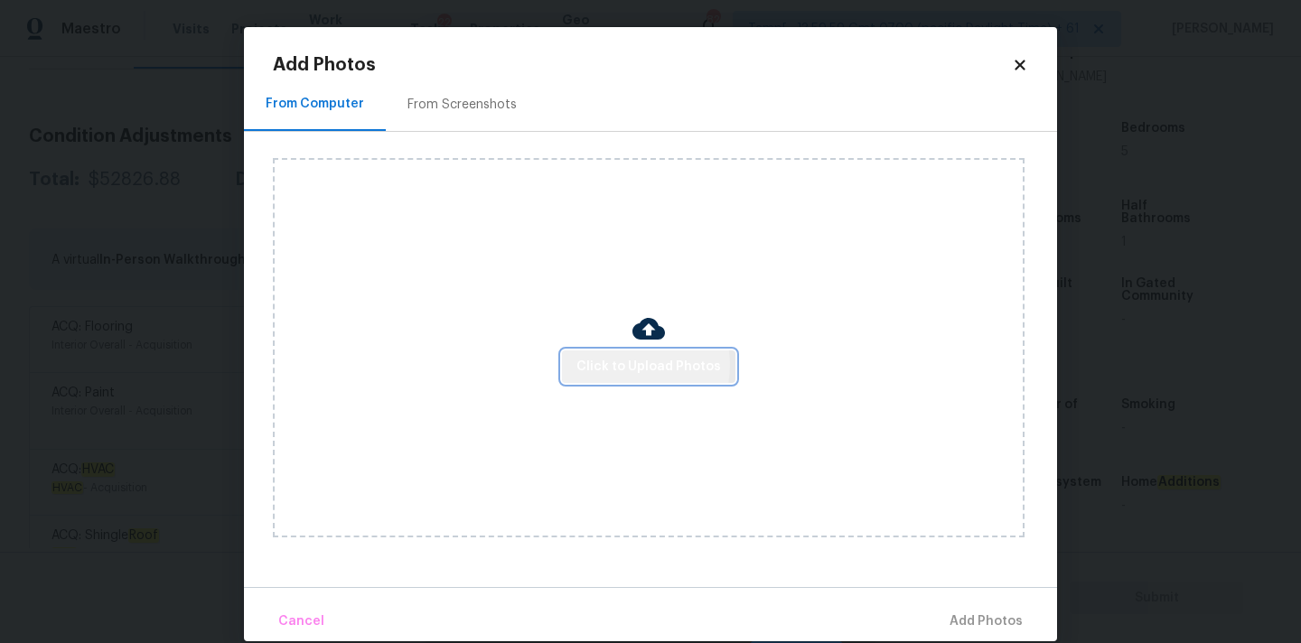
click at [627, 364] on span "Click to Upload Photos" at bounding box center [648, 367] width 145 height 23
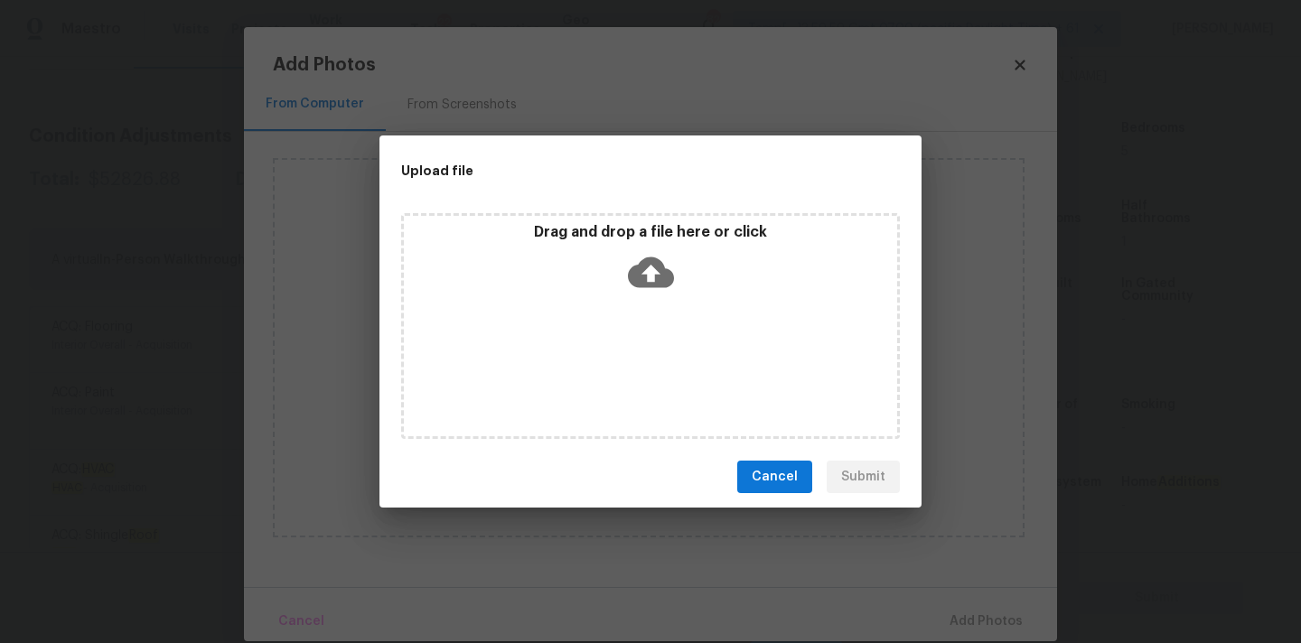
click at [652, 276] on icon at bounding box center [651, 272] width 46 height 46
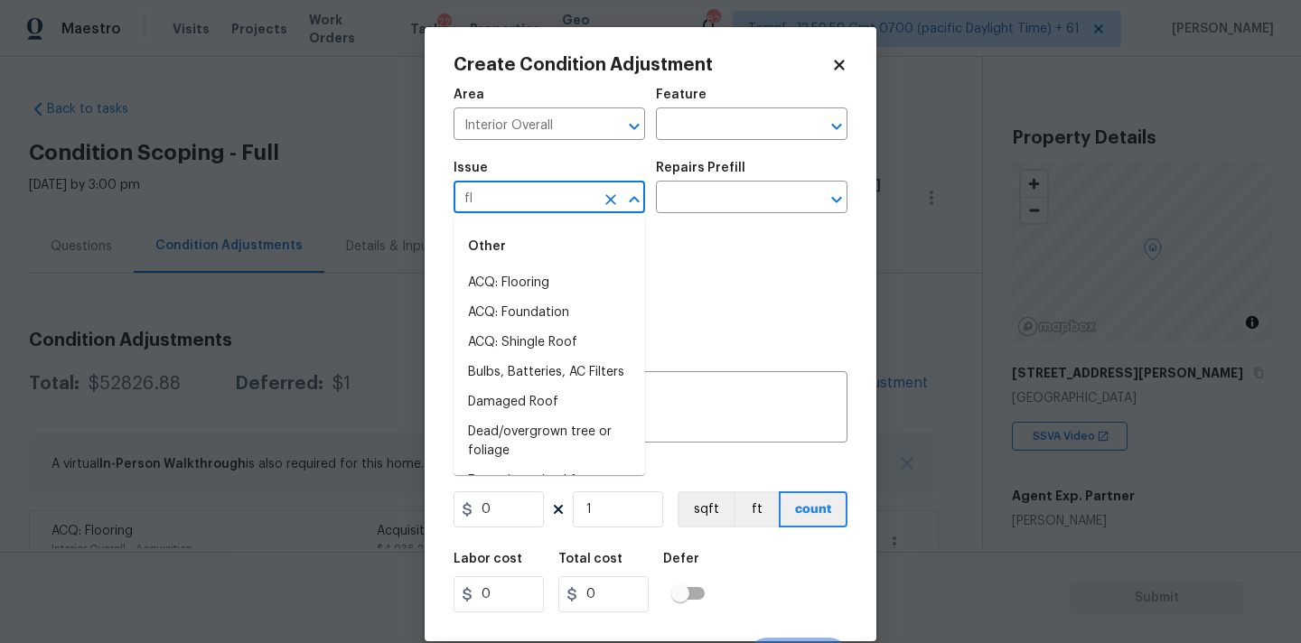
scroll to position [445, 0]
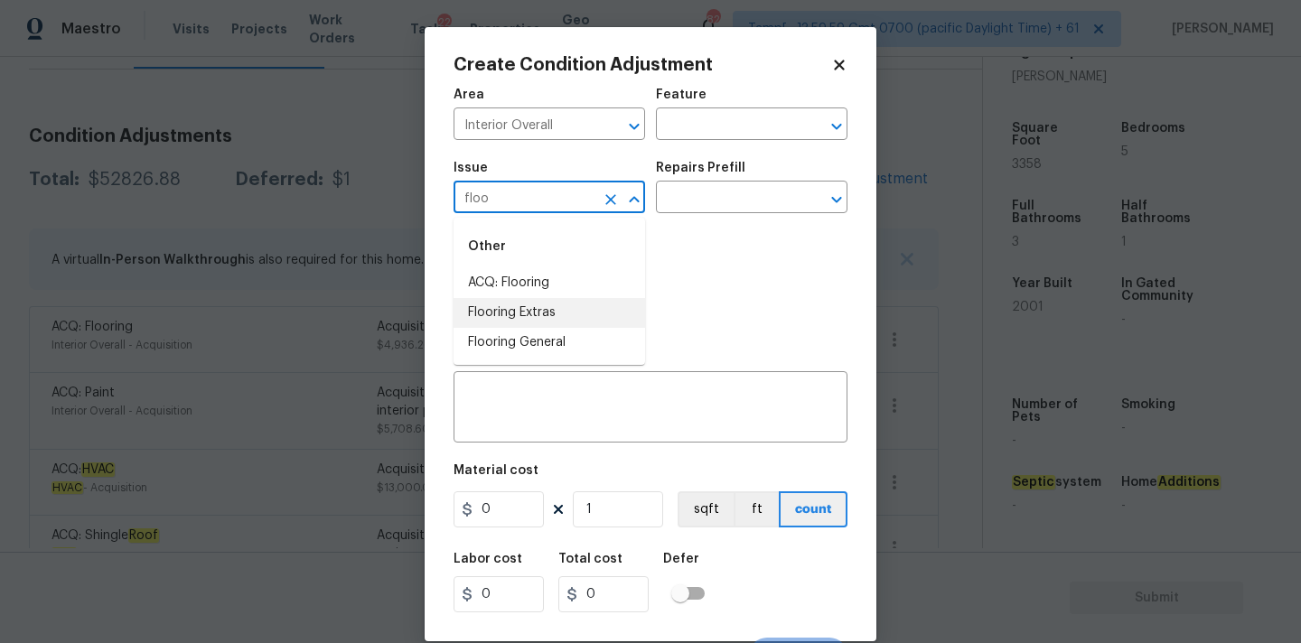
click at [557, 311] on li "Flooring Extras" at bounding box center [550, 313] width 192 height 30
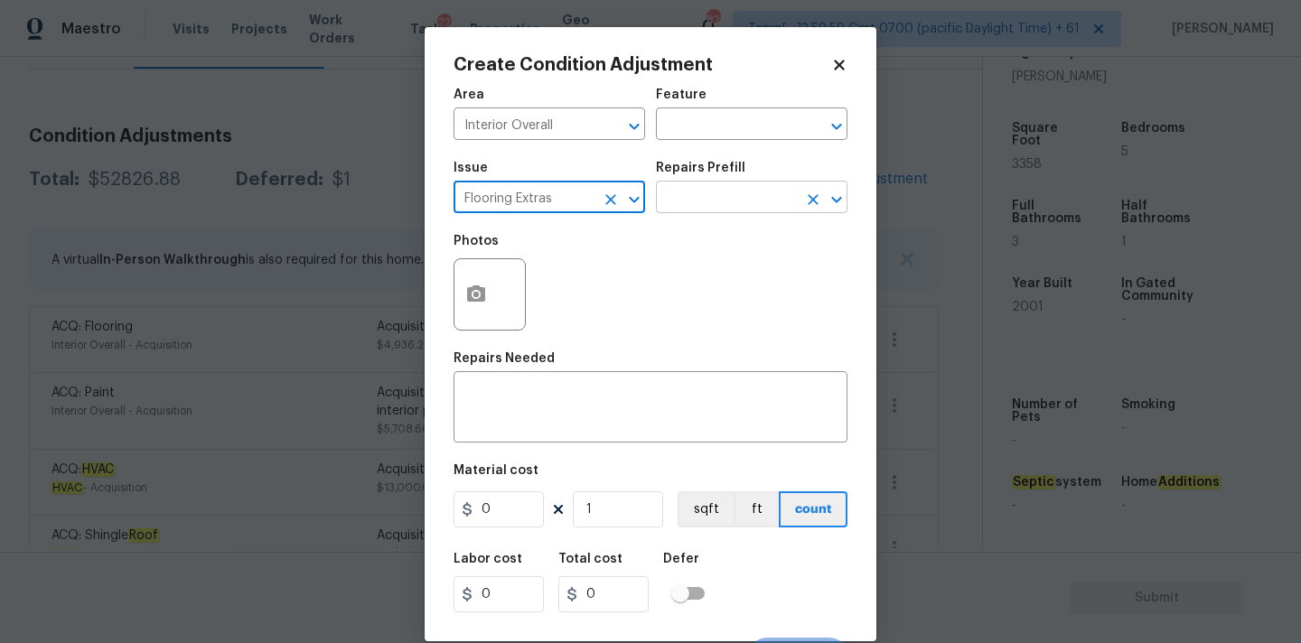
type input "Flooring Extras"
click at [689, 196] on input "text" at bounding box center [726, 199] width 141 height 28
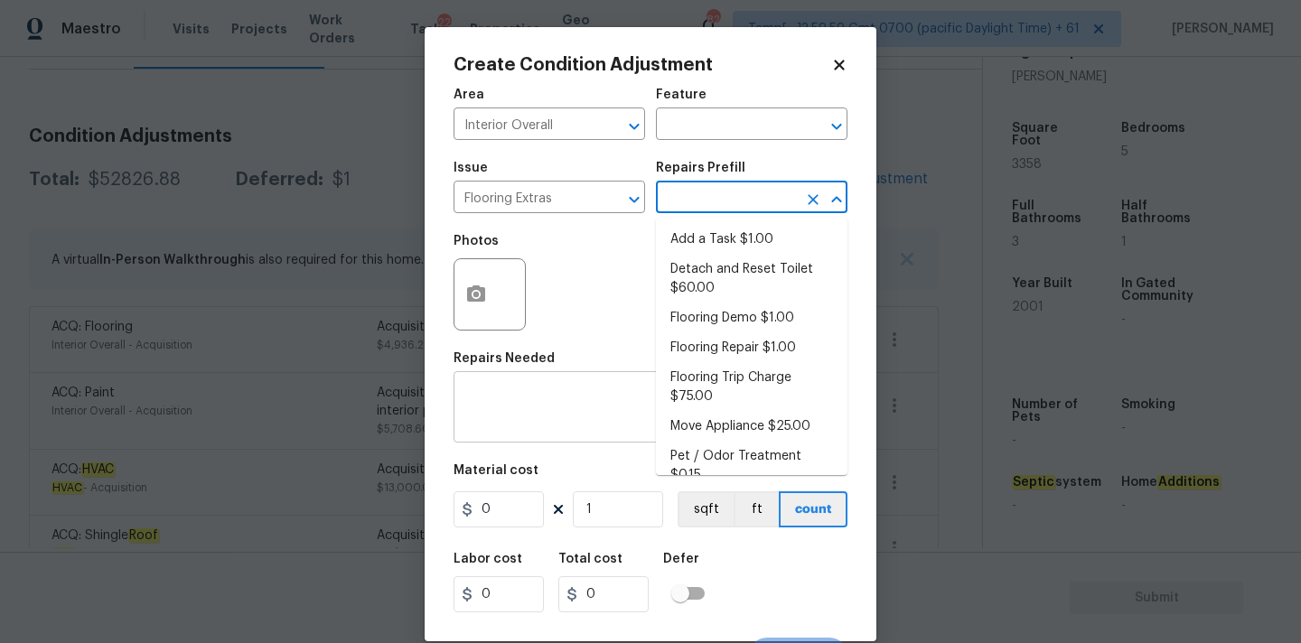
click at [523, 389] on div "x ​" at bounding box center [651, 409] width 394 height 67
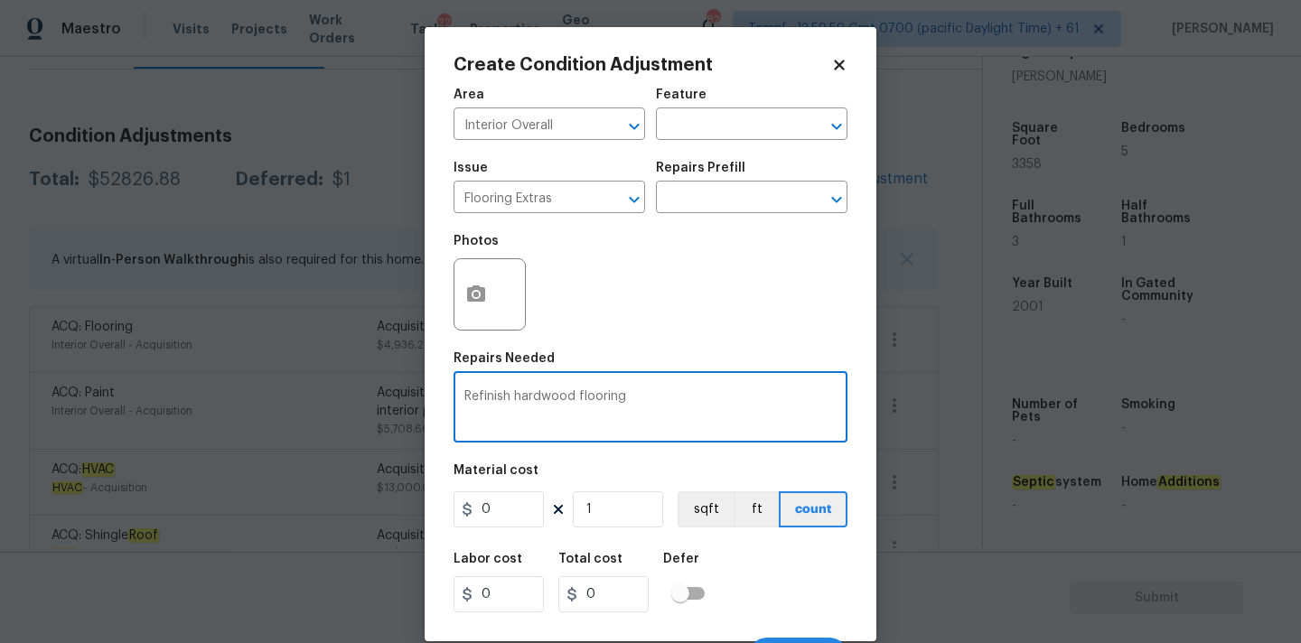
type textarea "Refinish hardwood flooring"
click at [499, 501] on input "0" at bounding box center [499, 509] width 90 height 36
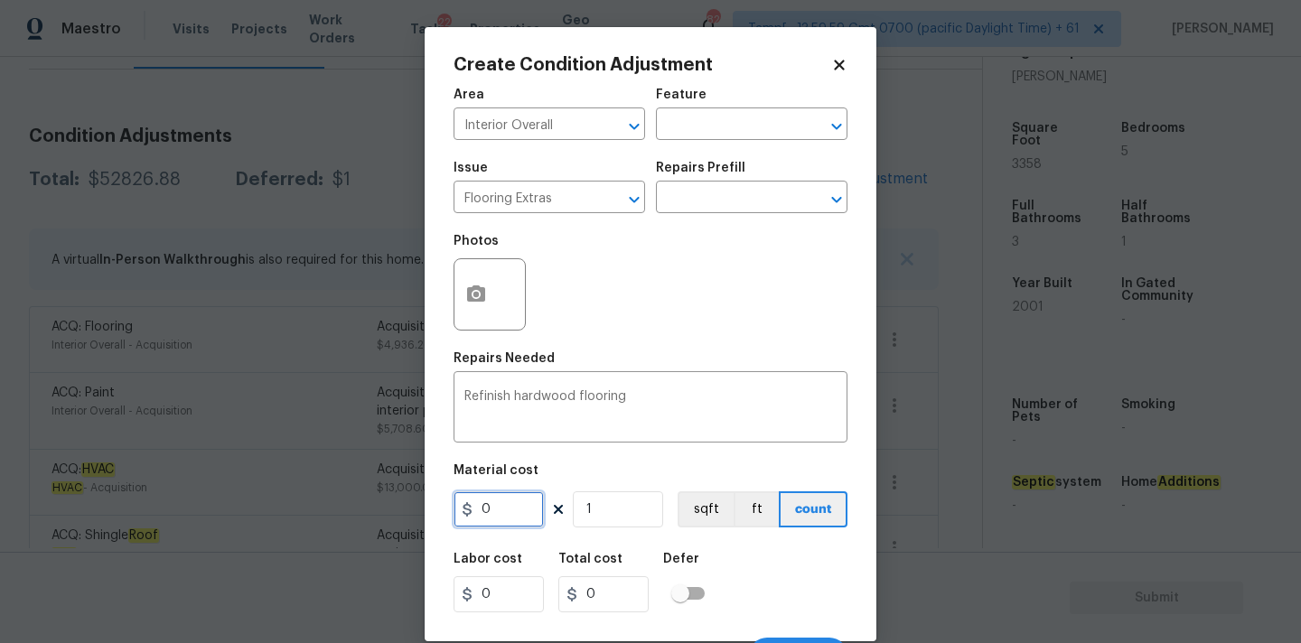
click at [499, 501] on input "0" at bounding box center [499, 509] width 90 height 36
type input "3500"
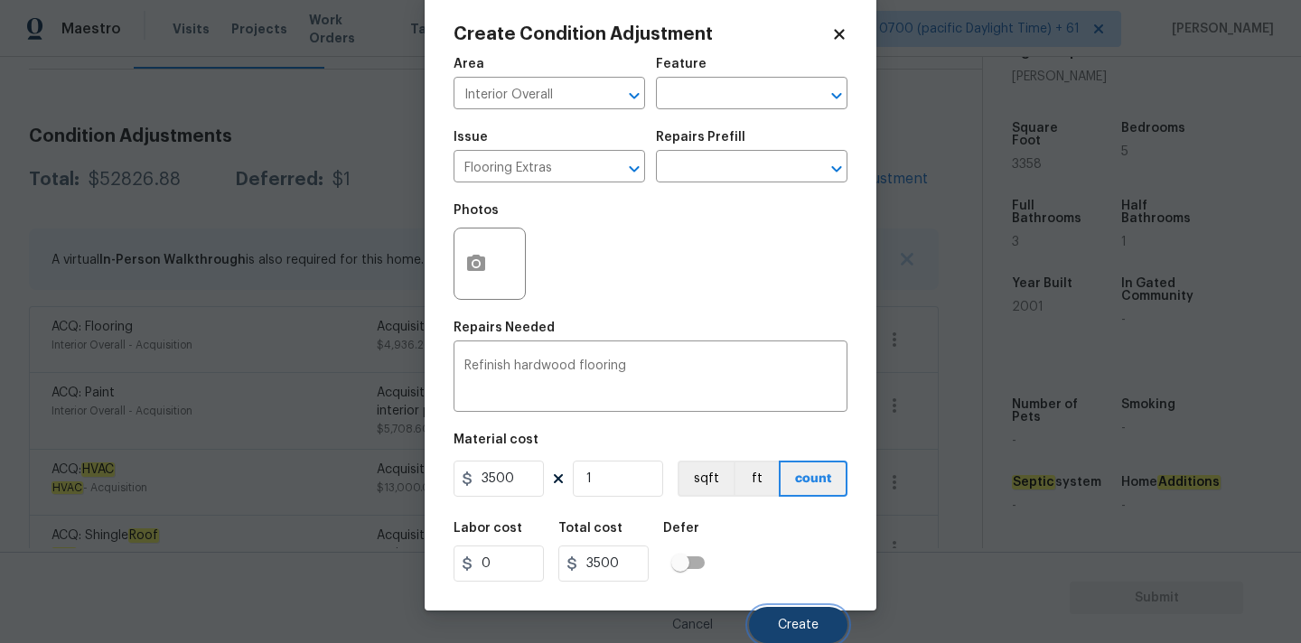
click at [785, 613] on button "Create" at bounding box center [798, 625] width 98 height 36
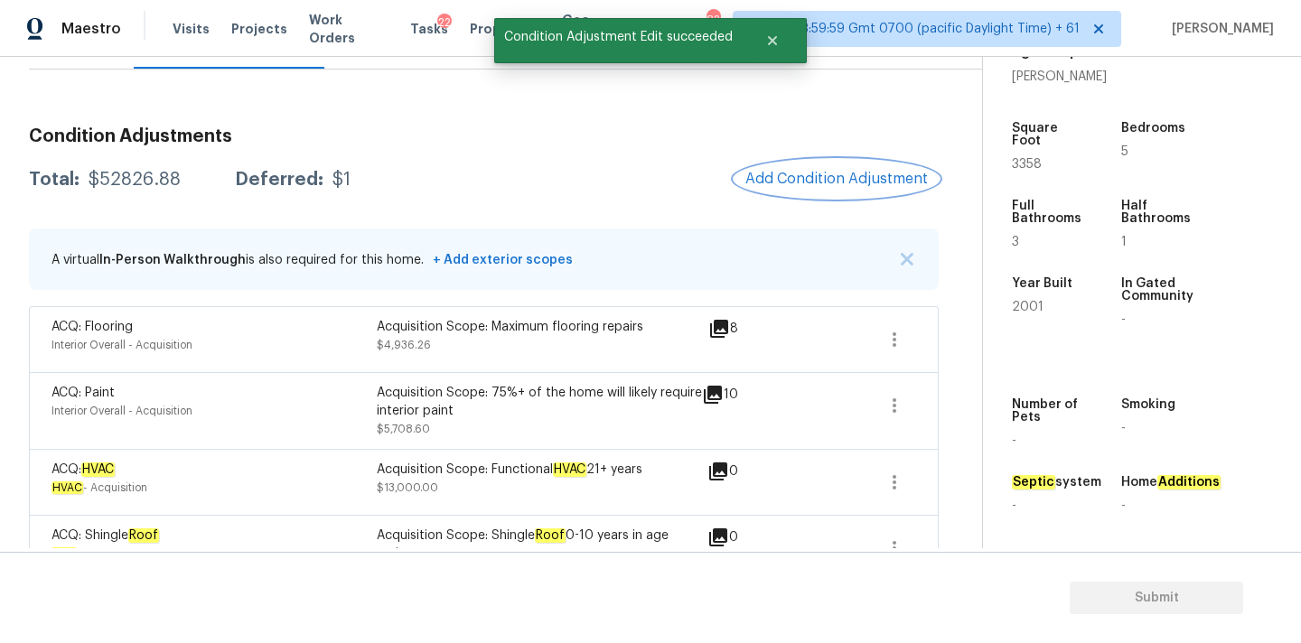
scroll to position [0, 0]
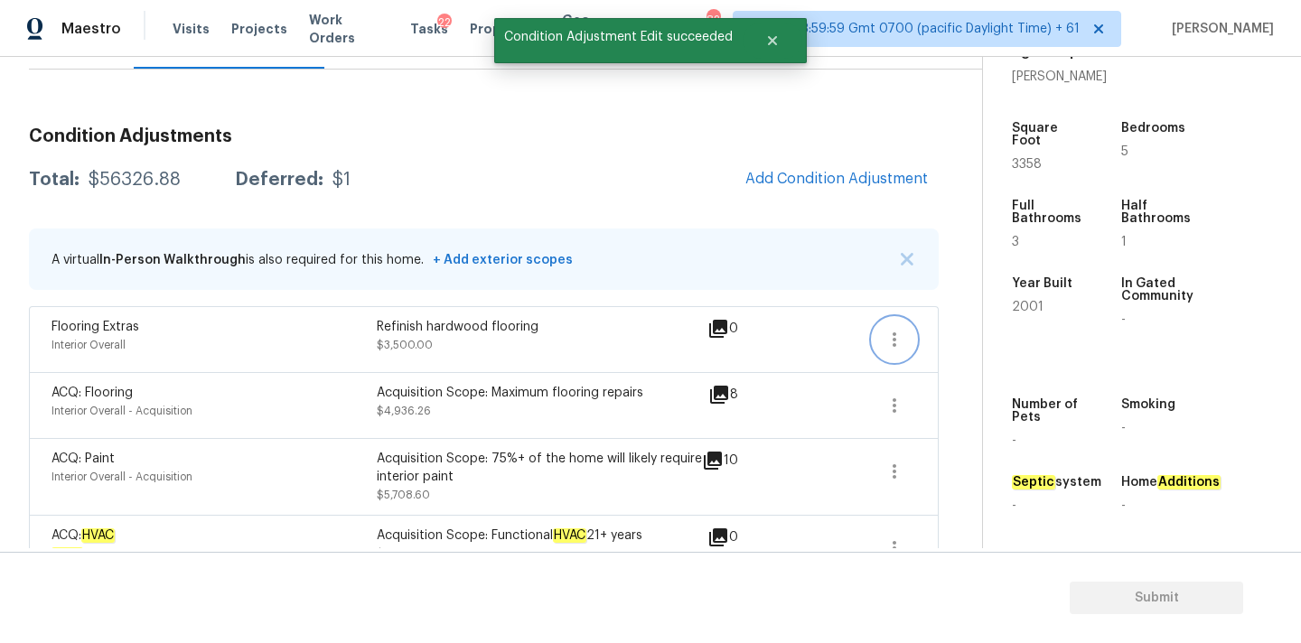
click at [893, 348] on icon "button" at bounding box center [895, 340] width 22 height 22
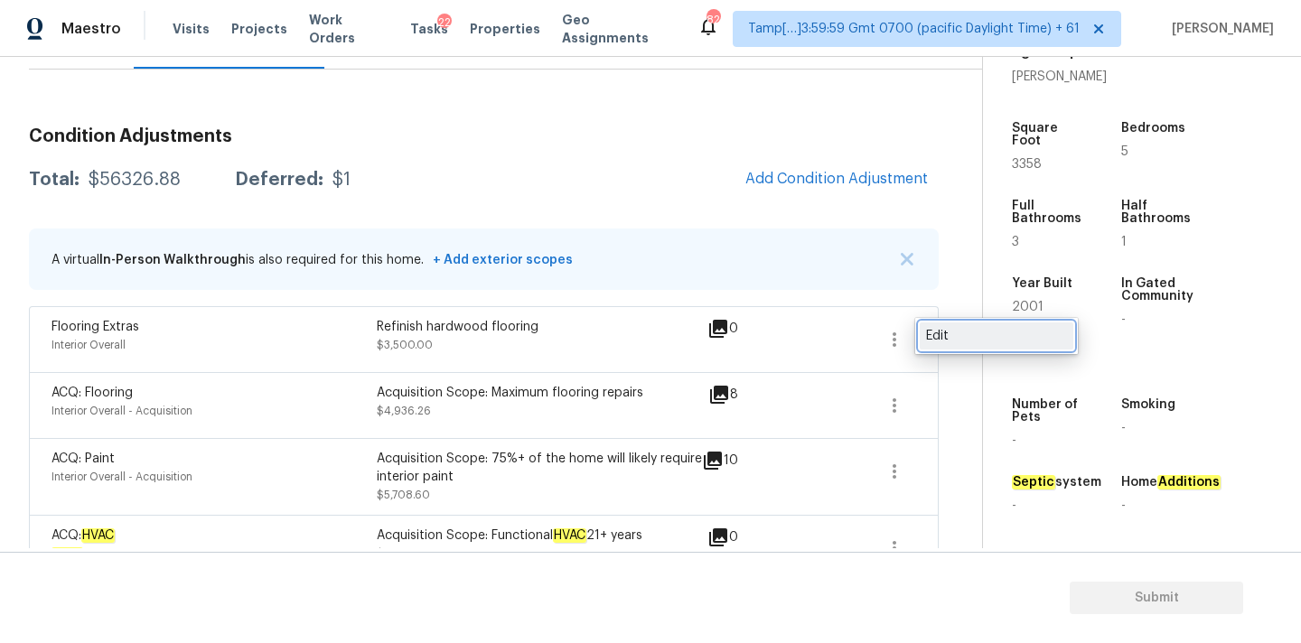
click at [931, 341] on div "Edit" at bounding box center [996, 336] width 141 height 18
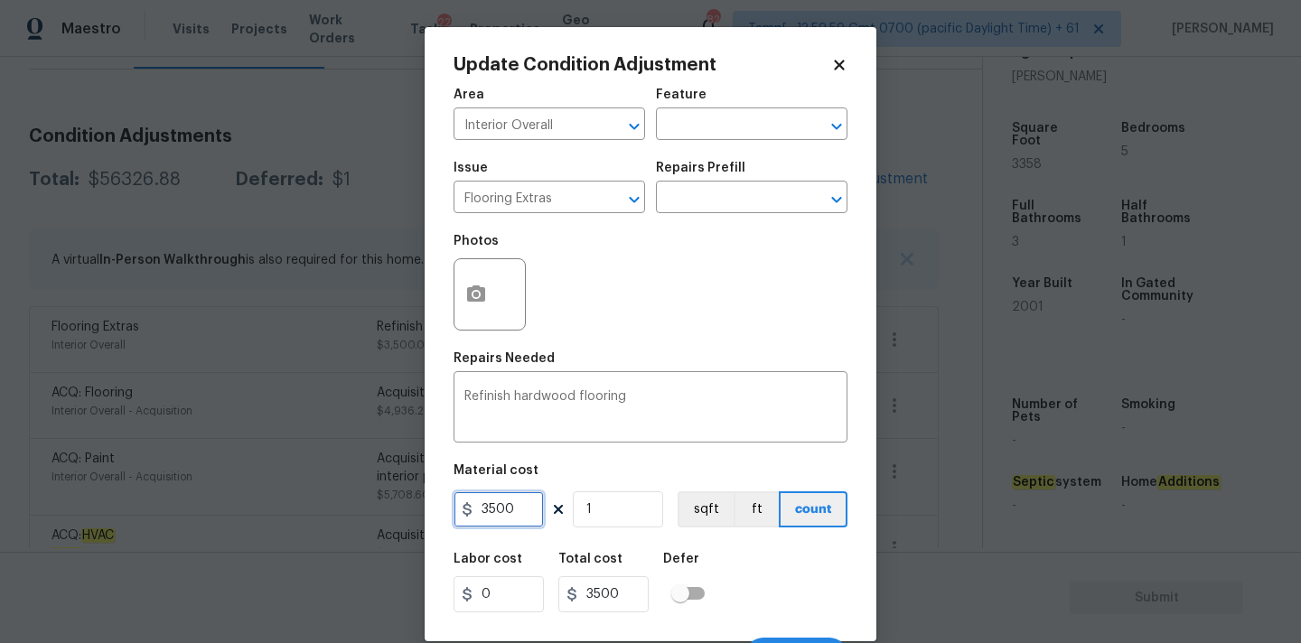
click at [490, 512] on input "3500" at bounding box center [499, 509] width 90 height 36
type input "2500"
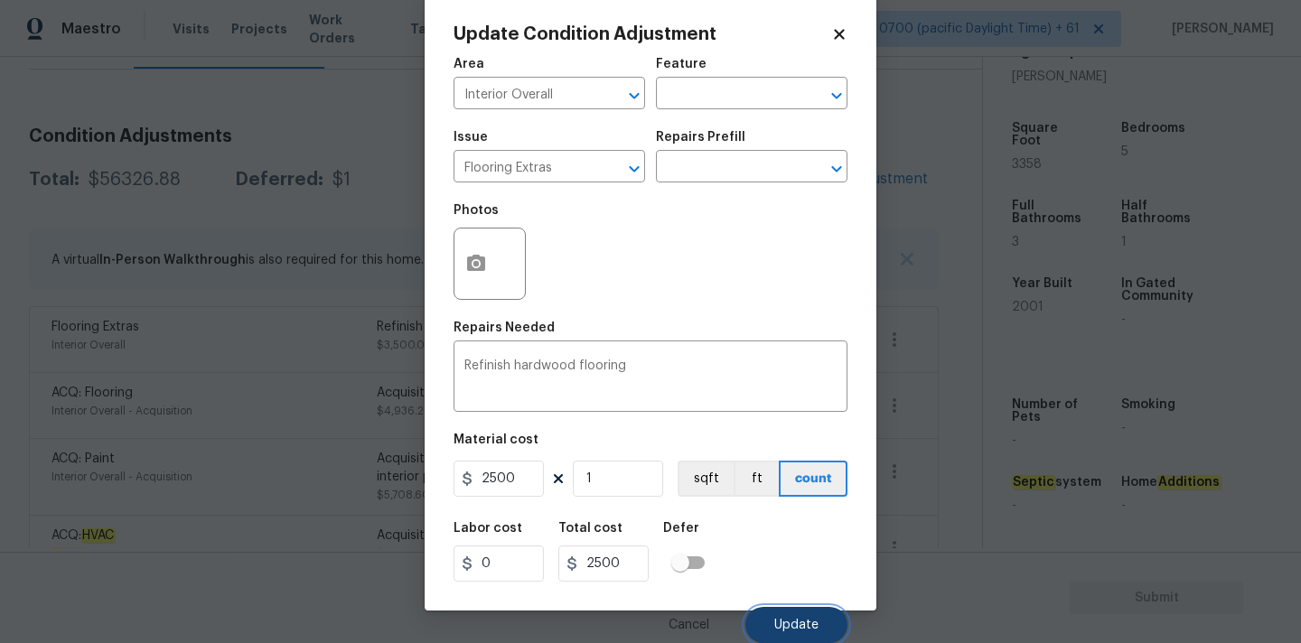
click at [779, 635] on button "Update" at bounding box center [796, 625] width 102 height 36
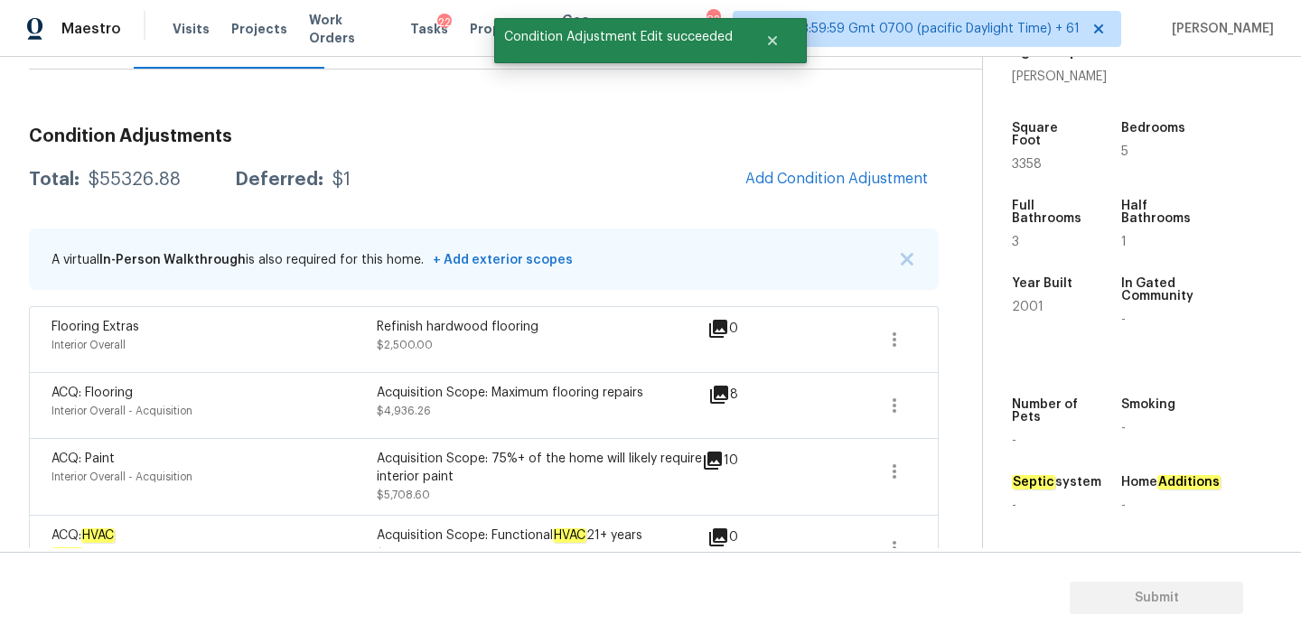
scroll to position [0, 0]
click at [817, 168] on button "Add Condition Adjustment" at bounding box center [837, 179] width 204 height 38
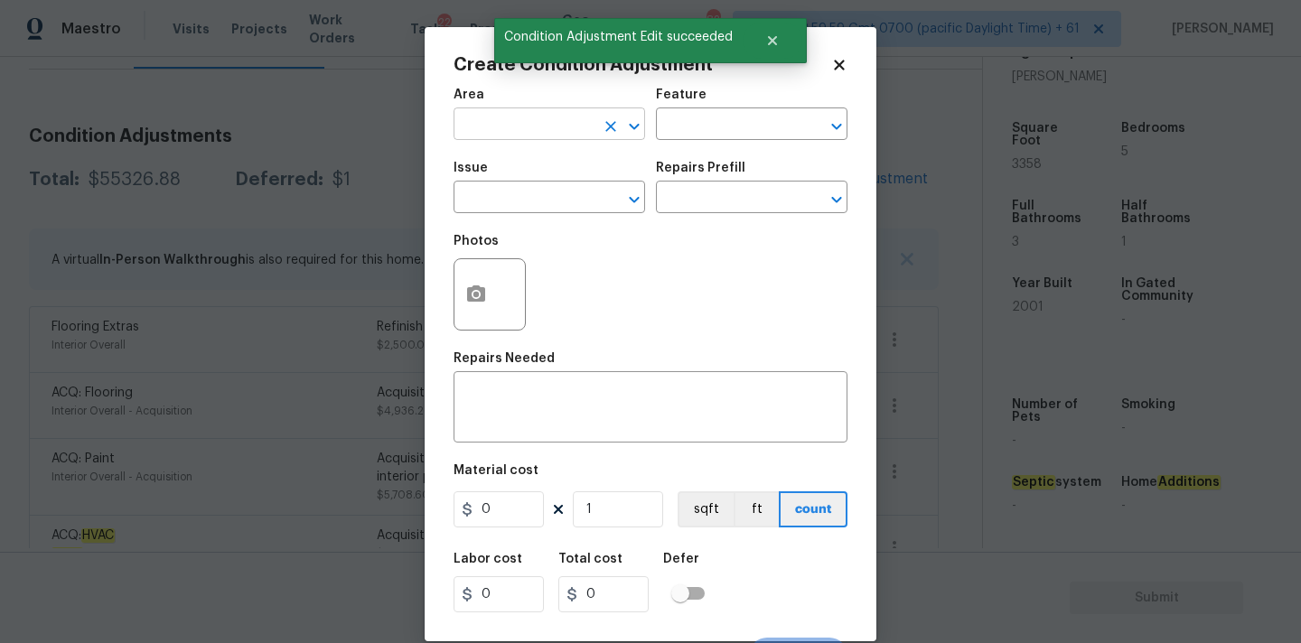
click at [463, 126] on input "text" at bounding box center [524, 126] width 141 height 28
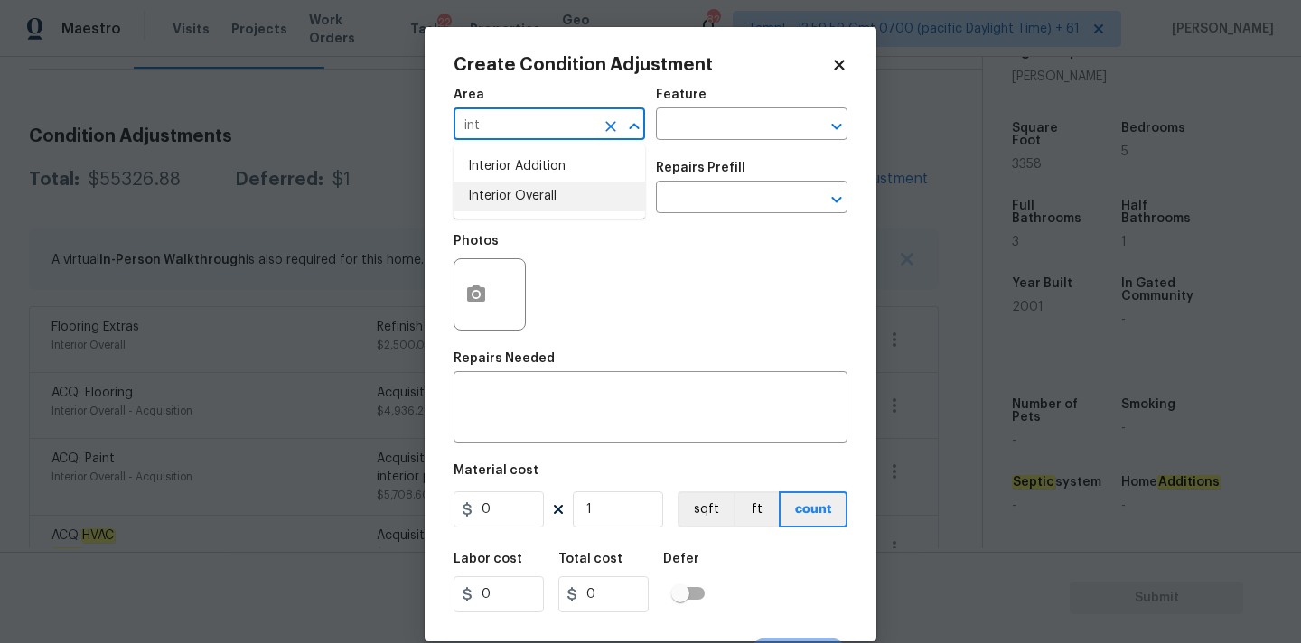
click at [475, 199] on li "Interior Overall" at bounding box center [550, 197] width 192 height 30
type input "Interior Overall"
click at [475, 199] on input "text" at bounding box center [524, 199] width 141 height 28
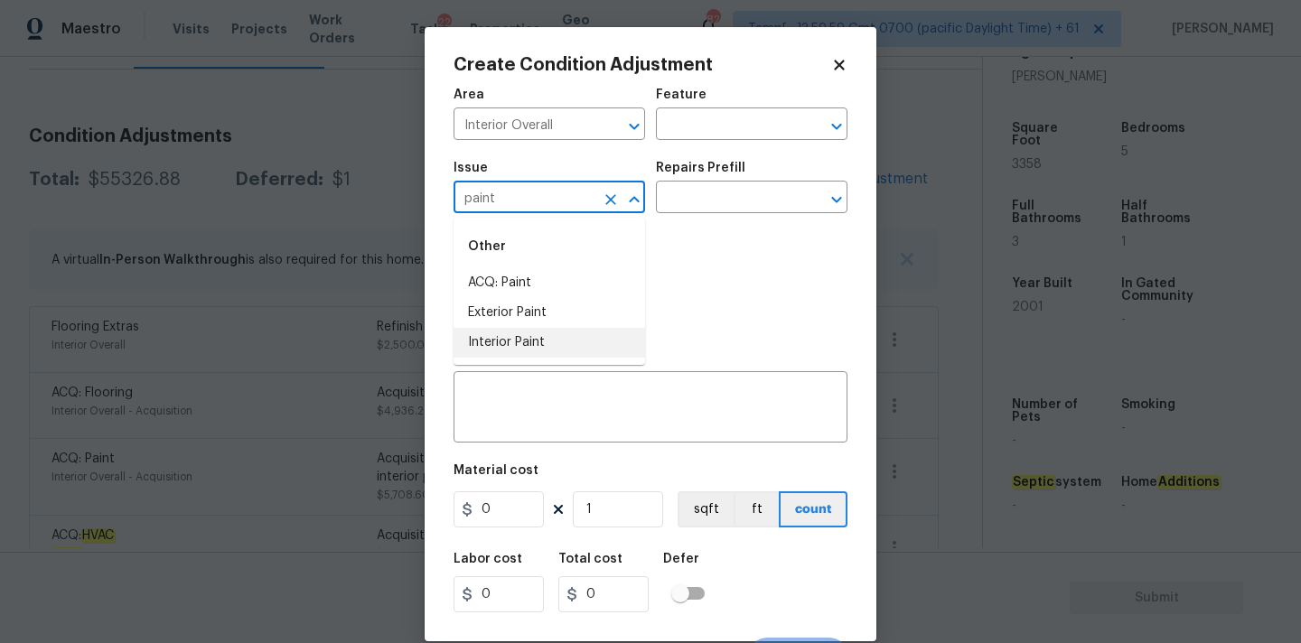
click at [510, 338] on li "Interior Paint" at bounding box center [550, 343] width 192 height 30
type input "Interior Paint"
click at [714, 208] on input "text" at bounding box center [726, 199] width 141 height 28
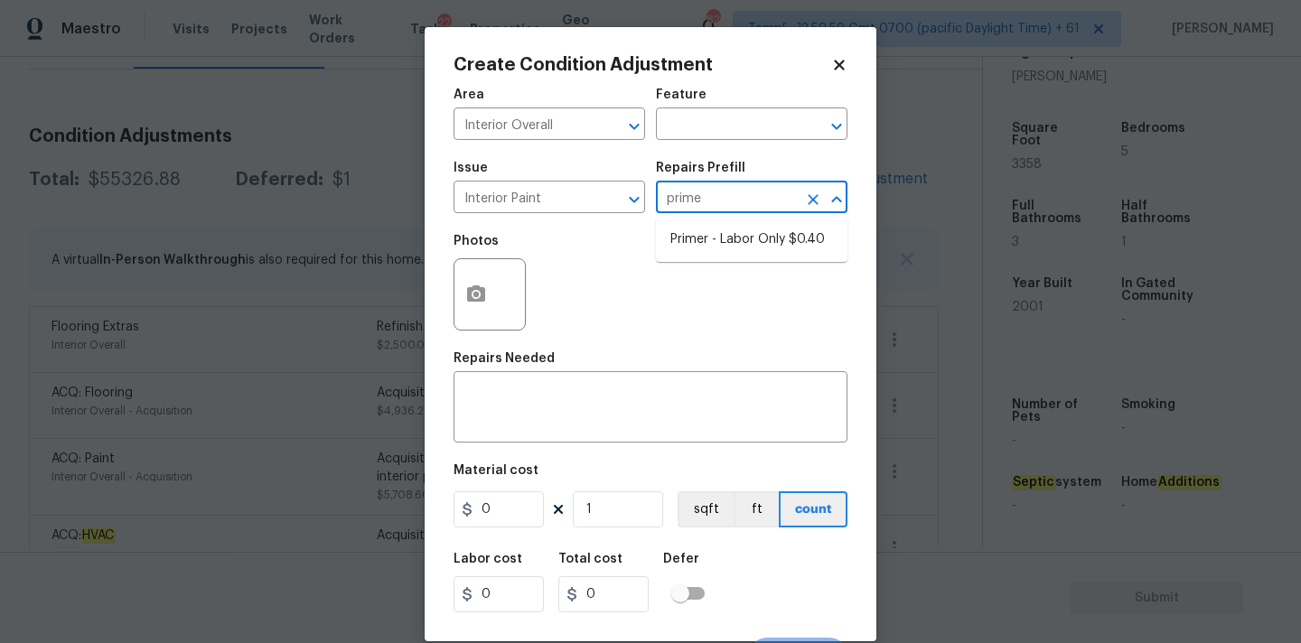
type input "primer"
click at [710, 237] on li "Primer - Labor Only $0.40" at bounding box center [752, 240] width 192 height 30
type input "Overall Paint"
type textarea "Interior primer - PRIMER PROVIDED BY OPENDOOR - All nails, screws, drywall anch…"
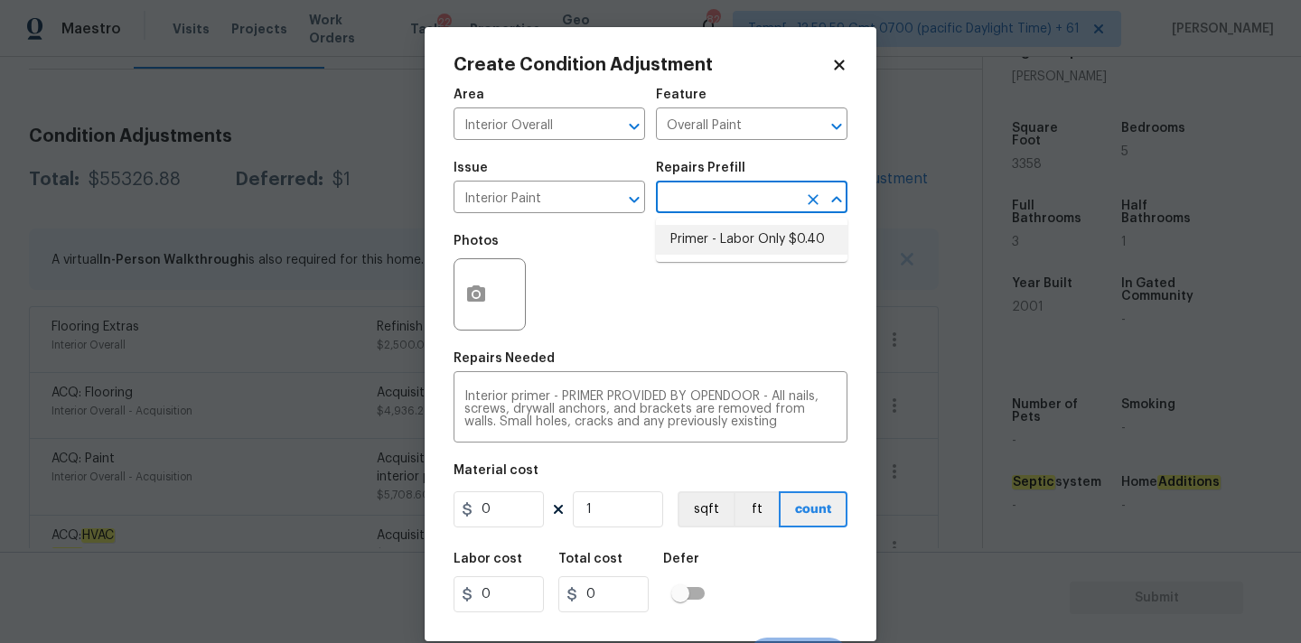
type input "0.4"
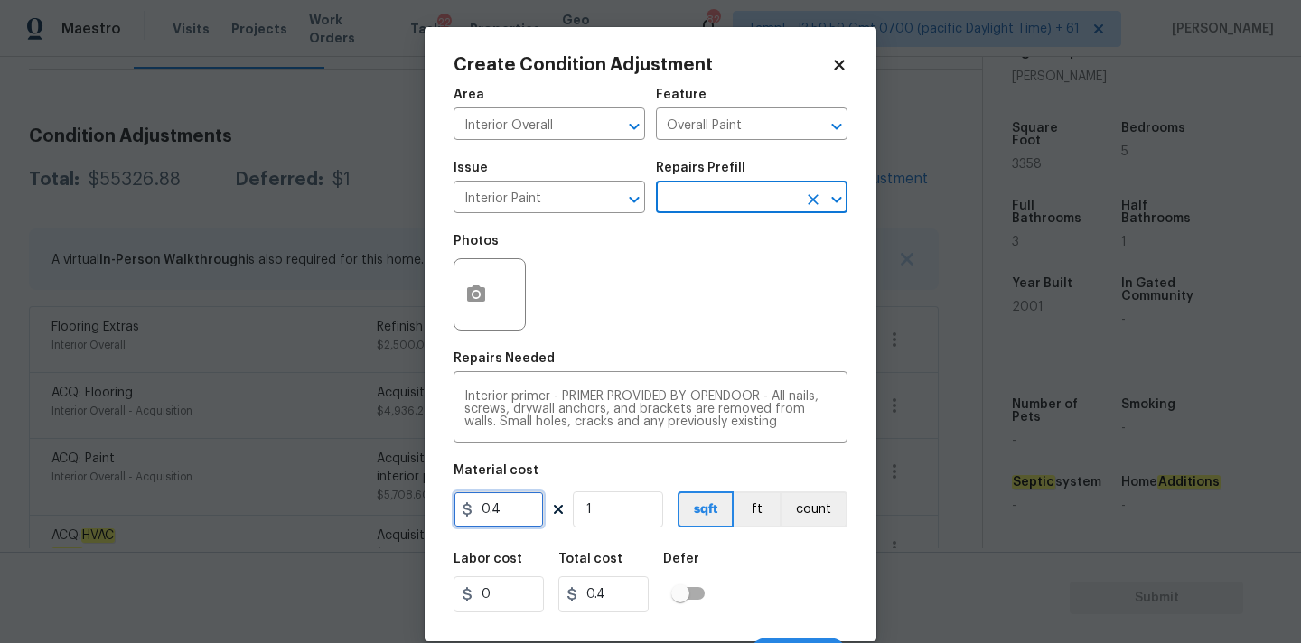
click at [529, 500] on input "0.4" at bounding box center [499, 509] width 90 height 36
type input "200"
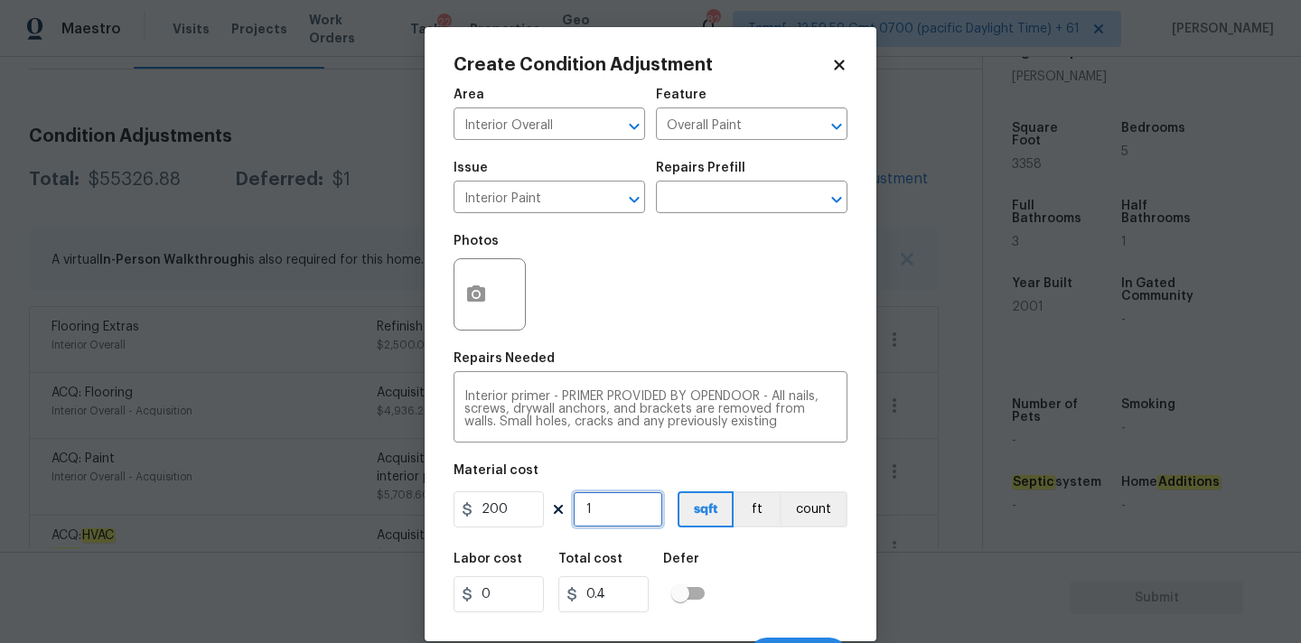
type input "200"
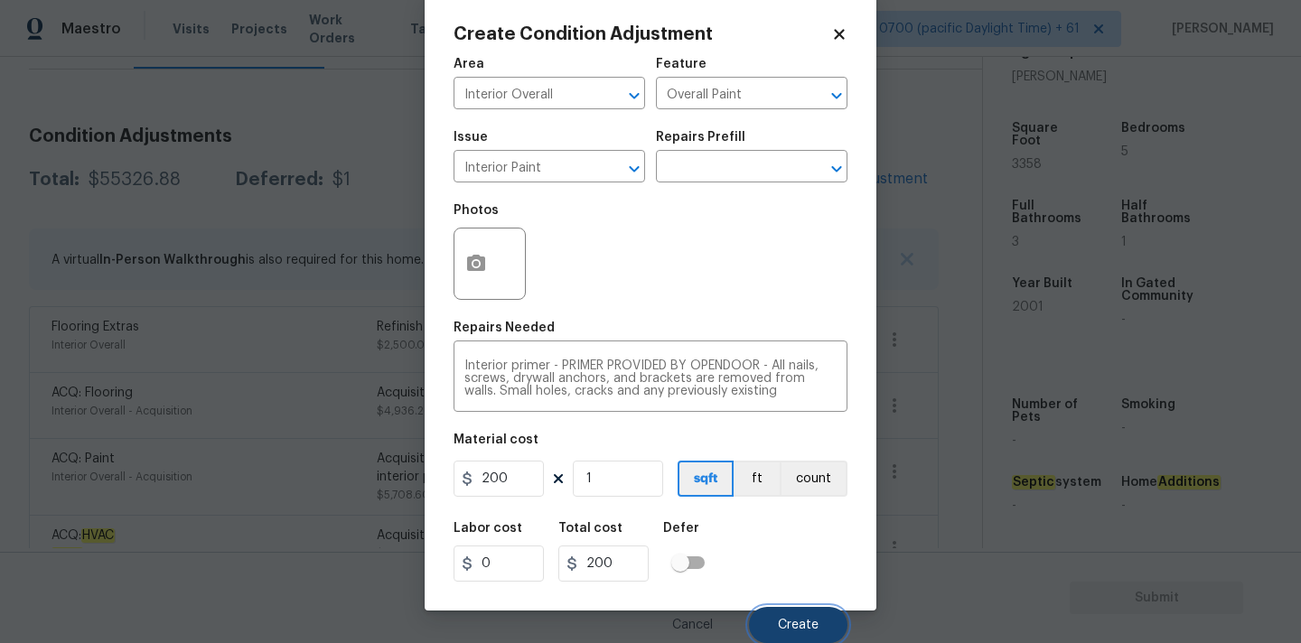
click at [787, 617] on button "Create" at bounding box center [798, 625] width 98 height 36
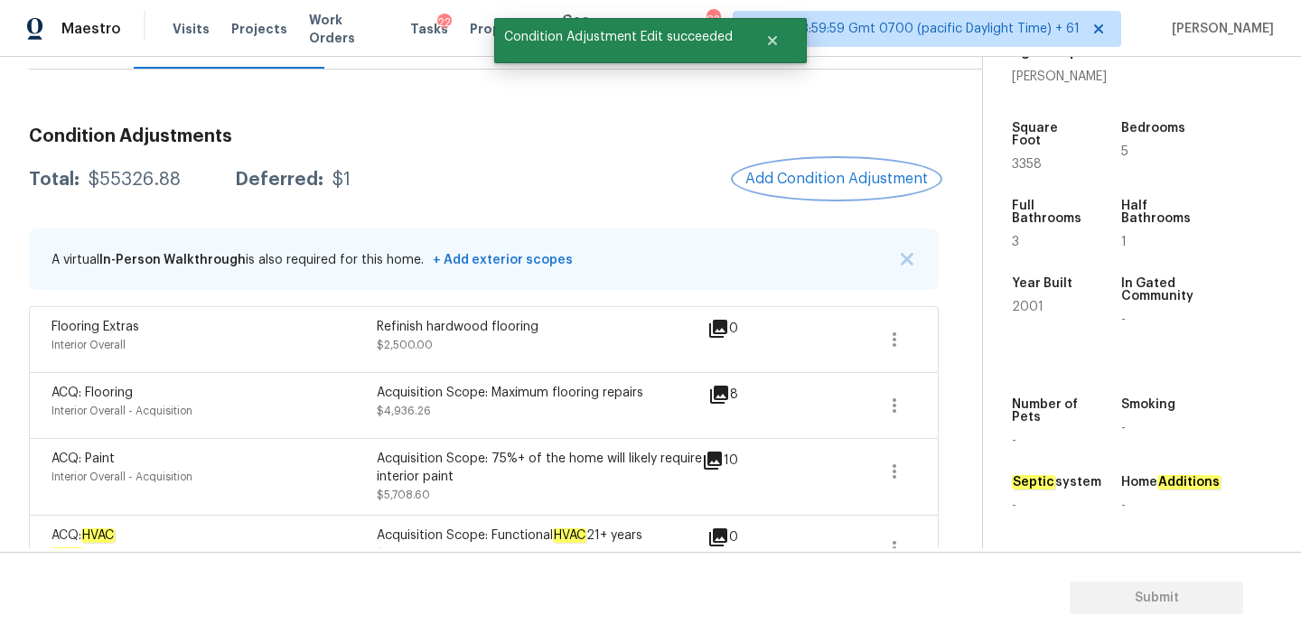
scroll to position [0, 0]
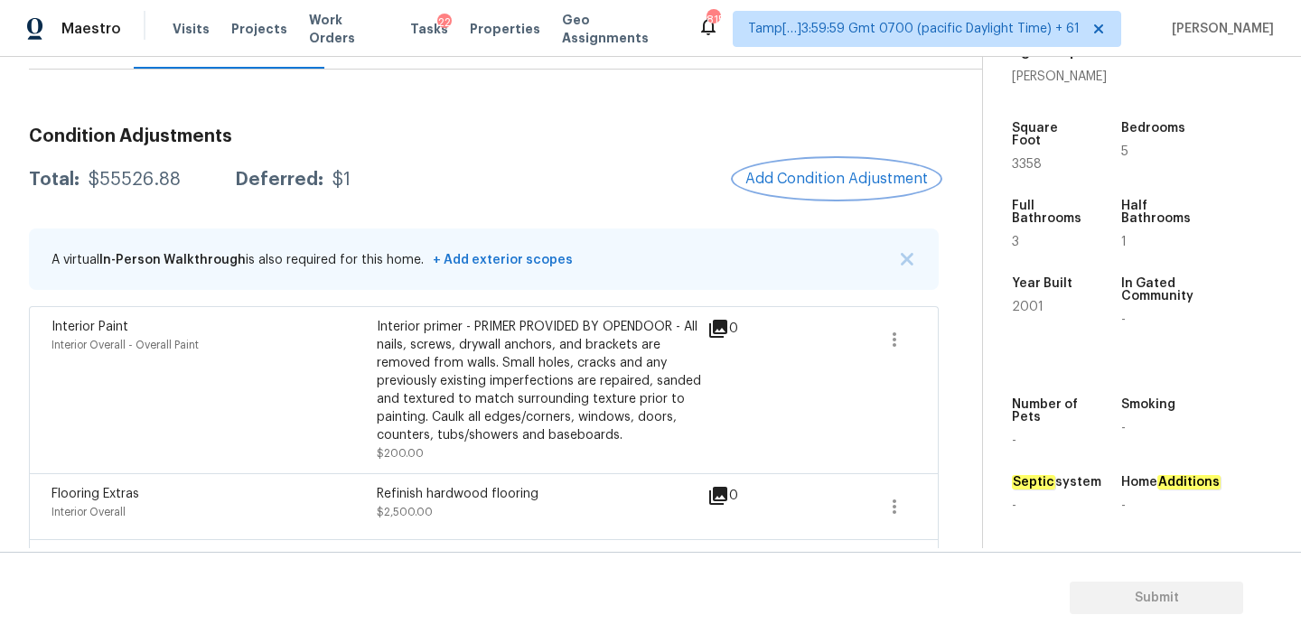
click at [845, 175] on span "Add Condition Adjustment" at bounding box center [836, 179] width 183 height 16
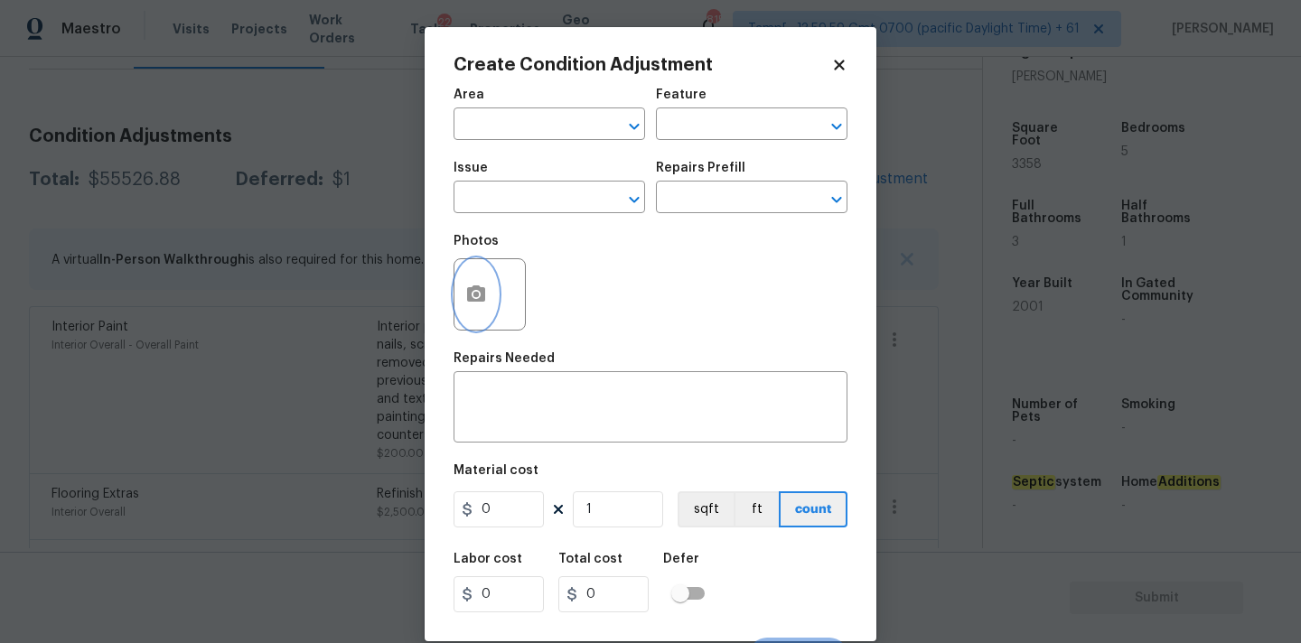
click at [474, 298] on icon "button" at bounding box center [476, 295] width 22 height 22
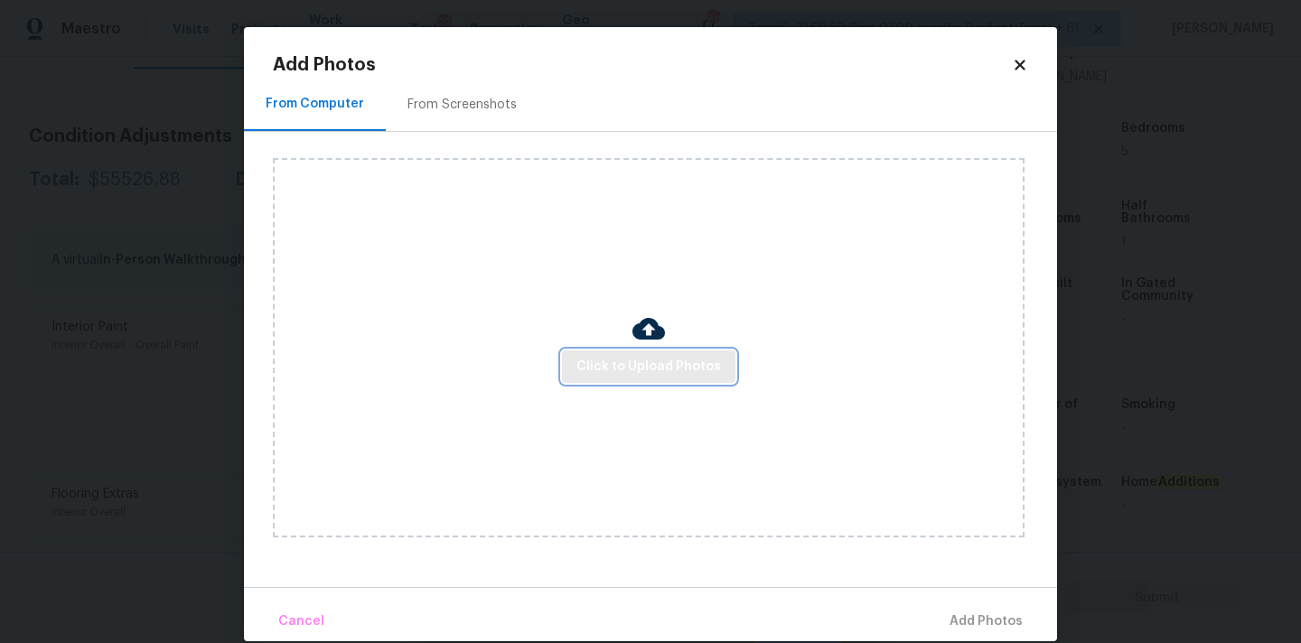
click at [606, 358] on span "Click to Upload Photos" at bounding box center [648, 367] width 145 height 23
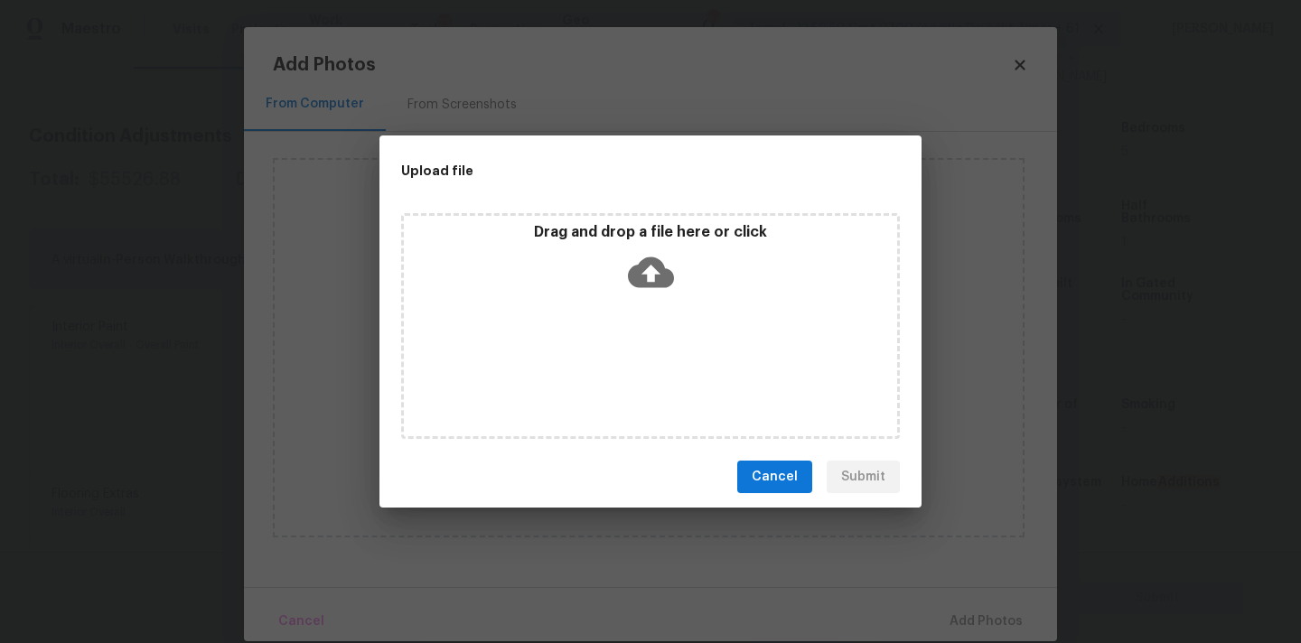
click at [660, 284] on icon at bounding box center [651, 272] width 46 height 31
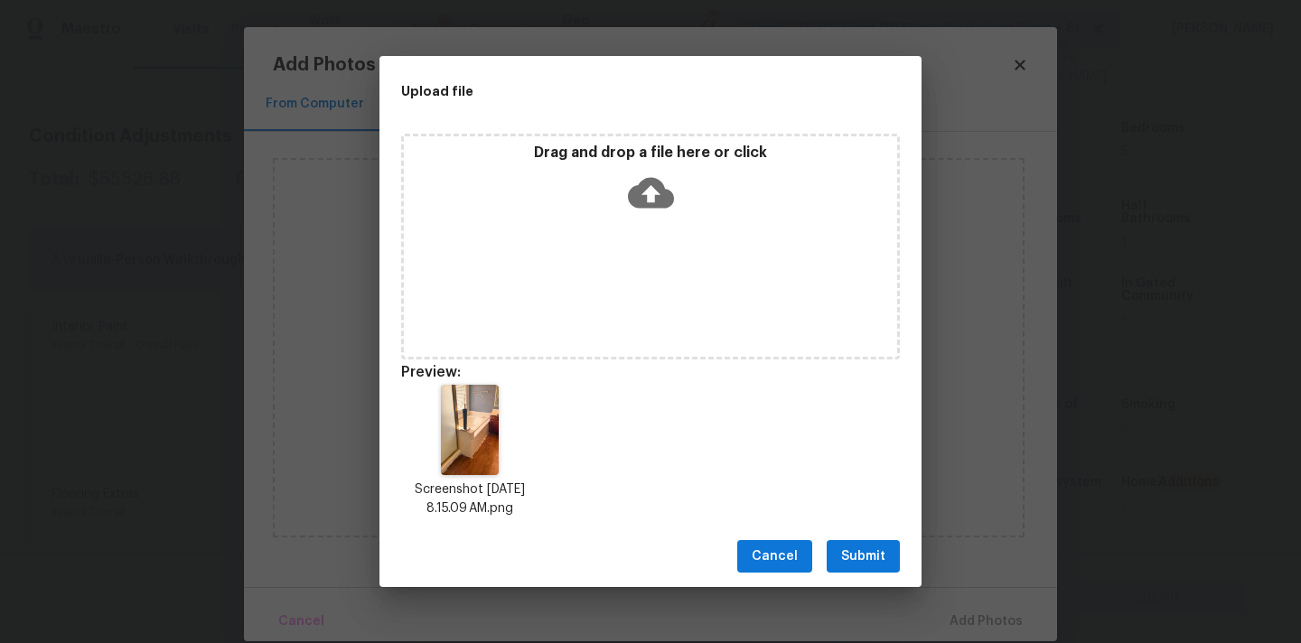
click at [875, 549] on span "Submit" at bounding box center [863, 557] width 44 height 23
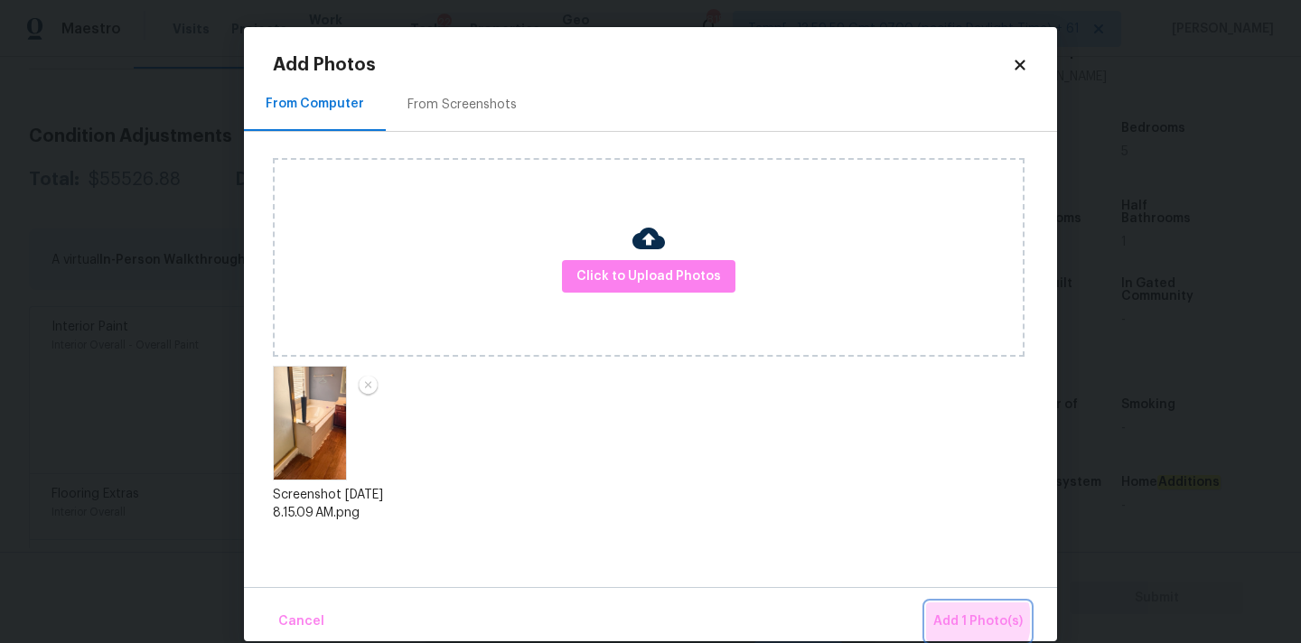
click at [963, 621] on span "Add 1 Photo(s)" at bounding box center [977, 622] width 89 height 23
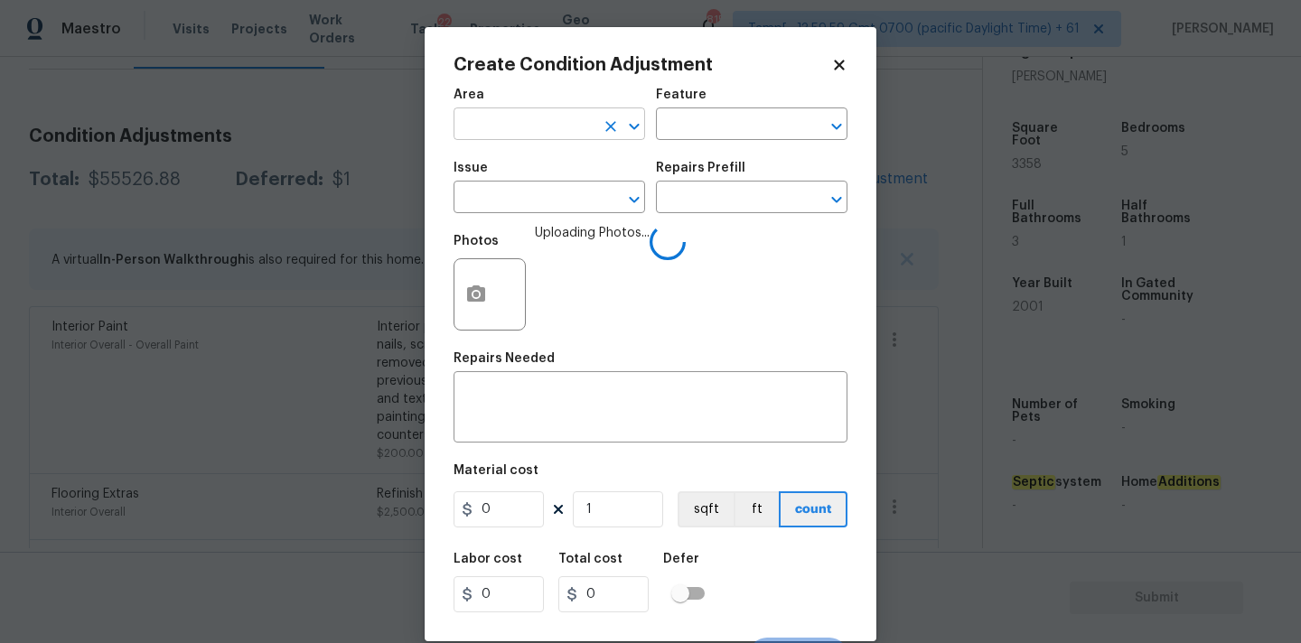
click at [529, 115] on input "text" at bounding box center [524, 126] width 141 height 28
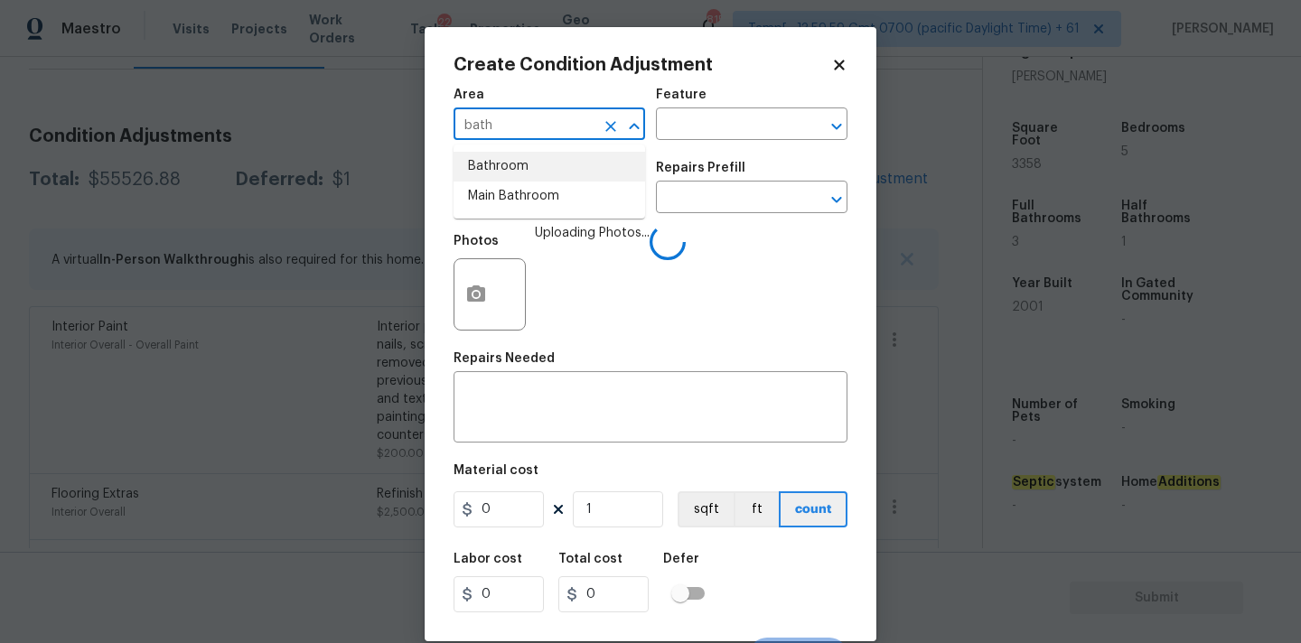
click at [526, 164] on li "Bathroom" at bounding box center [550, 167] width 192 height 30
type input "Bathroom"
click at [532, 200] on input "text" at bounding box center [524, 199] width 141 height 28
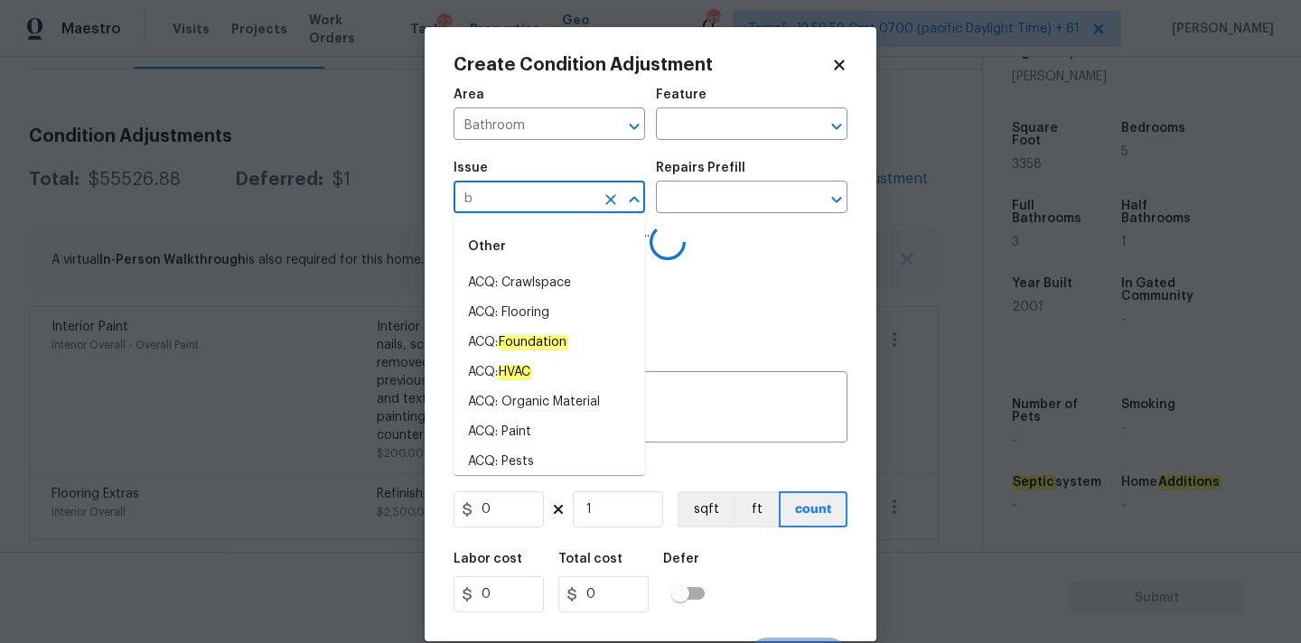
type input "ba"
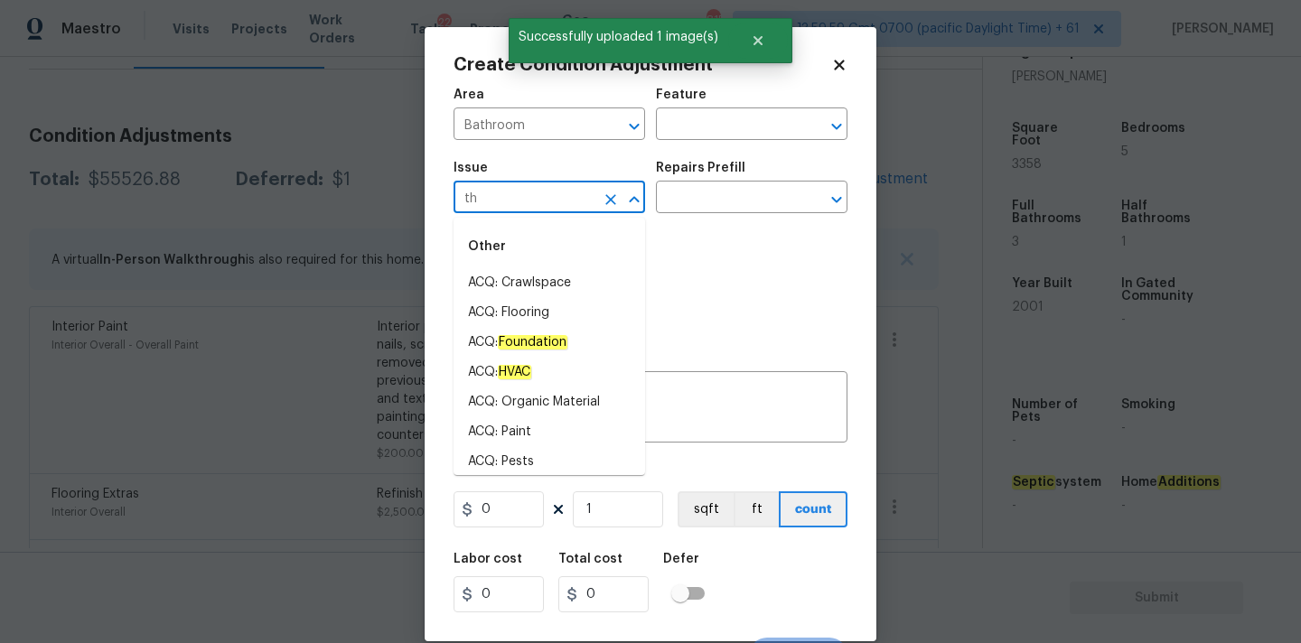
type input "t"
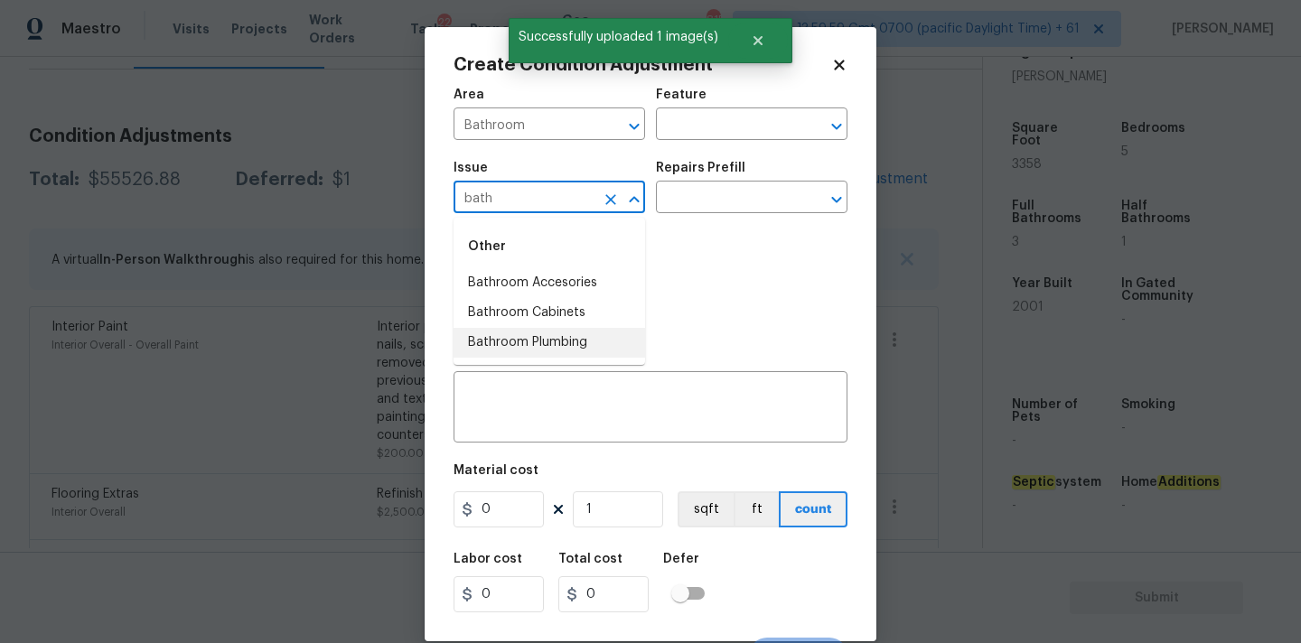
click at [572, 337] on li "Bathroom Plumbing" at bounding box center [550, 343] width 192 height 30
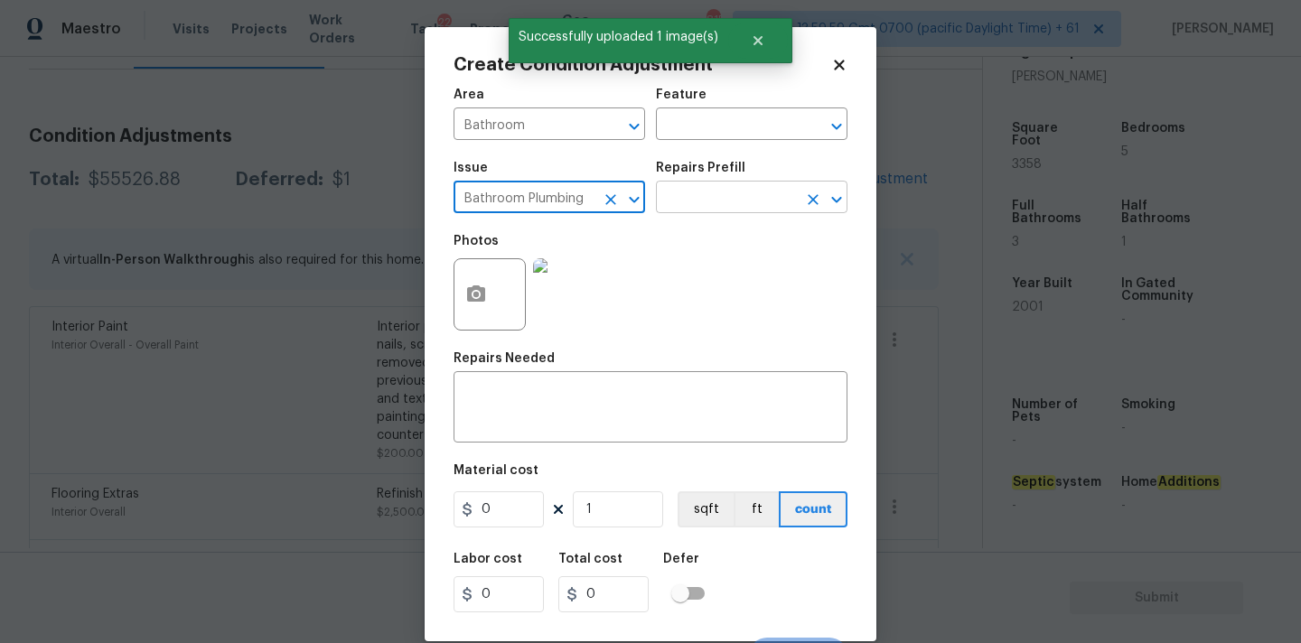
type input "Bathroom Plumbing"
click at [726, 201] on input "text" at bounding box center [726, 199] width 141 height 28
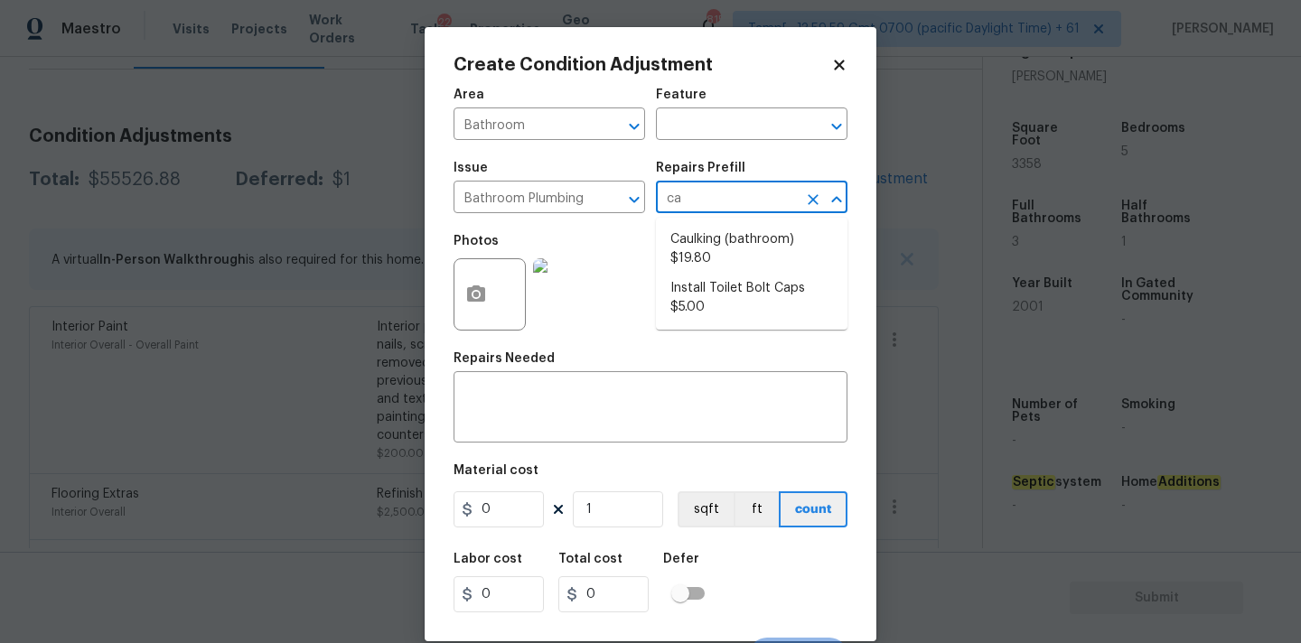
type input "cau"
click at [697, 245] on li "Caulking (bathroom) $19.80" at bounding box center [752, 249] width 192 height 49
type input "Plumbing"
type textarea "Overall Interior Caulking Package (Wet Areas) to include sinks, bathtubs, showe…"
type input "19.8"
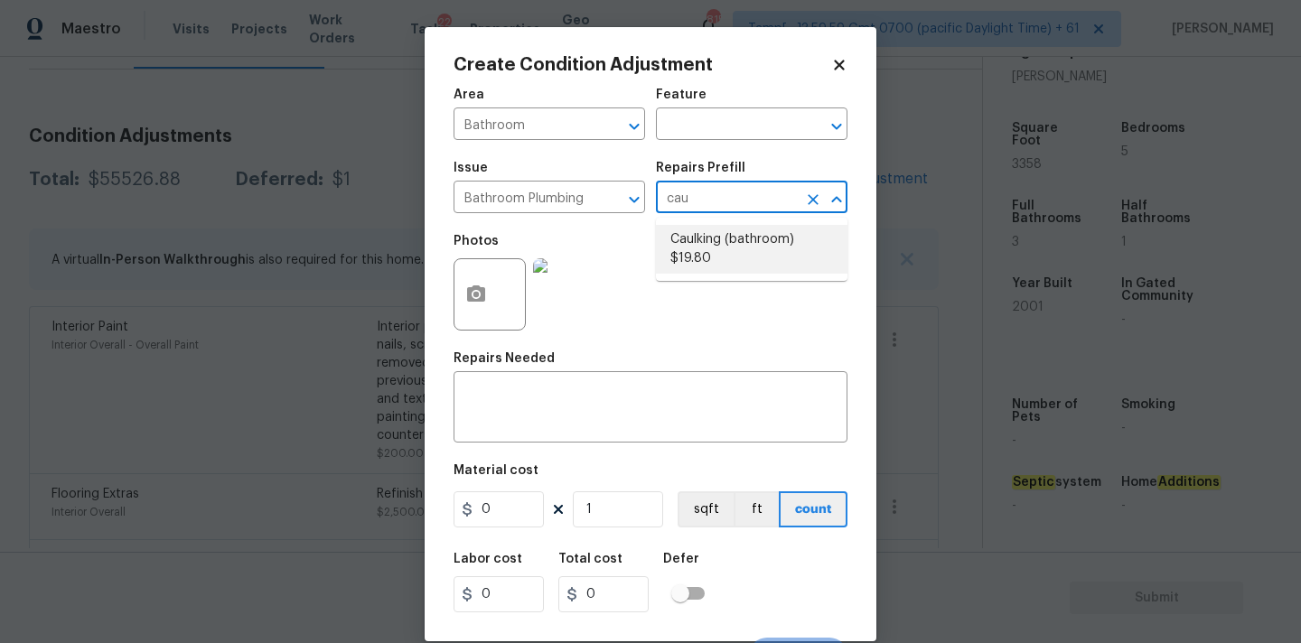
type input "19.8"
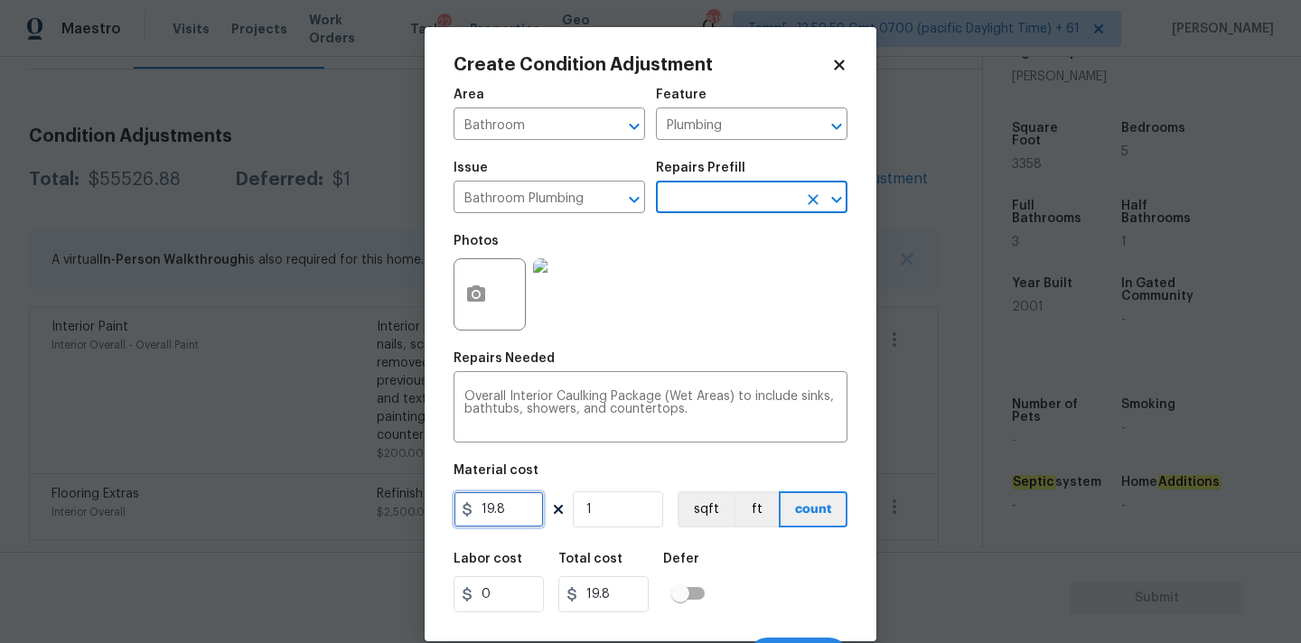
click at [518, 501] on input "19.8" at bounding box center [499, 509] width 90 height 36
type input "75"
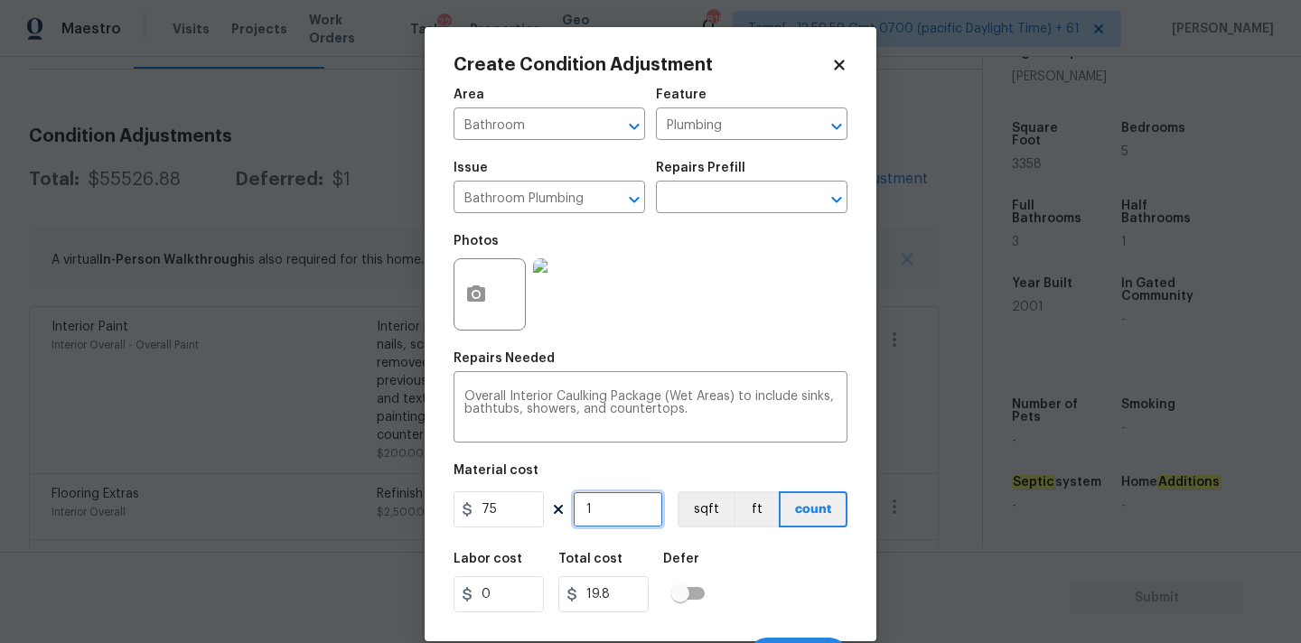
type input "75"
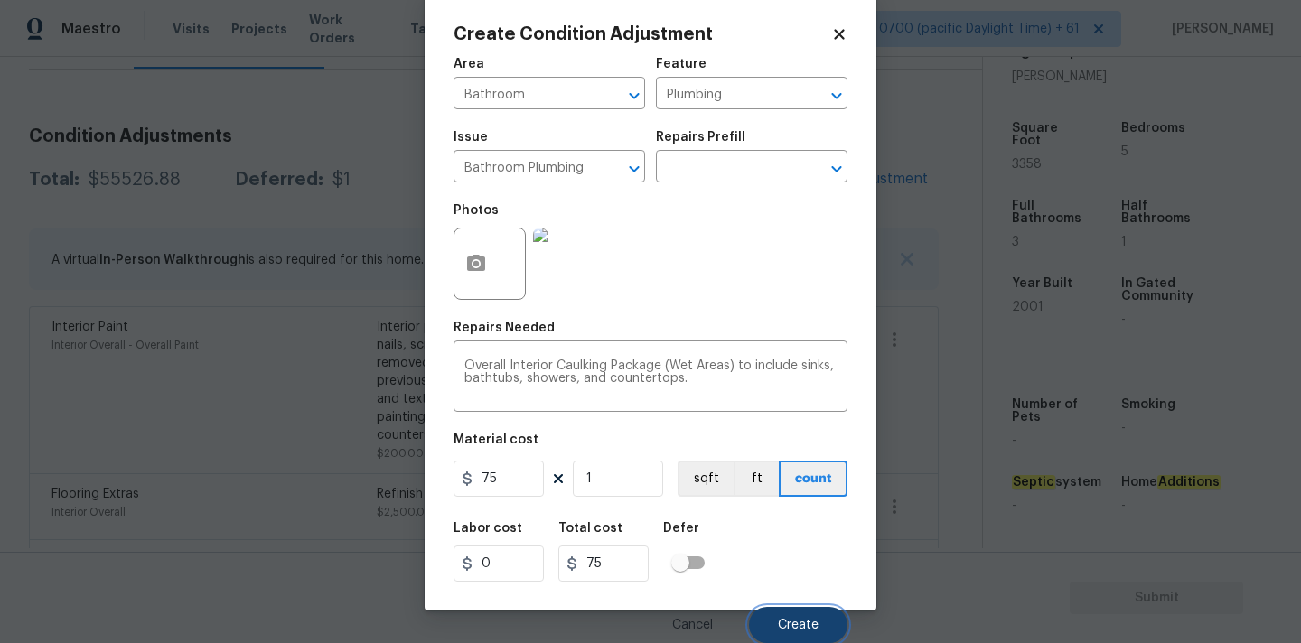
click at [789, 622] on span "Create" at bounding box center [798, 626] width 41 height 14
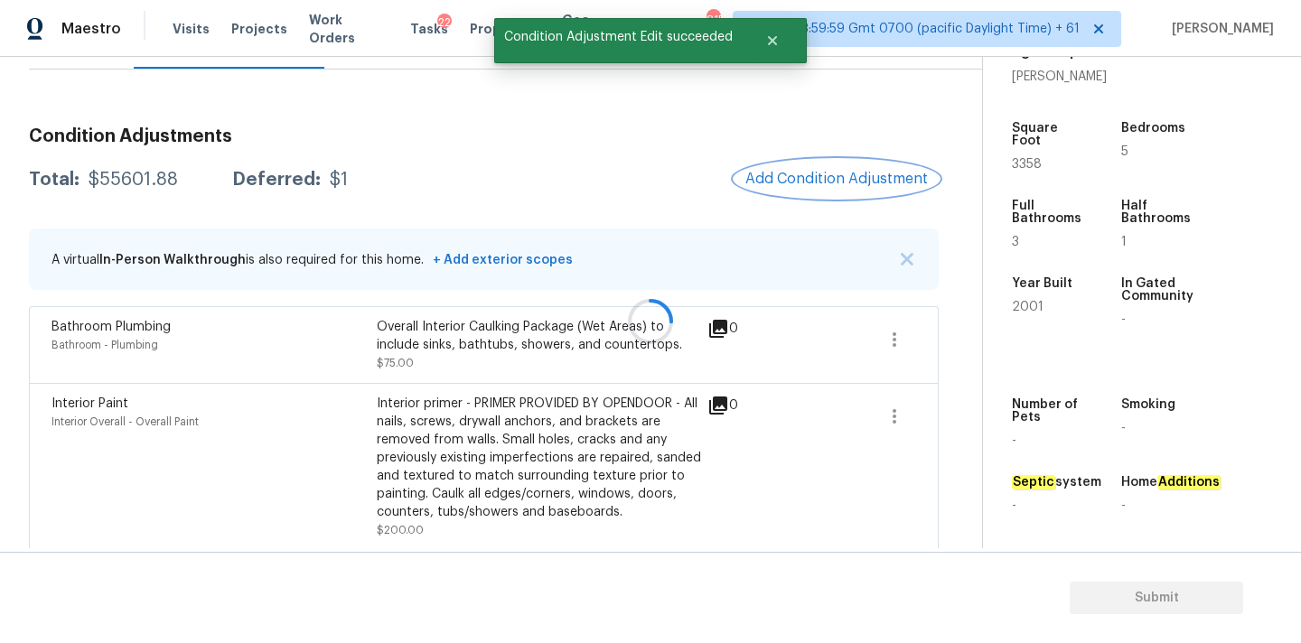
scroll to position [0, 0]
click at [818, 176] on span "Add Condition Adjustment" at bounding box center [836, 179] width 183 height 16
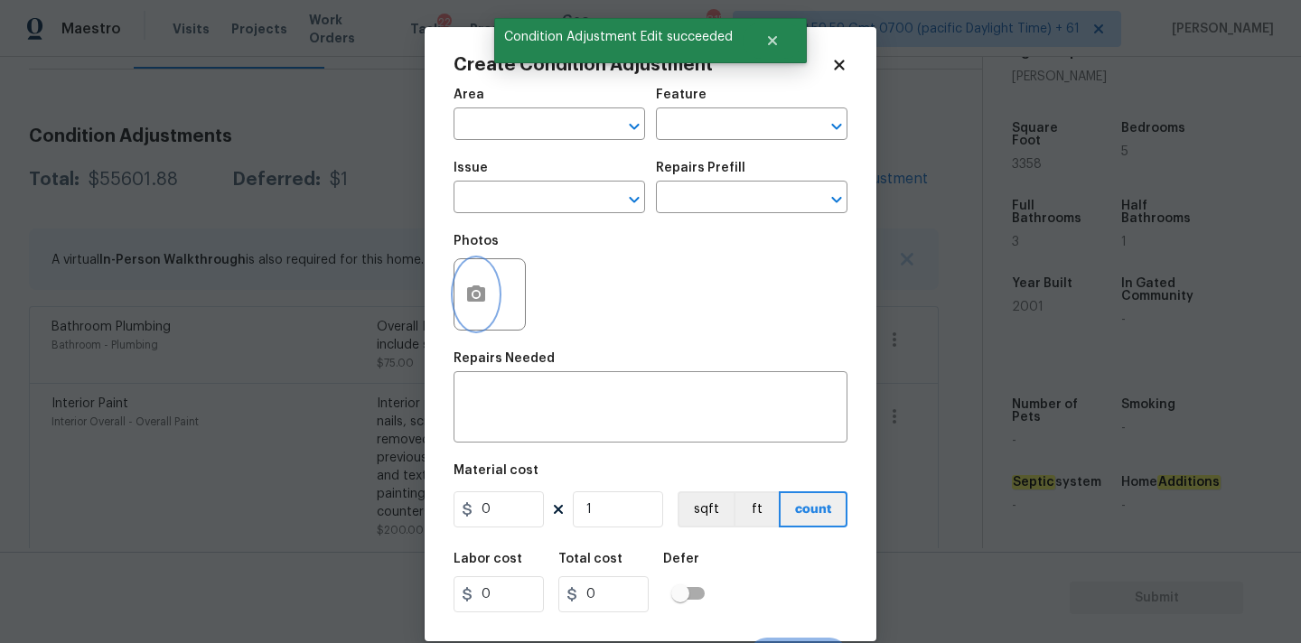
click at [470, 307] on button "button" at bounding box center [475, 294] width 43 height 70
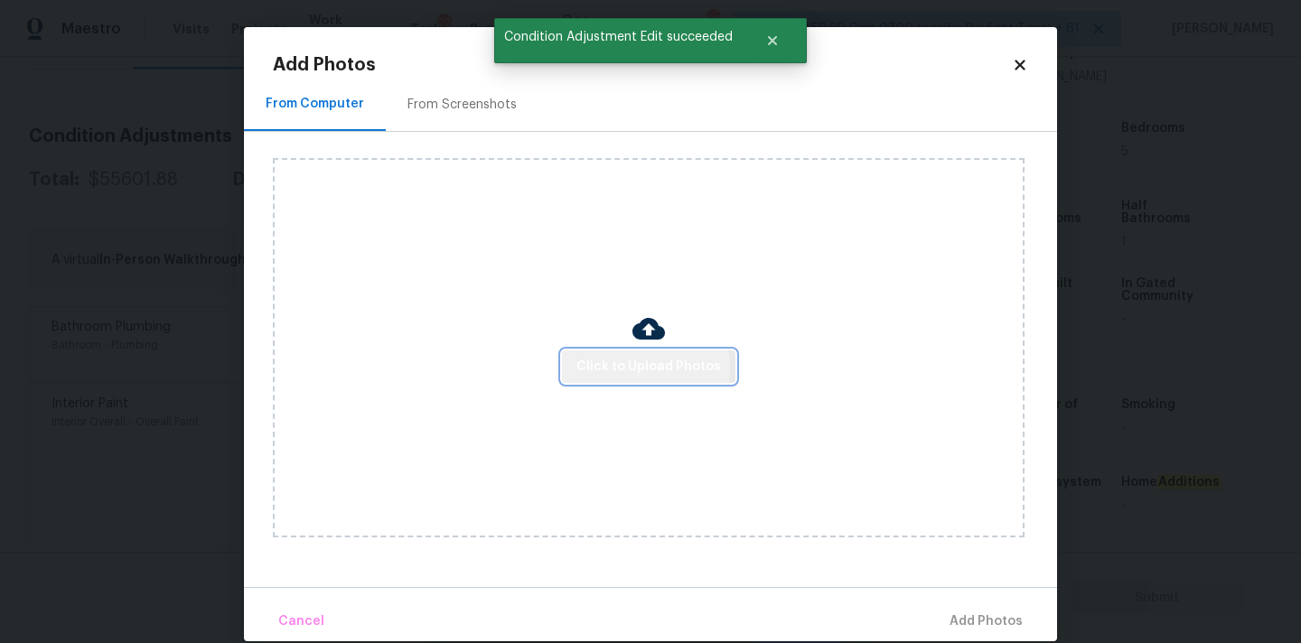
click at [604, 368] on span "Click to Upload Photos" at bounding box center [648, 367] width 145 height 23
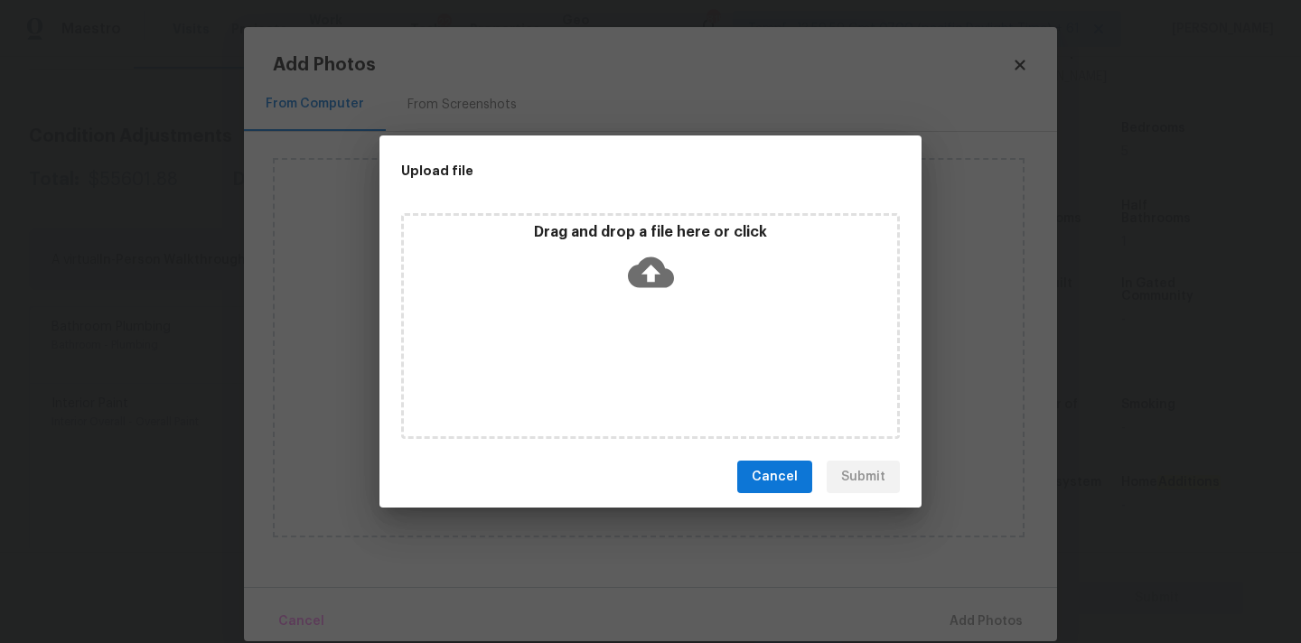
click at [657, 273] on icon at bounding box center [651, 272] width 46 height 31
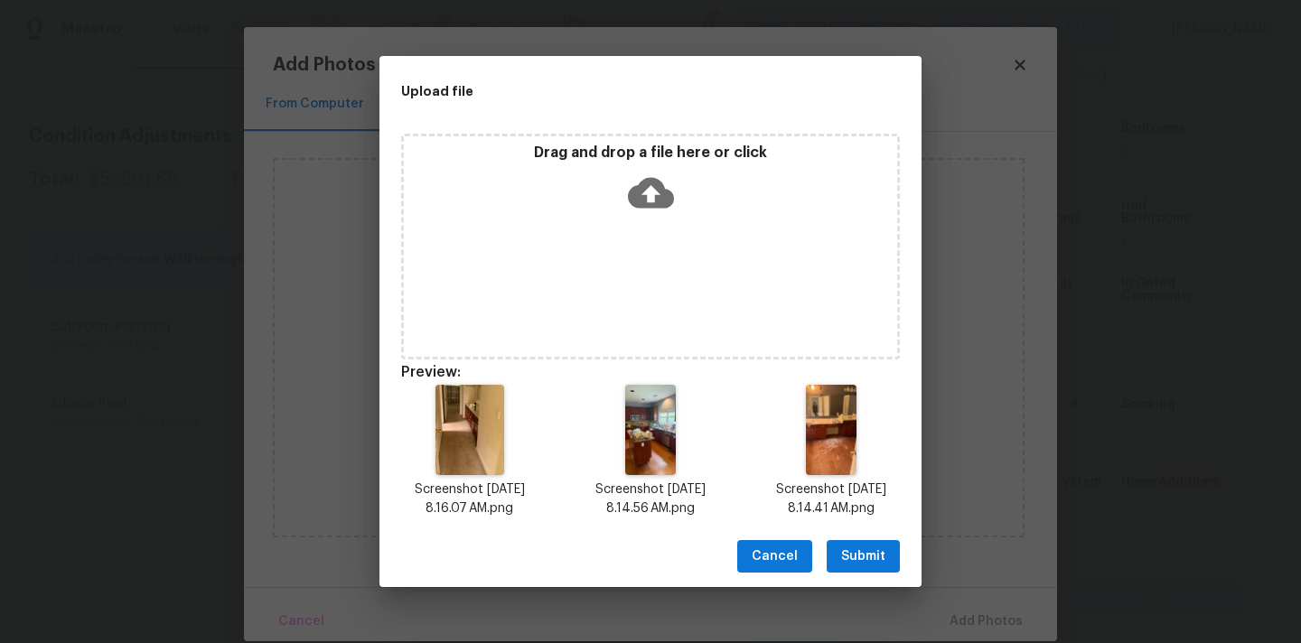
click at [847, 554] on span "Submit" at bounding box center [863, 557] width 44 height 23
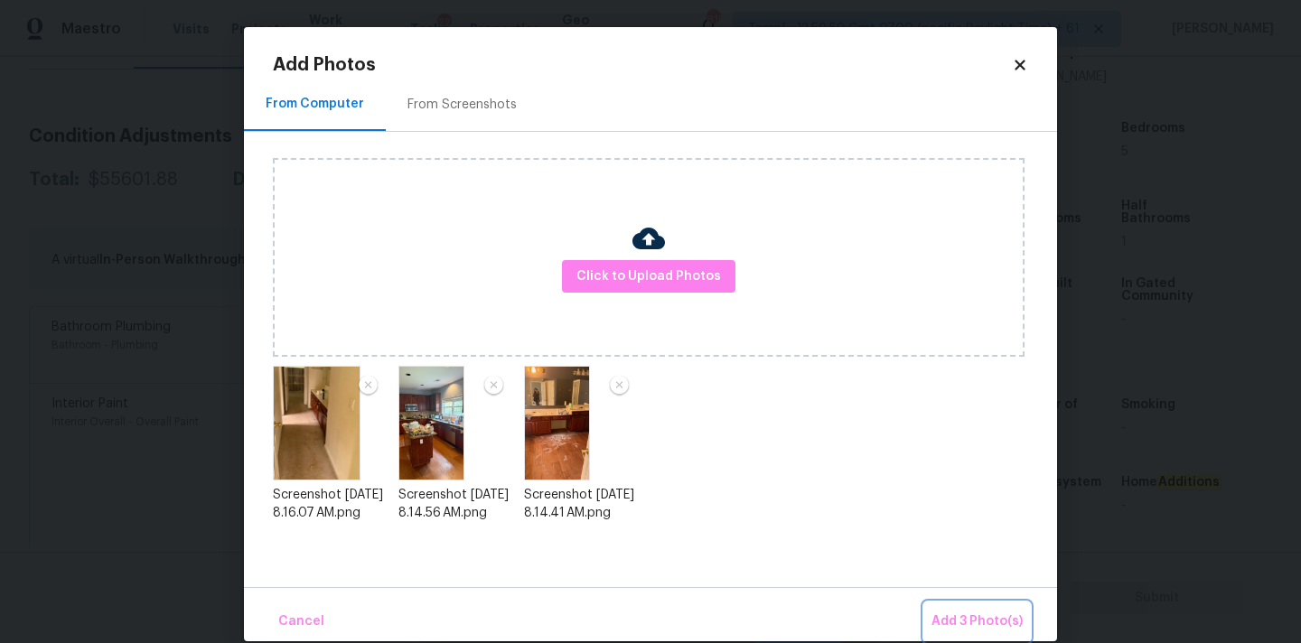
click at [945, 609] on button "Add 3 Photo(s)" at bounding box center [977, 622] width 106 height 39
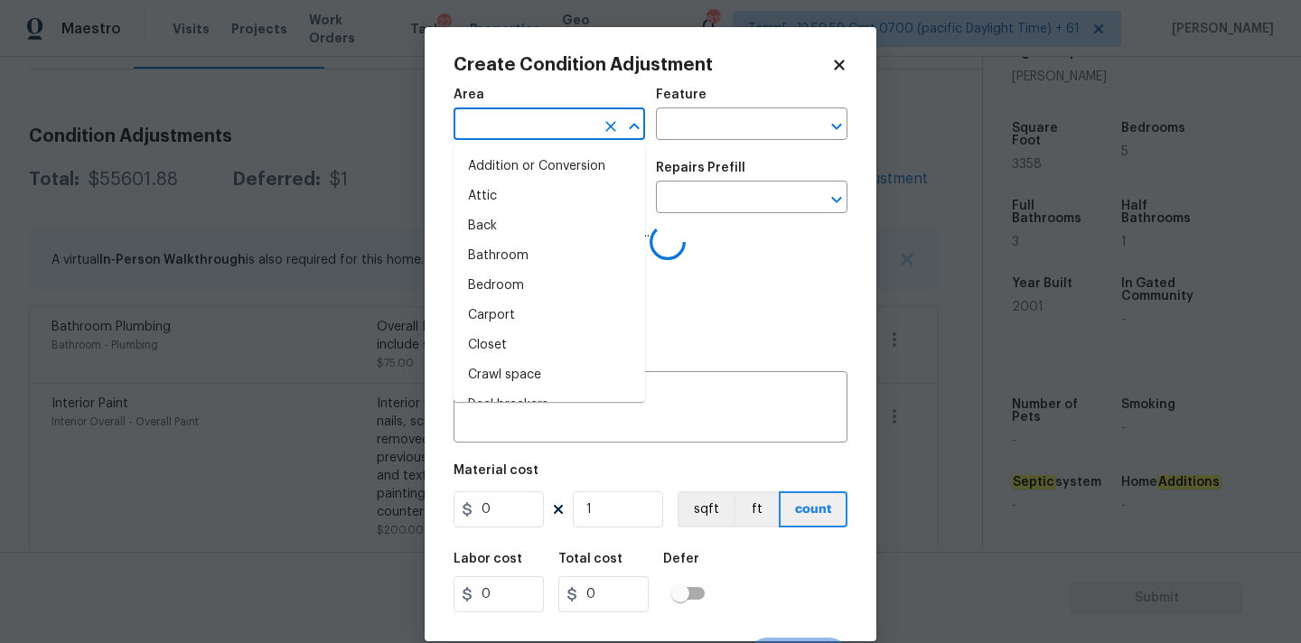
click at [528, 126] on input "text" at bounding box center [524, 126] width 141 height 28
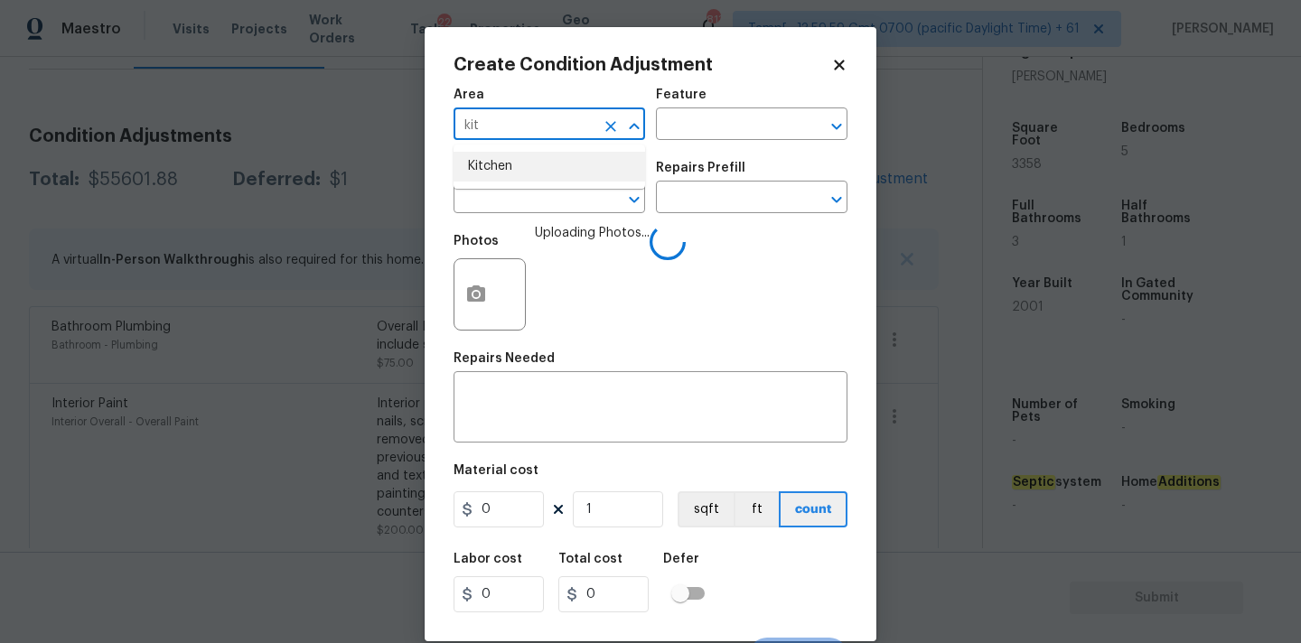
click at [522, 163] on li "Kitchen" at bounding box center [550, 167] width 192 height 30
type input "Kitchen"
click at [522, 198] on input "text" at bounding box center [524, 199] width 141 height 28
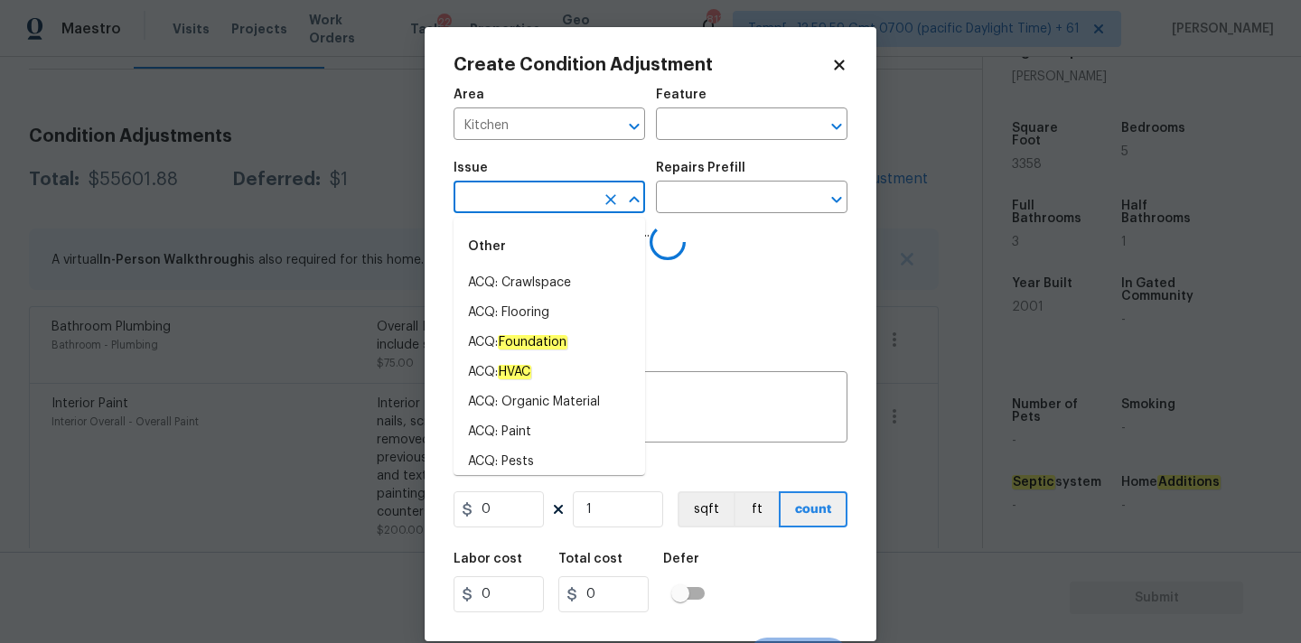
type input "k"
type input "it"
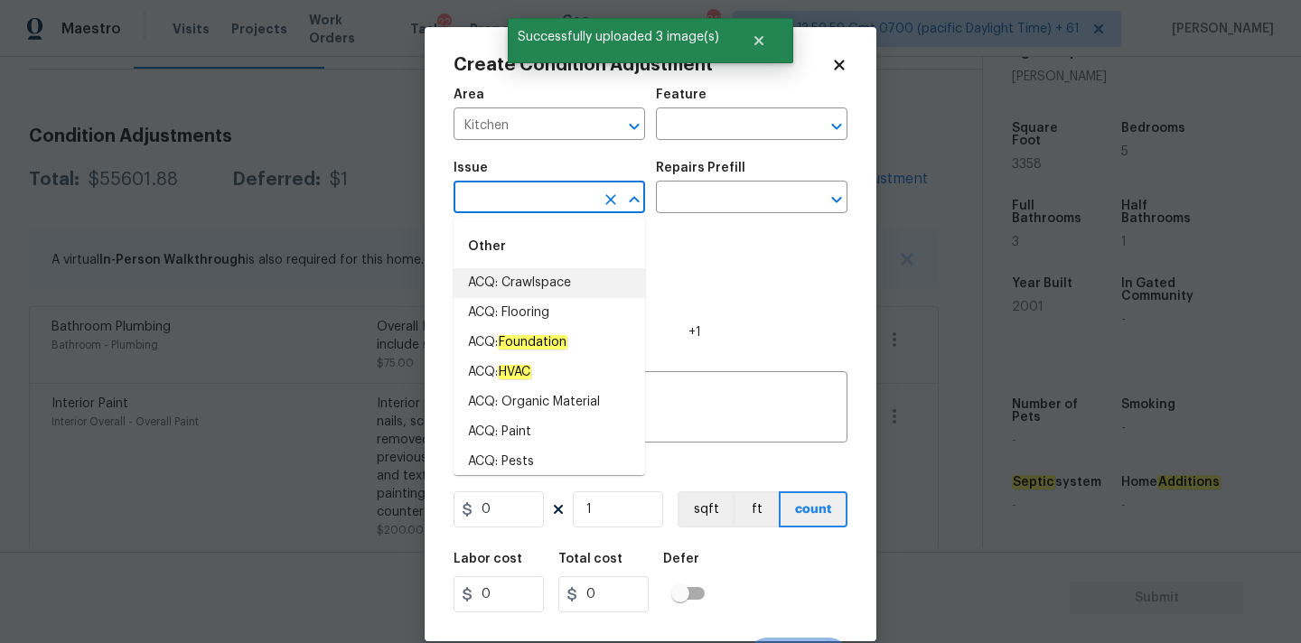
type input "k"
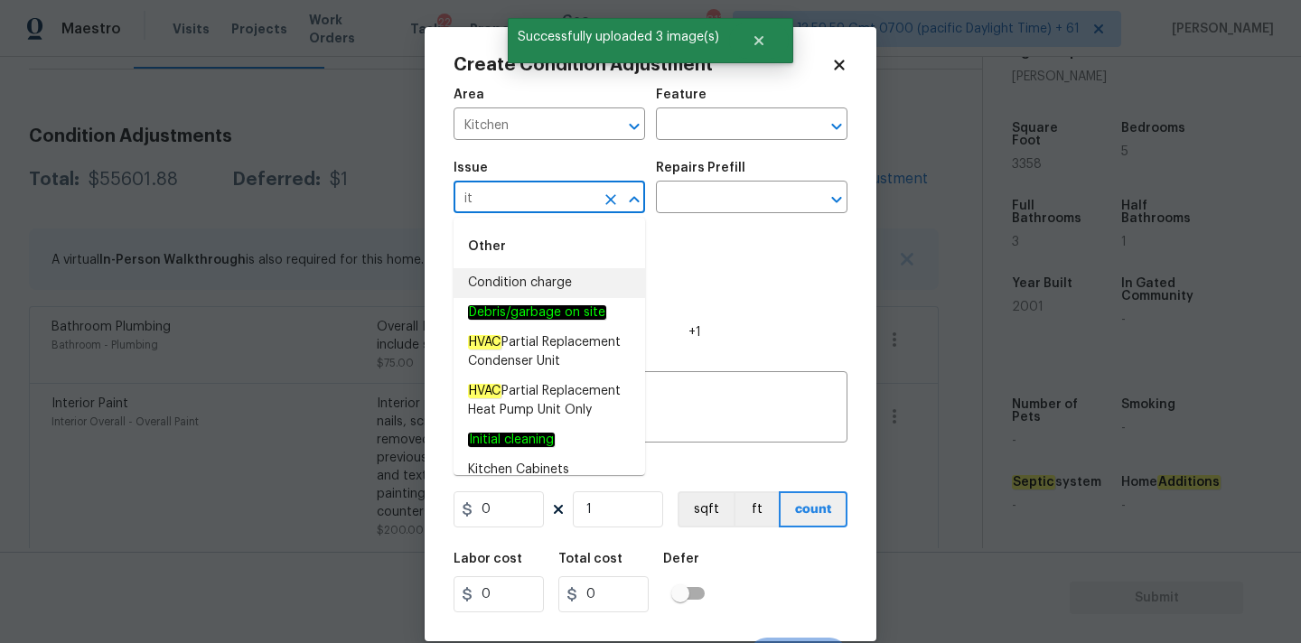
type input "i"
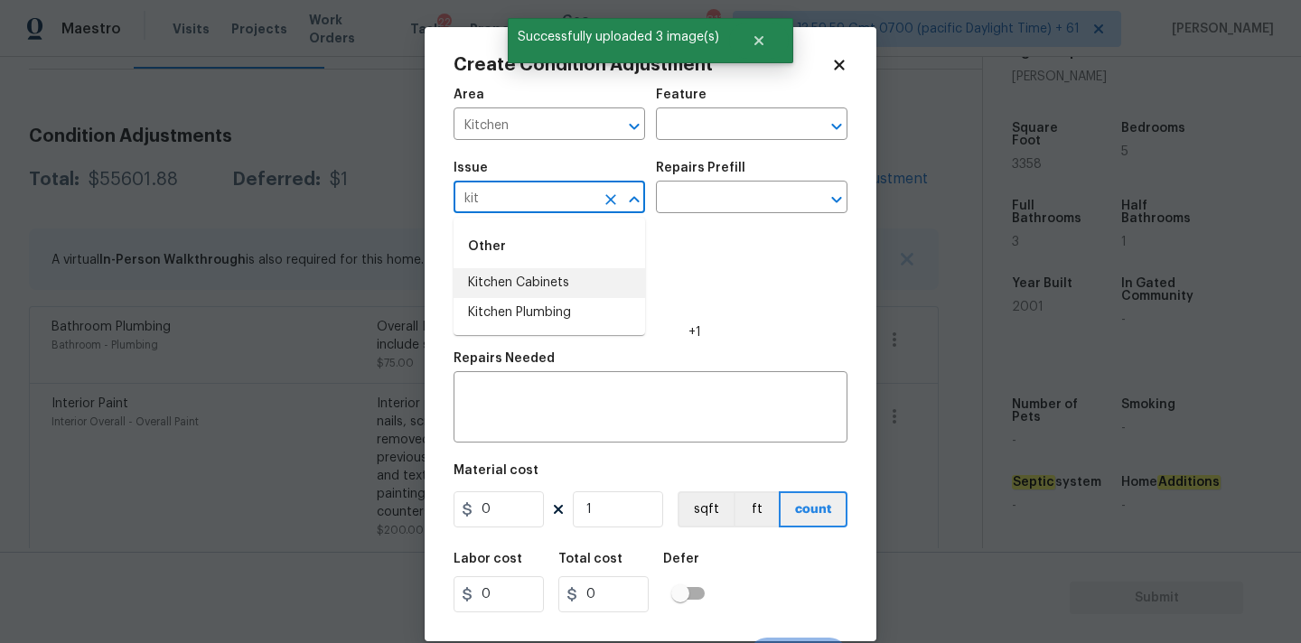
click at [548, 286] on li "Kitchen Cabinets" at bounding box center [550, 283] width 192 height 30
type input "Kitchen Cabinets"
click at [552, 408] on textarea at bounding box center [650, 409] width 372 height 38
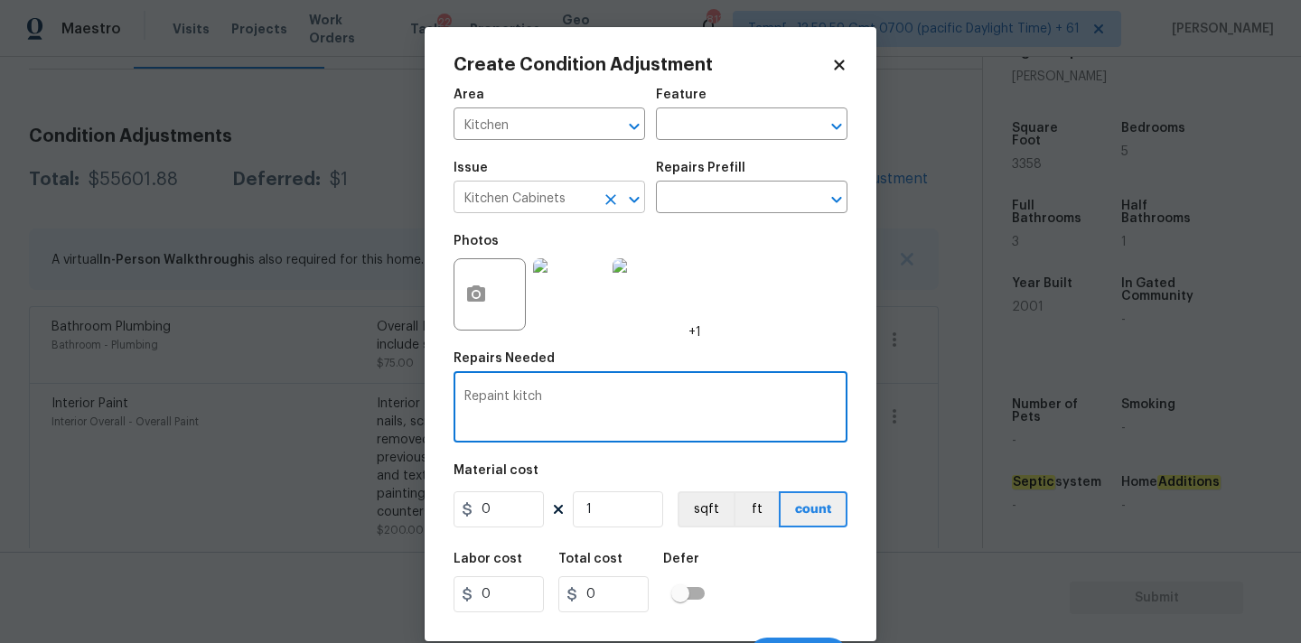
click at [543, 202] on input "Kitchen Cabinets" at bounding box center [524, 199] width 141 height 28
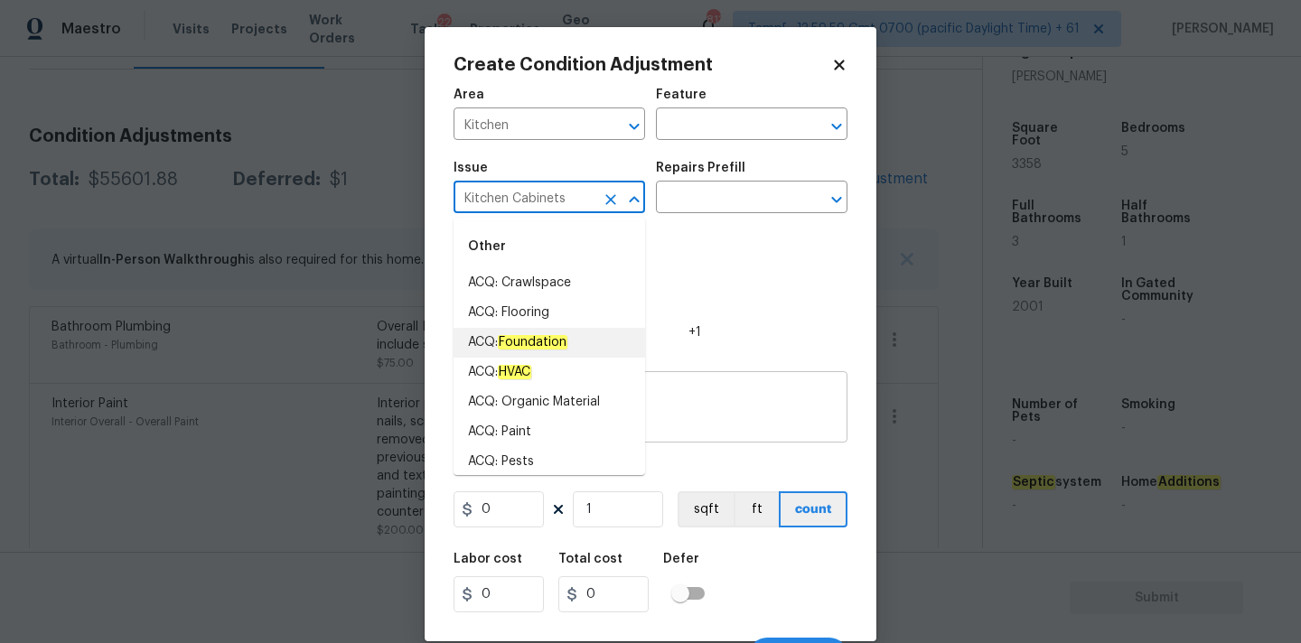
click at [650, 396] on textarea "Repaint kitch" at bounding box center [650, 409] width 372 height 38
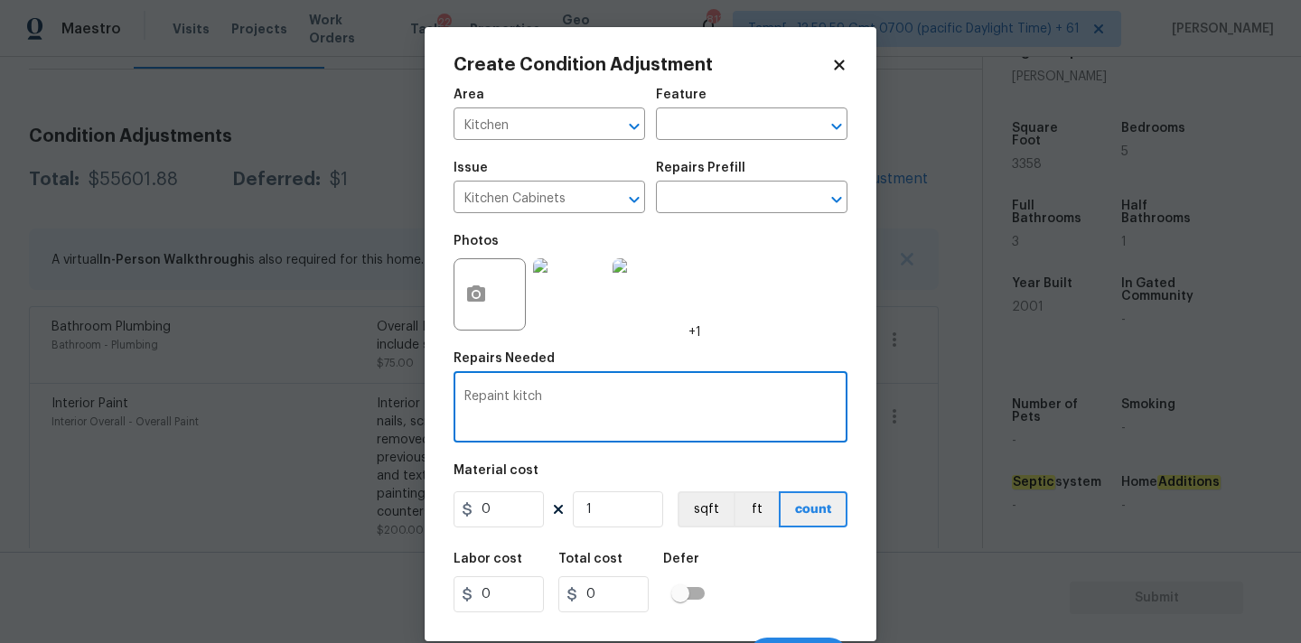
click at [523, 398] on textarea "Repaint kitch" at bounding box center [650, 409] width 372 height 38
paste textarea "Kitchen Cabinets"
click at [561, 398] on textarea "Repaint Kitchen Cabinets" at bounding box center [650, 409] width 372 height 38
type textarea "Repaint Kitchen and bathroom Cabinets"
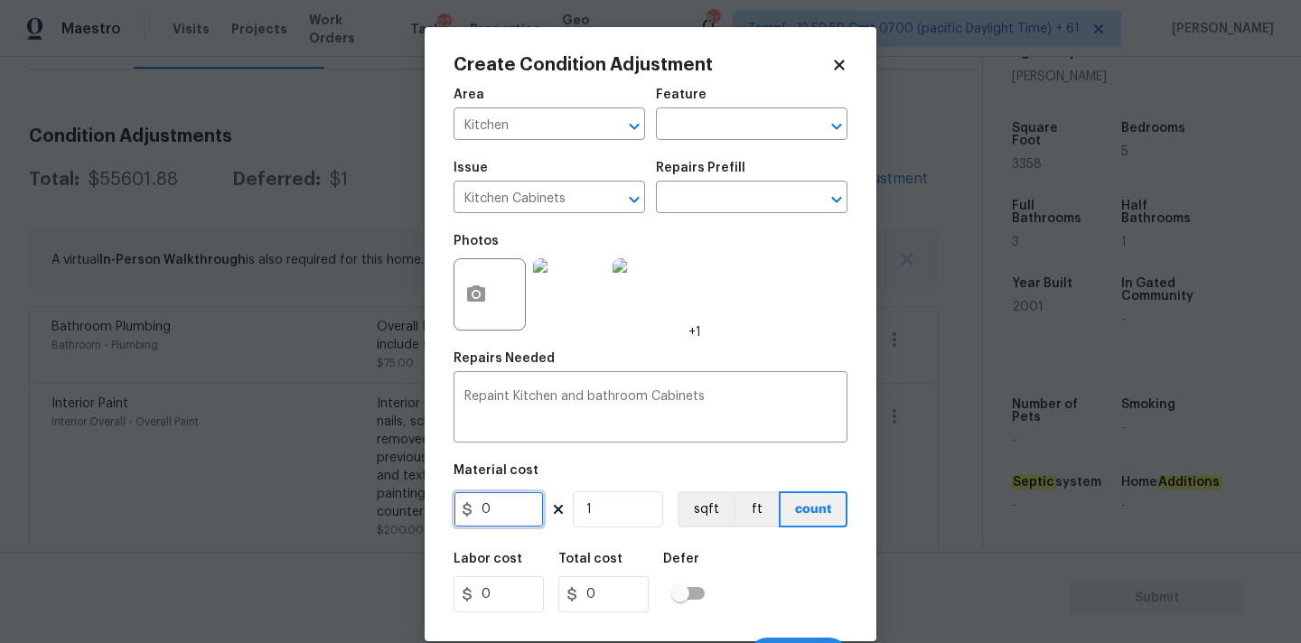
click at [510, 511] on input "0" at bounding box center [499, 509] width 90 height 36
type input "2000"
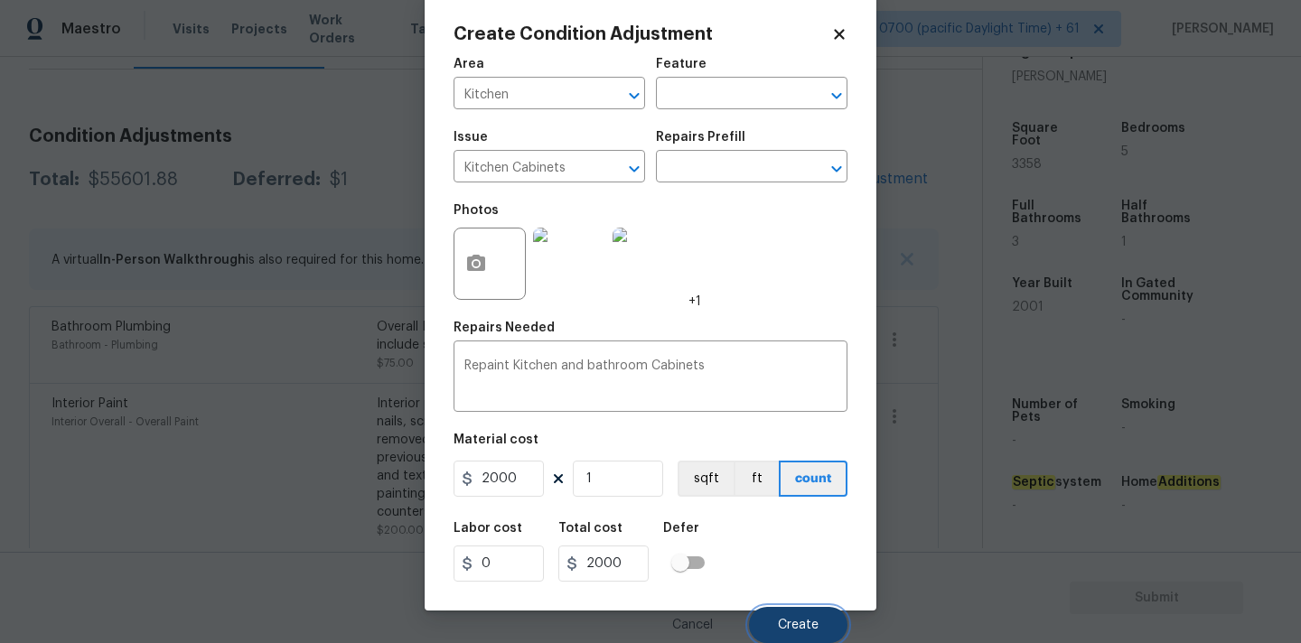
click at [789, 611] on button "Create" at bounding box center [798, 625] width 98 height 36
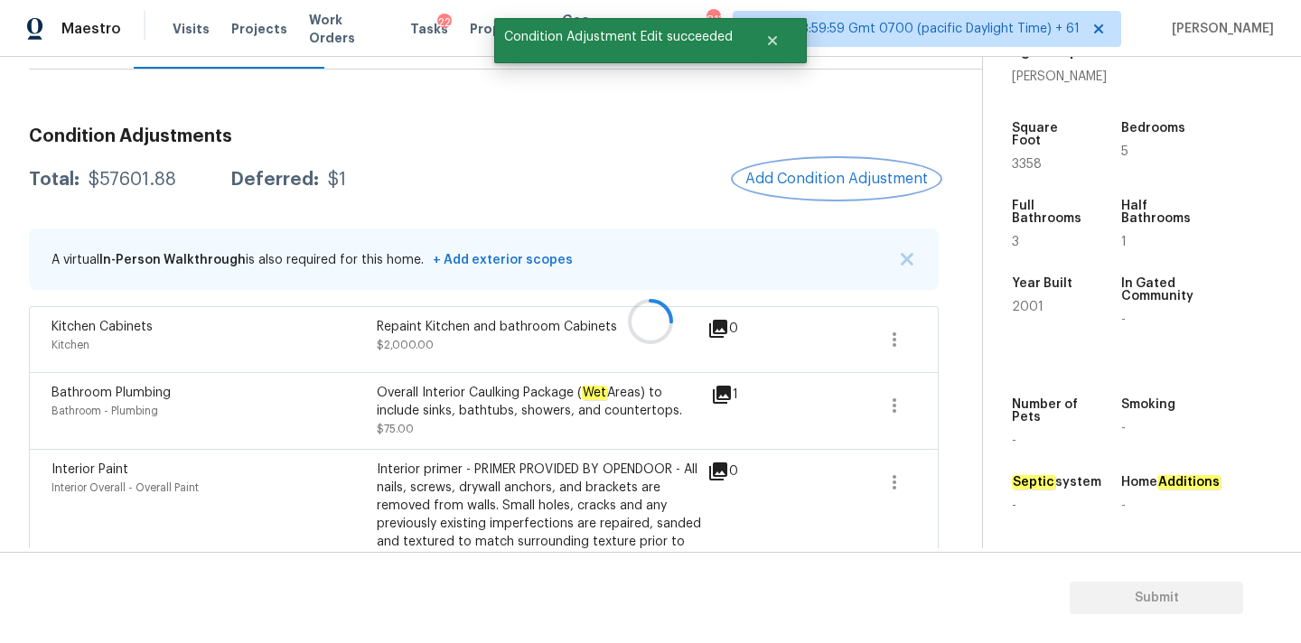
scroll to position [0, 0]
click at [816, 179] on span "Add Condition Adjustment" at bounding box center [836, 179] width 183 height 16
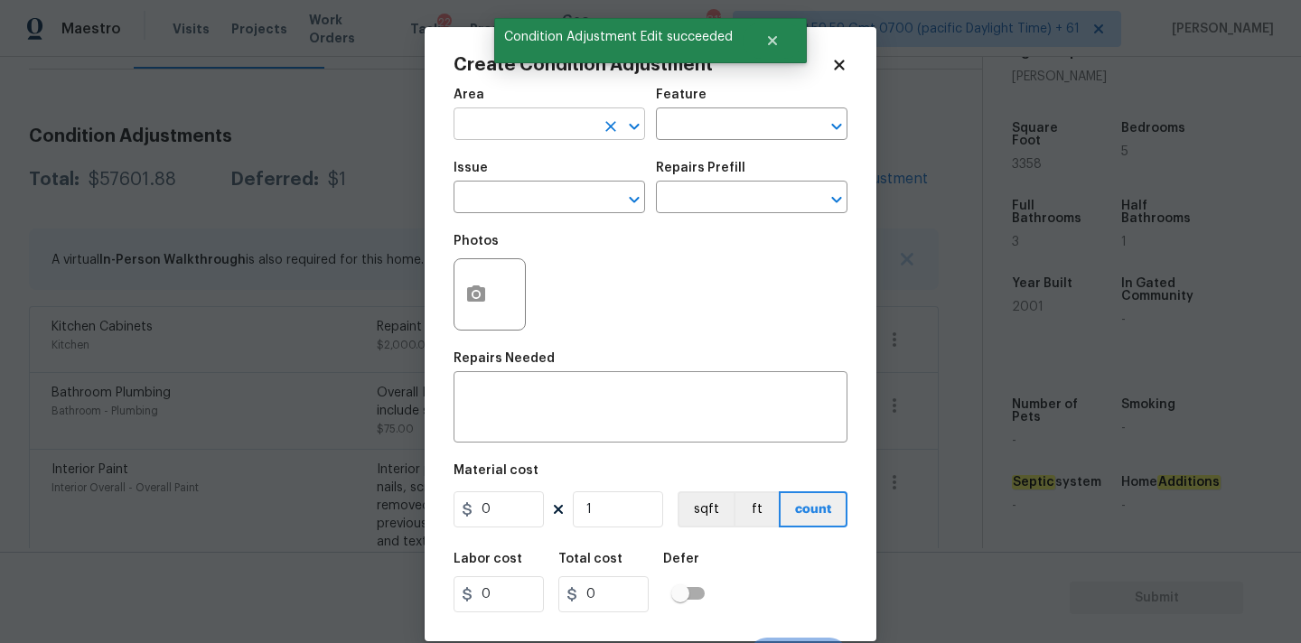
click at [552, 126] on input "text" at bounding box center [524, 126] width 141 height 28
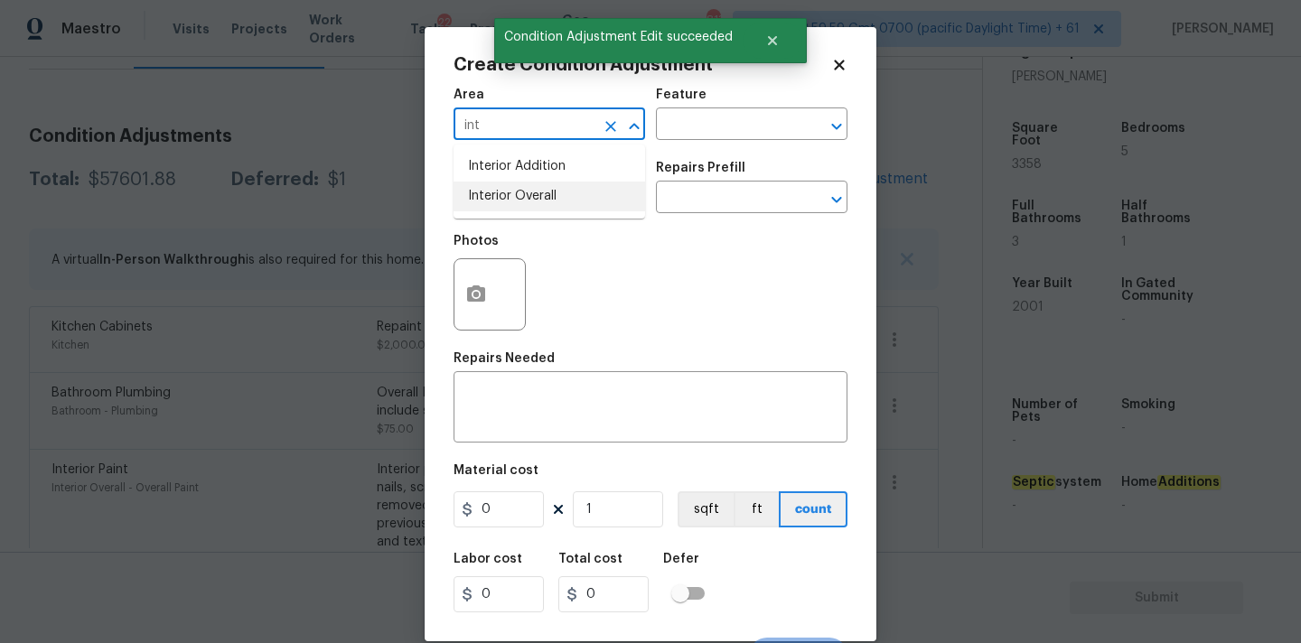
click at [548, 194] on li "Interior Overall" at bounding box center [550, 197] width 192 height 30
type input "Interior Overall"
click at [548, 199] on input "text" at bounding box center [524, 199] width 141 height 28
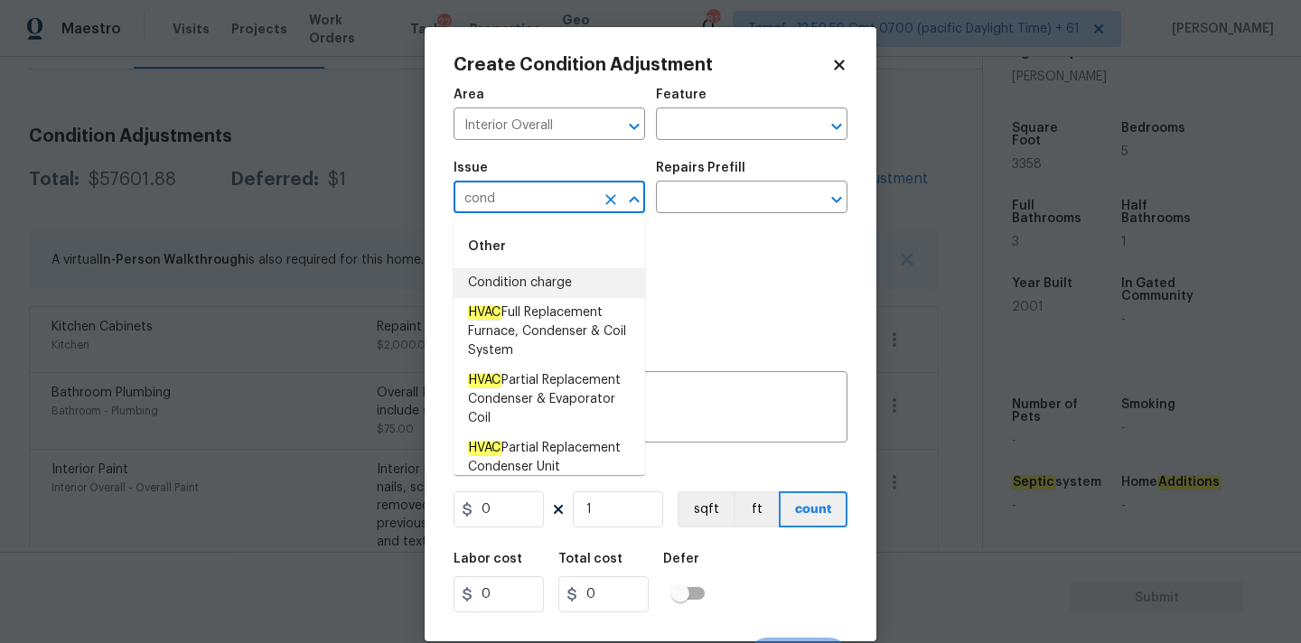
click at [554, 273] on li "Condition charge" at bounding box center [550, 283] width 192 height 30
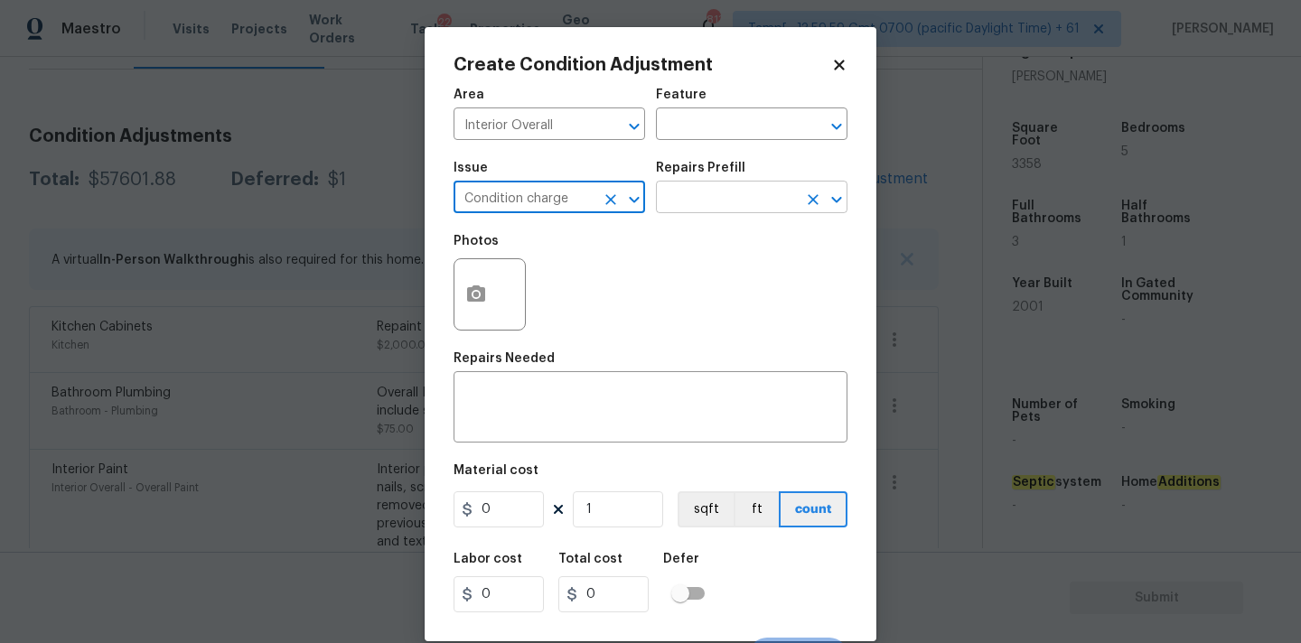
type input "Condition charge"
click at [716, 205] on input "text" at bounding box center [726, 199] width 141 height 28
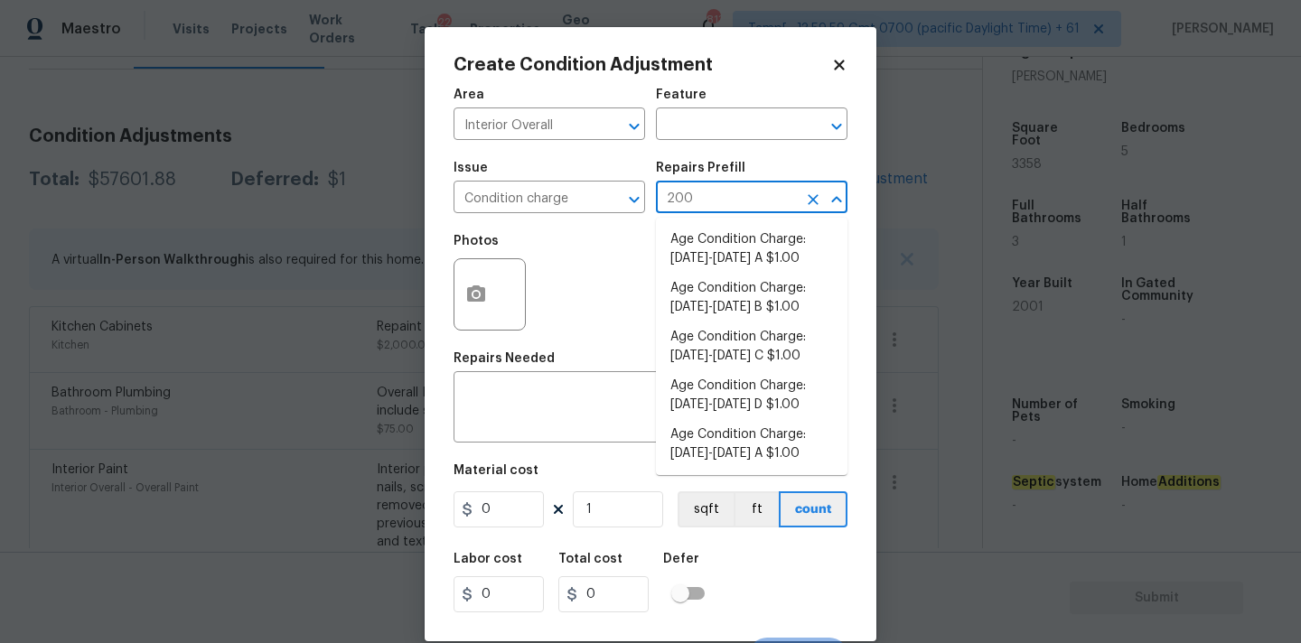
type input "2008"
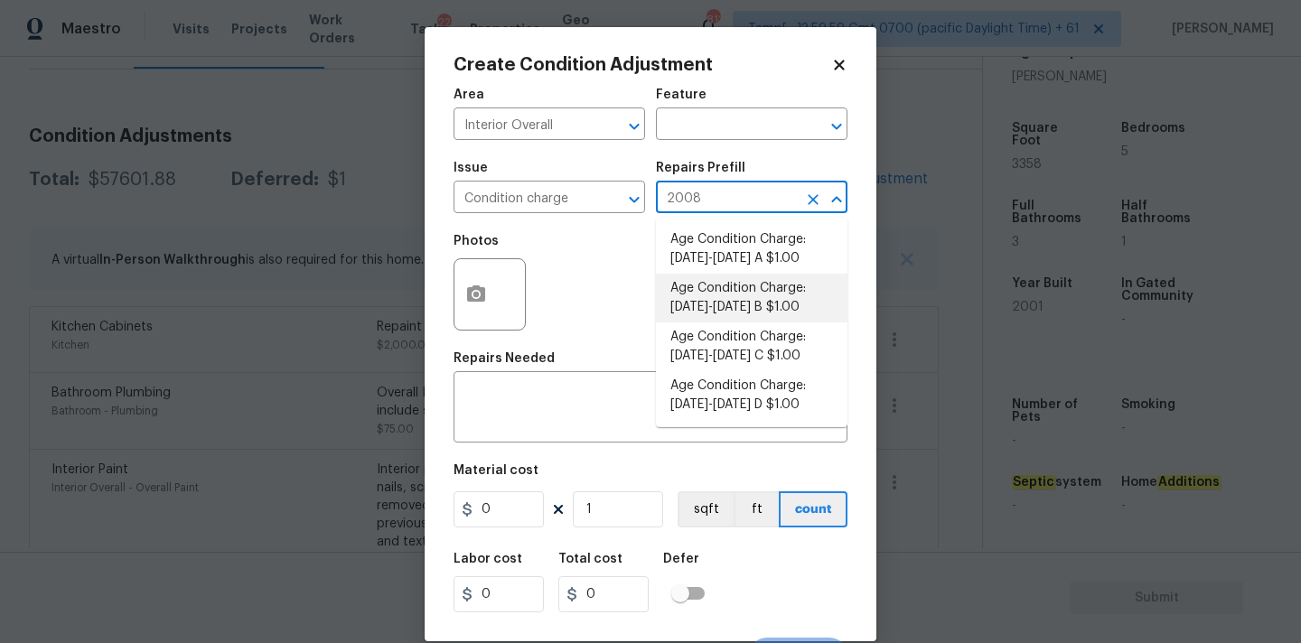
click at [735, 304] on li "Age Condition Charge: 1993-2008 B $1.00" at bounding box center [752, 298] width 192 height 49
type input "Home Readiness Packages"
type textarea "Age Condition Charge: [DATE]-[DATE] B"
type input "1"
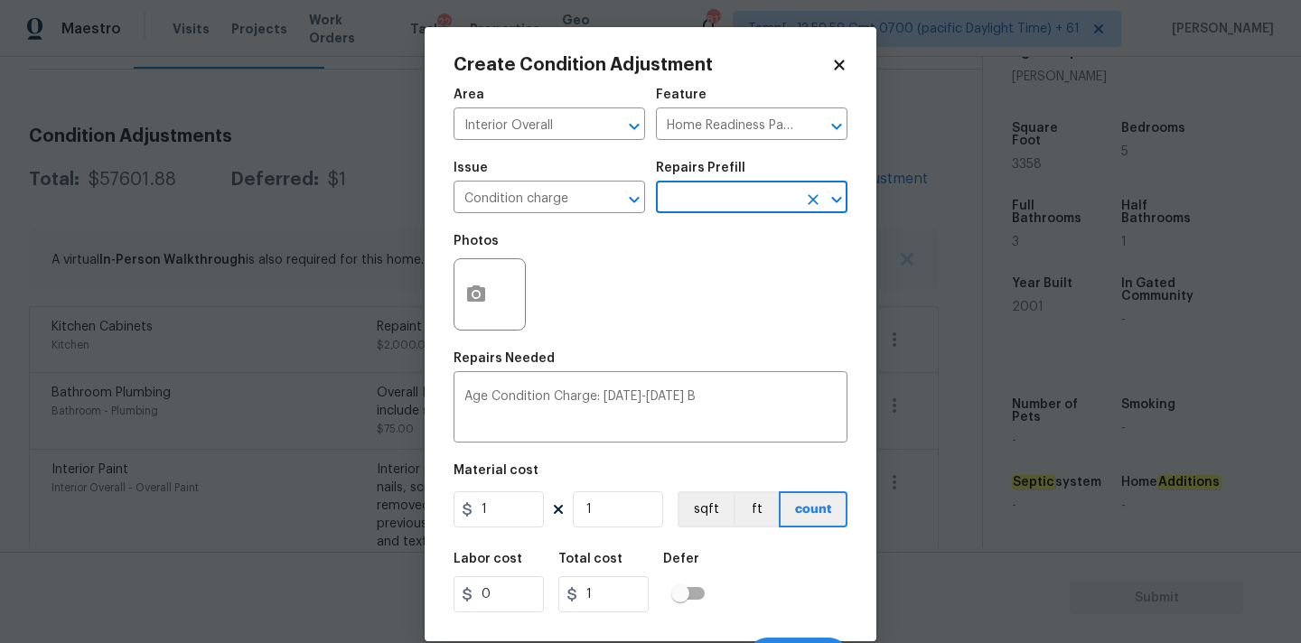
click at [731, 203] on input "text" at bounding box center [726, 199] width 141 height 28
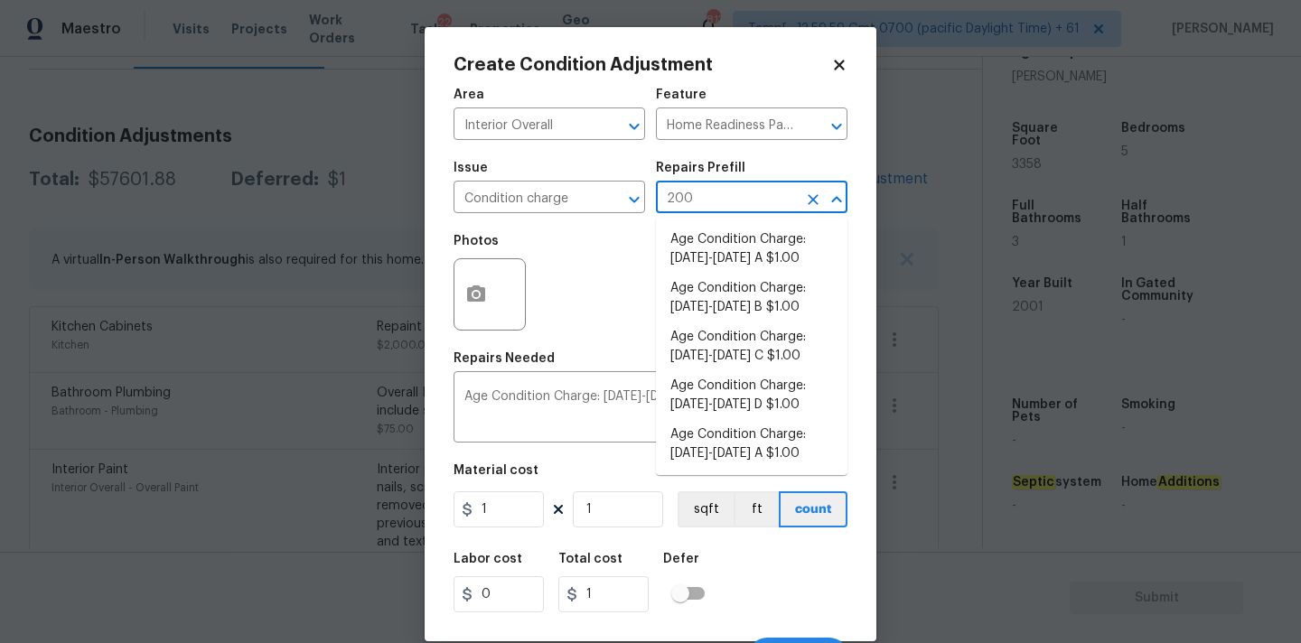
type input "2008"
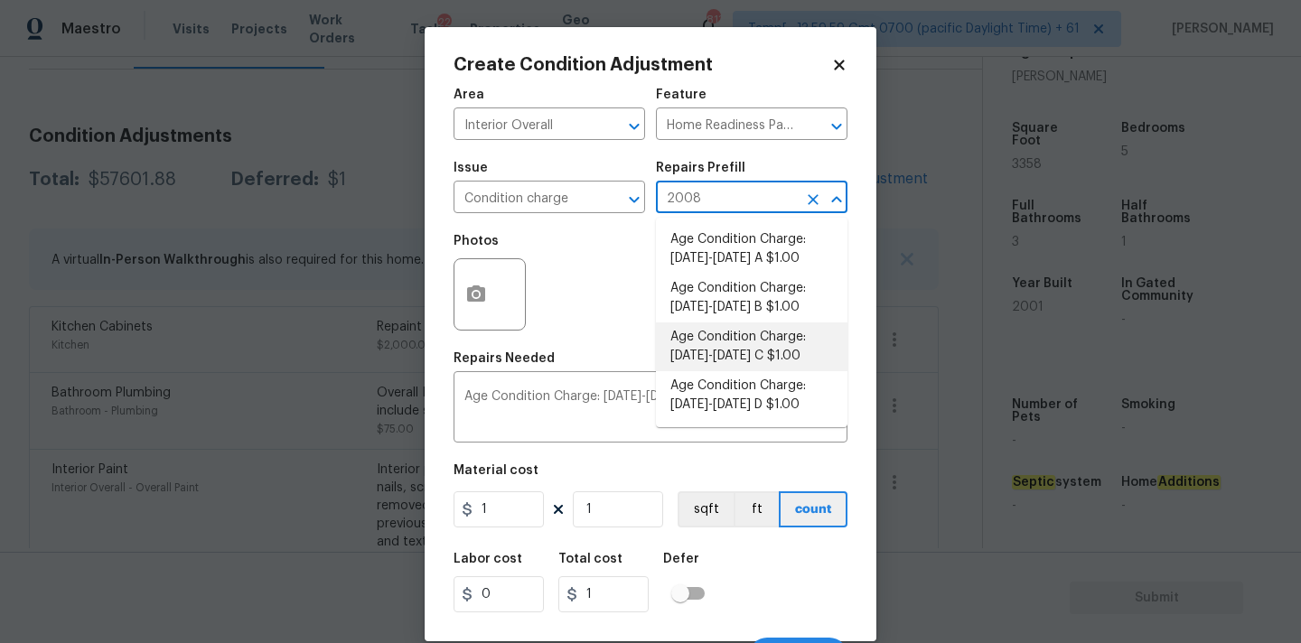
click at [723, 342] on li "Age Condition Charge: 1993-2008 C $1.00" at bounding box center [752, 347] width 192 height 49
type textarea "Age Condition Charge: [DATE]-[DATE] C"
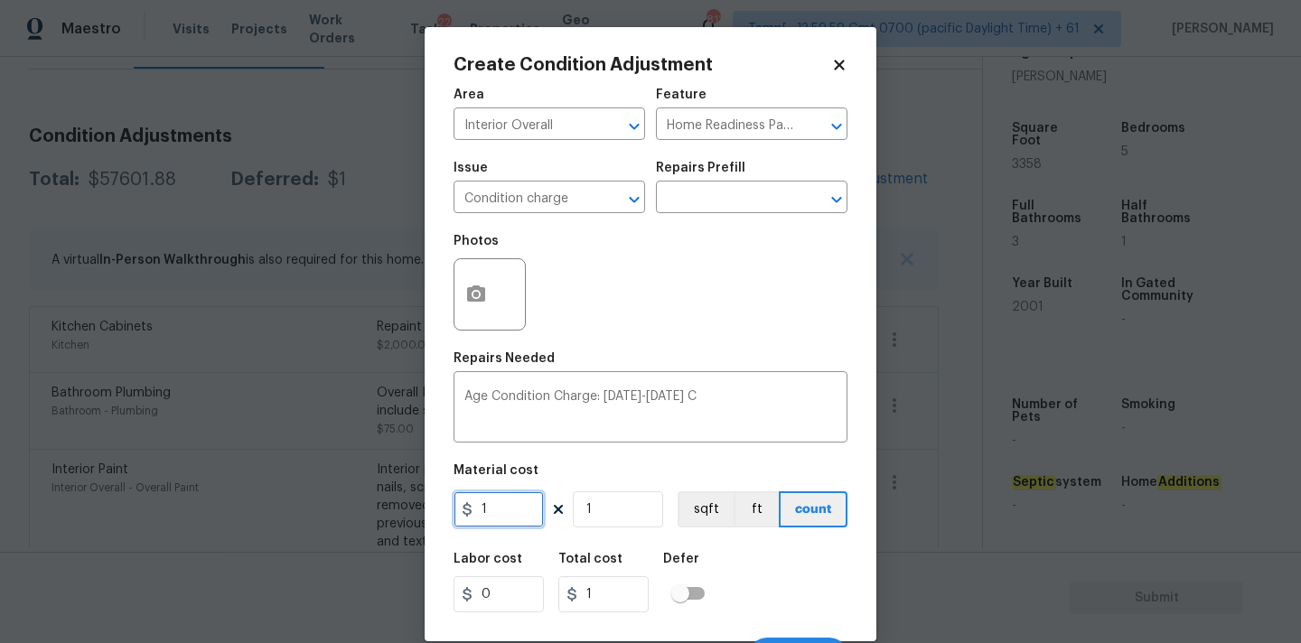
click at [501, 515] on input "1" at bounding box center [499, 509] width 90 height 36
type input "2000"
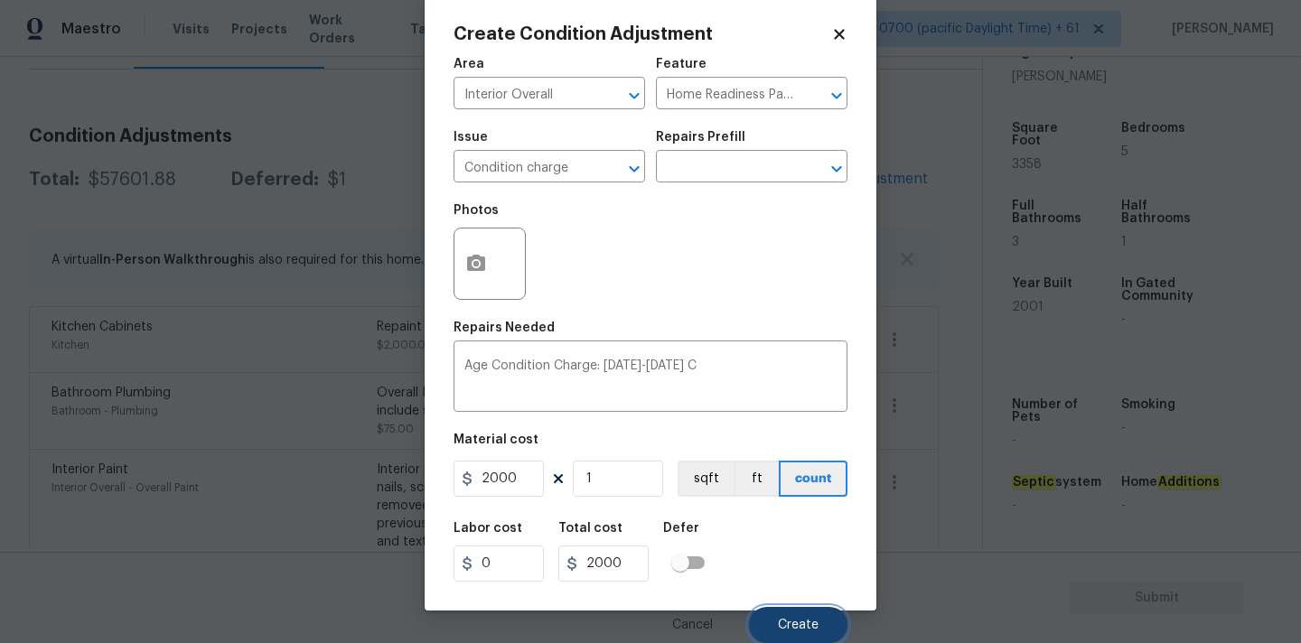
click at [789, 612] on button "Create" at bounding box center [798, 625] width 98 height 36
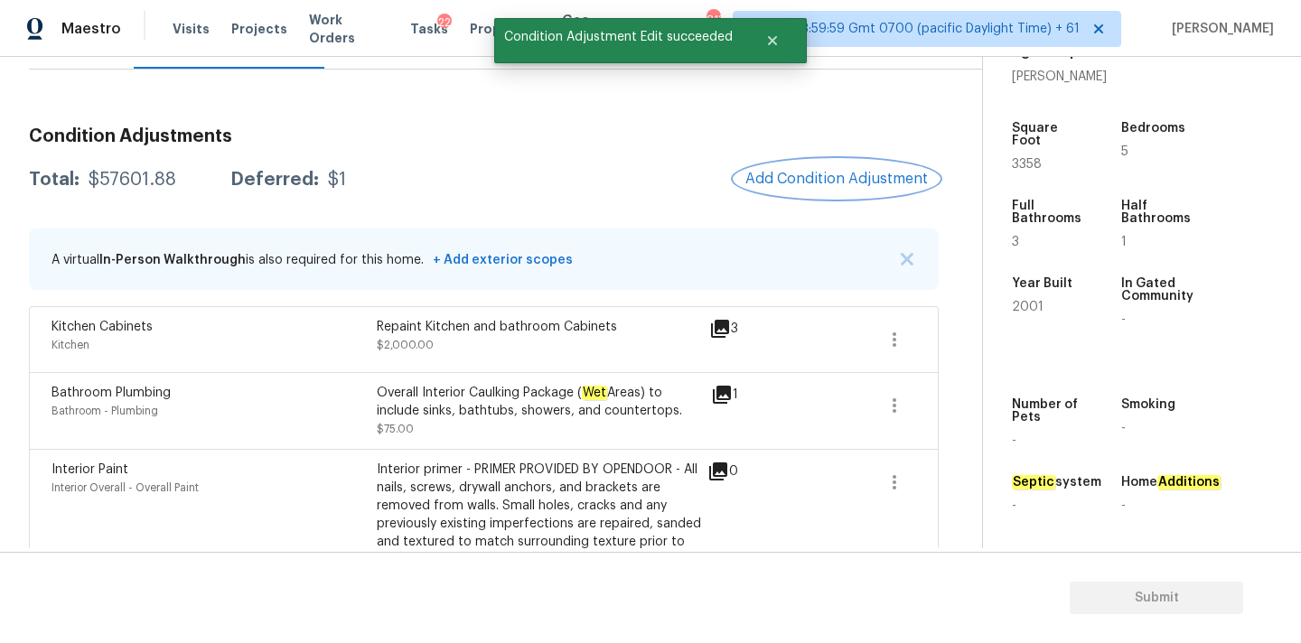
scroll to position [0, 0]
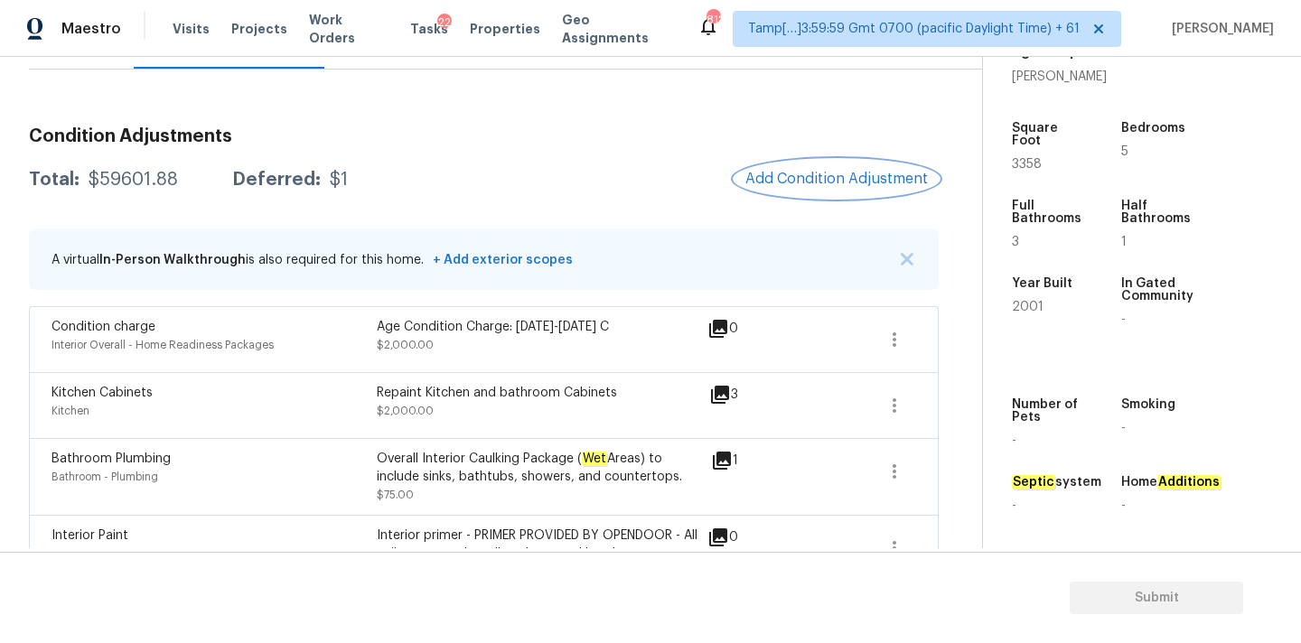
click at [817, 186] on span "Add Condition Adjustment" at bounding box center [836, 179] width 183 height 16
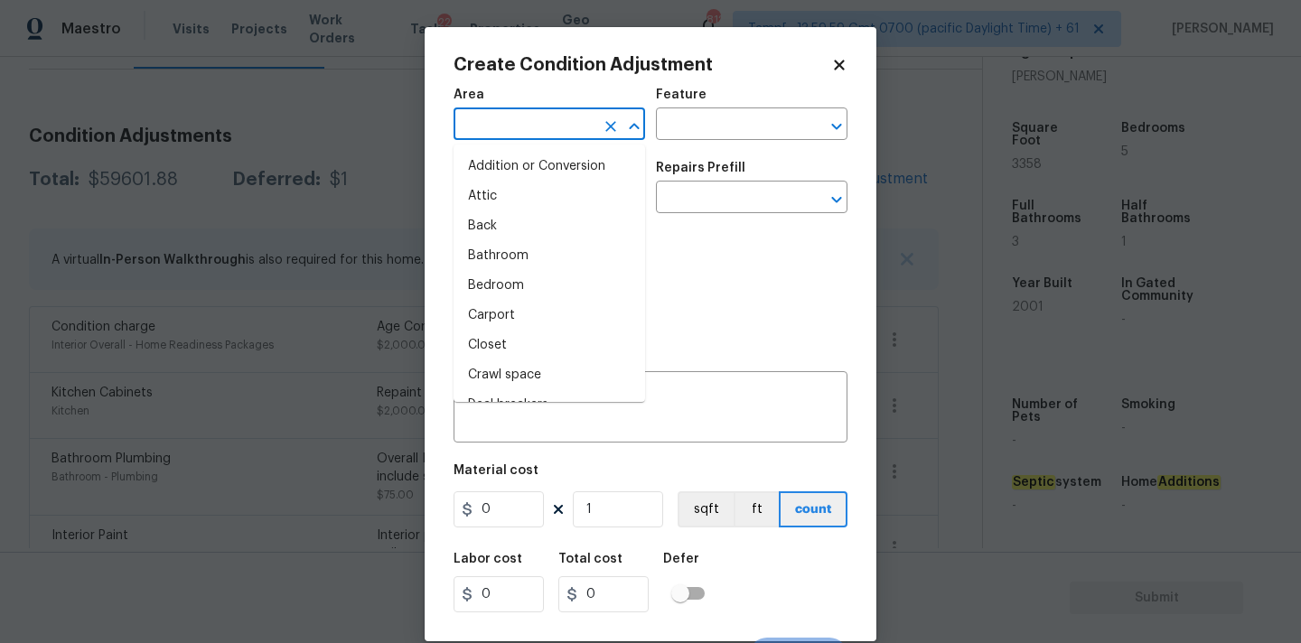
click at [521, 136] on input "text" at bounding box center [524, 126] width 141 height 28
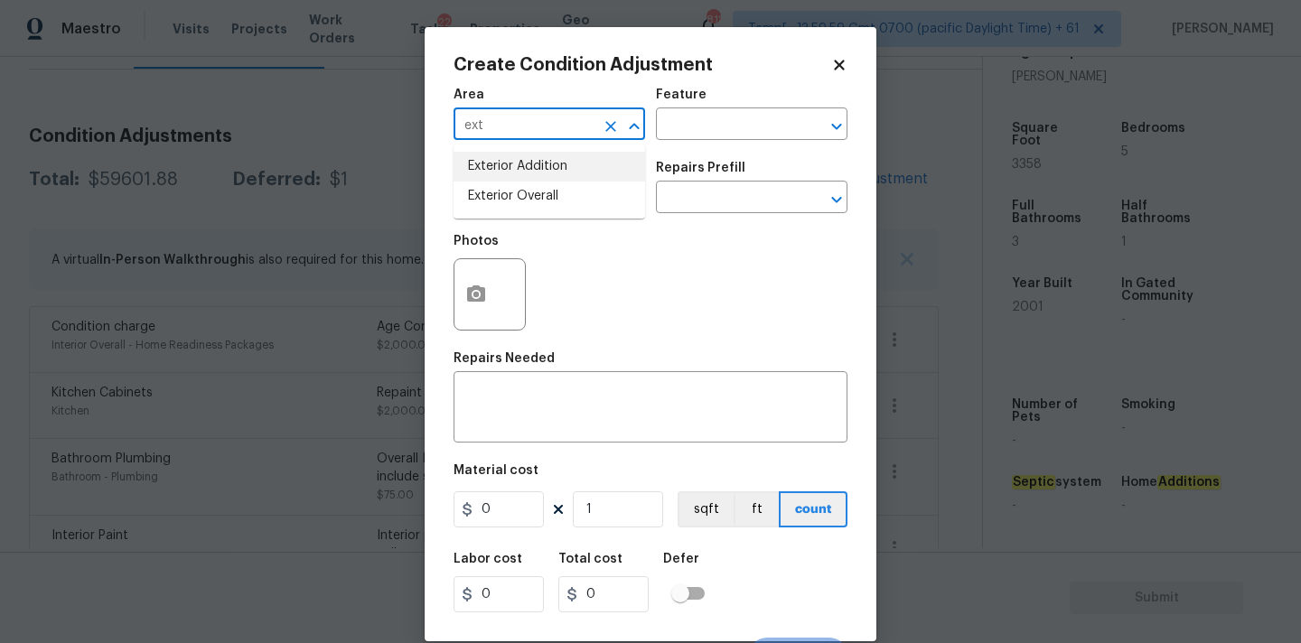
click at [520, 188] on li "Exterior Overall" at bounding box center [550, 197] width 192 height 30
type input "Exterior Overall"
click at [520, 195] on input "text" at bounding box center [524, 199] width 141 height 28
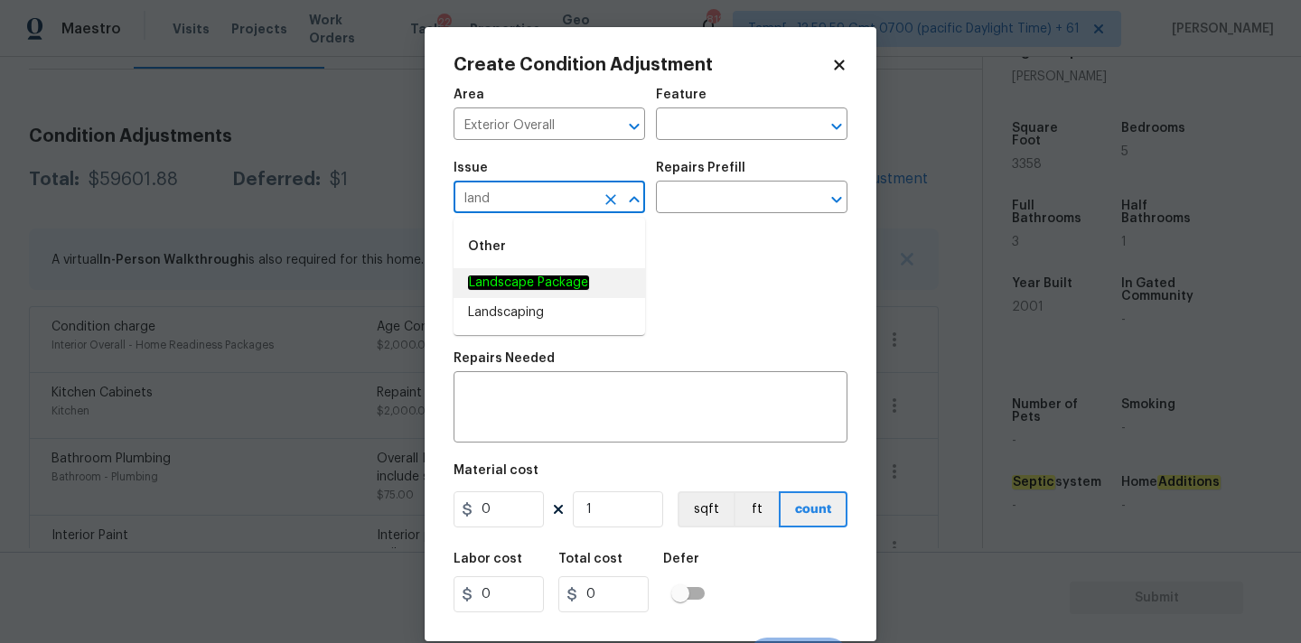
click at [539, 276] on em "Landscape Package" at bounding box center [528, 283] width 121 height 14
type input "Landscape Package"
click at [696, 193] on input "text" at bounding box center [726, 199] width 141 height 28
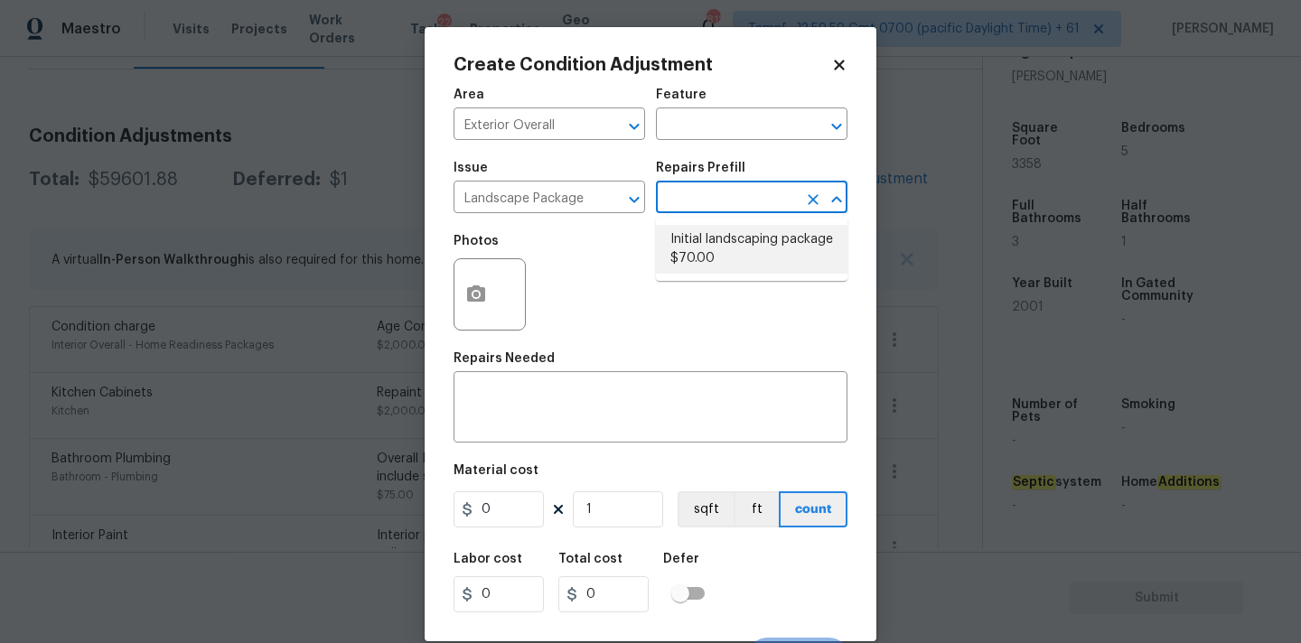
click at [705, 242] on li "Initial landscaping package $70.00" at bounding box center [752, 249] width 192 height 49
type input "Home Readiness Packages"
type textarea "Mowing of grass up to 6" in height. Mow, edge along driveways & sidewalks, trim…"
type input "70"
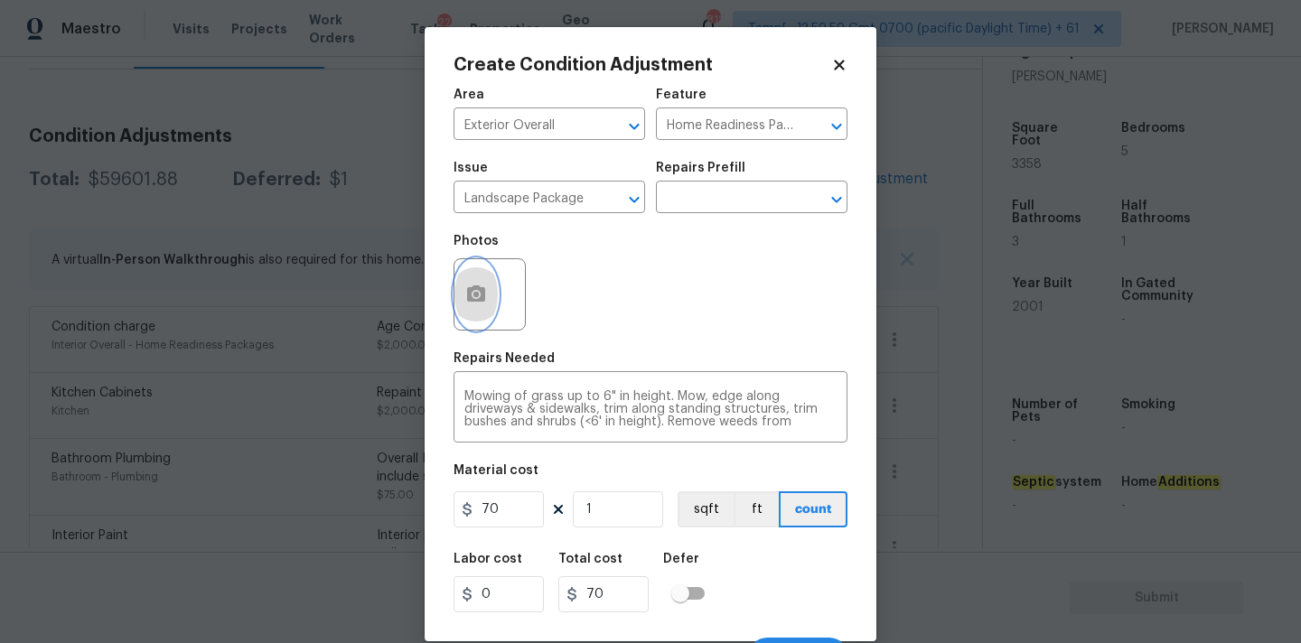
click at [488, 303] on button "button" at bounding box center [475, 294] width 43 height 70
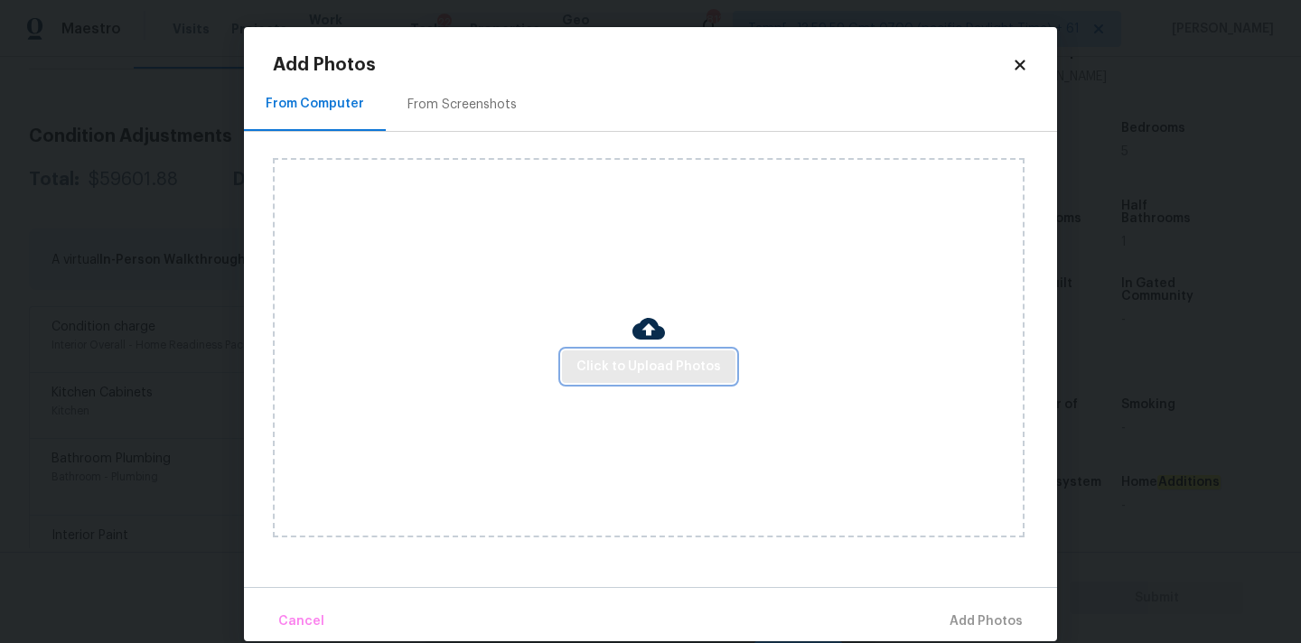
click at [594, 359] on span "Click to Upload Photos" at bounding box center [648, 367] width 145 height 23
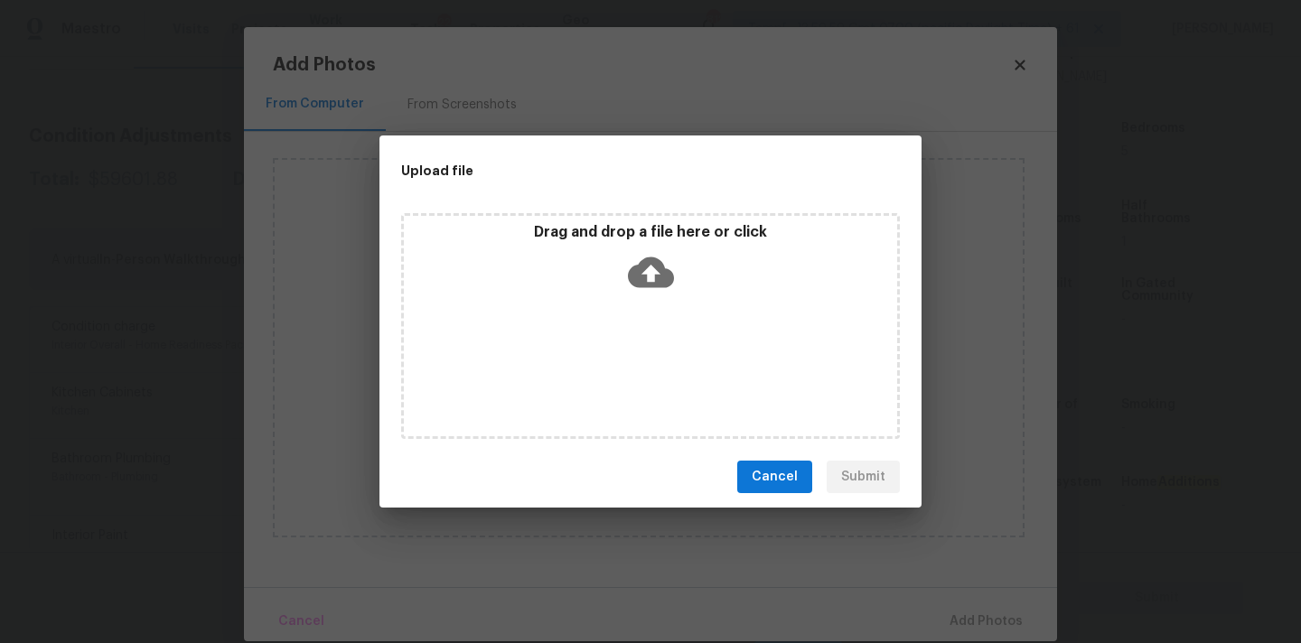
click at [656, 259] on icon at bounding box center [651, 272] width 46 height 31
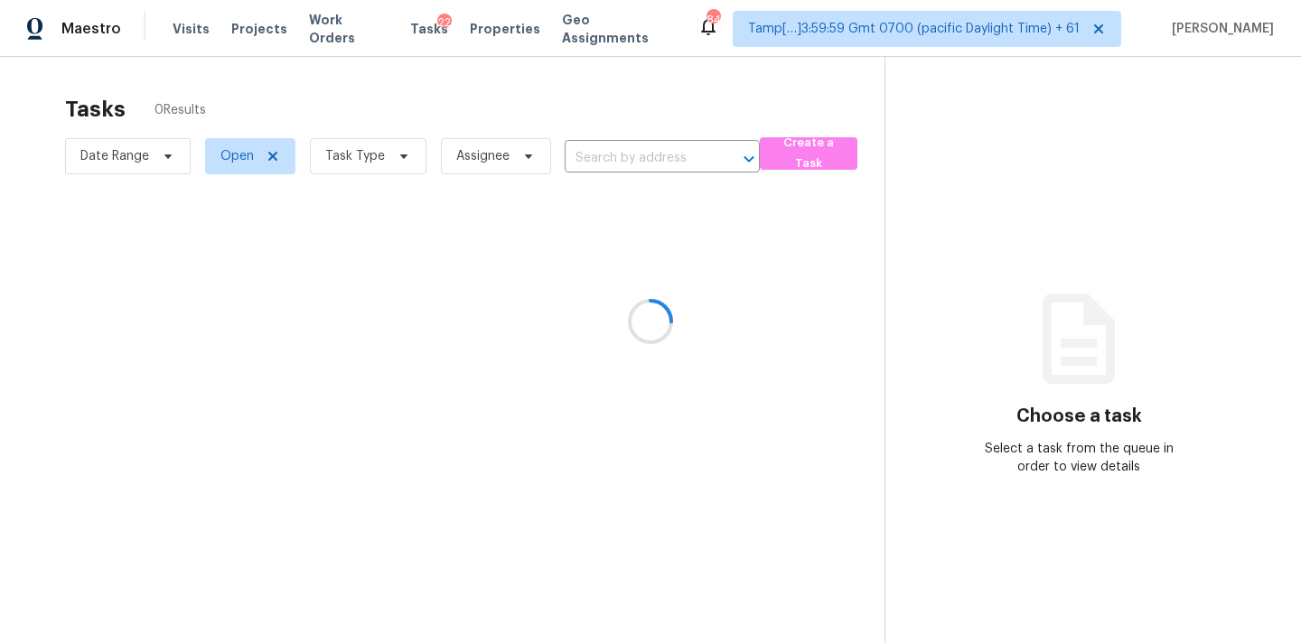
click at [611, 163] on div at bounding box center [650, 321] width 1301 height 643
click at [581, 160] on div at bounding box center [650, 321] width 1301 height 643
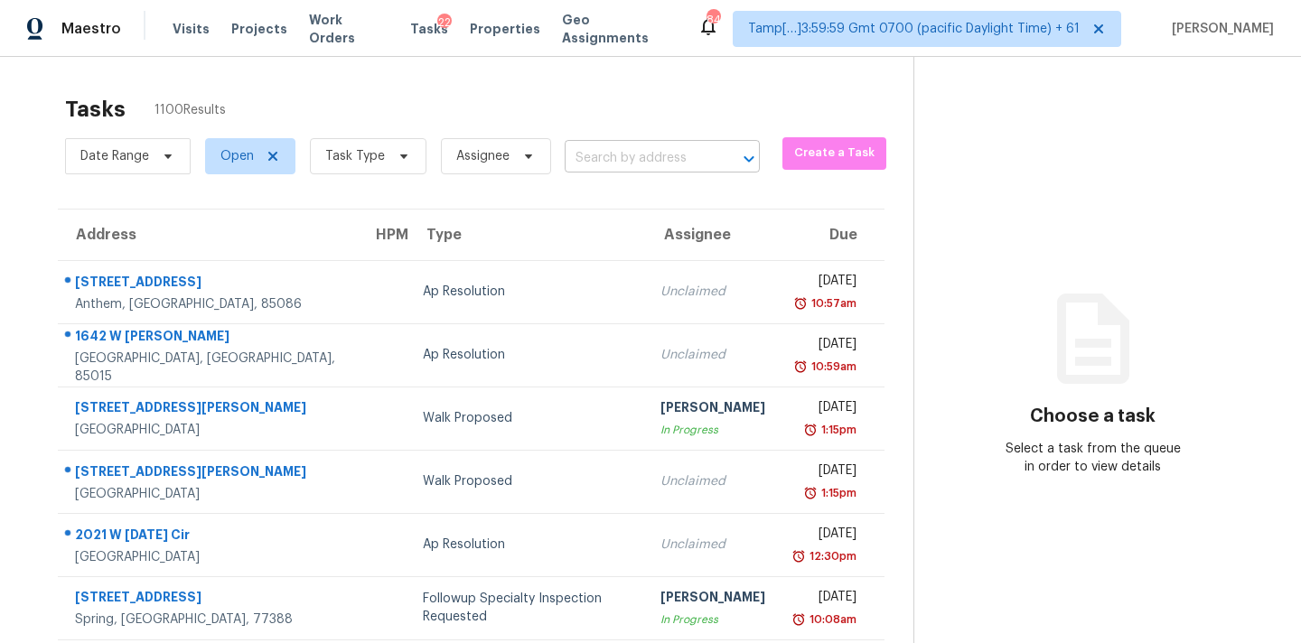
click at [610, 170] on input "text" at bounding box center [637, 159] width 145 height 28
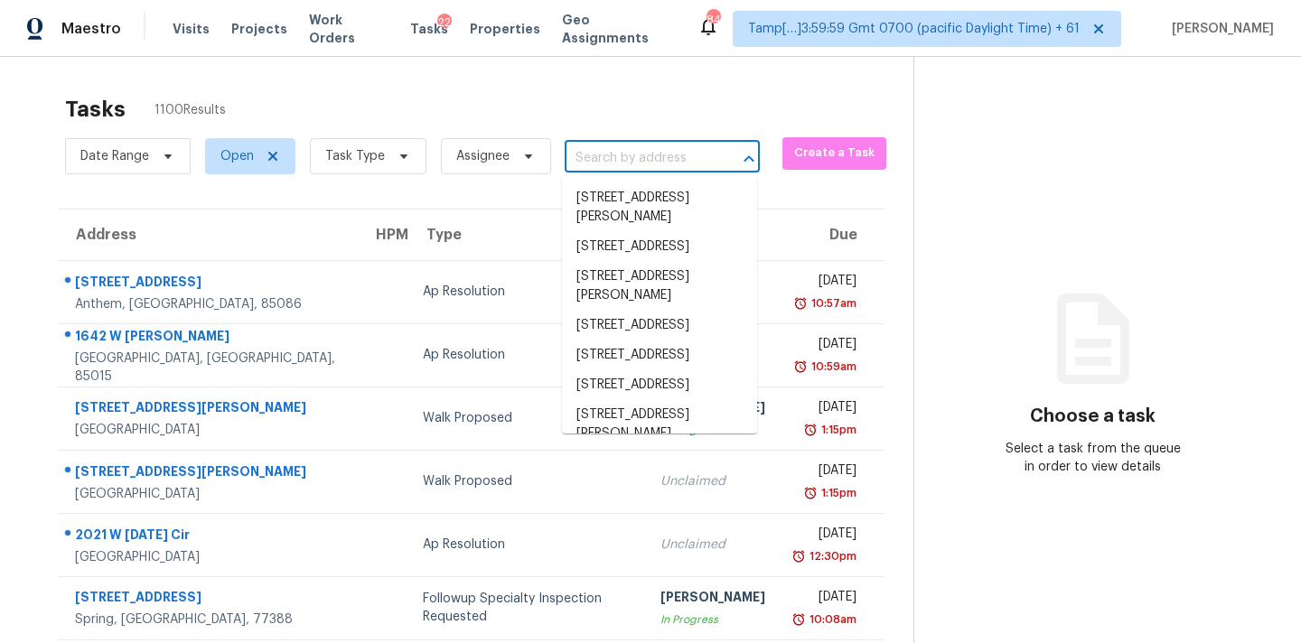
paste input "[STREET_ADDRESS]"
type input "[STREET_ADDRESS]"
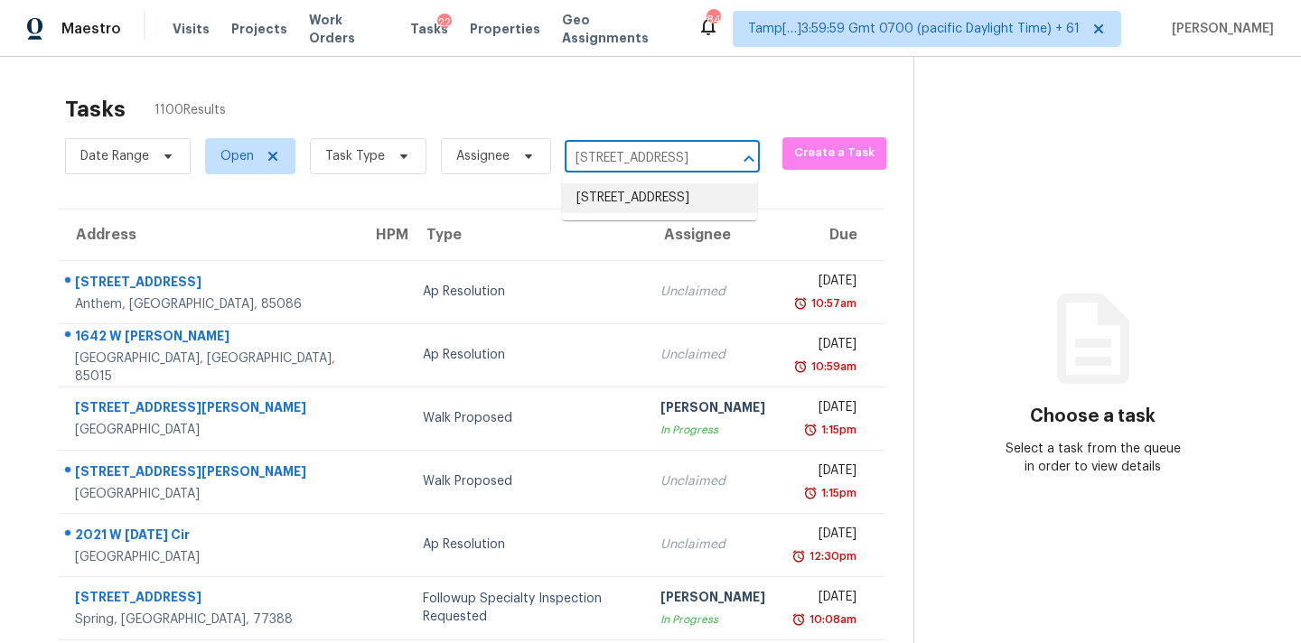
click at [613, 201] on li "[STREET_ADDRESS]" at bounding box center [659, 198] width 195 height 30
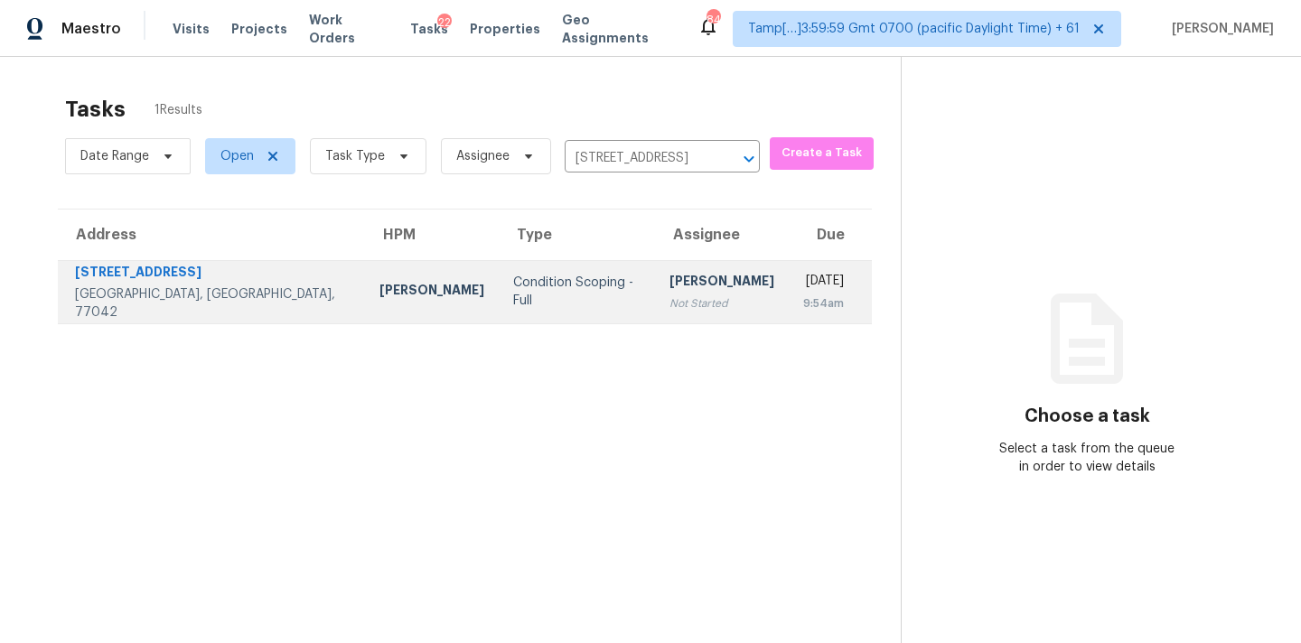
click at [669, 282] on div "[PERSON_NAME]" at bounding box center [721, 283] width 105 height 23
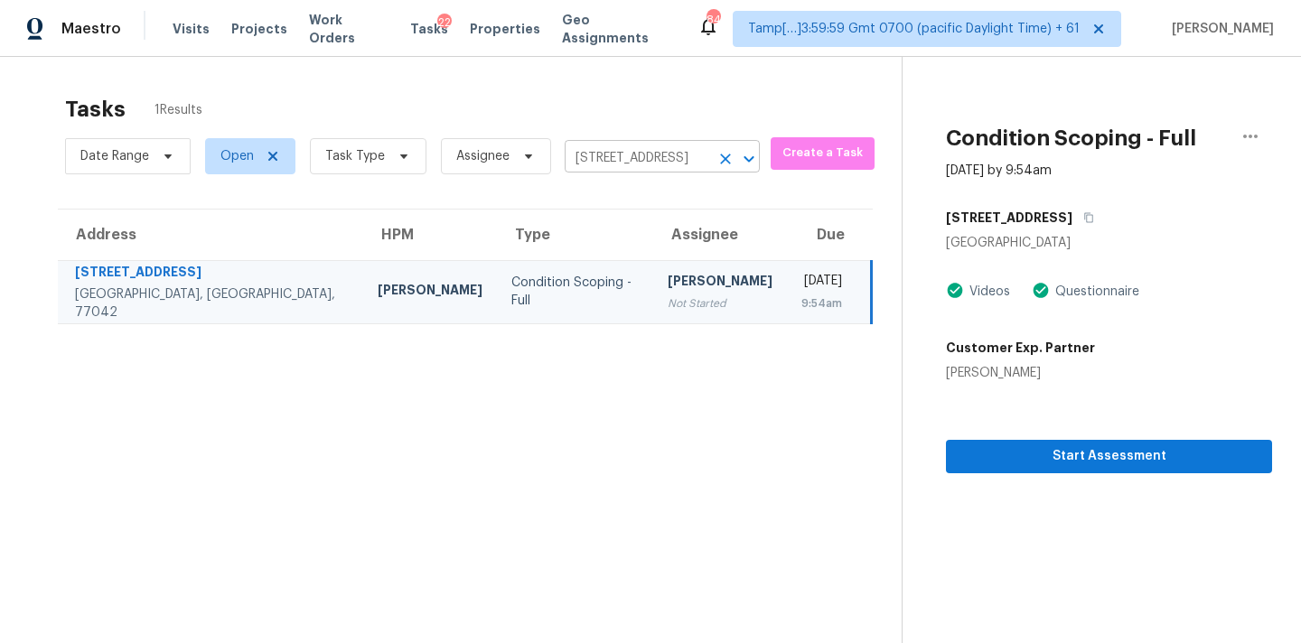
click at [724, 154] on icon "Clear" at bounding box center [725, 159] width 18 height 18
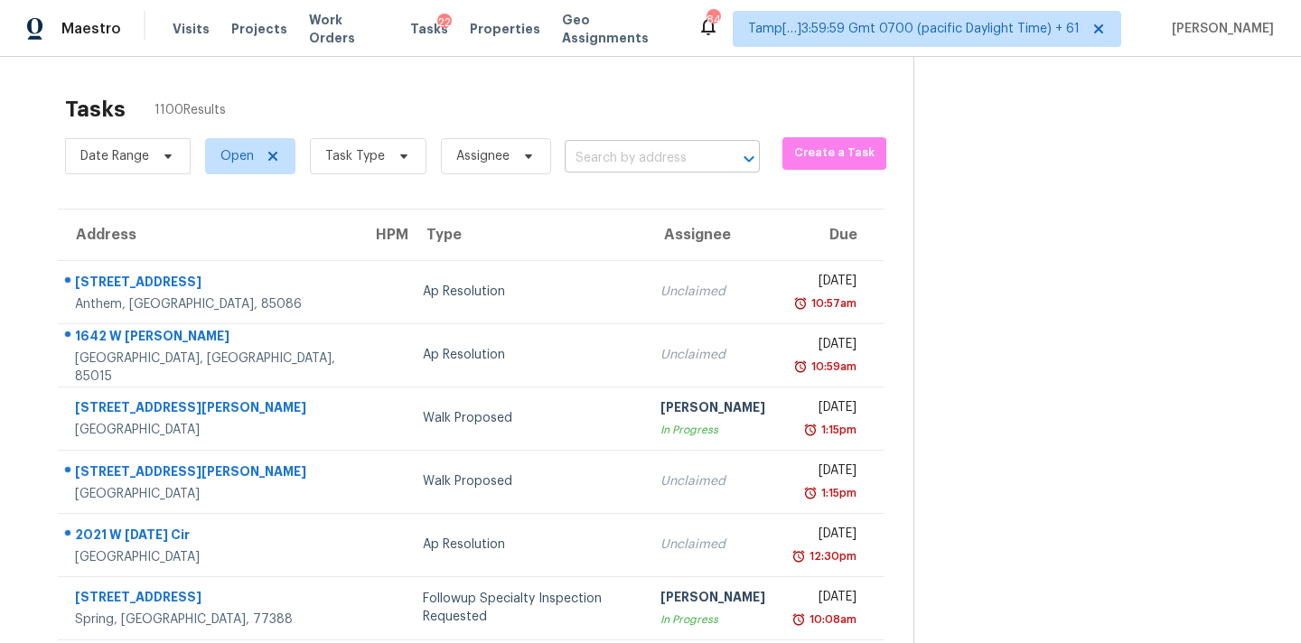
click at [614, 159] on input "text" at bounding box center [637, 159] width 145 height 28
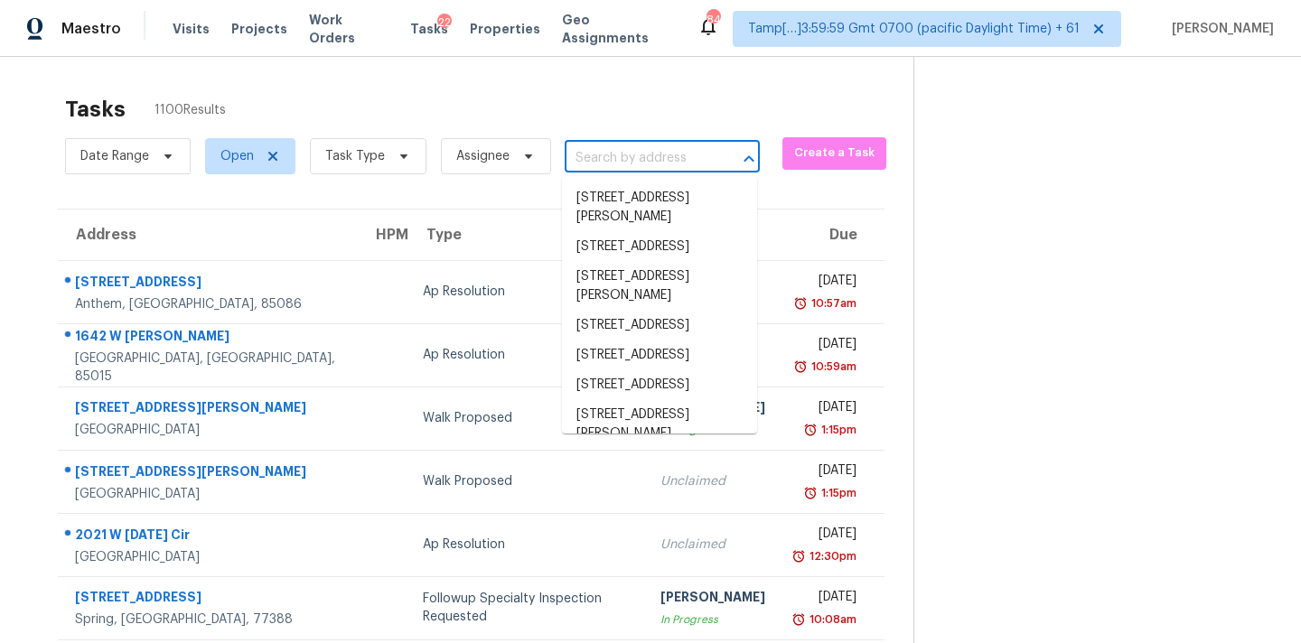
paste input "[STREET_ADDRESS][PERSON_NAME]"
type input "[STREET_ADDRESS][PERSON_NAME]"
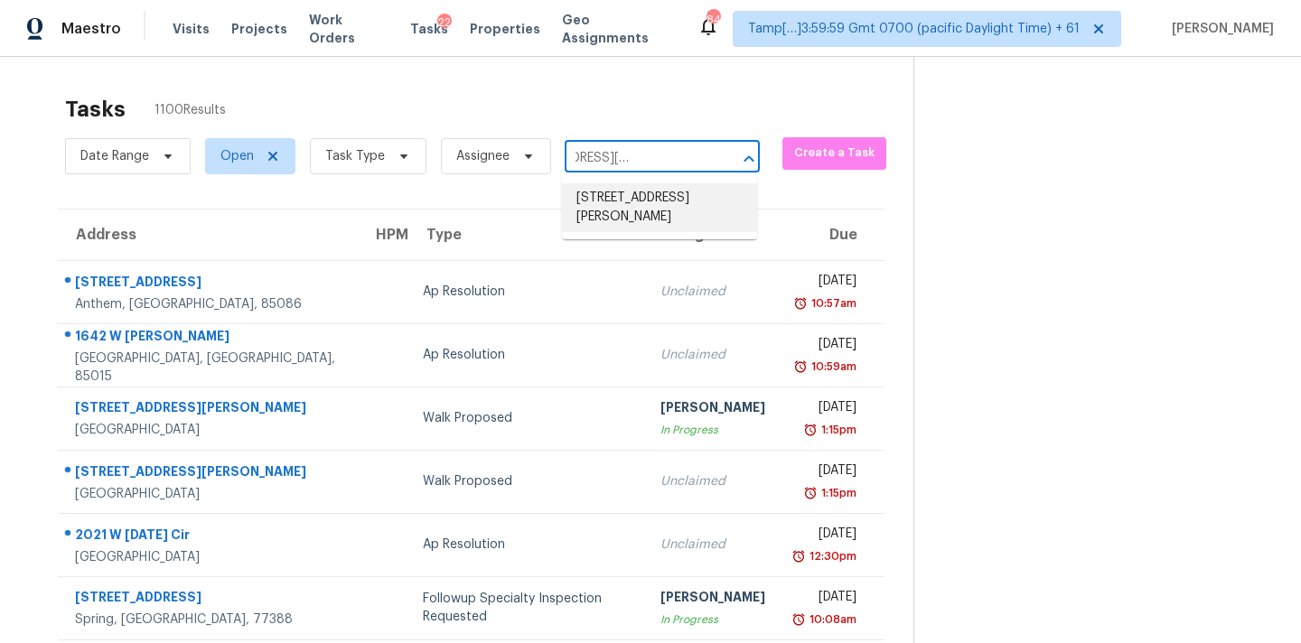
click at [619, 199] on li "[STREET_ADDRESS][PERSON_NAME]" at bounding box center [659, 207] width 195 height 49
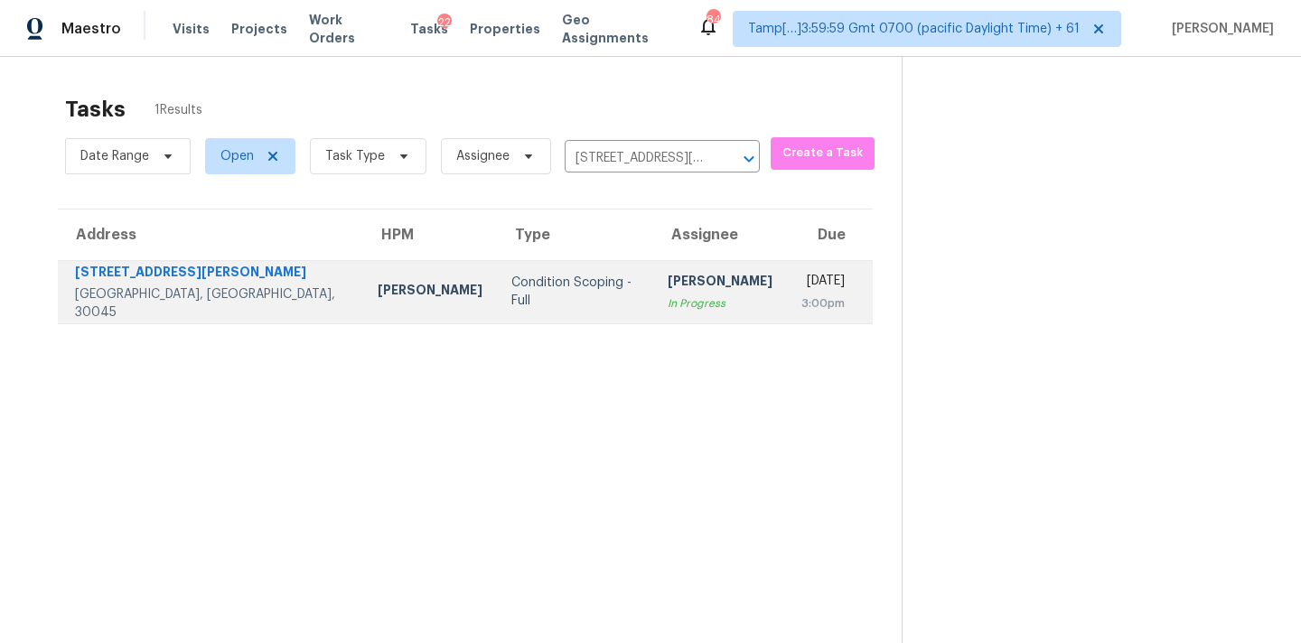
click at [668, 309] on div "In Progress" at bounding box center [720, 304] width 105 height 18
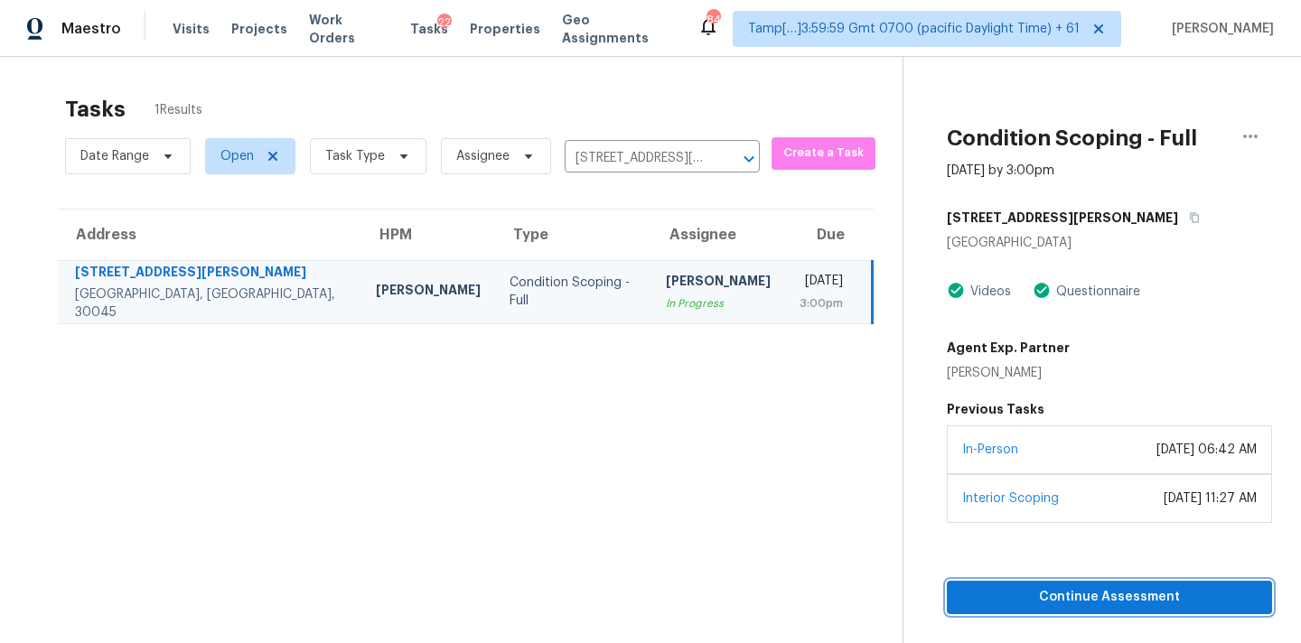
click at [1098, 581] on button "Continue Assessment" at bounding box center [1109, 597] width 325 height 33
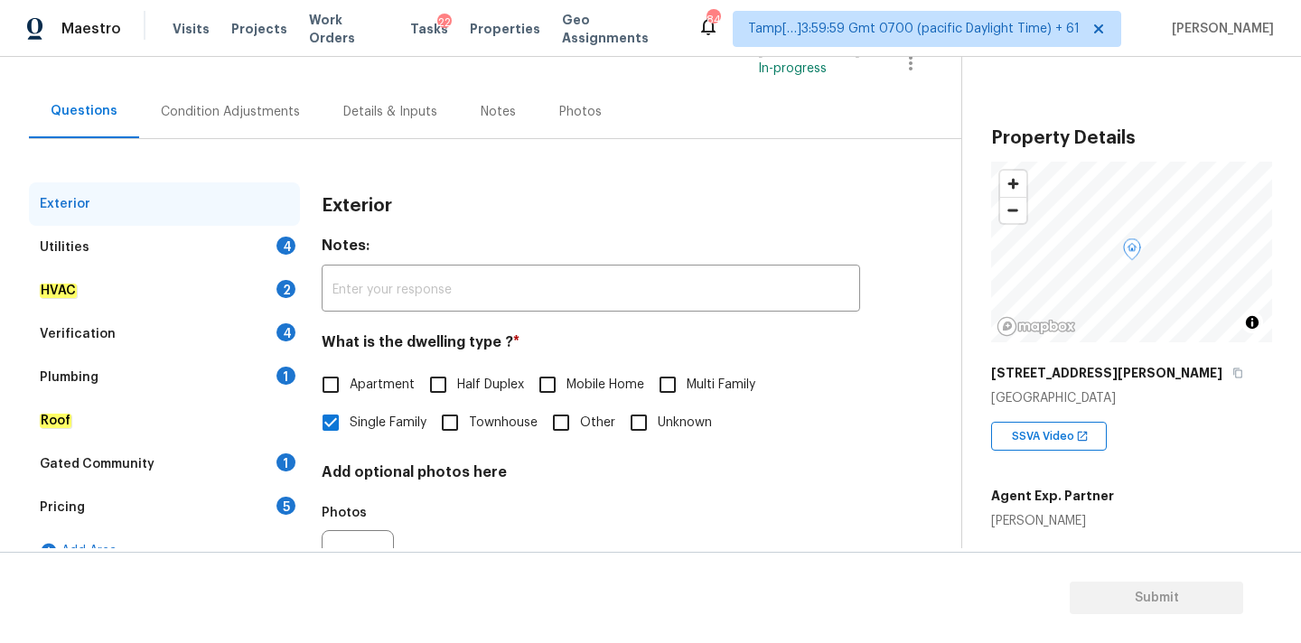
scroll to position [227, 0]
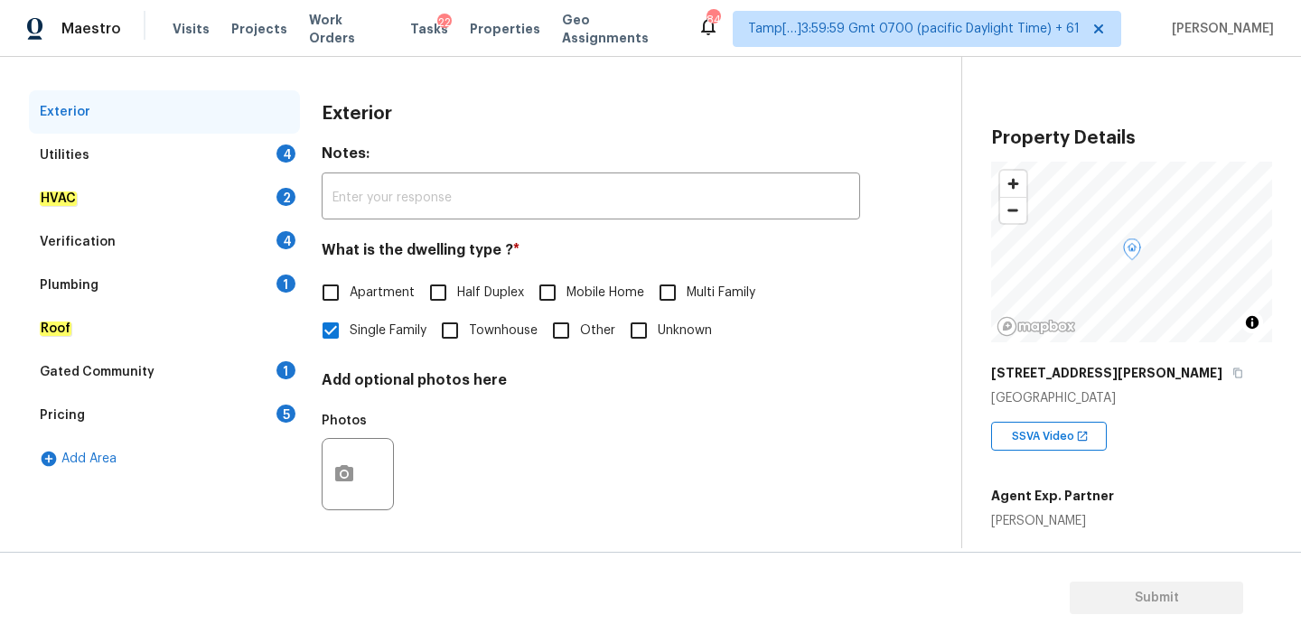
click at [234, 152] on div "Utilities 4" at bounding box center [164, 155] width 271 height 43
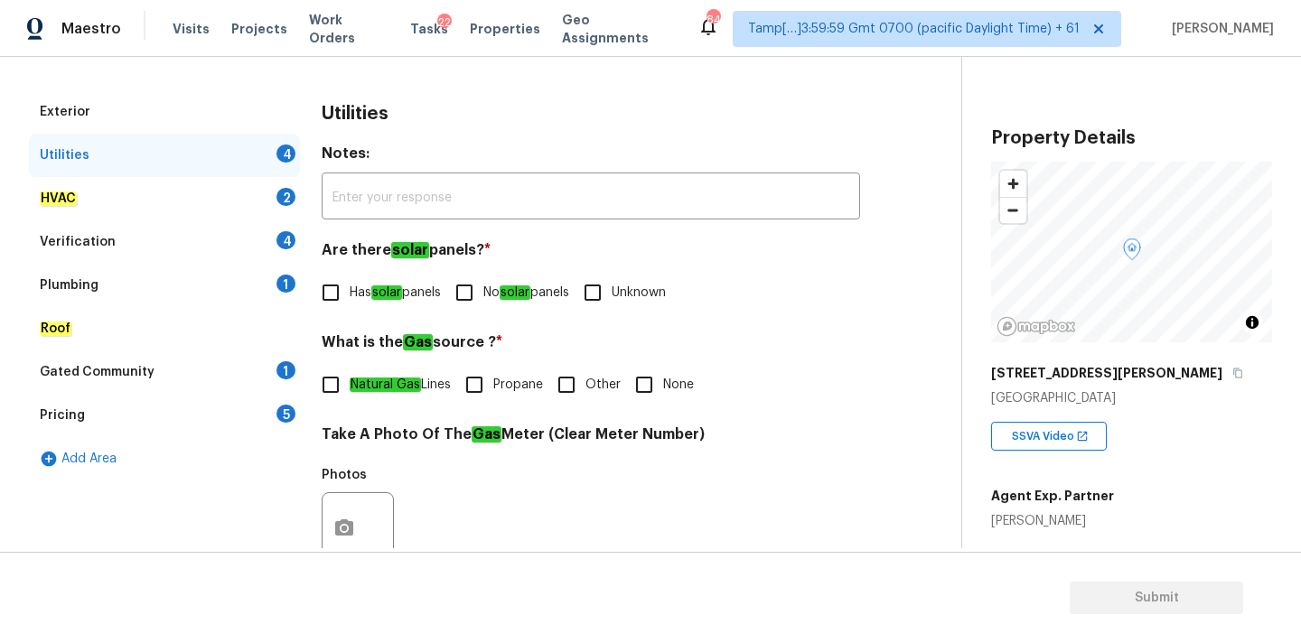
click at [477, 306] on input "No solar panels" at bounding box center [464, 293] width 38 height 38
checkbox input "true"
click at [665, 397] on label "None" at bounding box center [659, 385] width 69 height 38
click at [663, 397] on input "None" at bounding box center [644, 385] width 38 height 38
checkbox input "true"
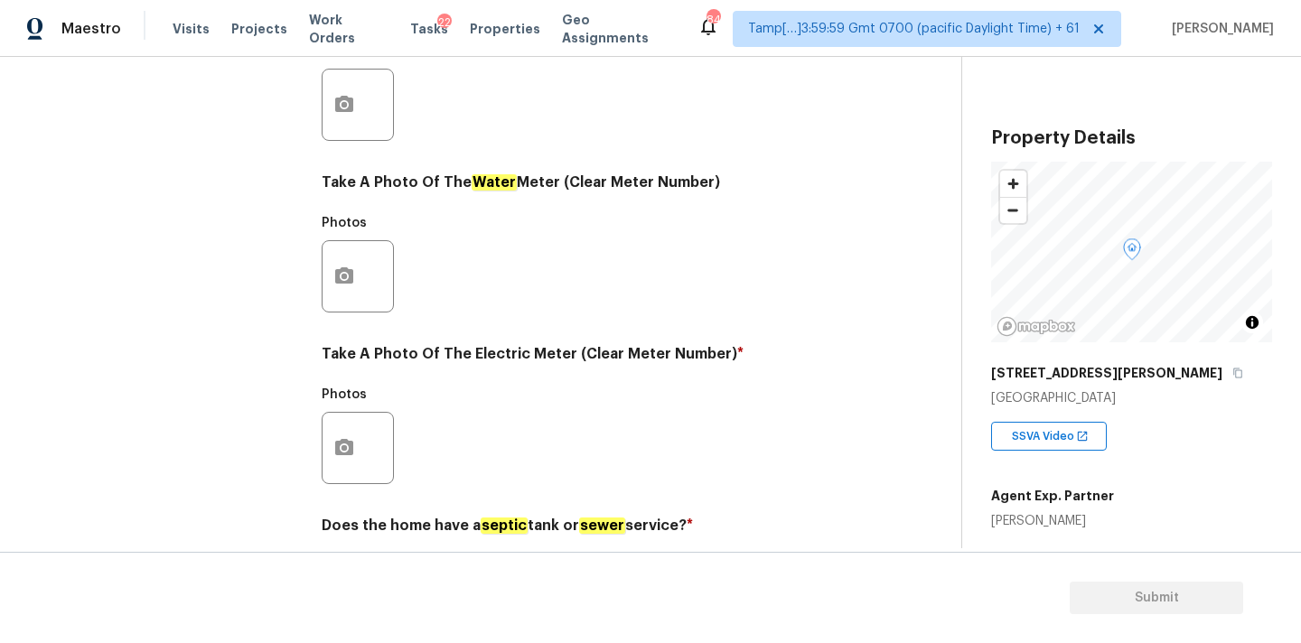
scroll to position [716, 0]
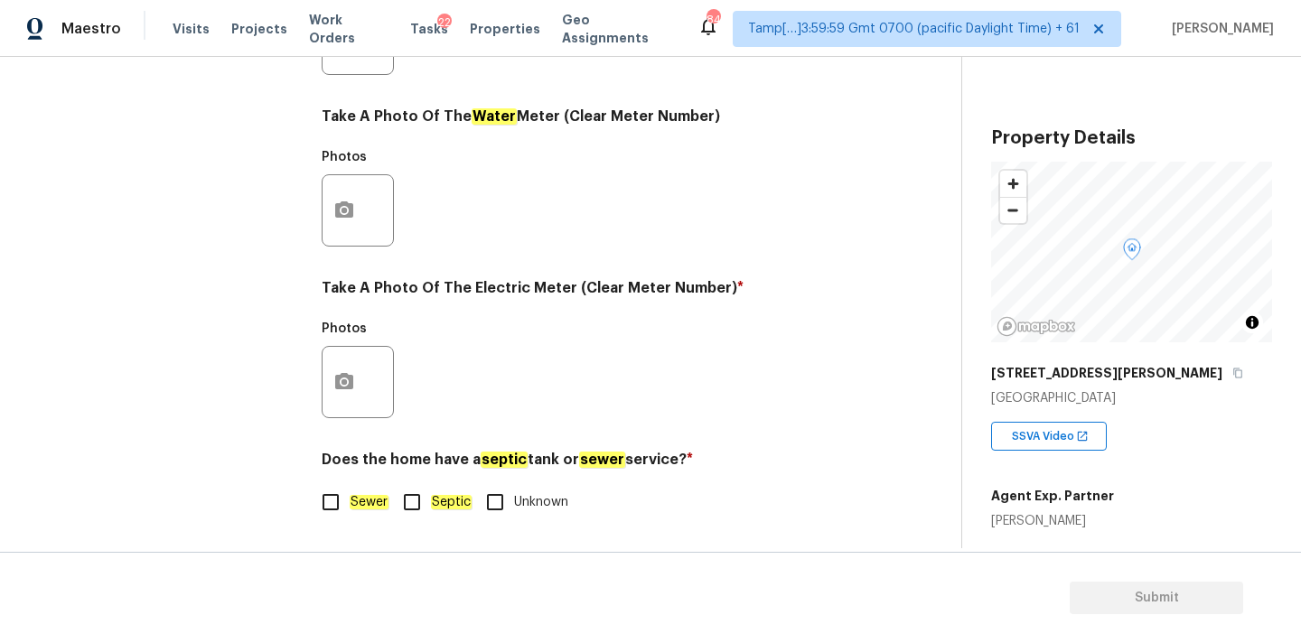
click at [365, 502] on em "Sewer" at bounding box center [369, 502] width 39 height 14
click at [350, 502] on input "Sewer" at bounding box center [331, 502] width 38 height 38
checkbox input "true"
click at [350, 388] on icon "button" at bounding box center [344, 381] width 18 height 16
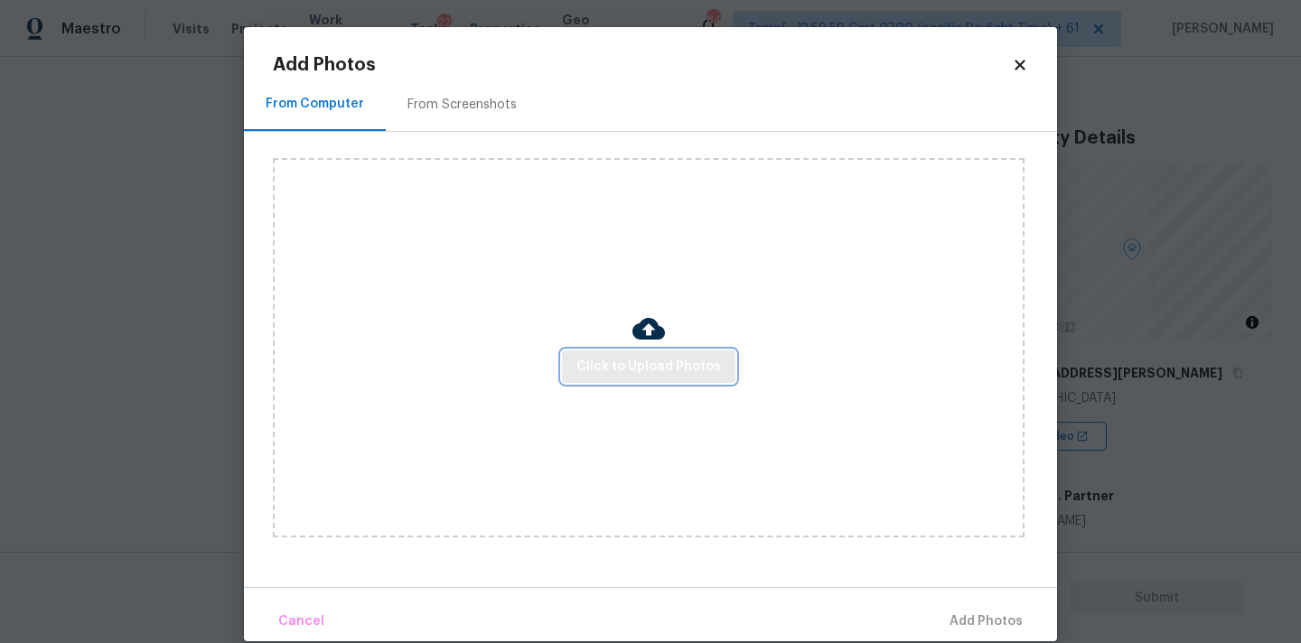
click at [623, 382] on button "Click to Upload Photos" at bounding box center [648, 367] width 173 height 33
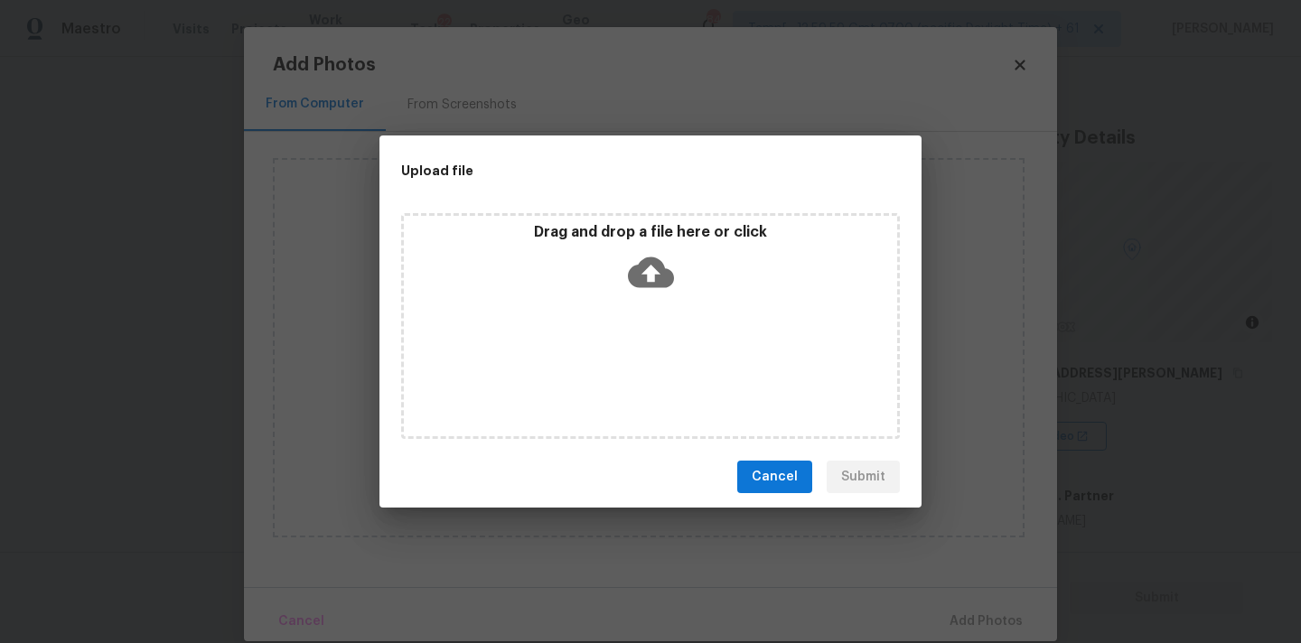
click at [653, 249] on icon at bounding box center [651, 272] width 46 height 46
click at [785, 489] on button "Cancel" at bounding box center [774, 477] width 75 height 33
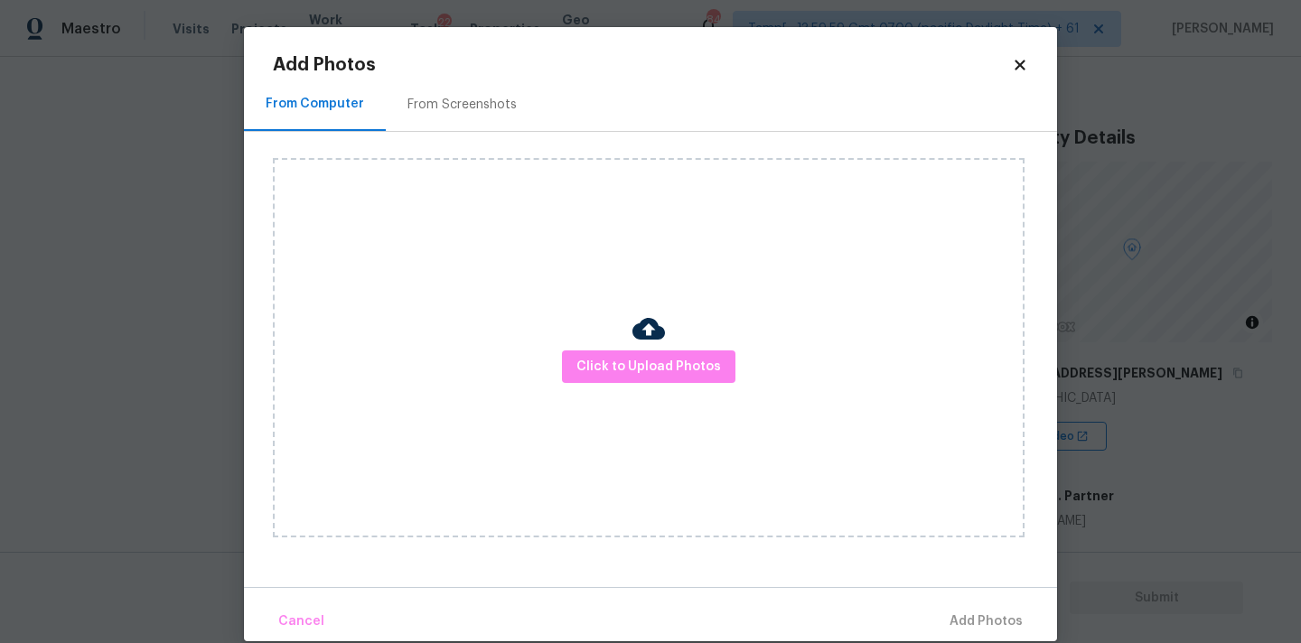
click at [1018, 68] on icon at bounding box center [1020, 65] width 10 height 10
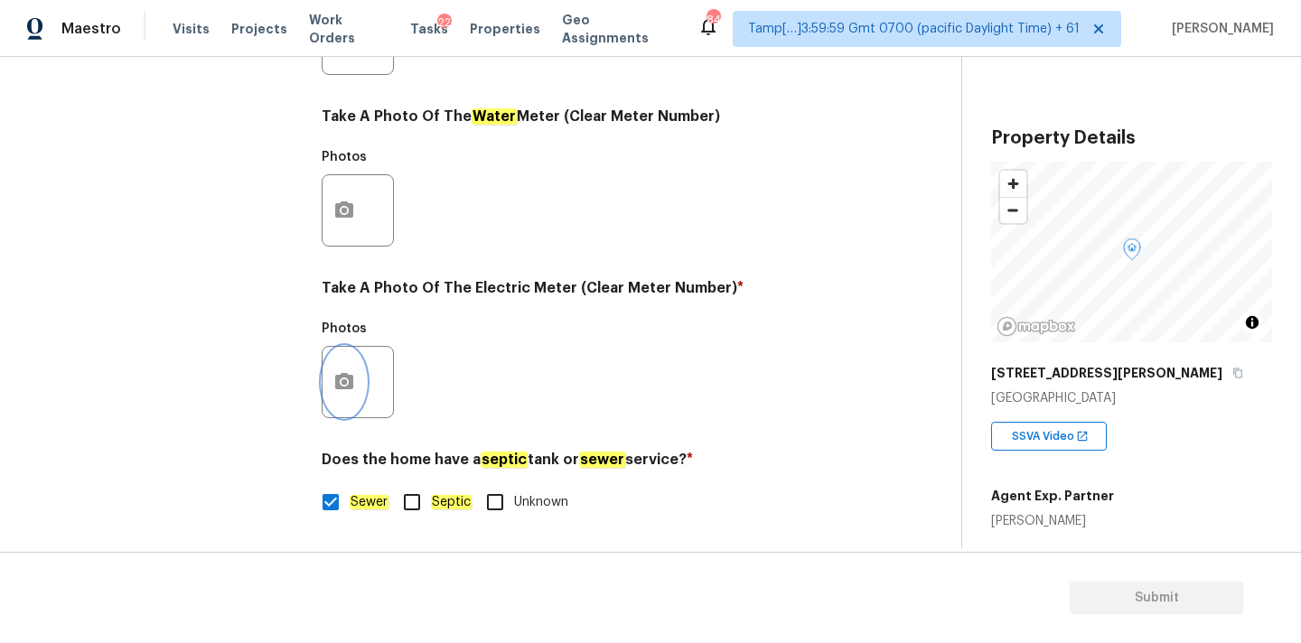
click at [339, 388] on icon "button" at bounding box center [344, 381] width 18 height 16
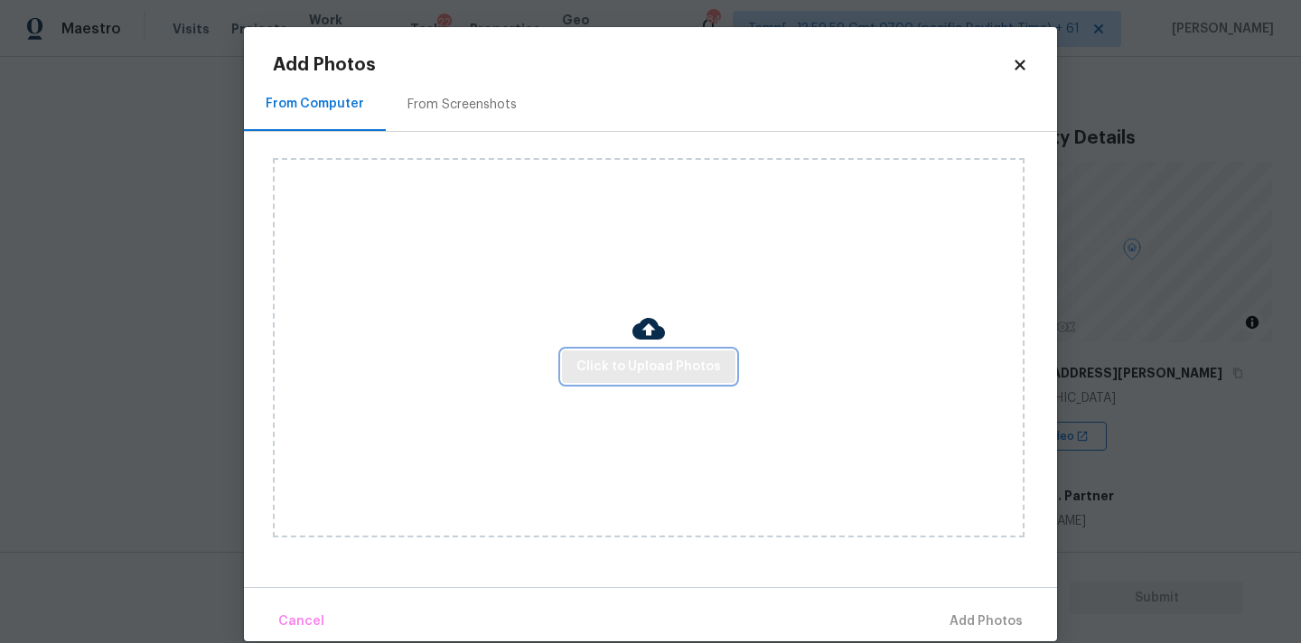
click at [583, 370] on span "Click to Upload Photos" at bounding box center [648, 367] width 145 height 23
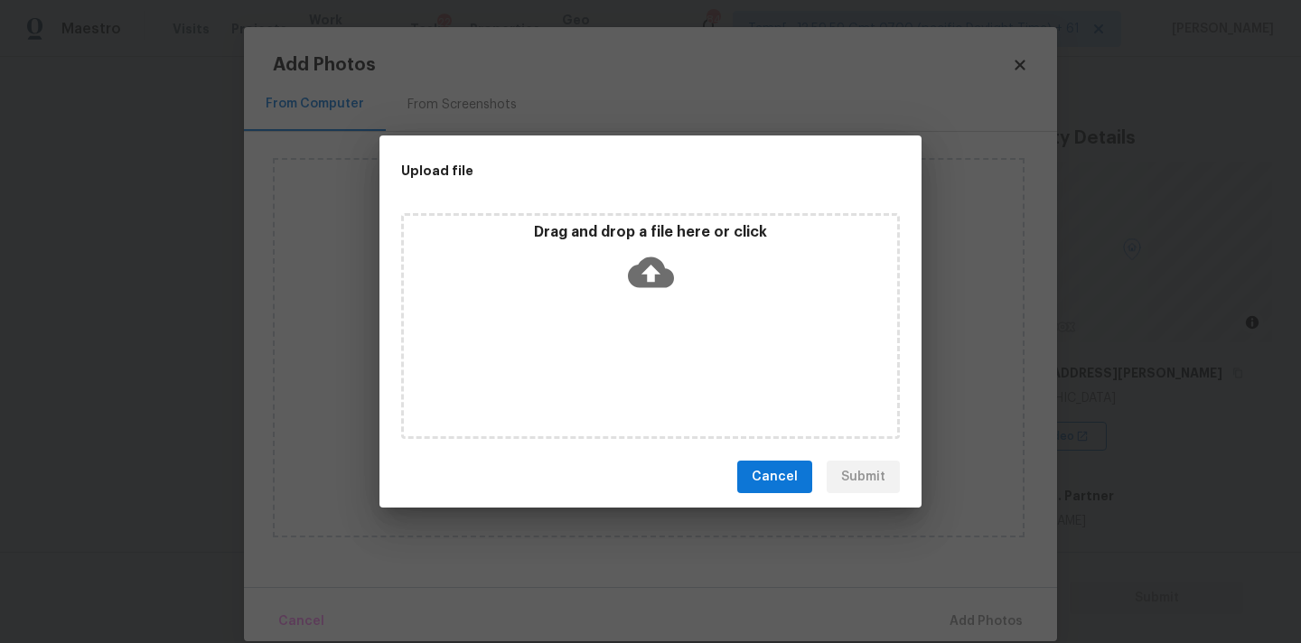
click at [633, 287] on icon at bounding box center [651, 272] width 46 height 46
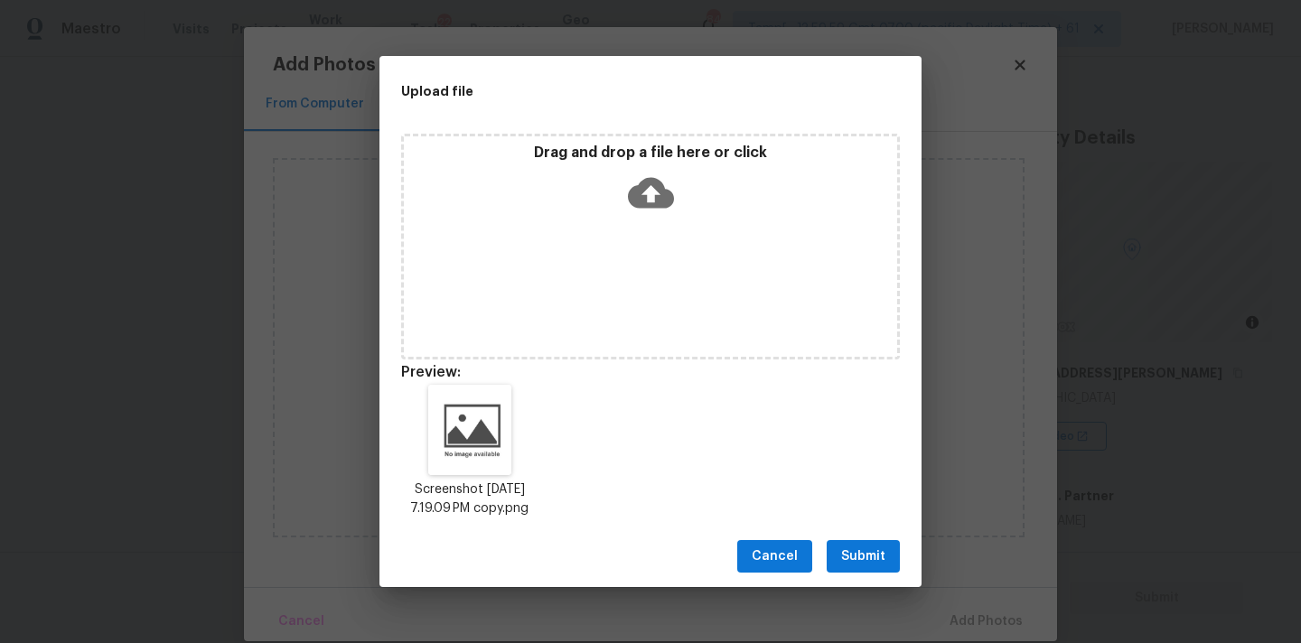
click at [862, 560] on span "Submit" at bounding box center [863, 557] width 44 height 23
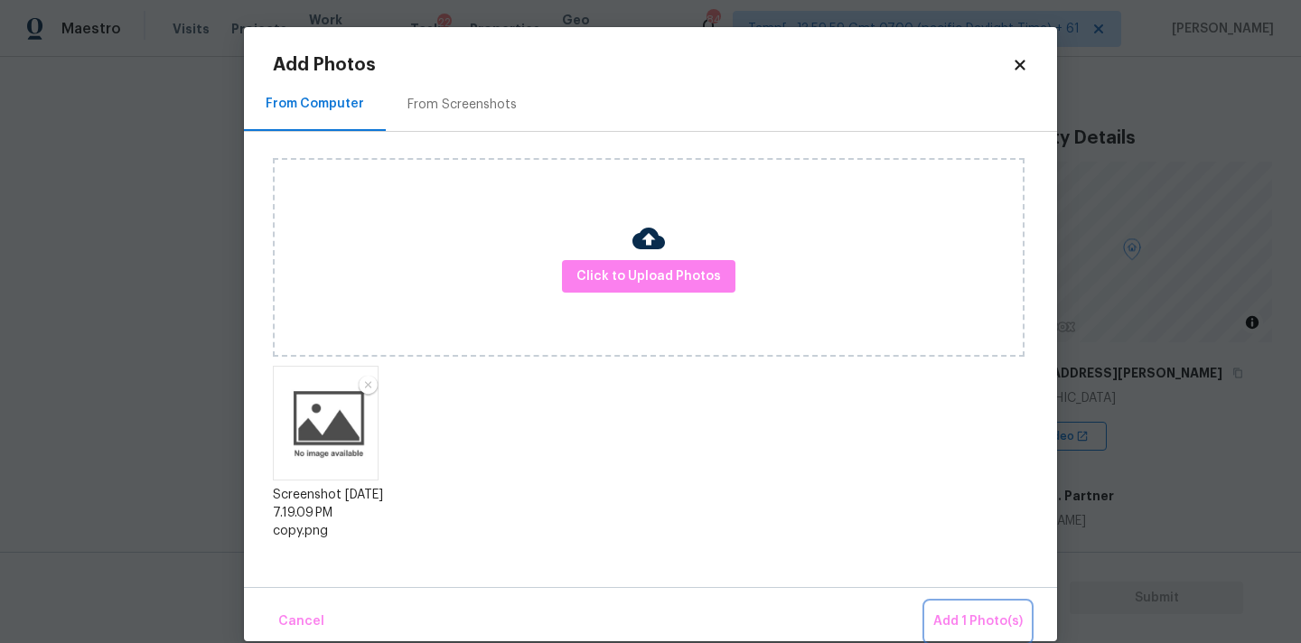
click at [951, 611] on span "Add 1 Photo(s)" at bounding box center [977, 622] width 89 height 23
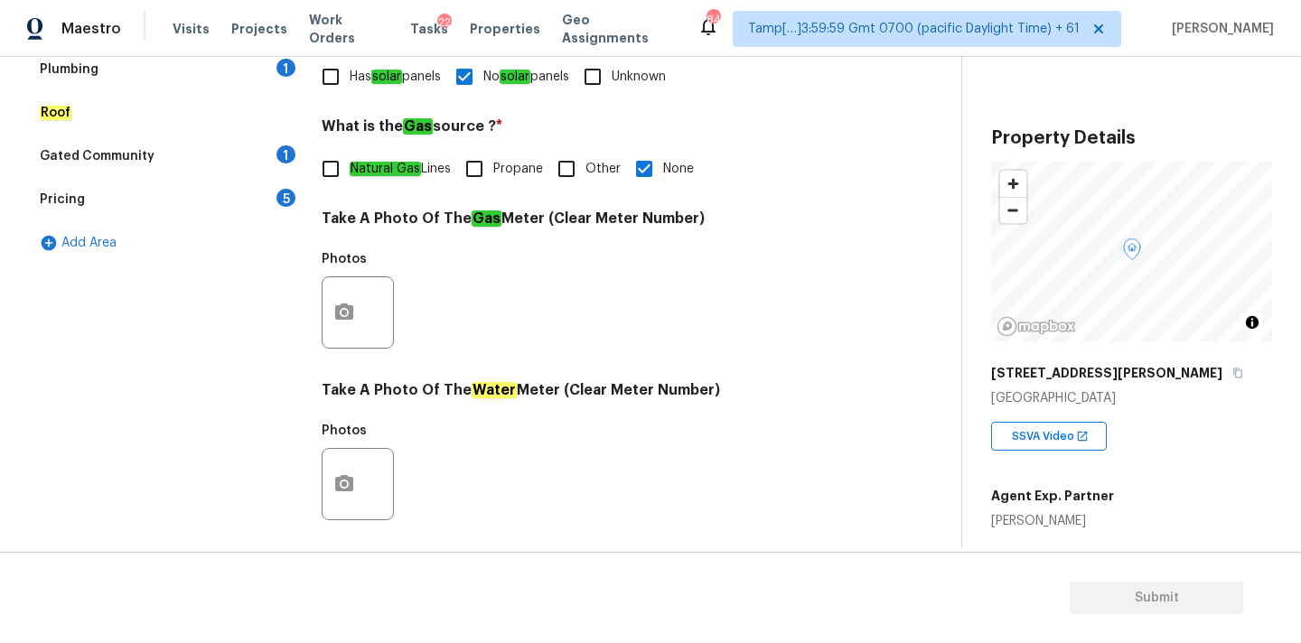
scroll to position [243, 0]
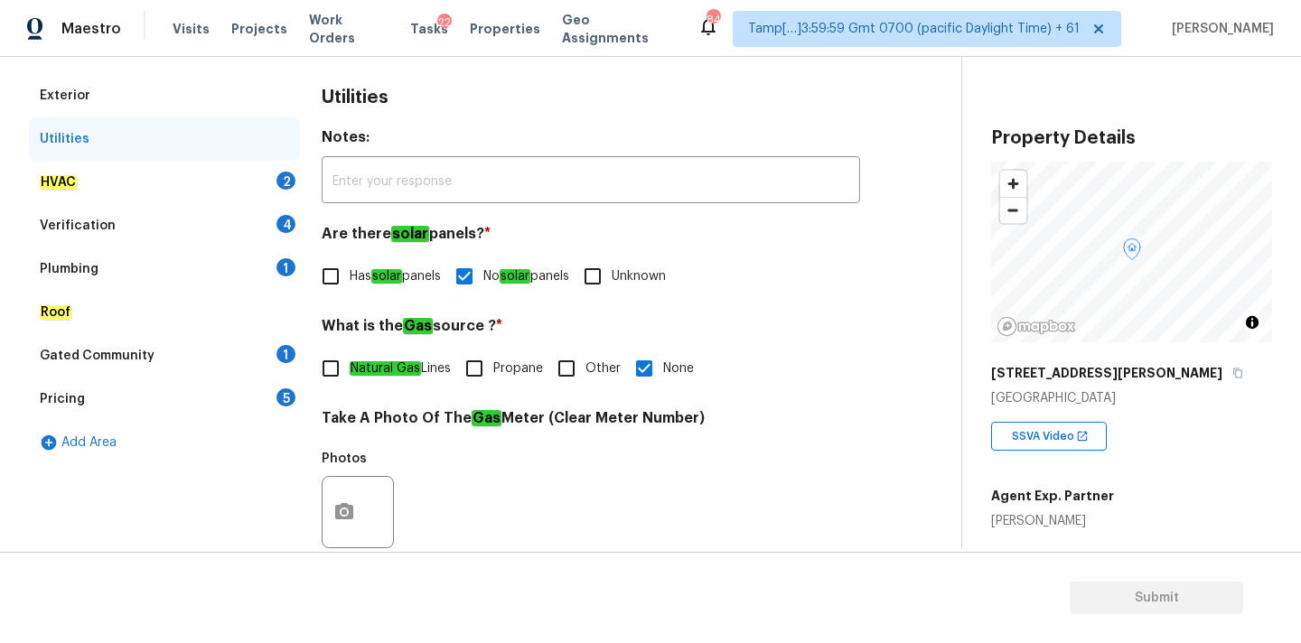
click at [223, 180] on div "HVAC 2" at bounding box center [164, 182] width 271 height 43
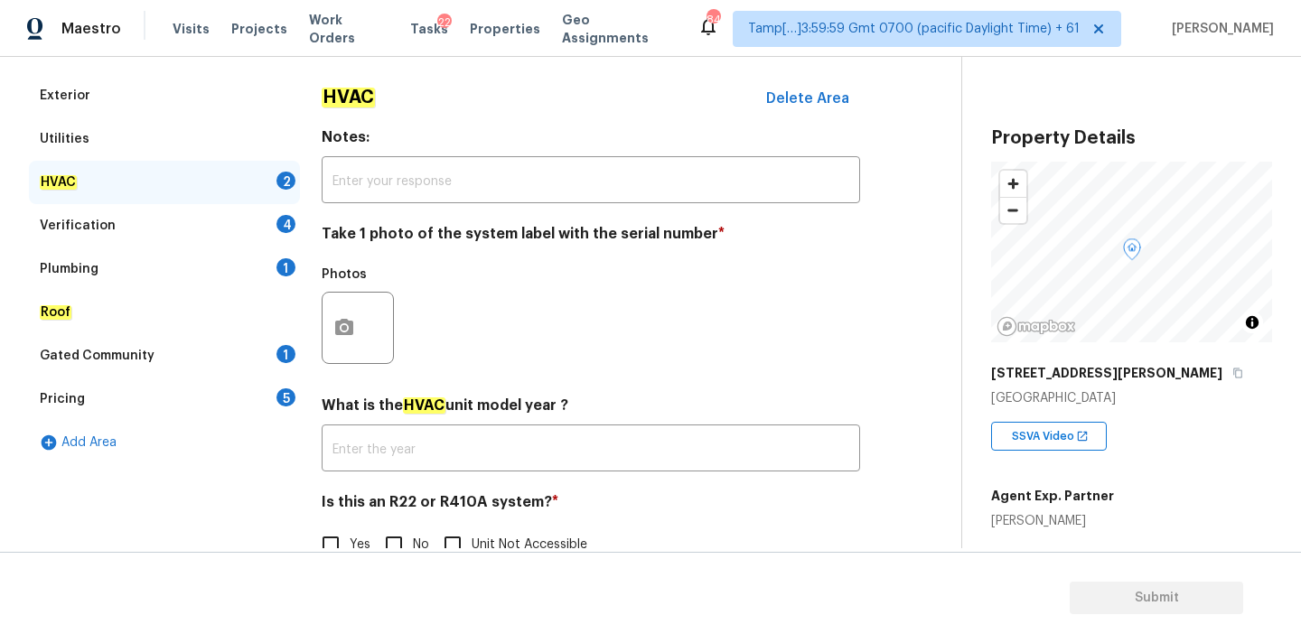
scroll to position [286, 0]
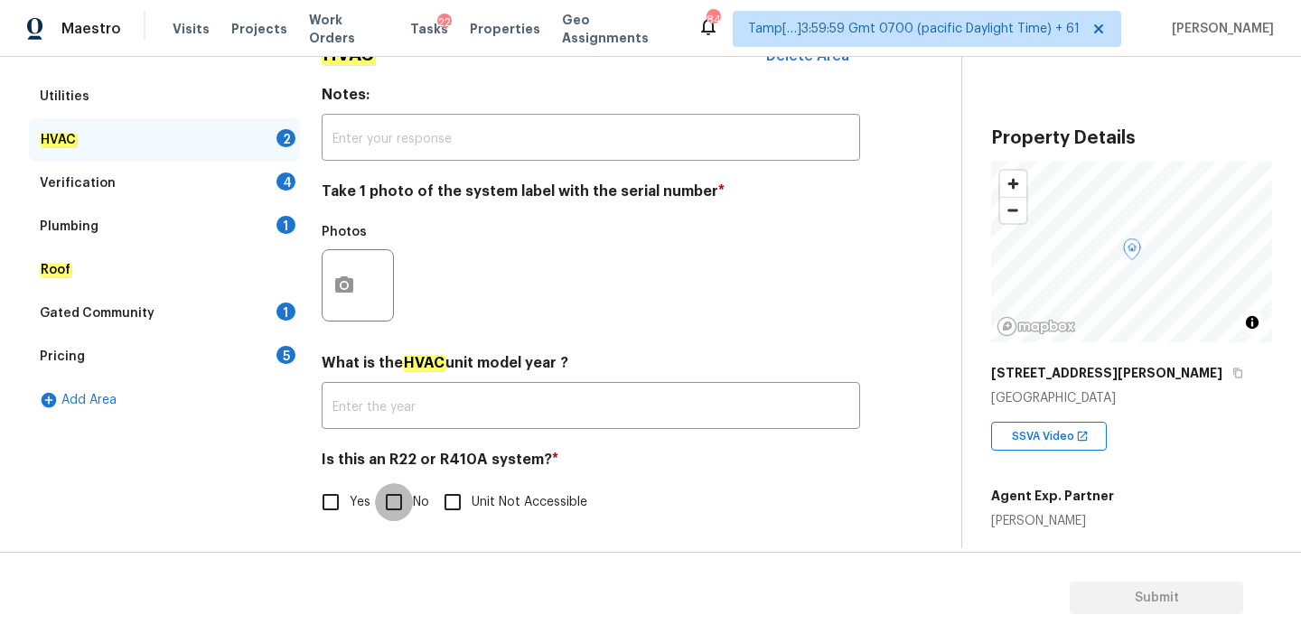
click at [404, 491] on input "No" at bounding box center [394, 502] width 38 height 38
checkbox input "true"
click at [345, 275] on icon "button" at bounding box center [344, 286] width 22 height 22
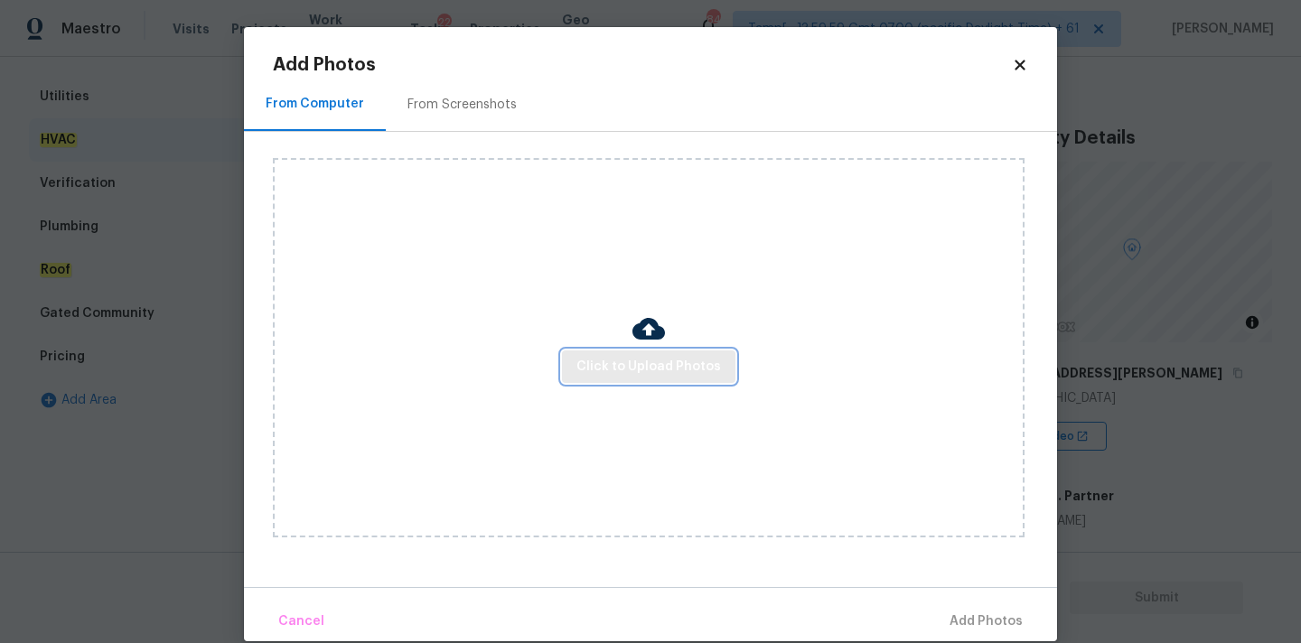
click at [600, 357] on span "Click to Upload Photos" at bounding box center [648, 367] width 145 height 23
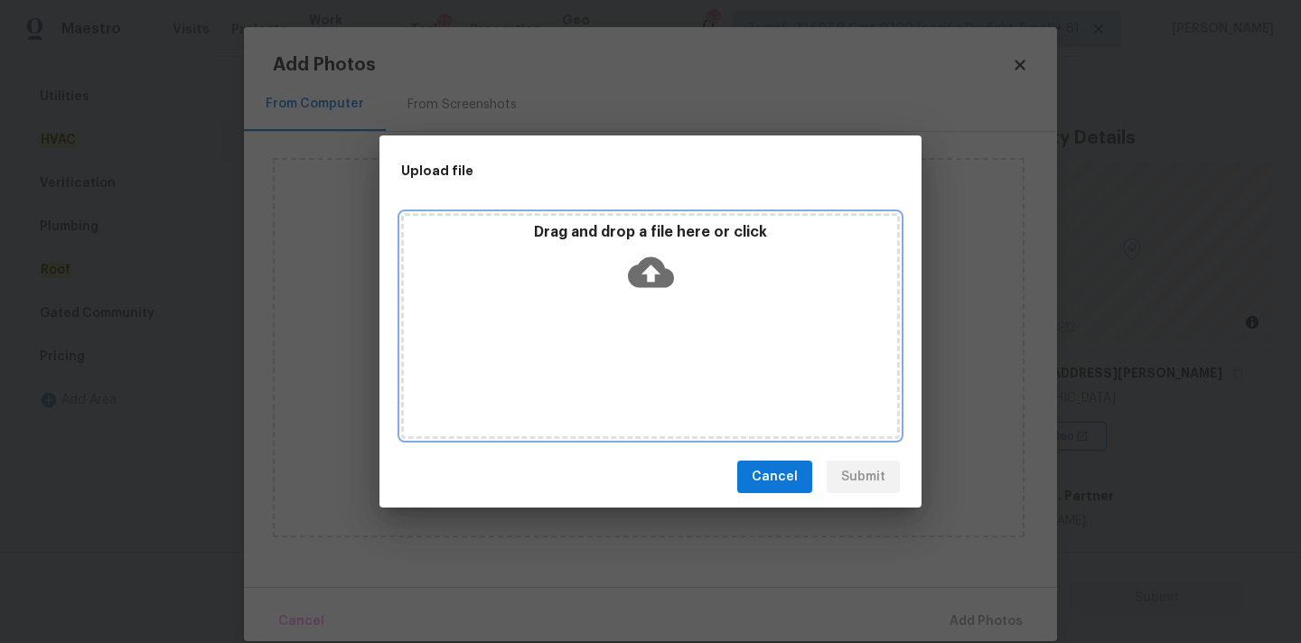
click at [620, 262] on div "Drag and drop a file here or click" at bounding box center [650, 262] width 493 height 78
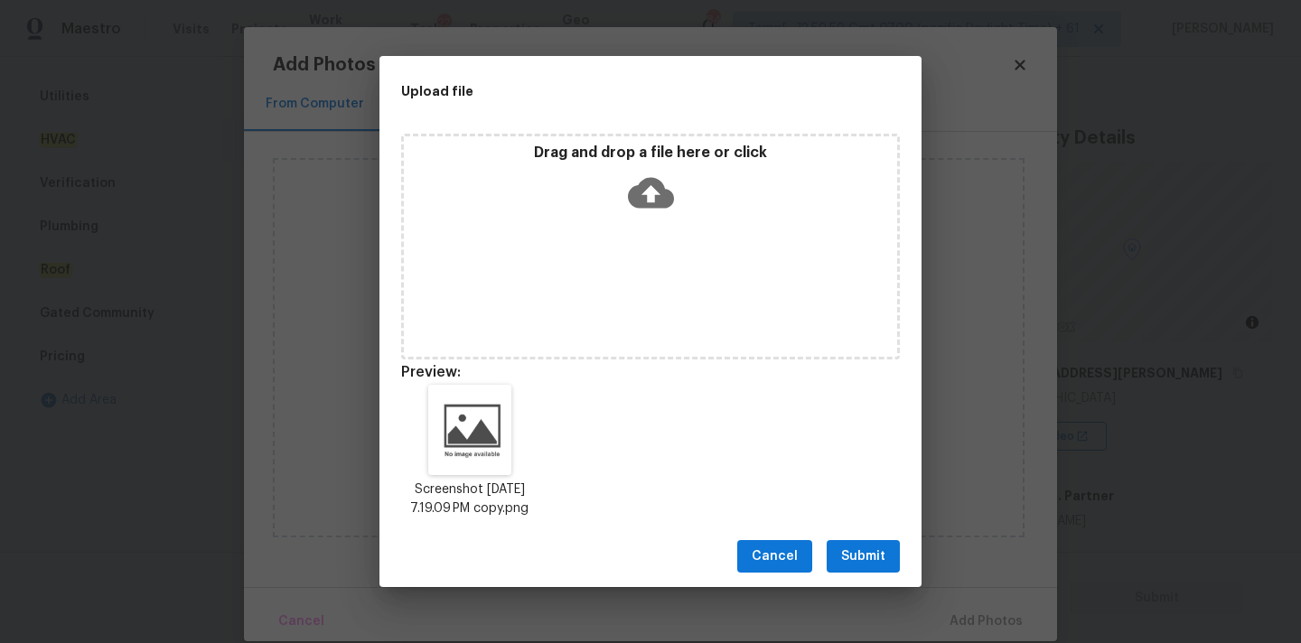
click at [856, 566] on span "Submit" at bounding box center [863, 557] width 44 height 23
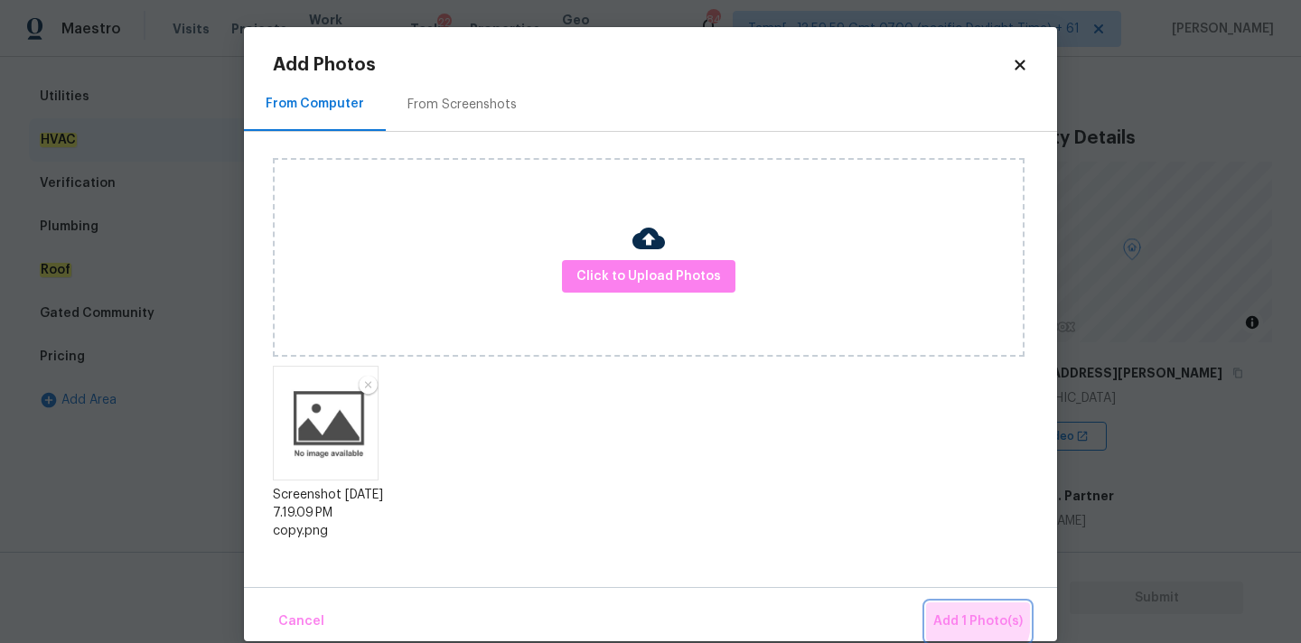
click at [944, 614] on span "Add 1 Photo(s)" at bounding box center [977, 622] width 89 height 23
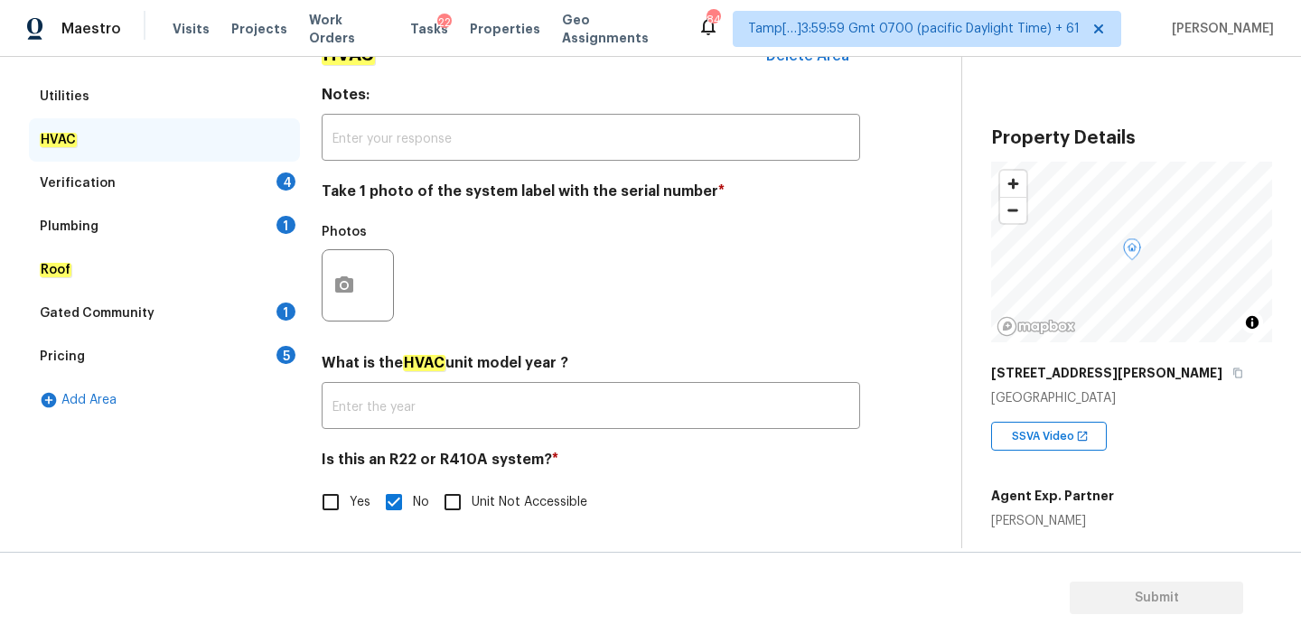
click at [220, 177] on div "Verification 4" at bounding box center [164, 183] width 271 height 43
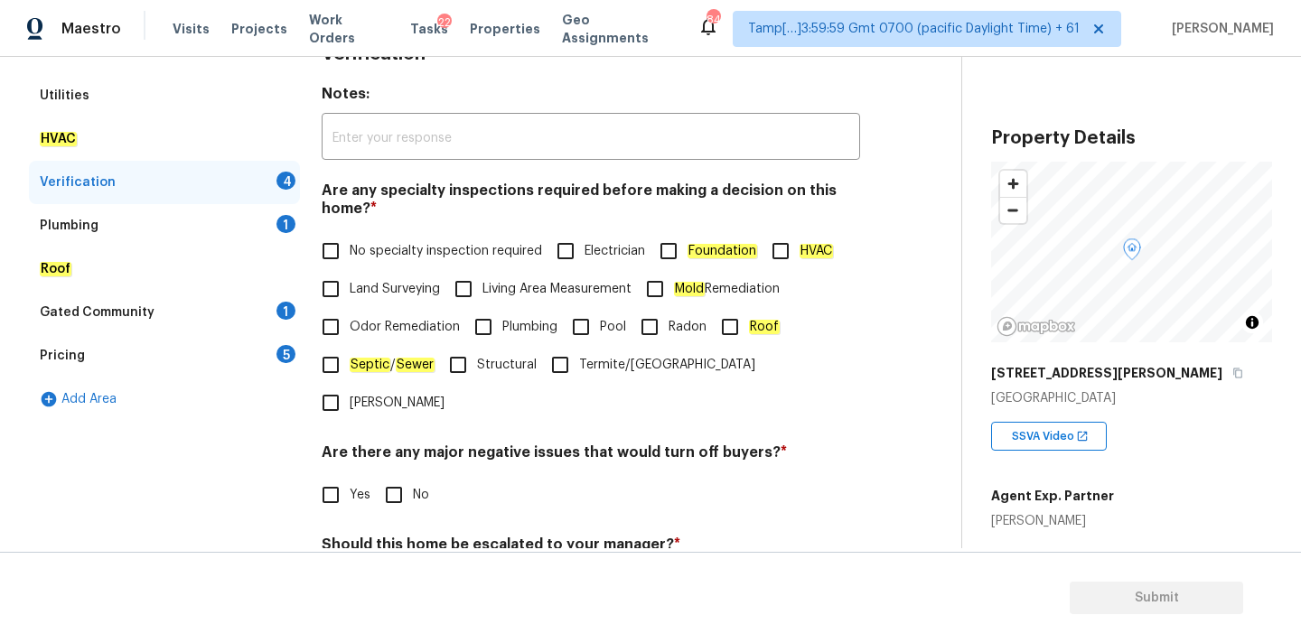
click at [355, 242] on span "No specialty inspection required" at bounding box center [446, 251] width 192 height 19
click at [350, 242] on input "No specialty inspection required" at bounding box center [331, 251] width 38 height 38
checkbox input "true"
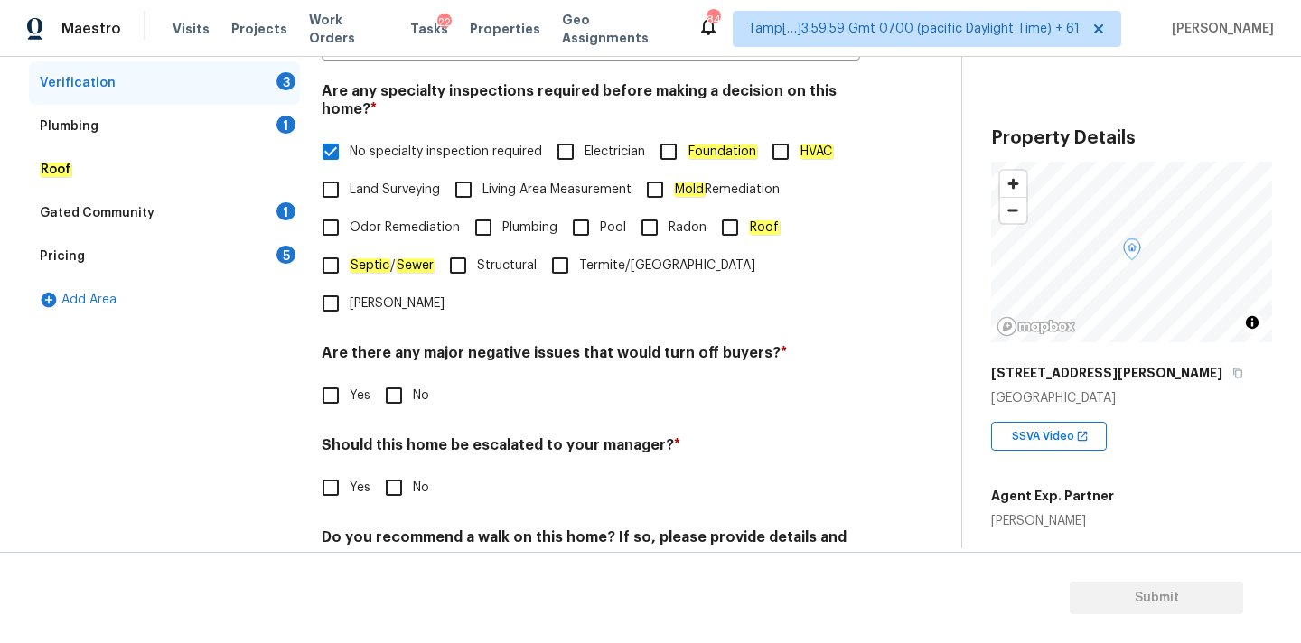
scroll to position [444, 0]
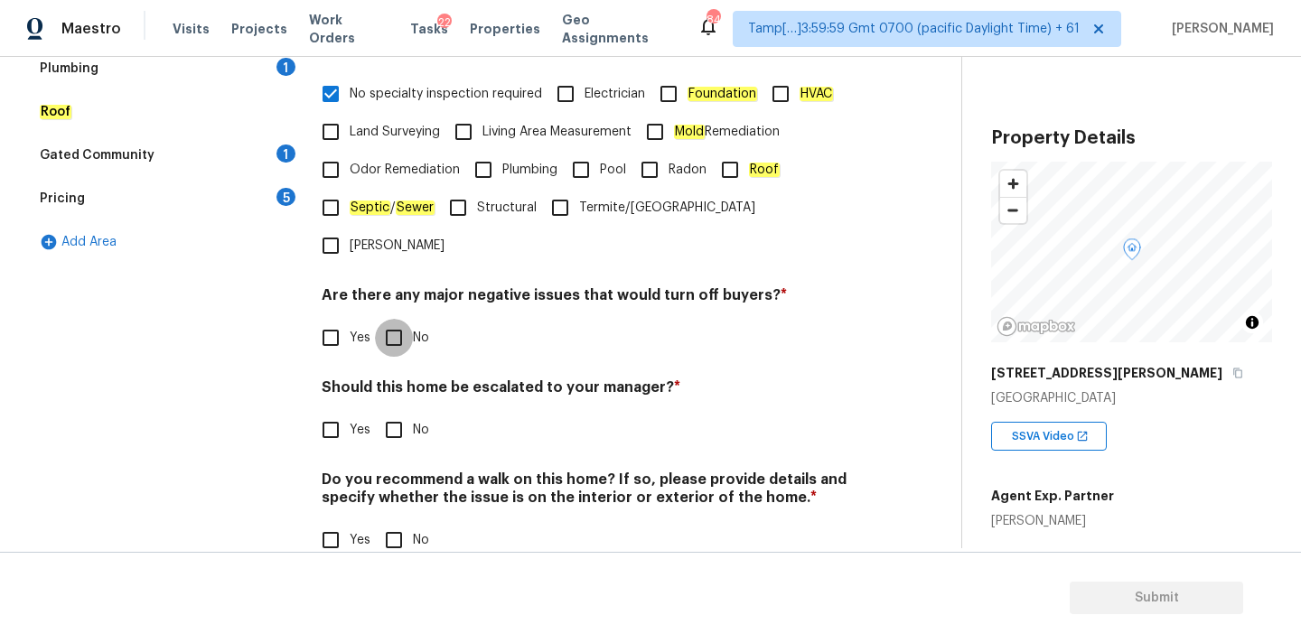
click at [391, 319] on input "No" at bounding box center [394, 338] width 38 height 38
checkbox input "true"
click at [401, 411] on input "No" at bounding box center [394, 430] width 38 height 38
checkbox input "true"
click at [403, 521] on input "No" at bounding box center [394, 540] width 38 height 38
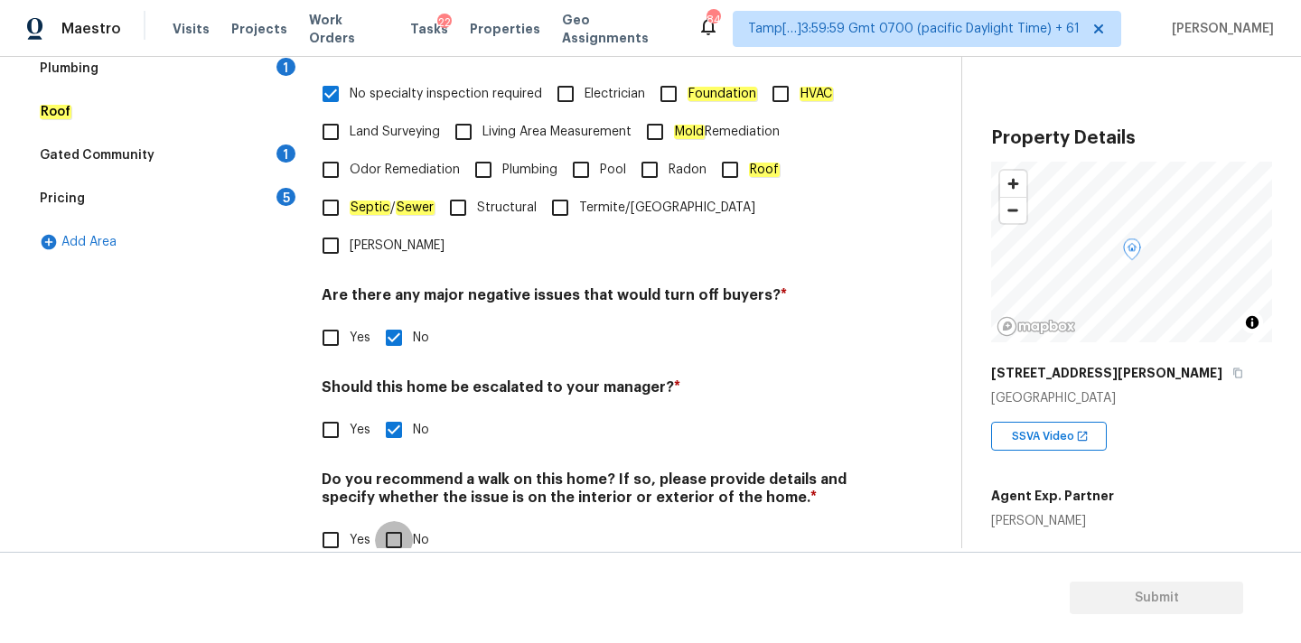
checkbox input "true"
click at [340, 411] on input "Yes" at bounding box center [331, 430] width 38 height 38
checkbox input "true"
checkbox input "false"
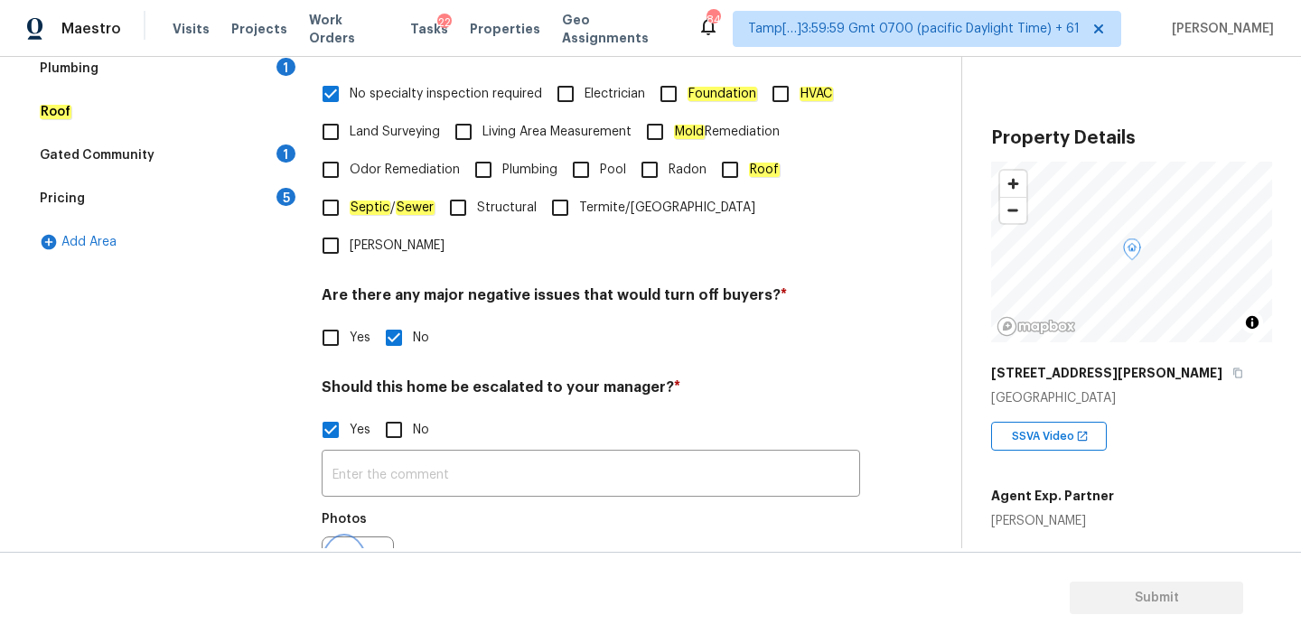
click at [356, 538] on button "button" at bounding box center [344, 573] width 43 height 70
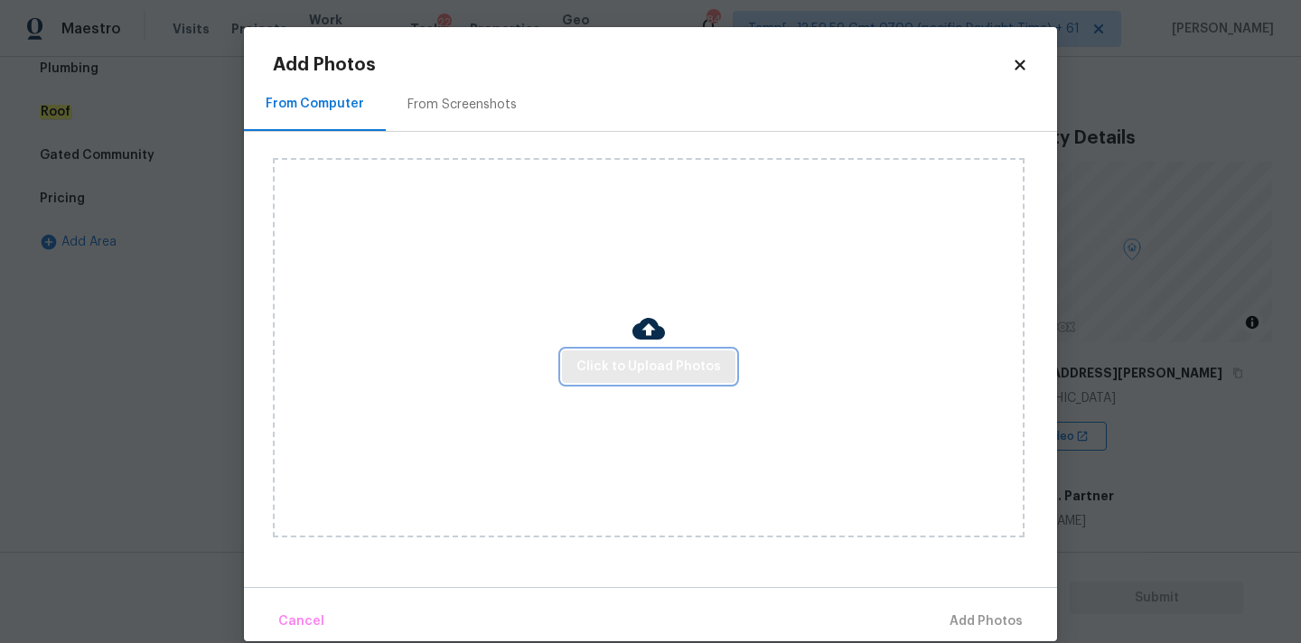
click at [632, 361] on span "Click to Upload Photos" at bounding box center [648, 367] width 145 height 23
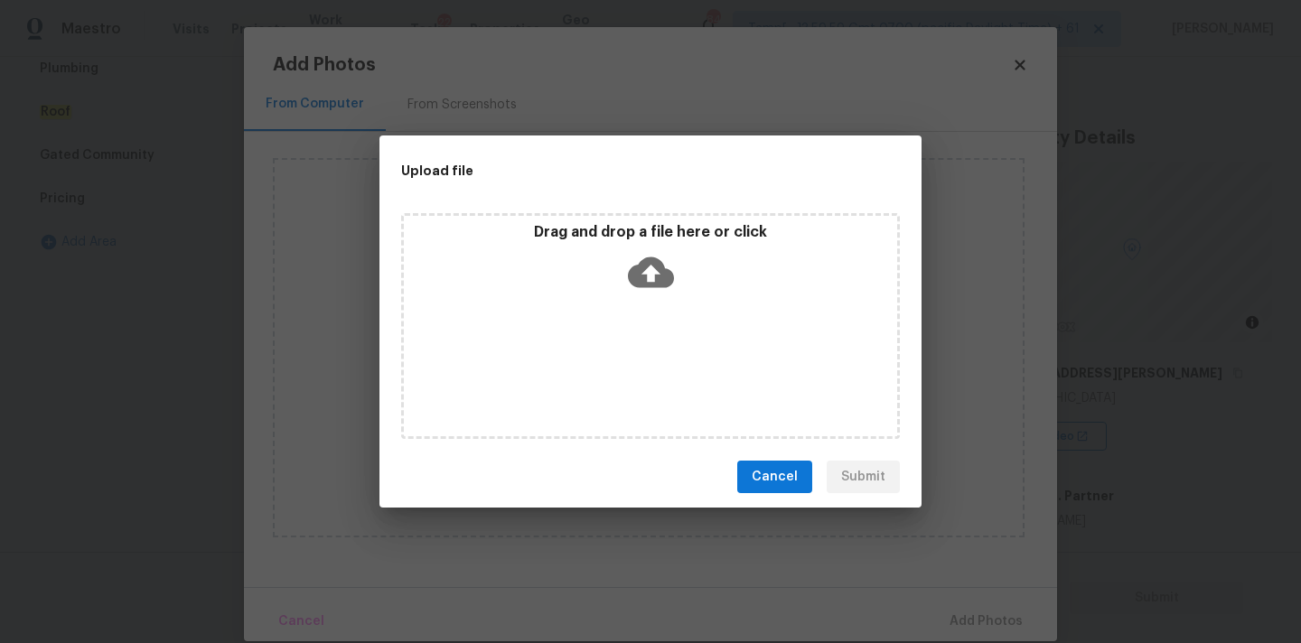
click at [644, 282] on icon at bounding box center [651, 272] width 46 height 31
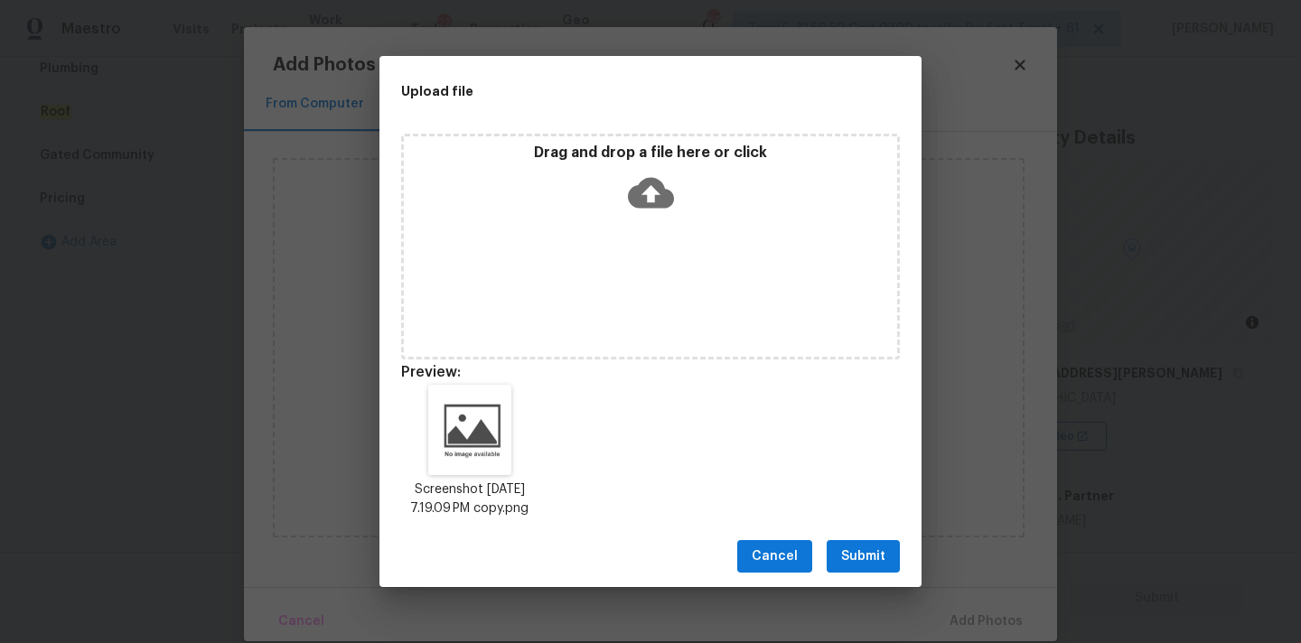
click at [886, 562] on button "Submit" at bounding box center [863, 556] width 73 height 33
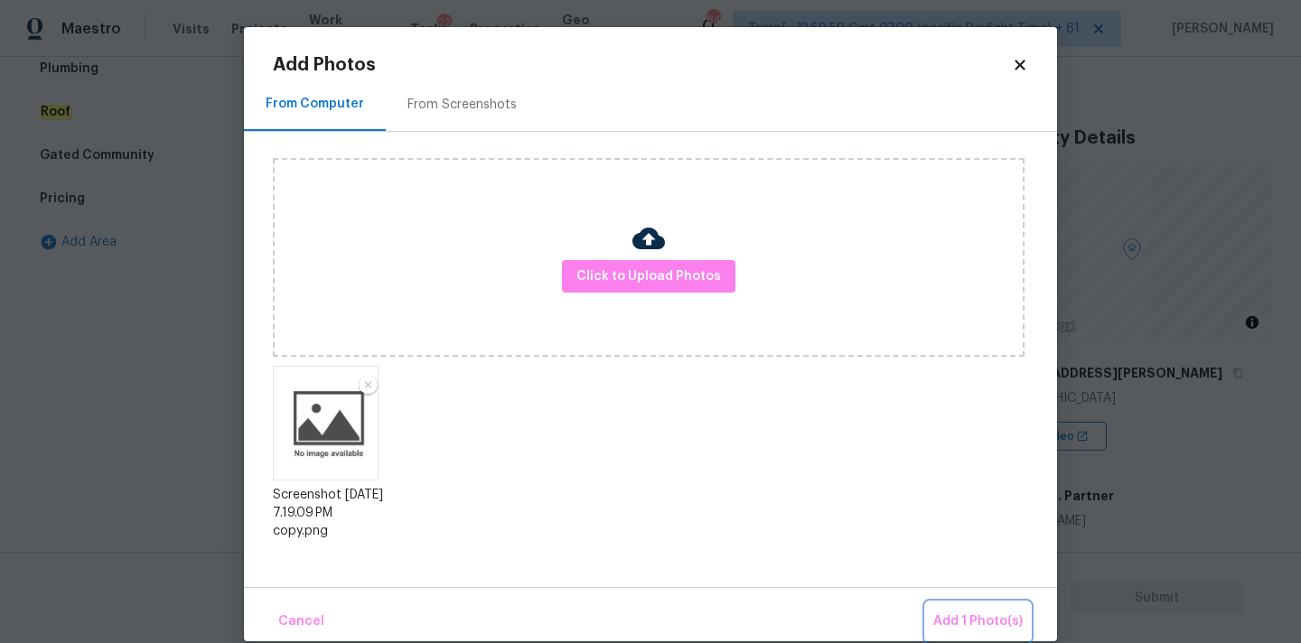
click at [960, 611] on span "Add 1 Photo(s)" at bounding box center [977, 622] width 89 height 23
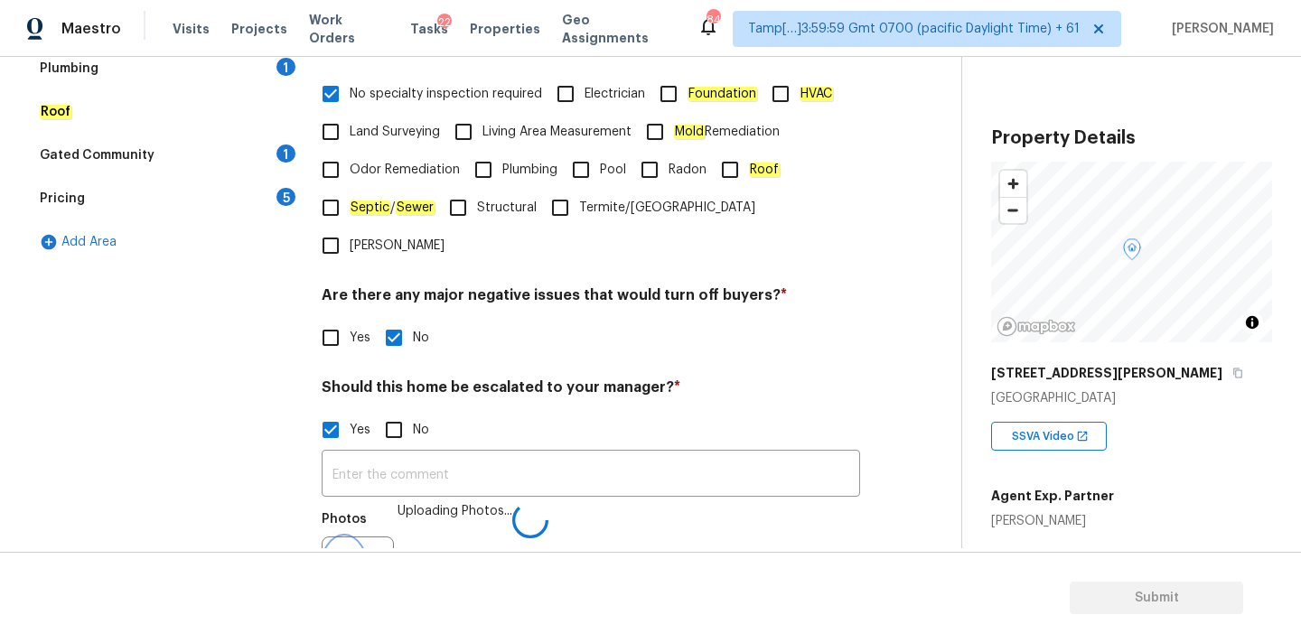
scroll to position [466, 0]
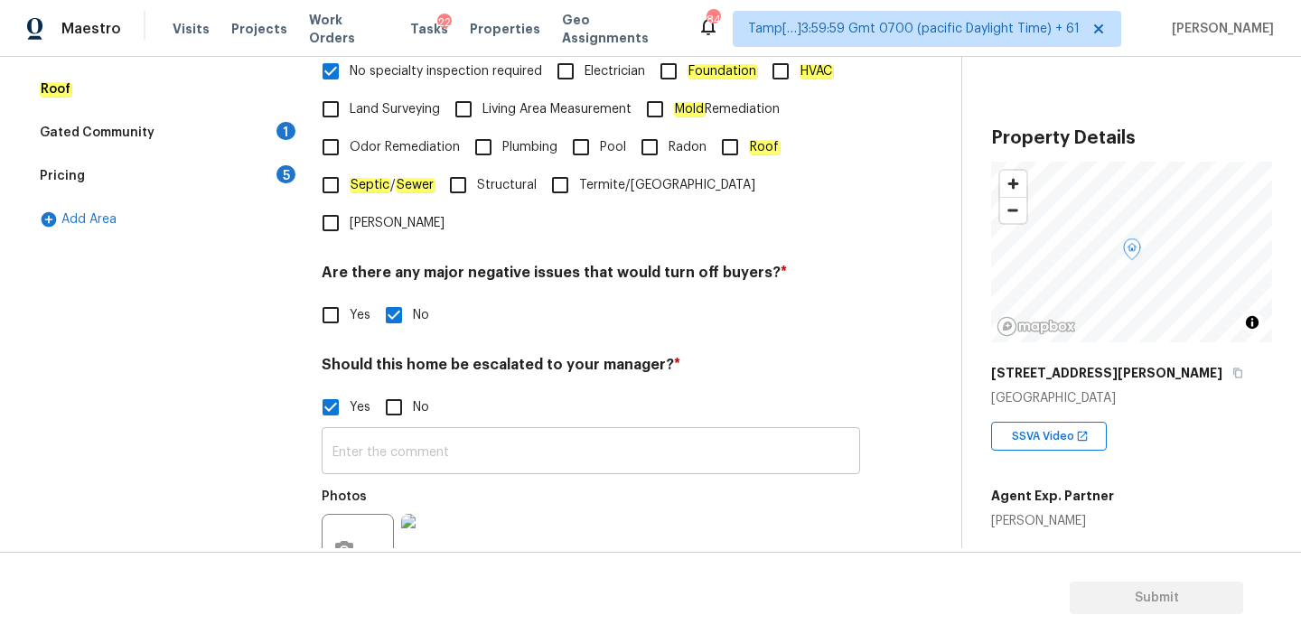
click at [407, 432] on input "text" at bounding box center [591, 453] width 538 height 42
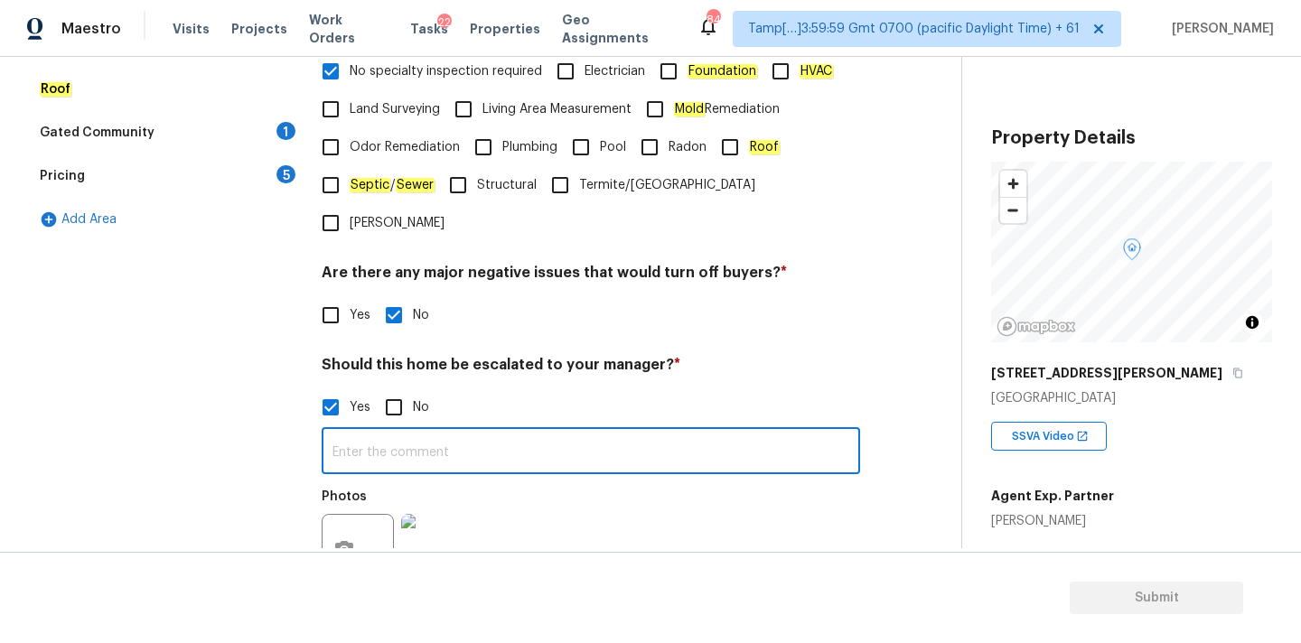
paste input "This is ALA / kitchen table property, needs review. Hence, escalated to MM."
drag, startPoint x: 400, startPoint y: 419, endPoint x: 482, endPoint y: 420, distance: 82.2
click at [482, 432] on input "This is ALA / kitchen table property, needs review. Hence, escalated to MM." at bounding box center [591, 453] width 538 height 42
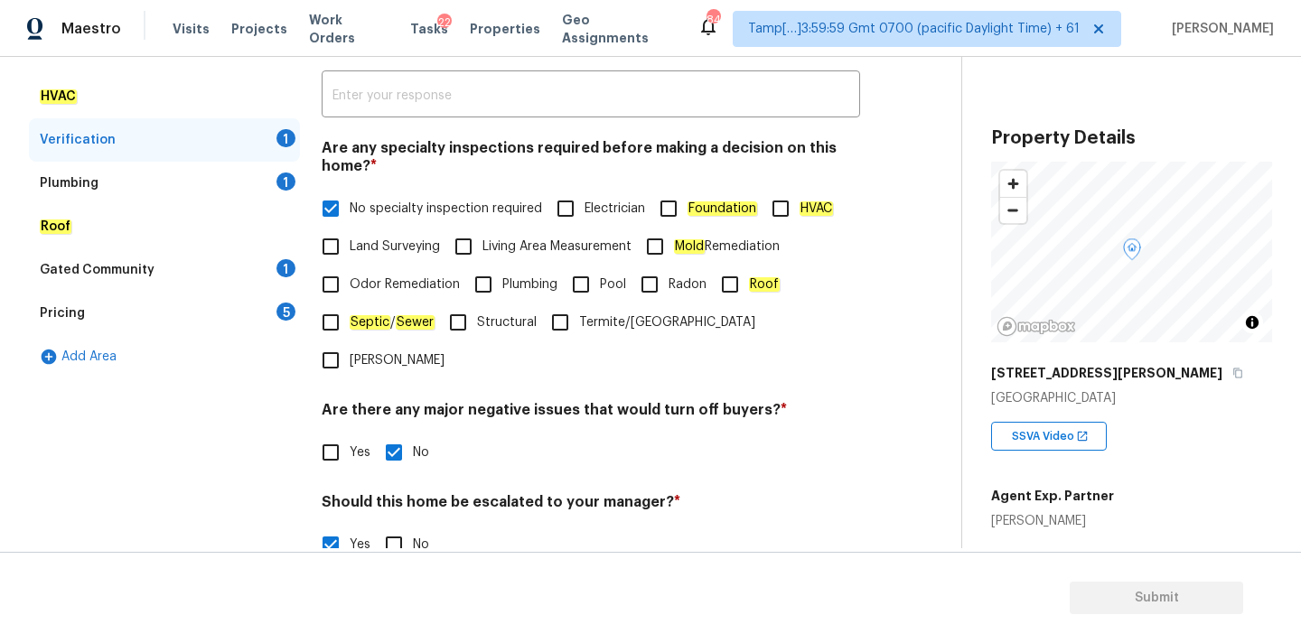
type input "This is ALA property, needs review. Hence, escalated to MM."
click at [248, 178] on div "Plumbing 1" at bounding box center [164, 183] width 271 height 43
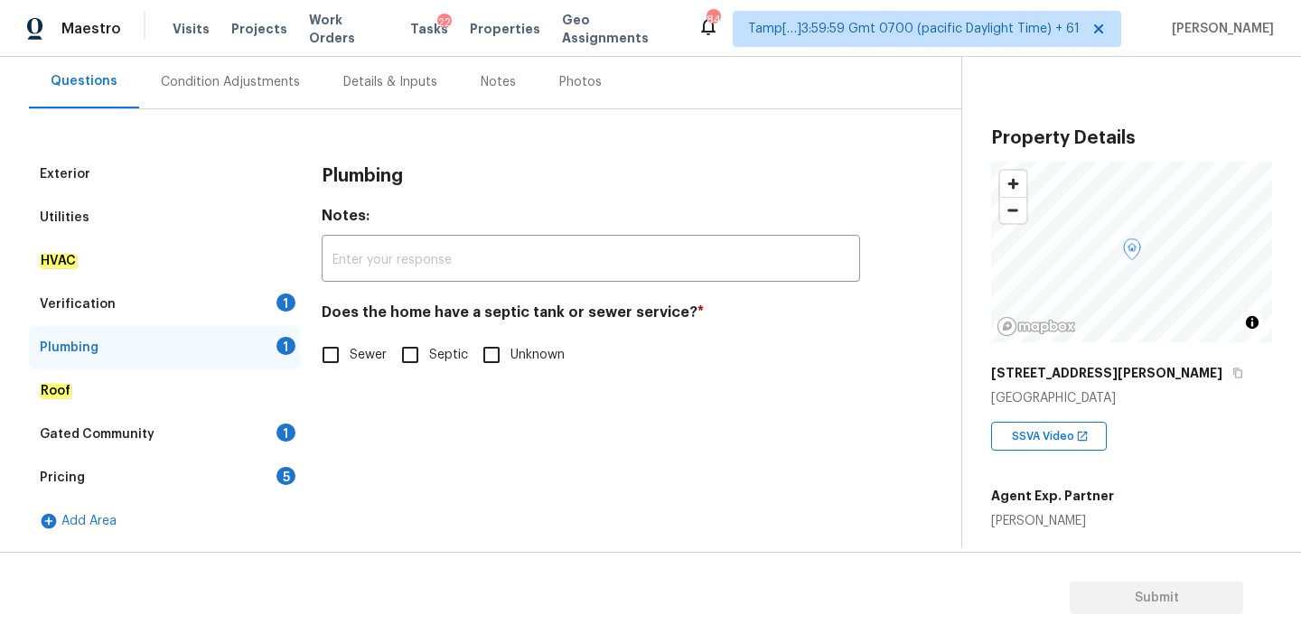
scroll to position [164, 0]
click at [339, 346] on input "Sewer" at bounding box center [331, 355] width 38 height 38
checkbox input "true"
click at [250, 433] on div "Gated Community 1" at bounding box center [164, 434] width 271 height 43
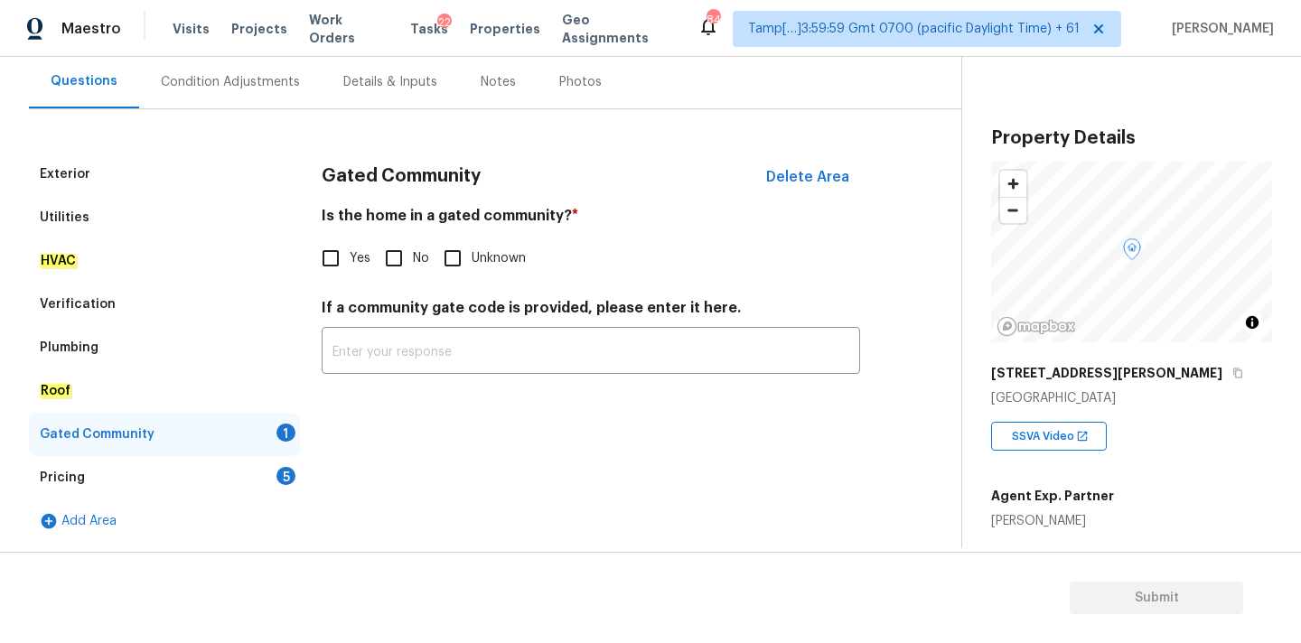
click at [406, 239] on input "No" at bounding box center [394, 258] width 38 height 38
checkbox input "true"
click at [253, 469] on div "Pricing 5" at bounding box center [164, 477] width 271 height 43
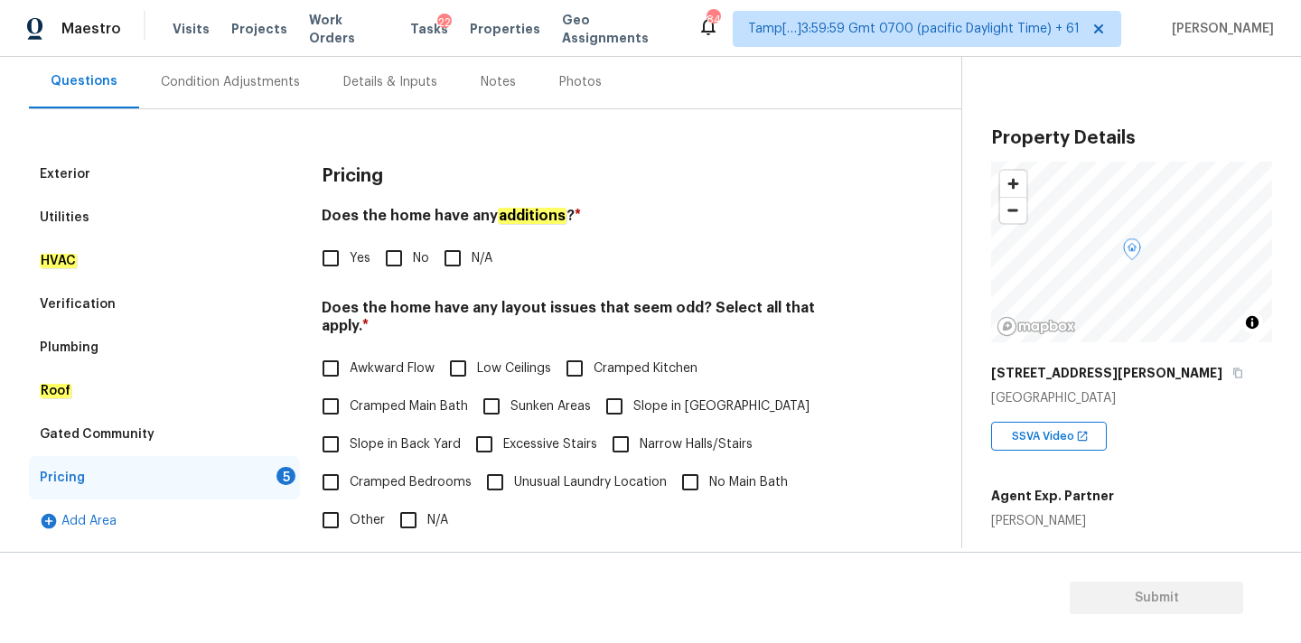
click at [406, 262] on input "No" at bounding box center [394, 258] width 38 height 38
checkbox input "true"
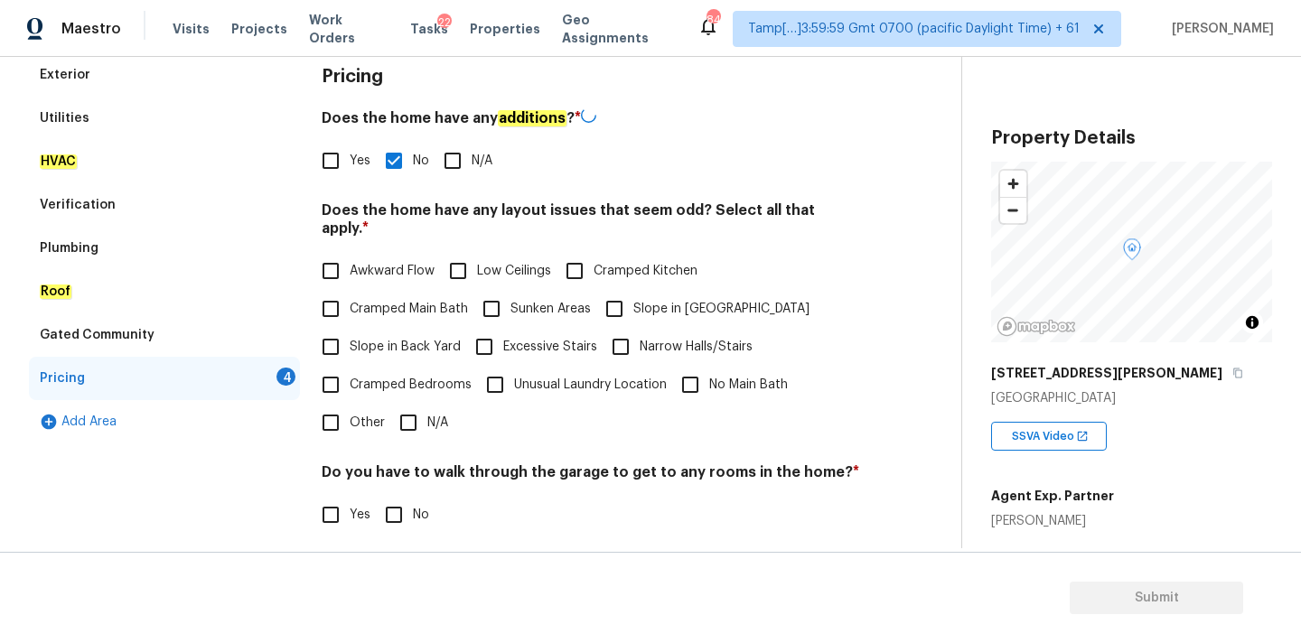
scroll to position [441, 0]
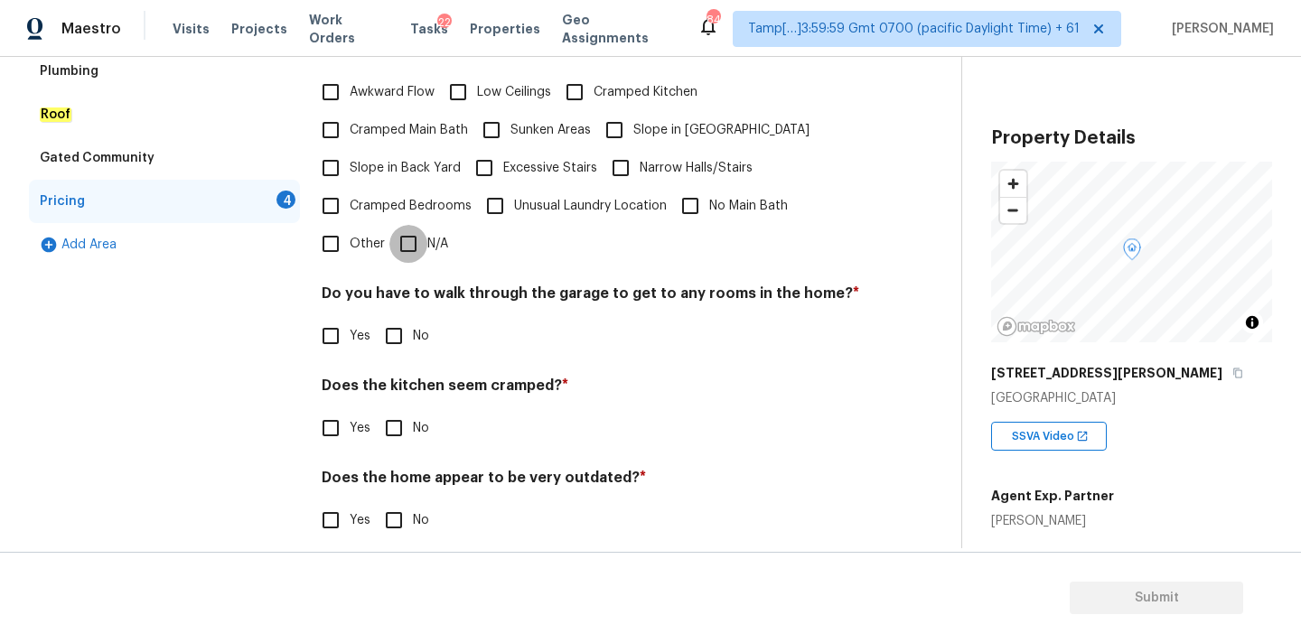
click at [411, 231] on input "N/A" at bounding box center [408, 244] width 38 height 38
checkbox input "true"
click at [404, 339] on input "No" at bounding box center [394, 338] width 38 height 38
checkbox input "true"
click at [393, 419] on input "No" at bounding box center [394, 428] width 38 height 38
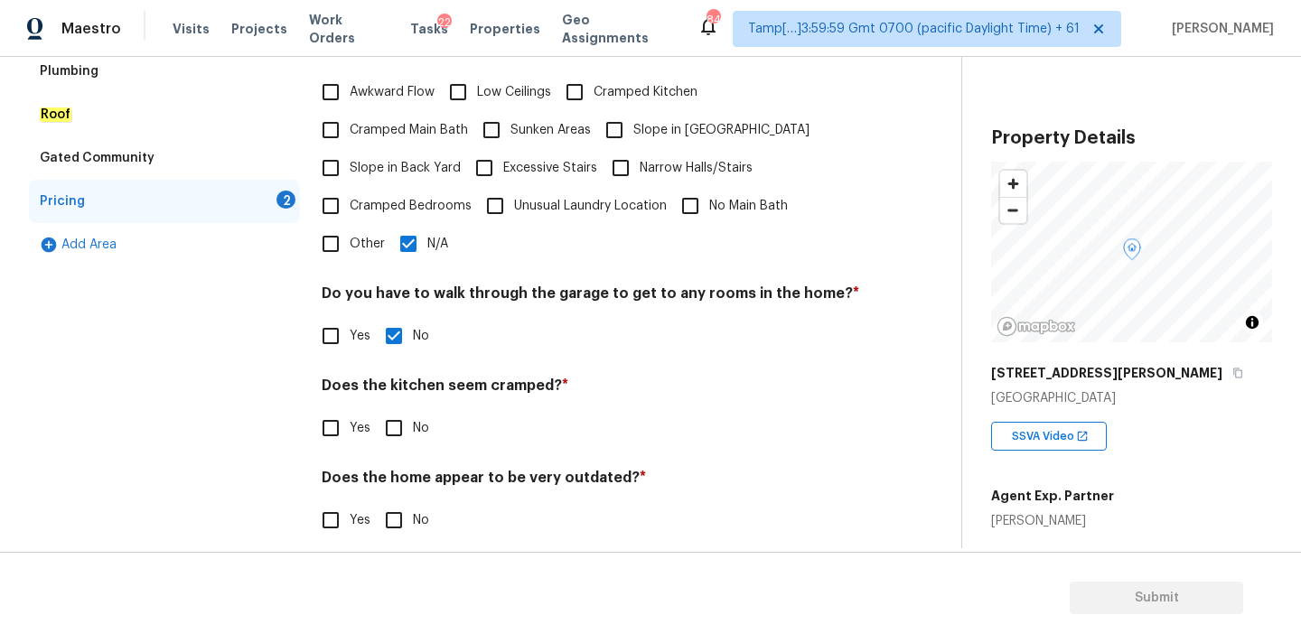
checkbox input "true"
click at [397, 503] on input "No" at bounding box center [394, 522] width 38 height 38
checkbox input "true"
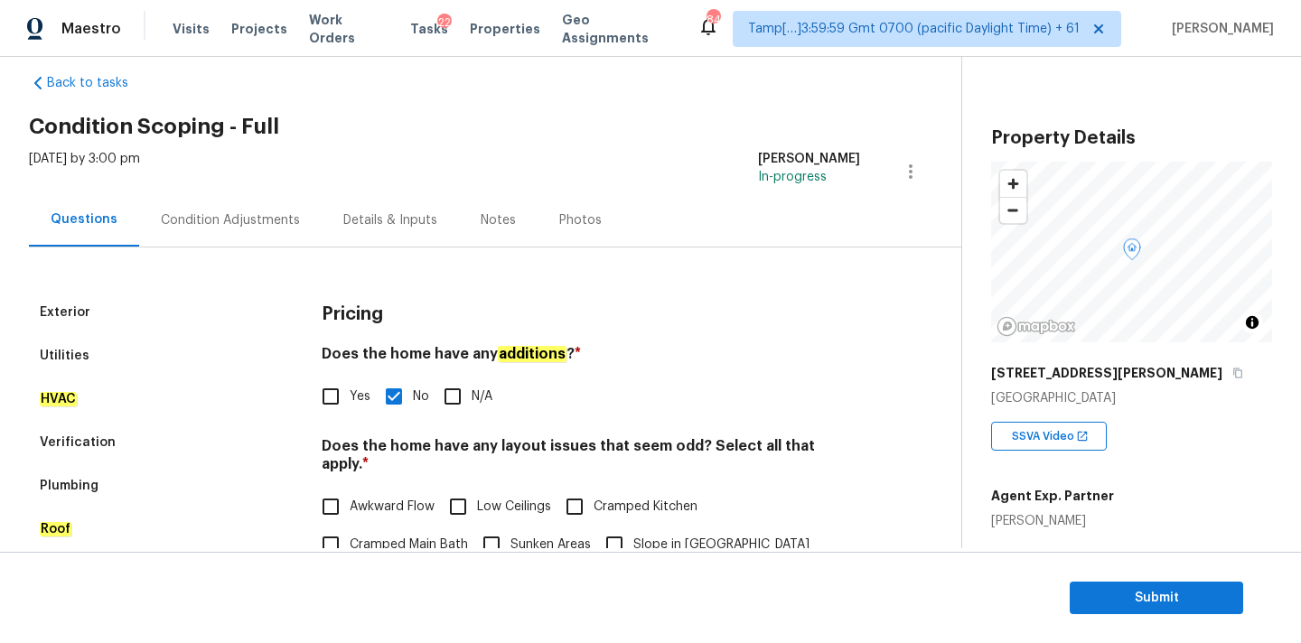
scroll to position [0, 0]
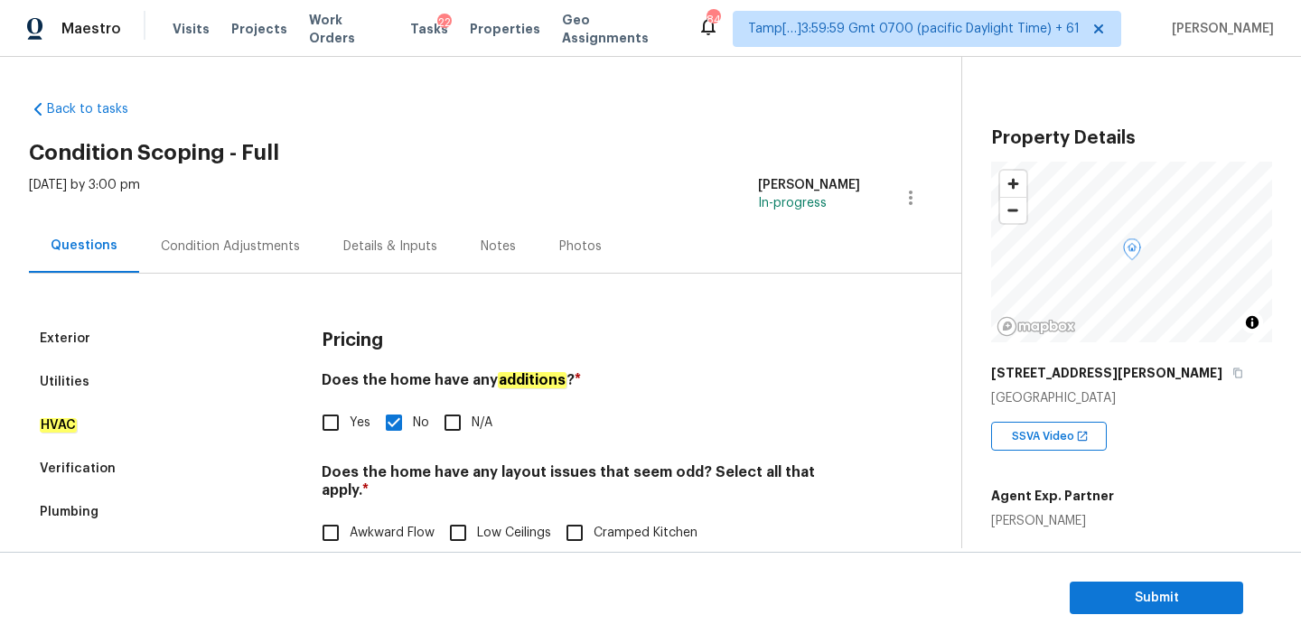
click at [262, 229] on div "Condition Adjustments" at bounding box center [230, 246] width 183 height 53
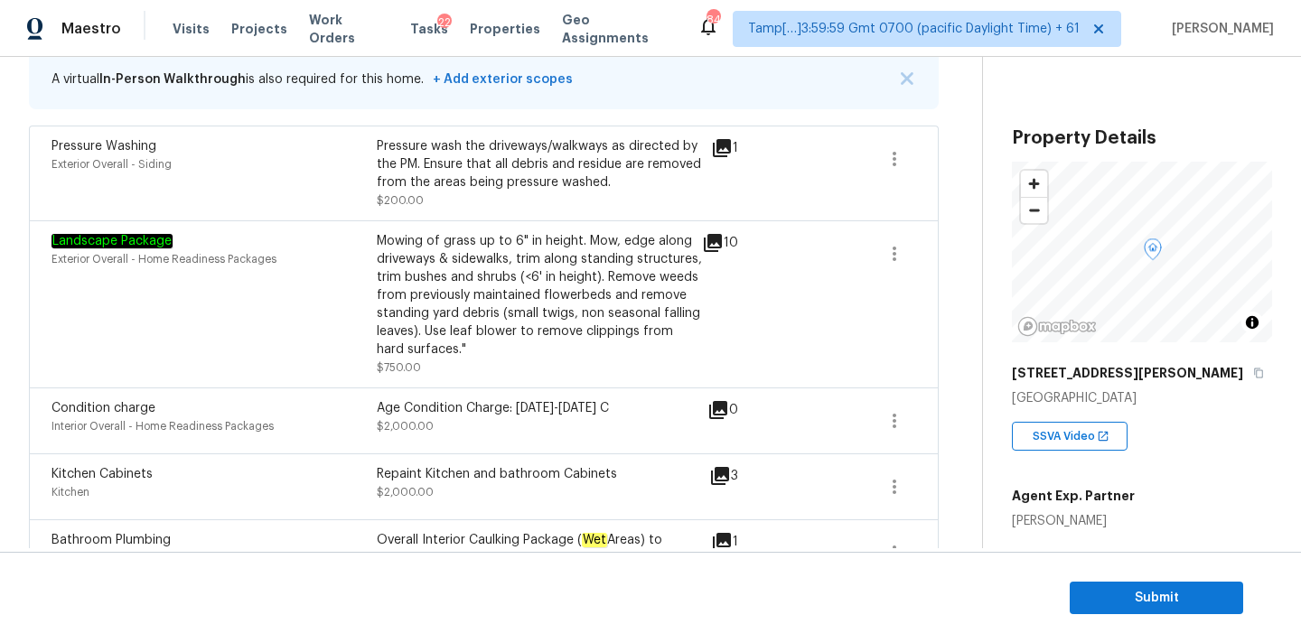
scroll to position [231, 0]
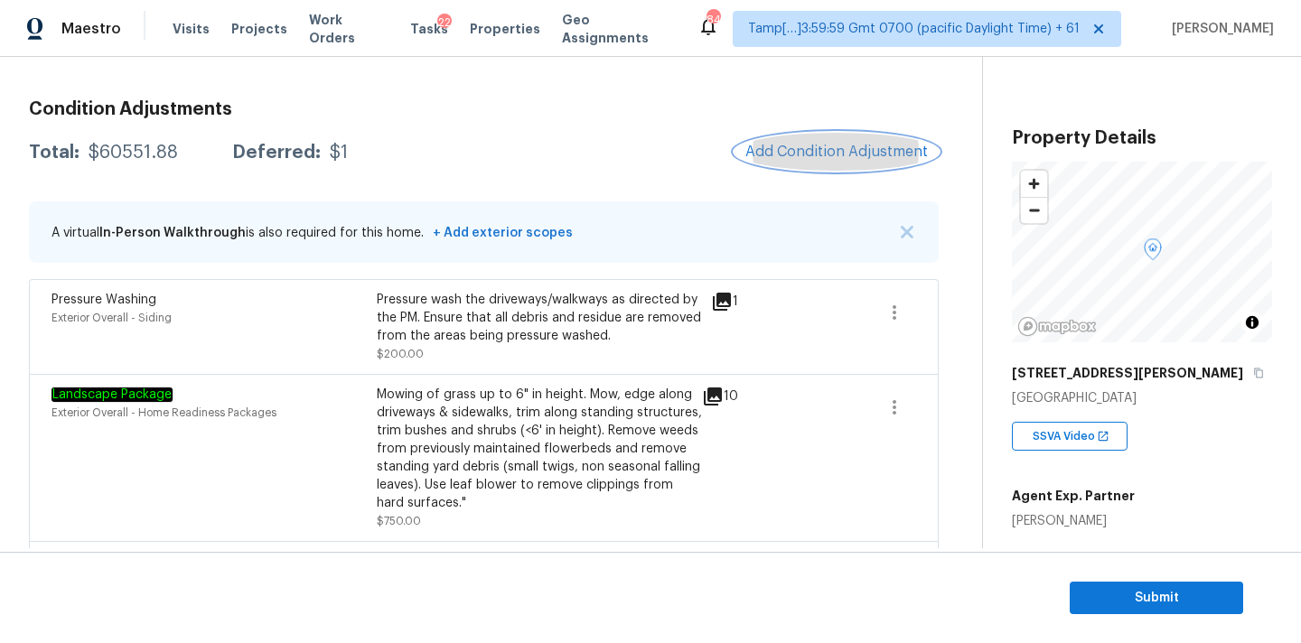
click at [777, 154] on span "Add Condition Adjustment" at bounding box center [836, 152] width 183 height 16
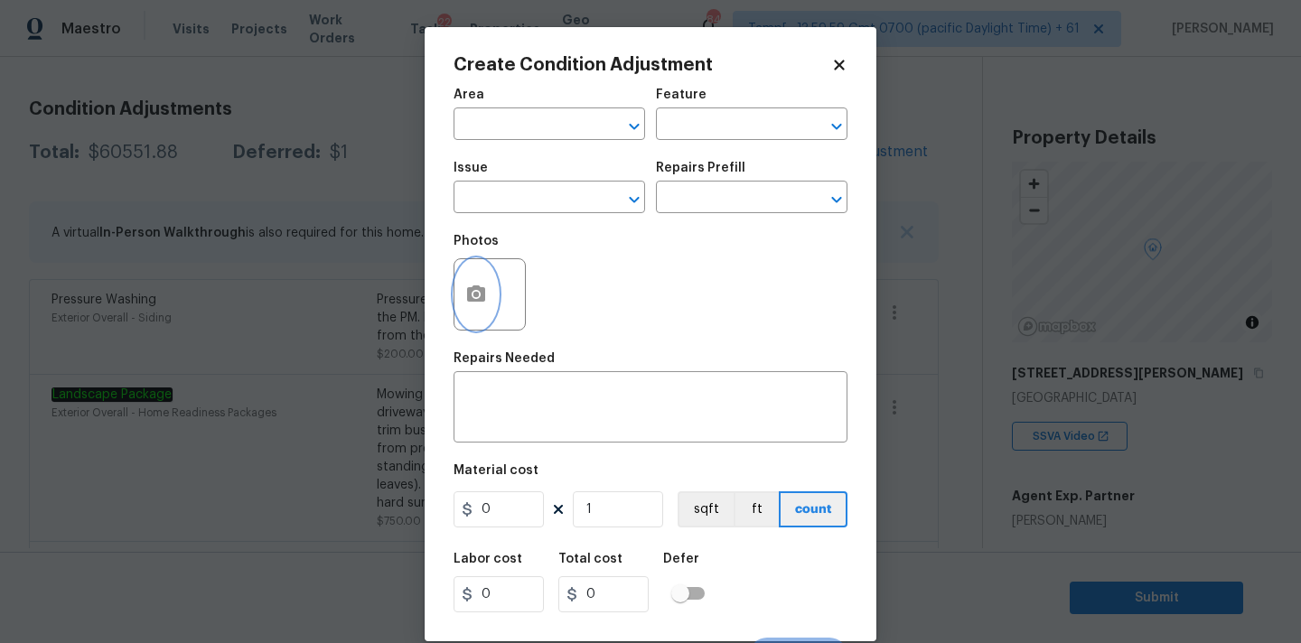
click at [472, 293] on icon "button" at bounding box center [476, 294] width 18 height 16
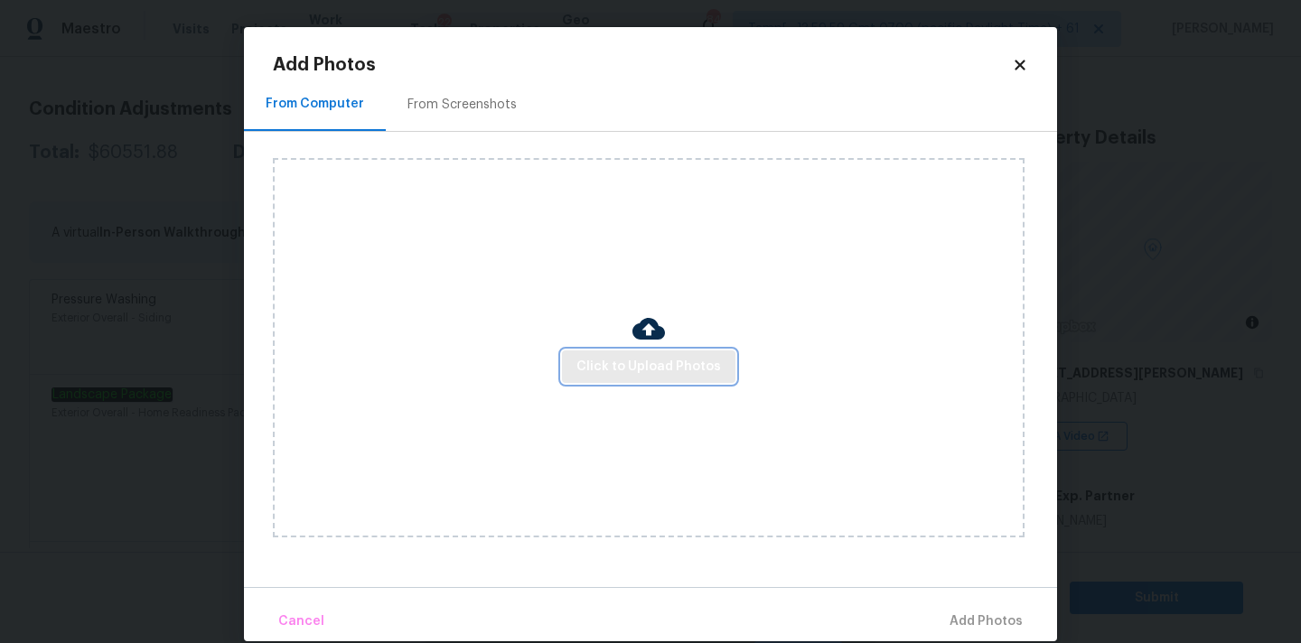
click at [624, 359] on span "Click to Upload Photos" at bounding box center [648, 367] width 145 height 23
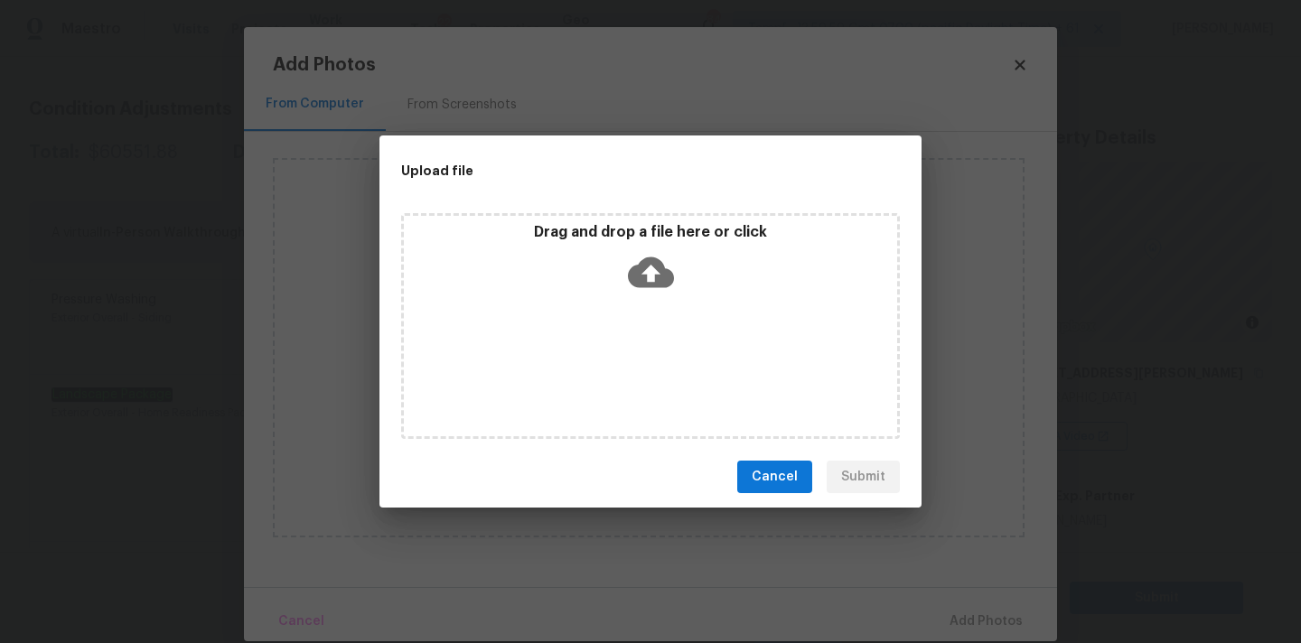
click at [654, 262] on icon at bounding box center [651, 272] width 46 height 31
